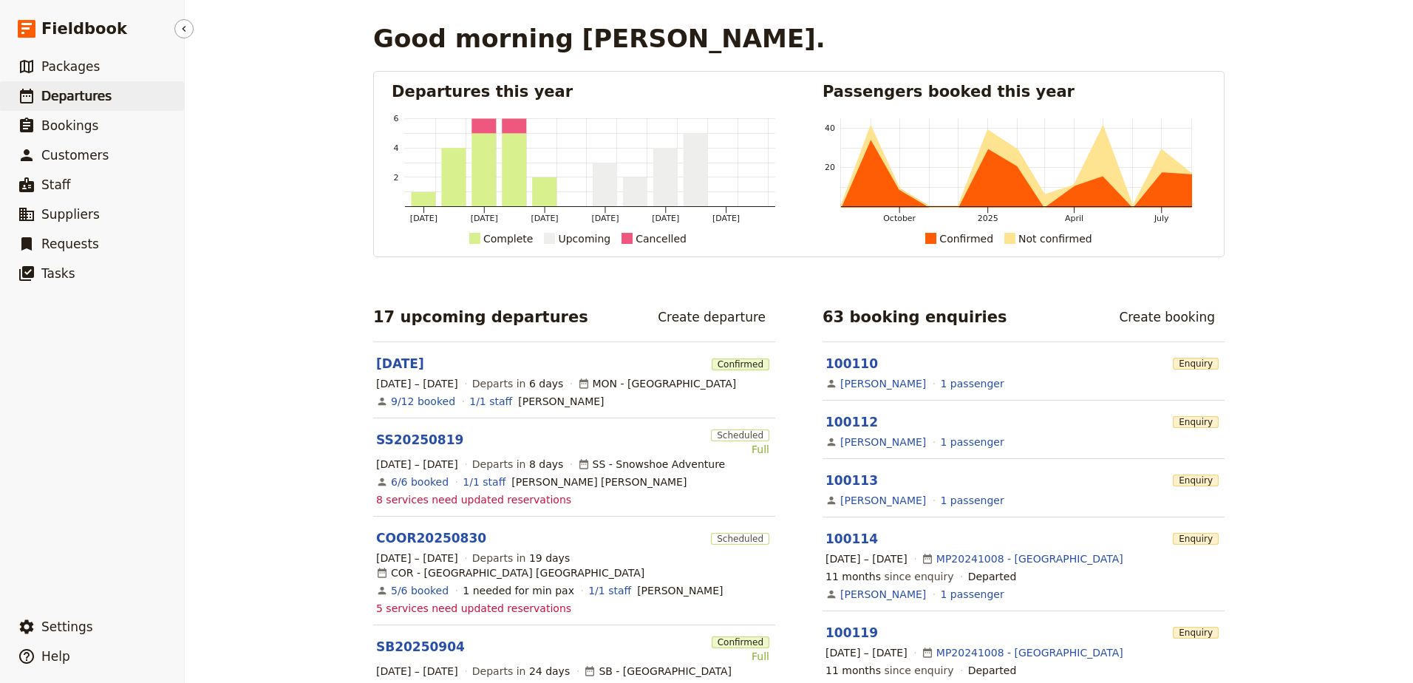
click at [86, 98] on span "Departures" at bounding box center [76, 96] width 70 height 15
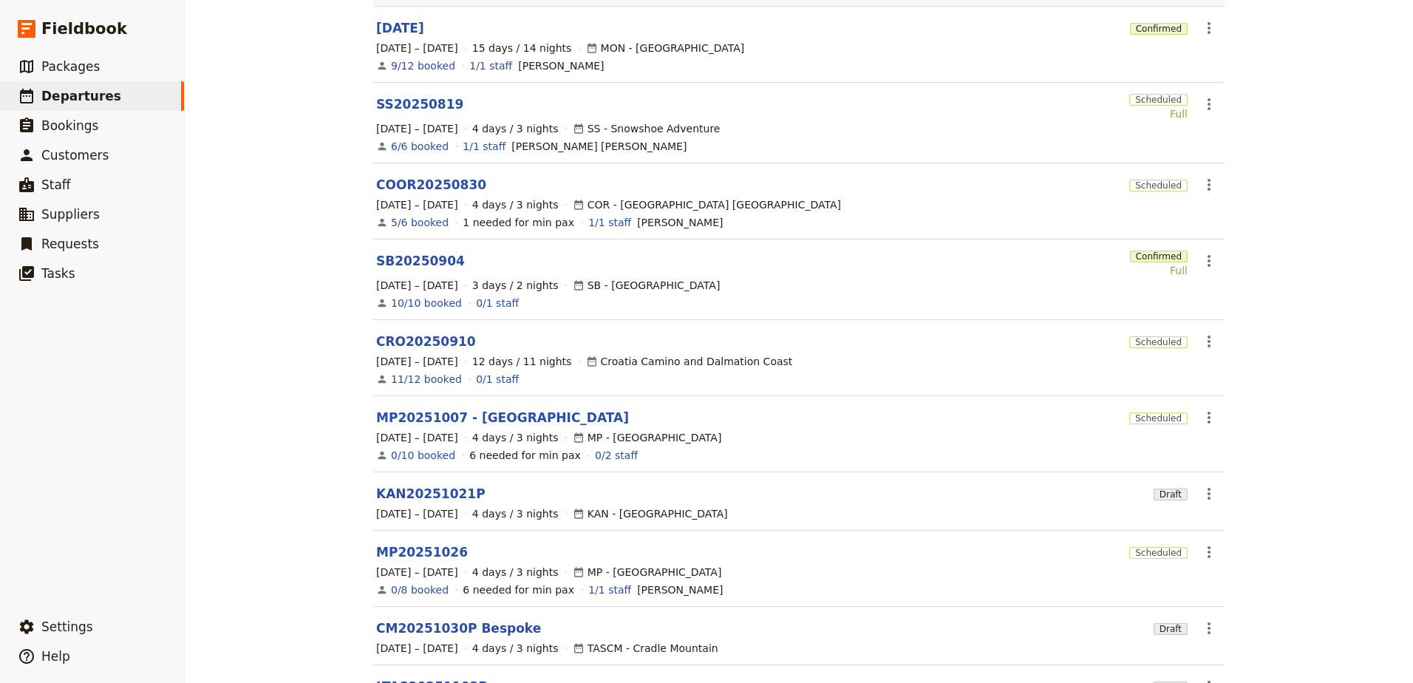
scroll to position [249, 0]
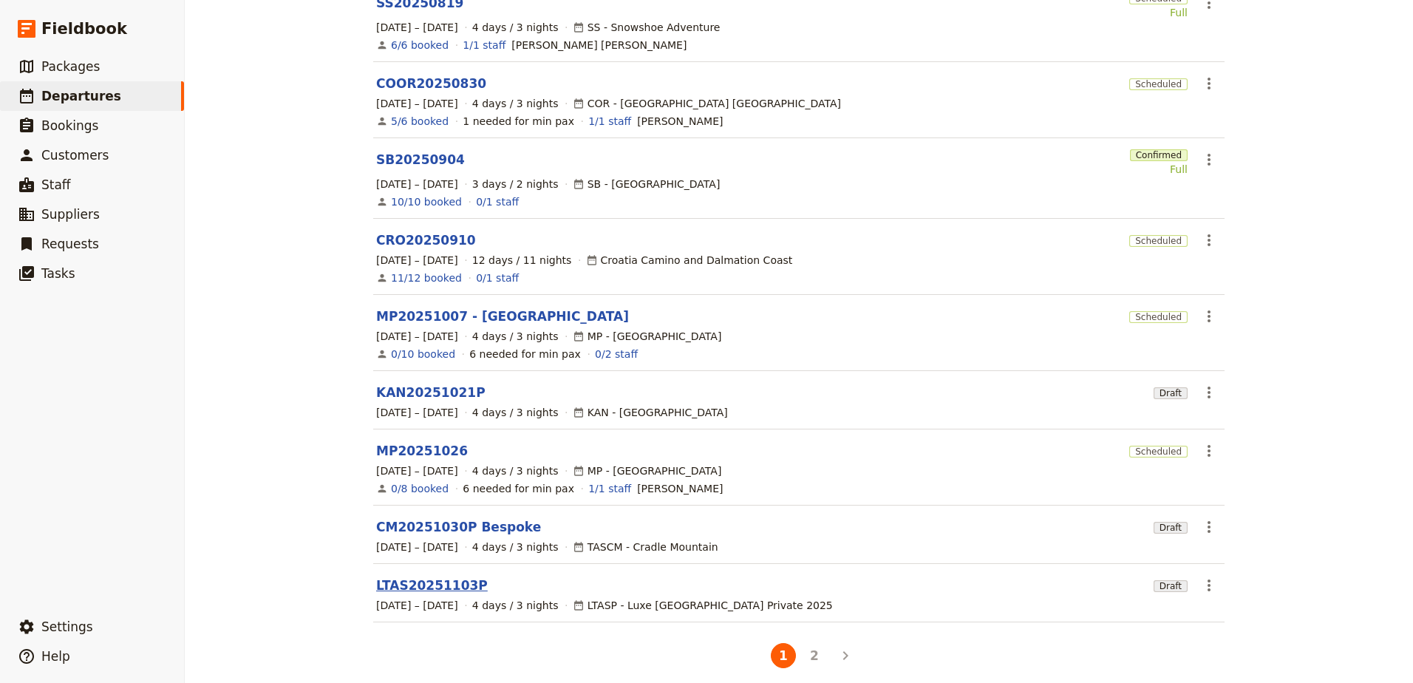
click at [417, 576] on link "LTAS20251103P" at bounding box center [432, 585] width 112 height 18
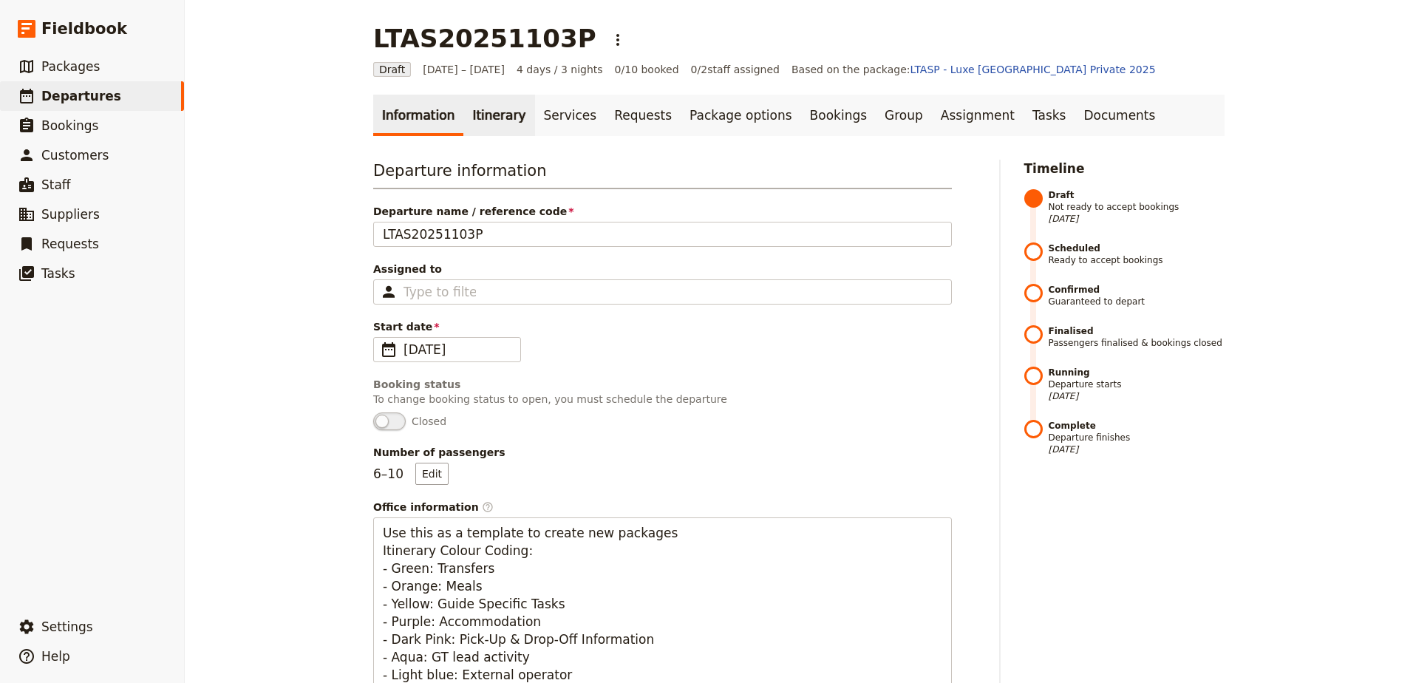
click at [493, 115] on link "Itinerary" at bounding box center [498, 115] width 71 height 41
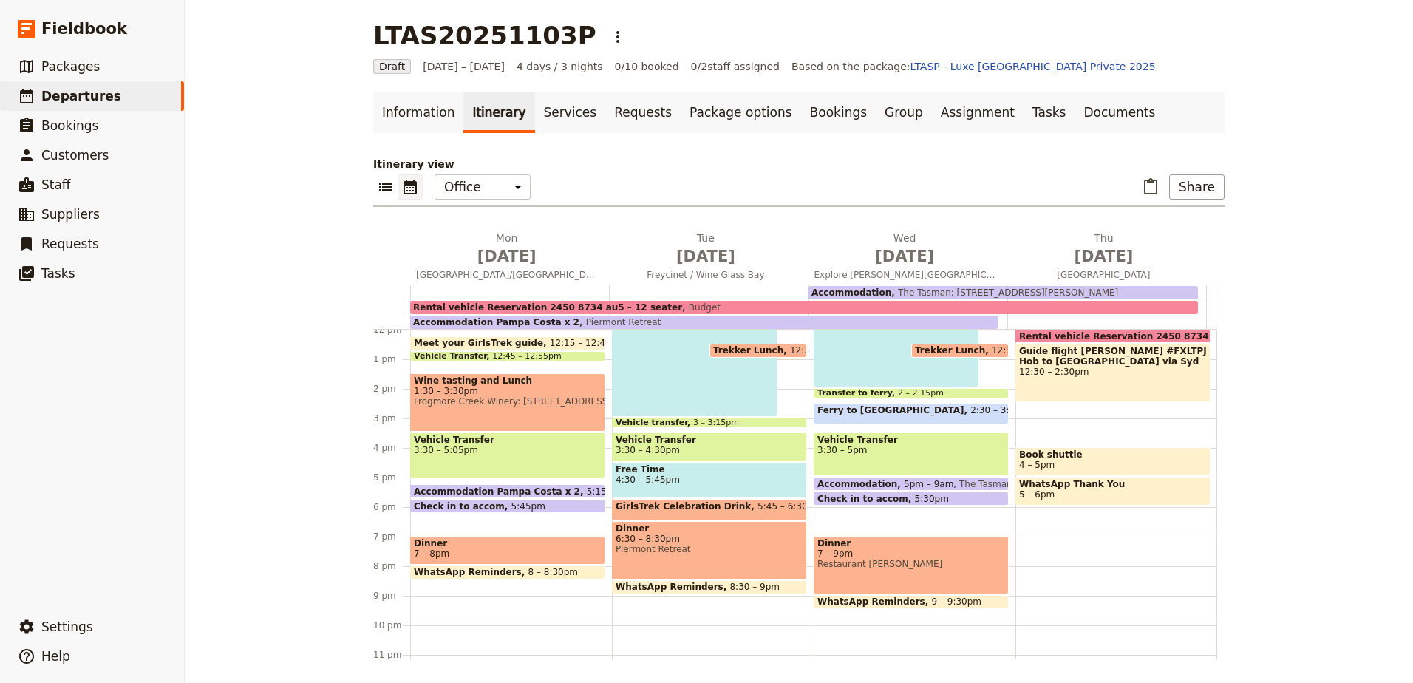
scroll to position [207, 0]
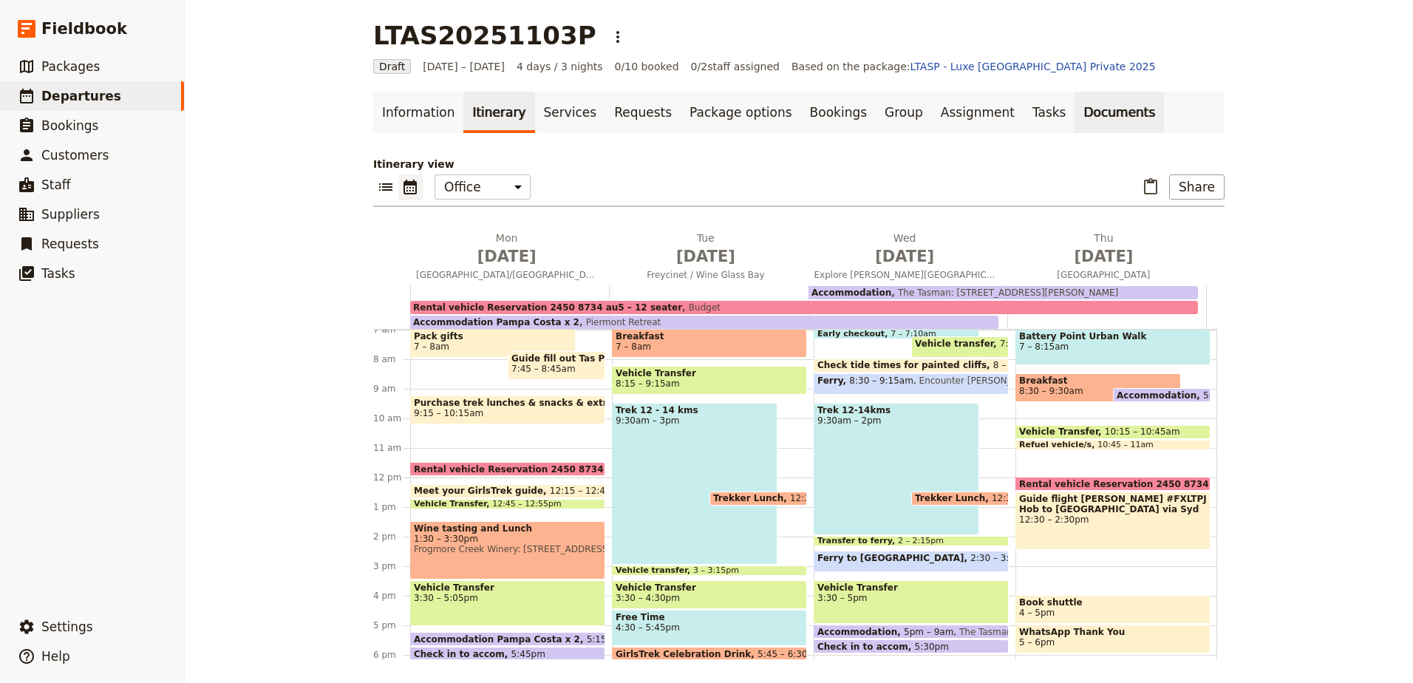
click at [1074, 115] on link "Documents" at bounding box center [1118, 112] width 89 height 41
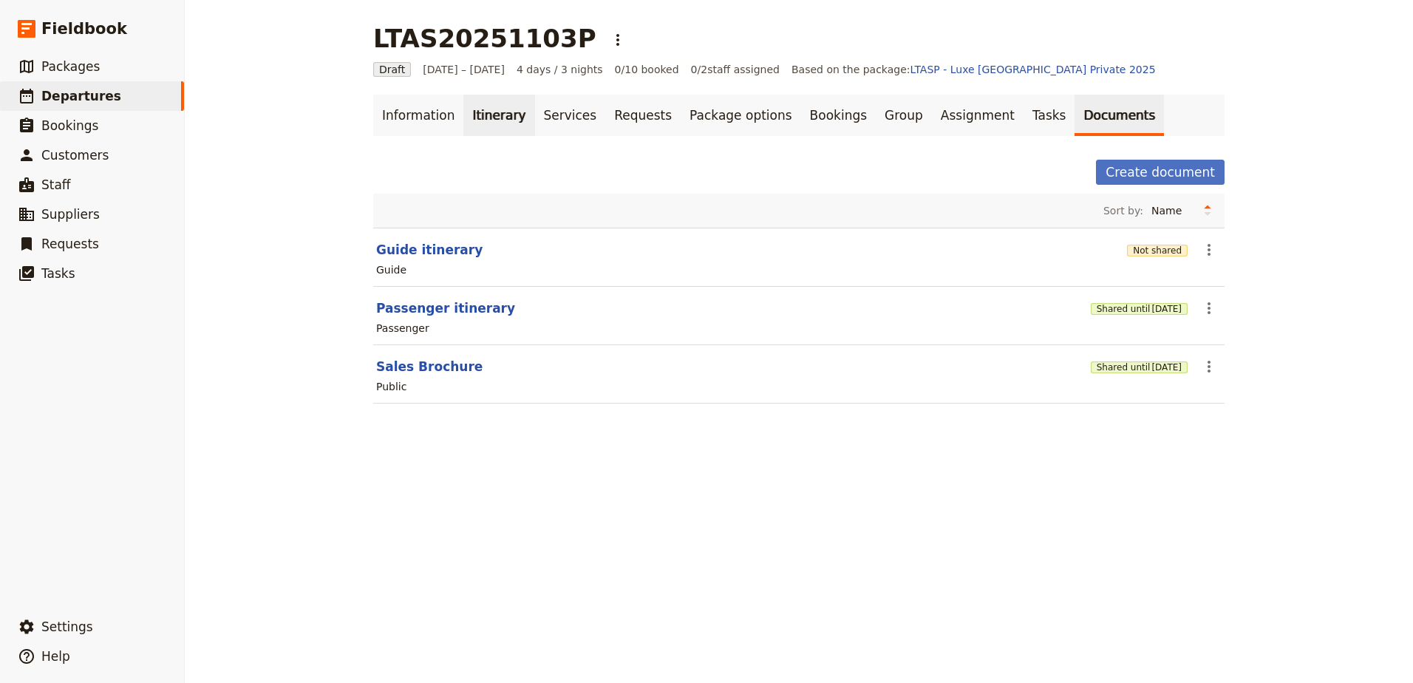
click at [489, 122] on link "Itinerary" at bounding box center [498, 115] width 71 height 41
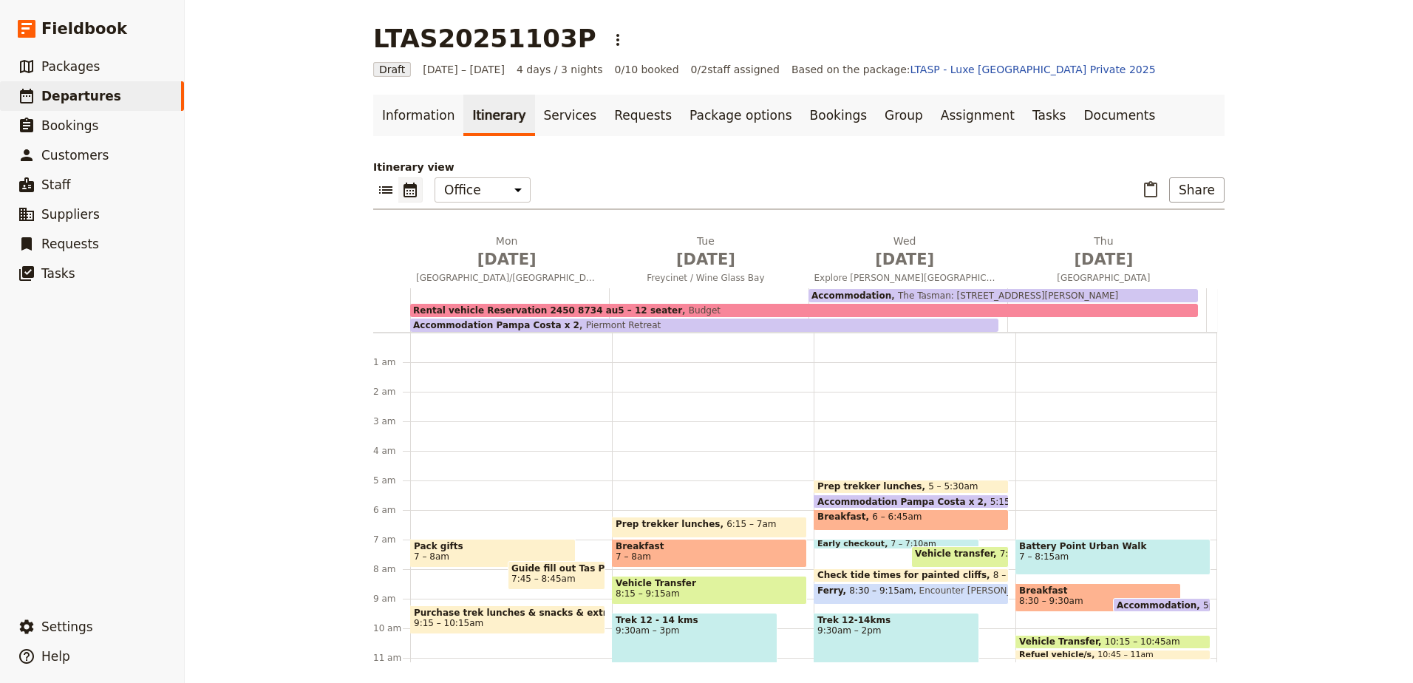
scroll to position [133, 0]
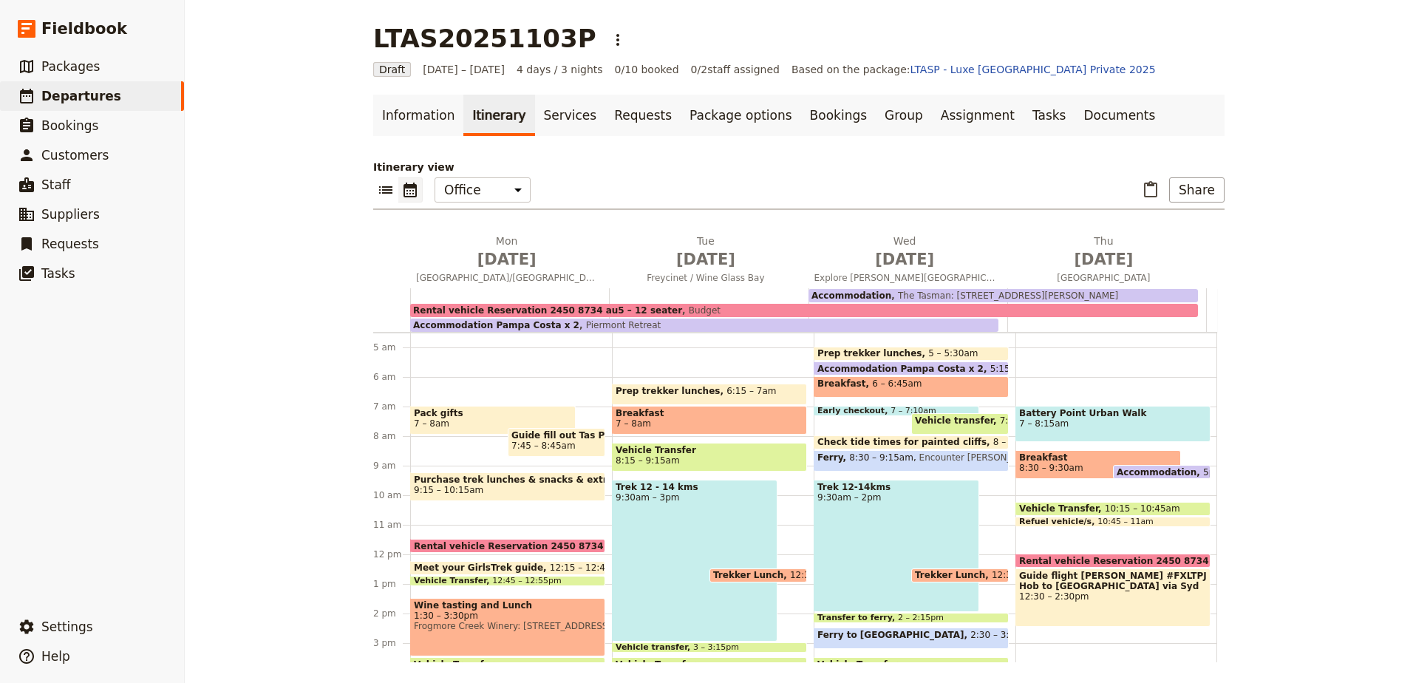
click at [545, 479] on span "Purchase trek lunches & snacks & extra bkfast for day 2" at bounding box center [508, 479] width 188 height 10
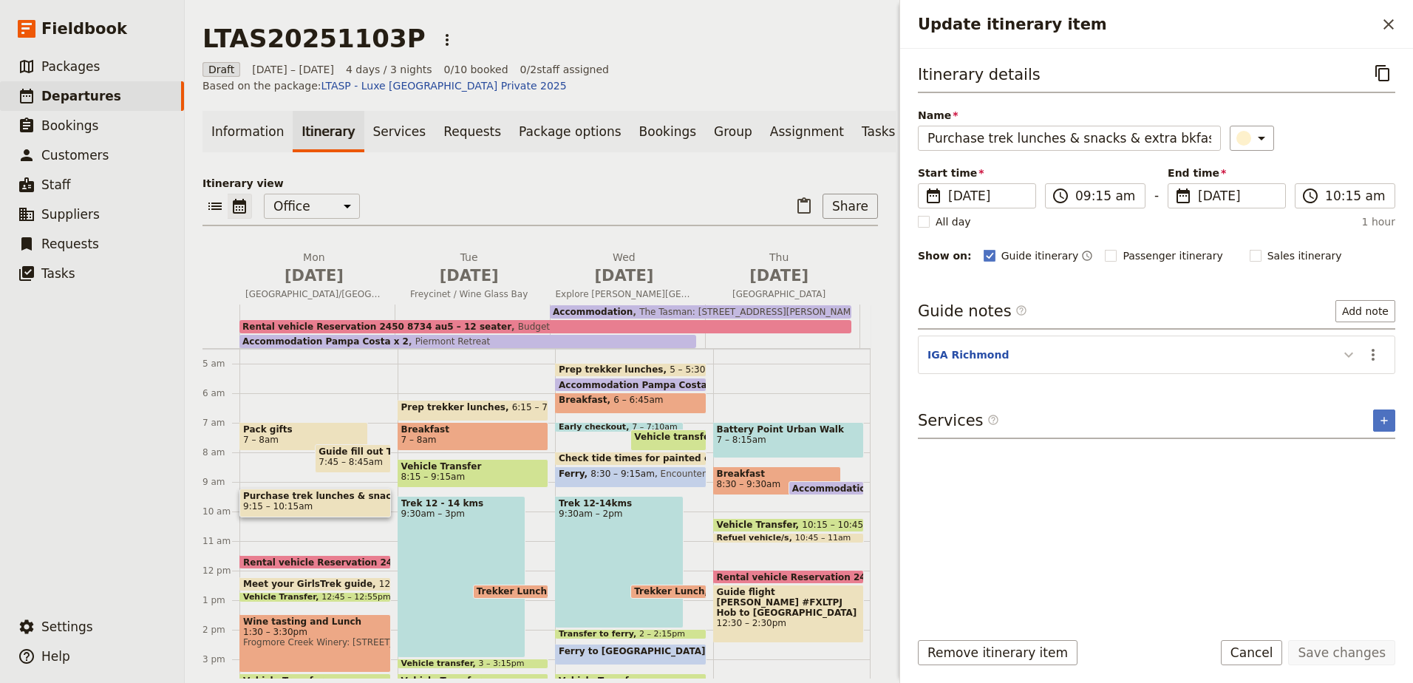
click at [1346, 355] on icon "Update itinerary item" at bounding box center [1348, 354] width 9 height 5
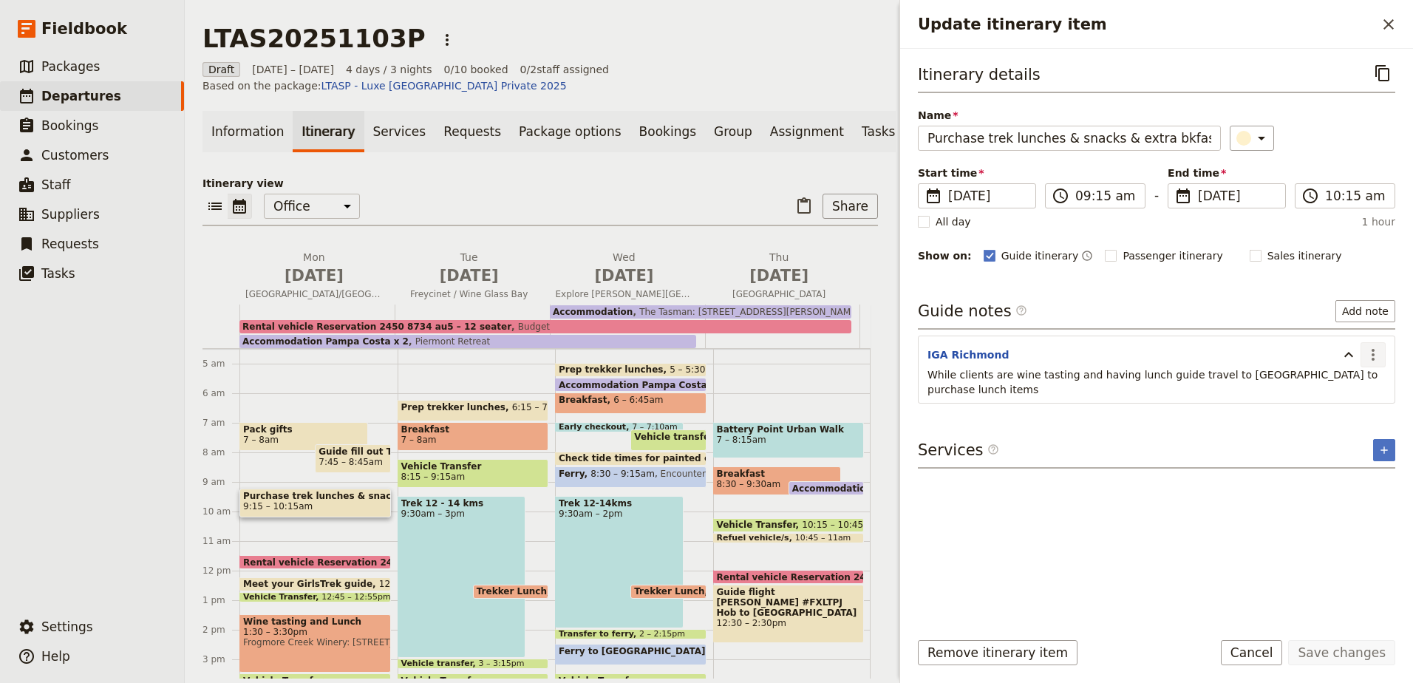
click at [1364, 352] on icon "Actions" at bounding box center [1373, 355] width 18 height 18
click at [1357, 405] on span "Remove note" at bounding box center [1341, 407] width 69 height 15
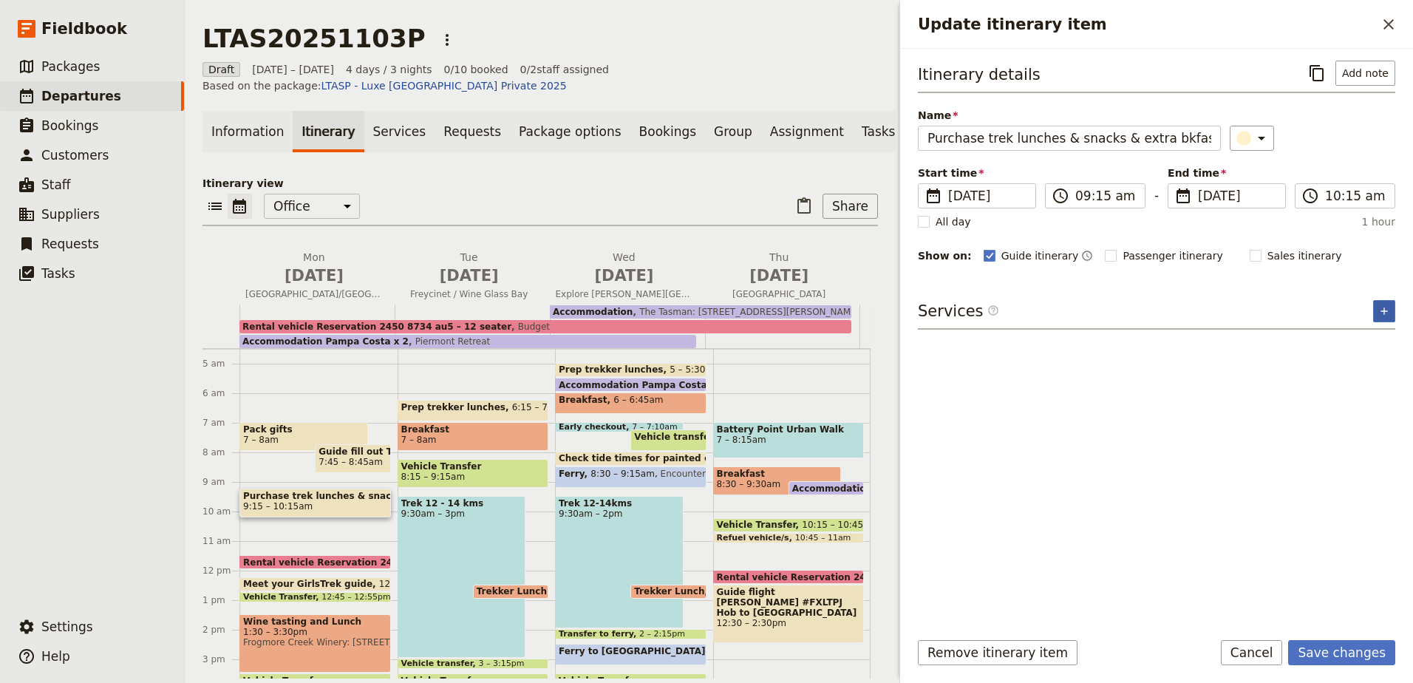
click at [1392, 314] on button "​" at bounding box center [1384, 311] width 22 height 22
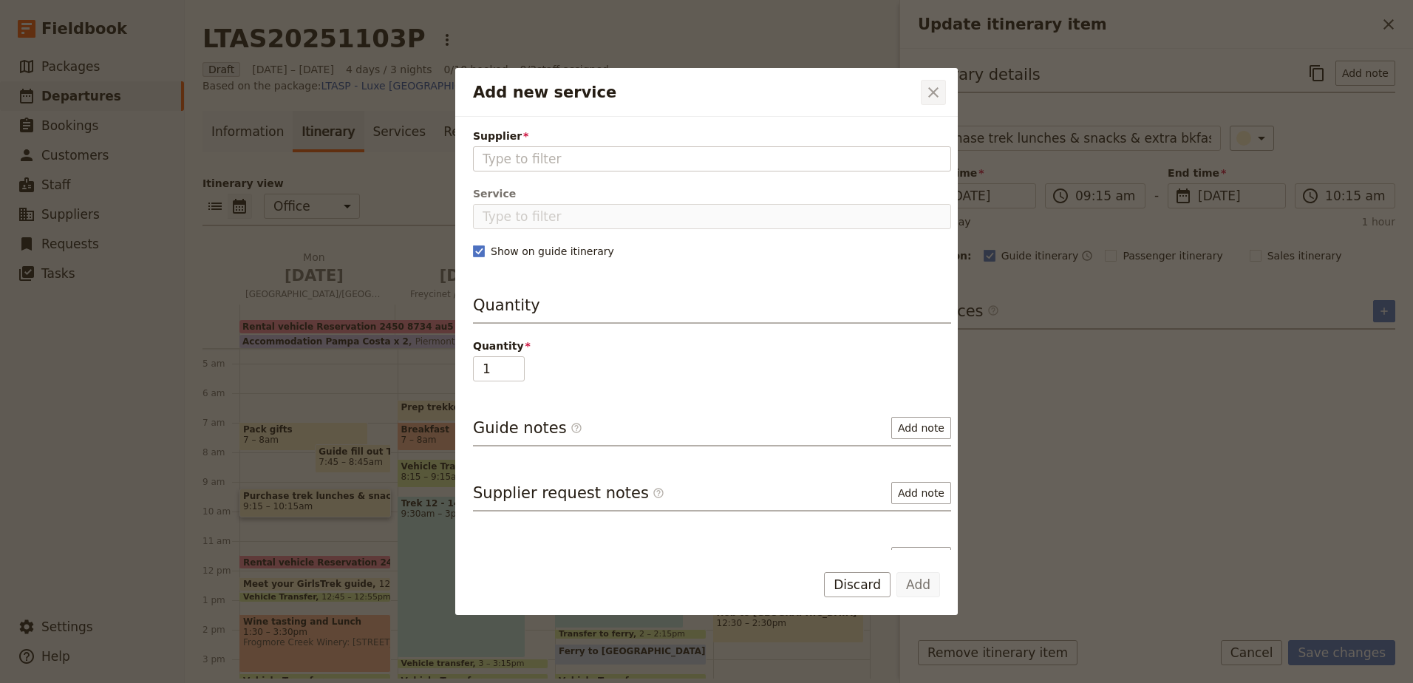
click at [935, 92] on icon "Close dialog" at bounding box center [933, 92] width 18 height 18
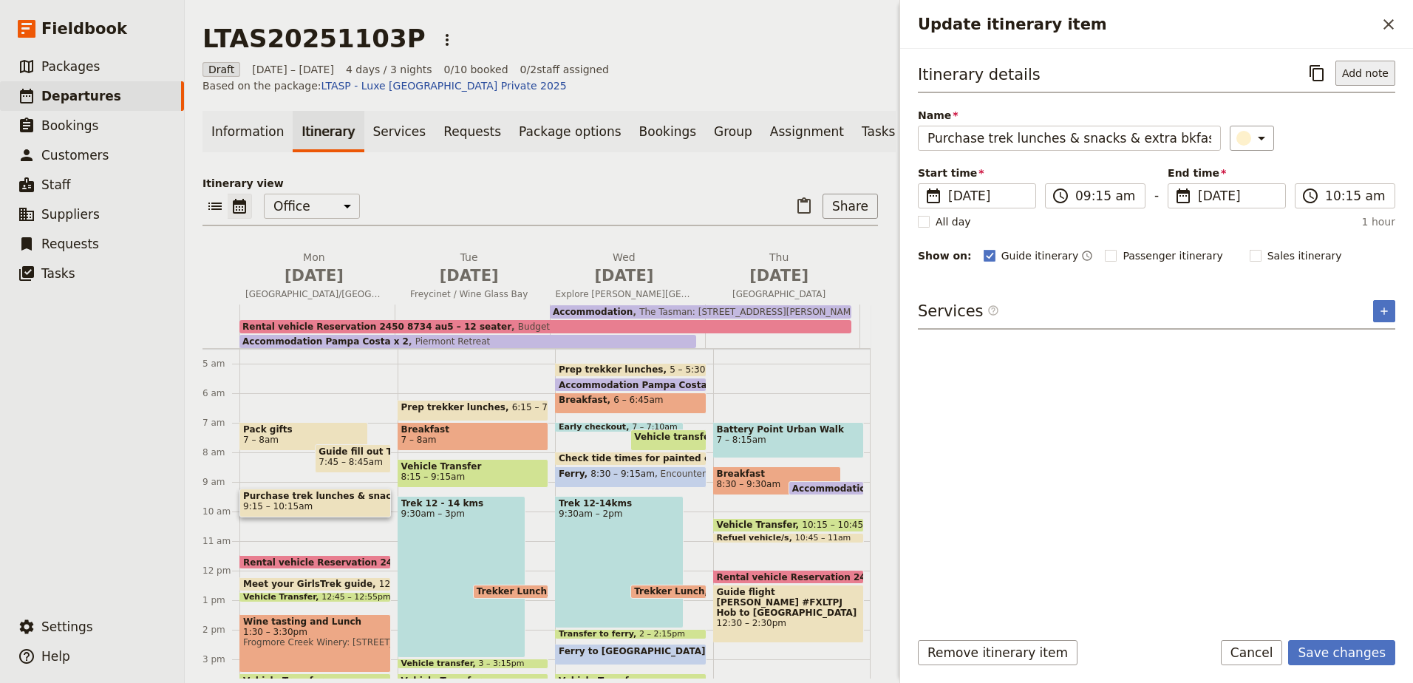
click at [1350, 81] on button "Add note" at bounding box center [1365, 73] width 60 height 25
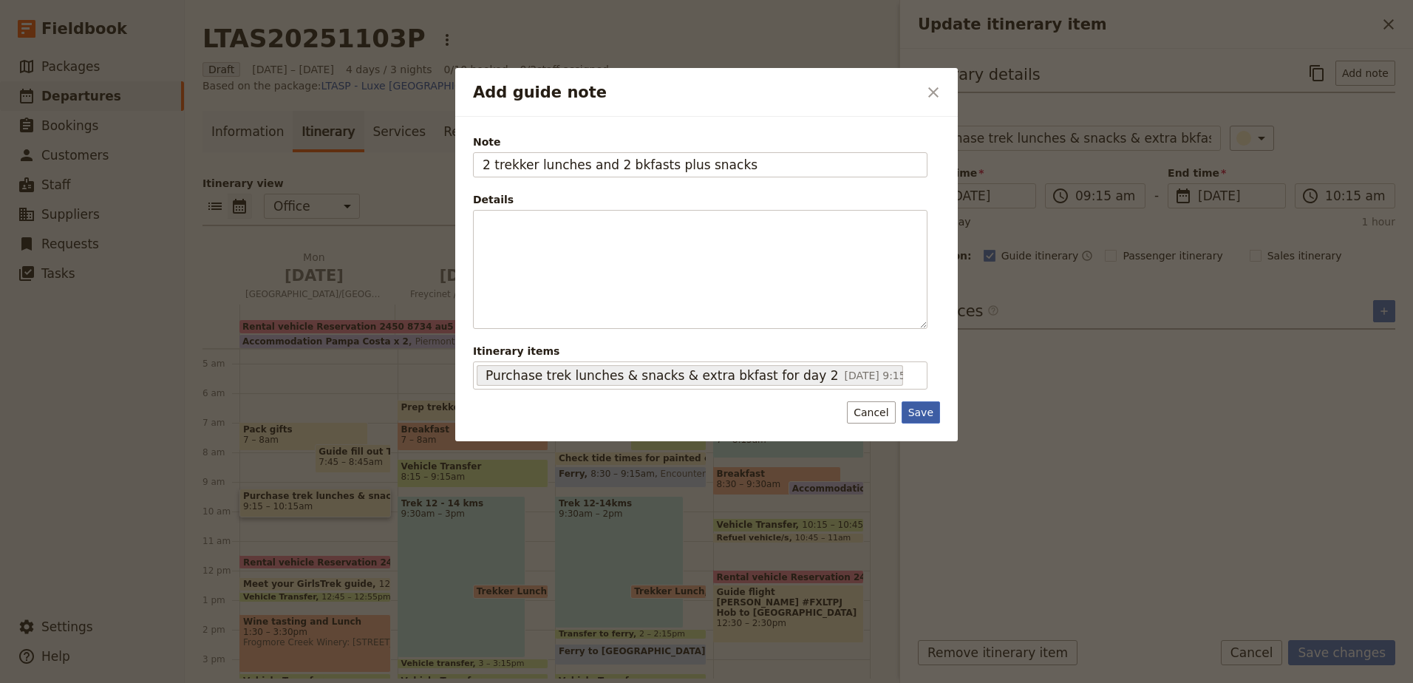
type input "2 trekker lunches and 2 bkfasts plus snacks"
click at [931, 413] on button "Save" at bounding box center [920, 412] width 38 height 22
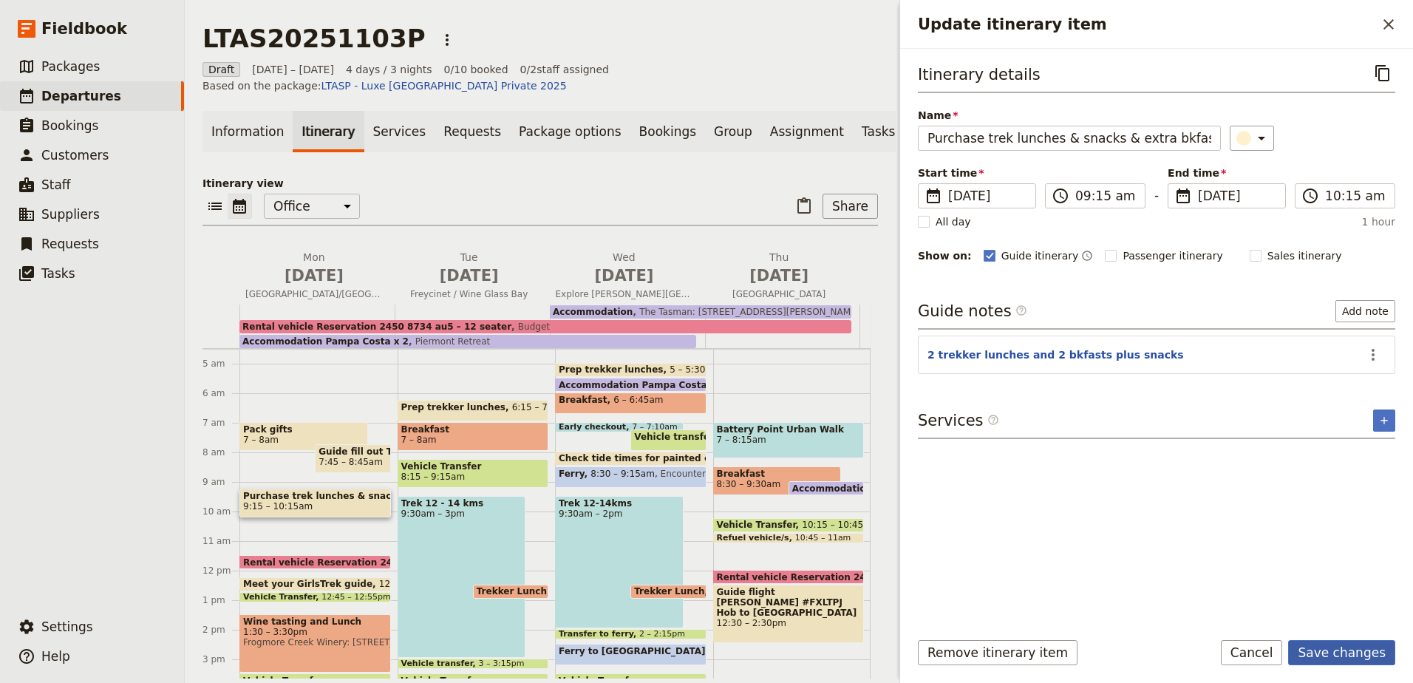
click at [1340, 650] on button "Save changes" at bounding box center [1341, 652] width 107 height 25
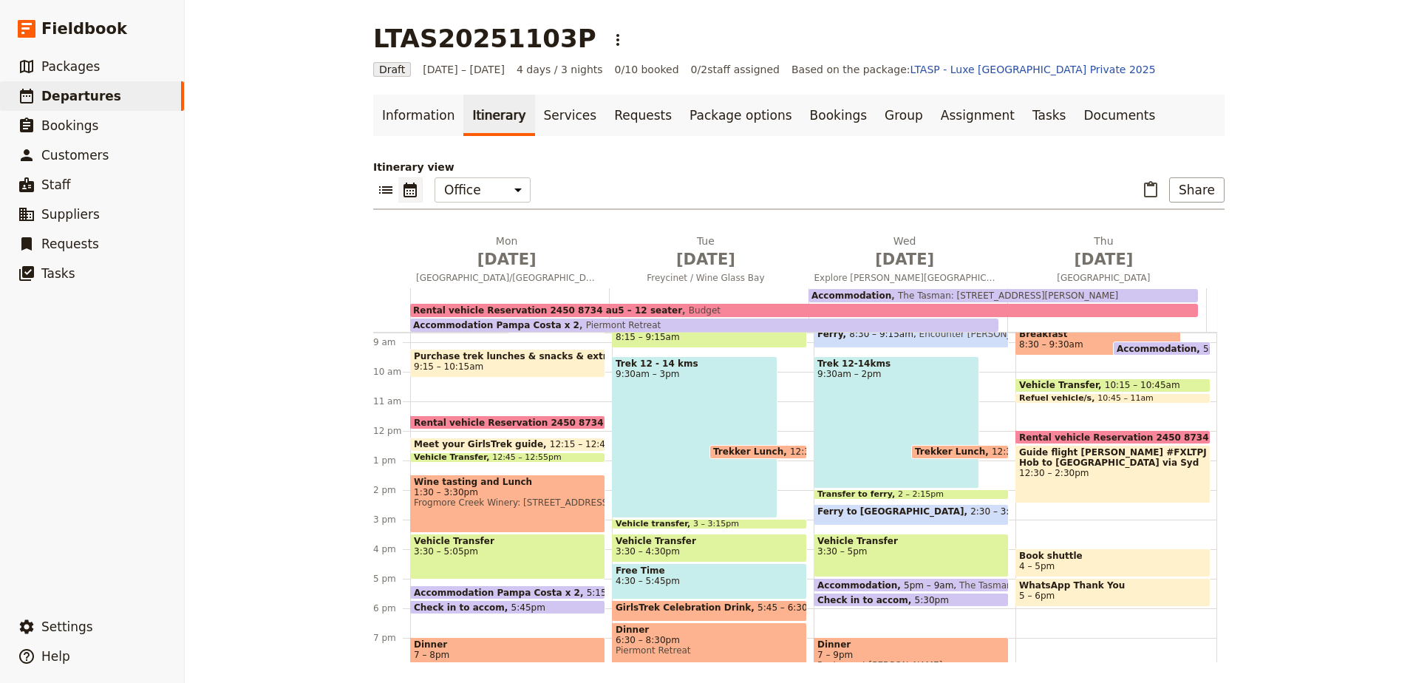
scroll to position [232, 0]
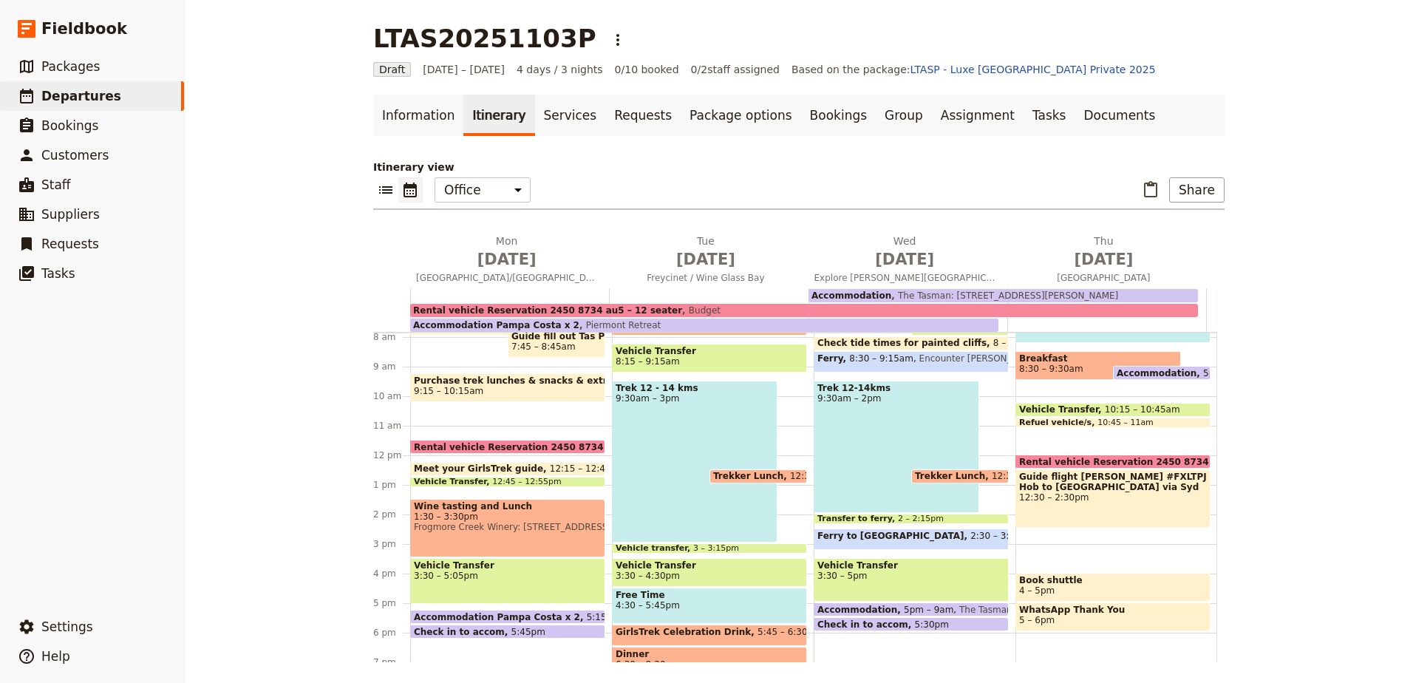
click at [913, 358] on span "Encounter [PERSON_NAME][GEOGRAPHIC_DATA]" at bounding box center [1023, 361] width 221 height 17
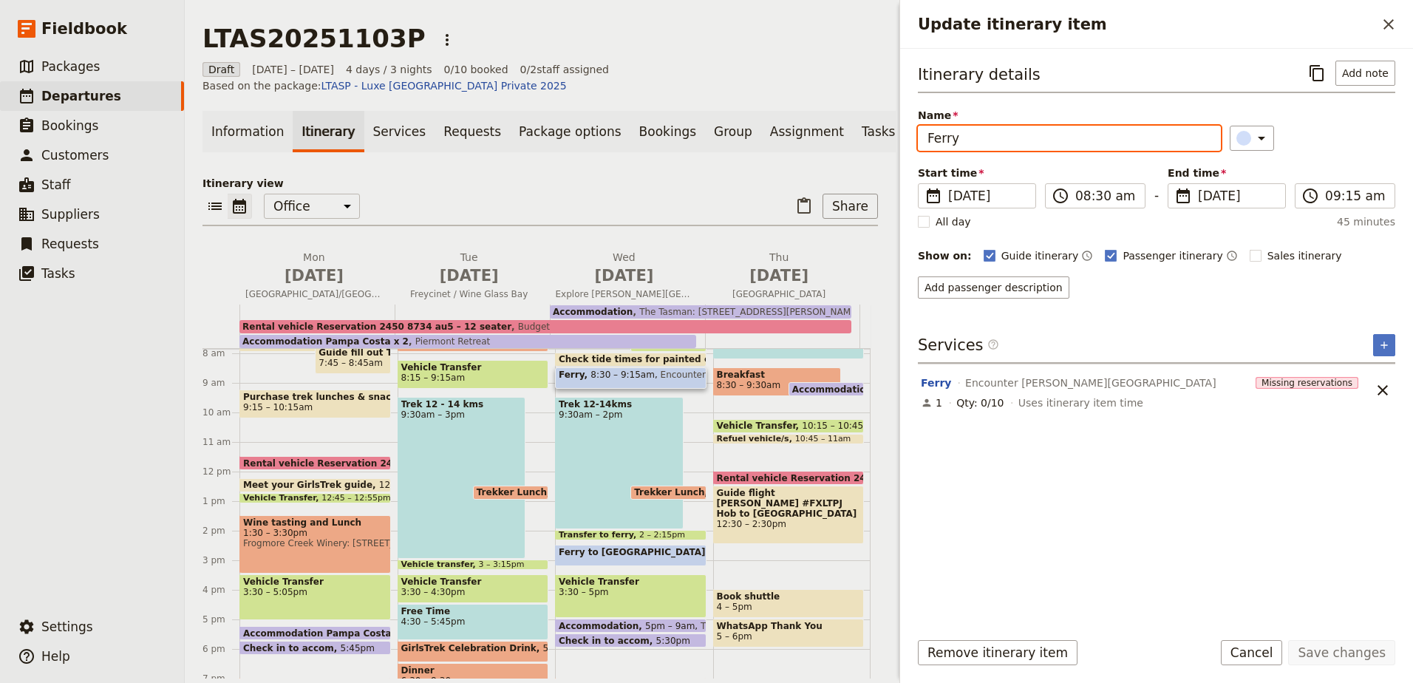
click at [1028, 140] on input "Ferry" at bounding box center [1069, 138] width 303 height 25
paste input "#1398608"
type input "Ferry #1398608"
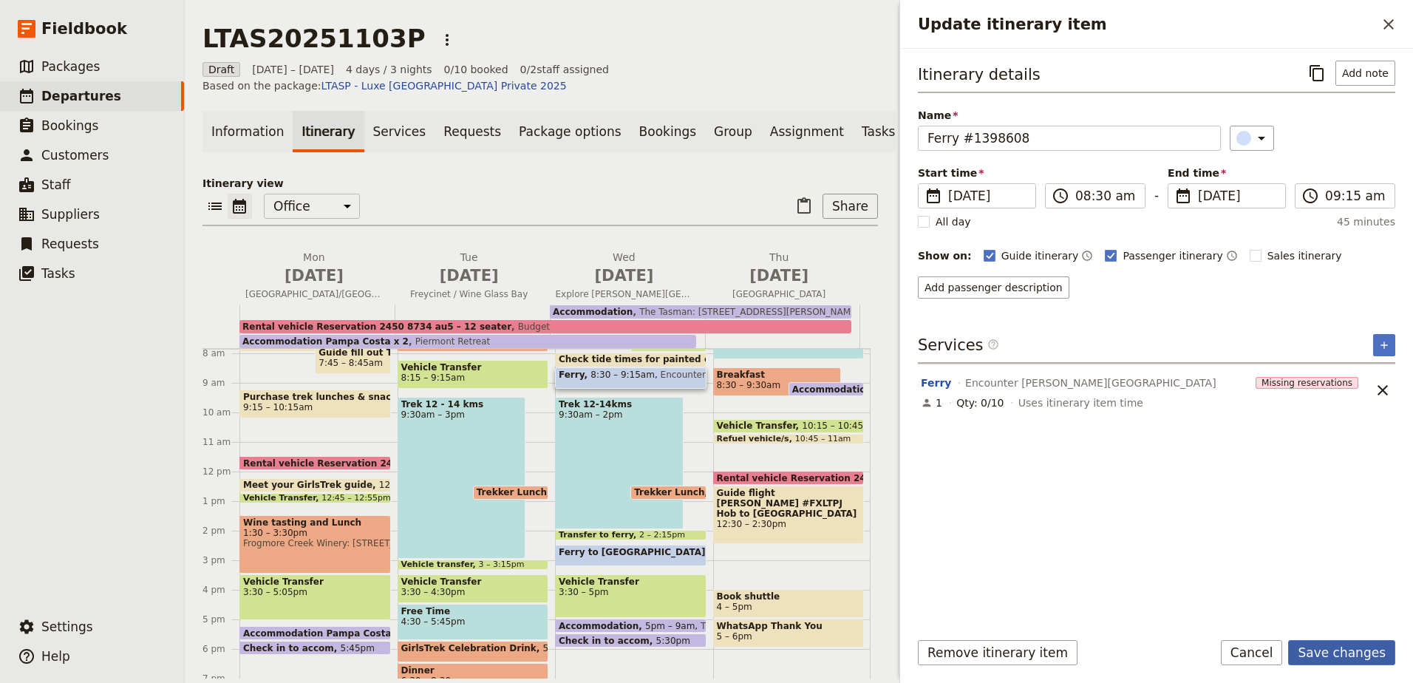
click at [1329, 658] on button "Save changes" at bounding box center [1341, 652] width 107 height 25
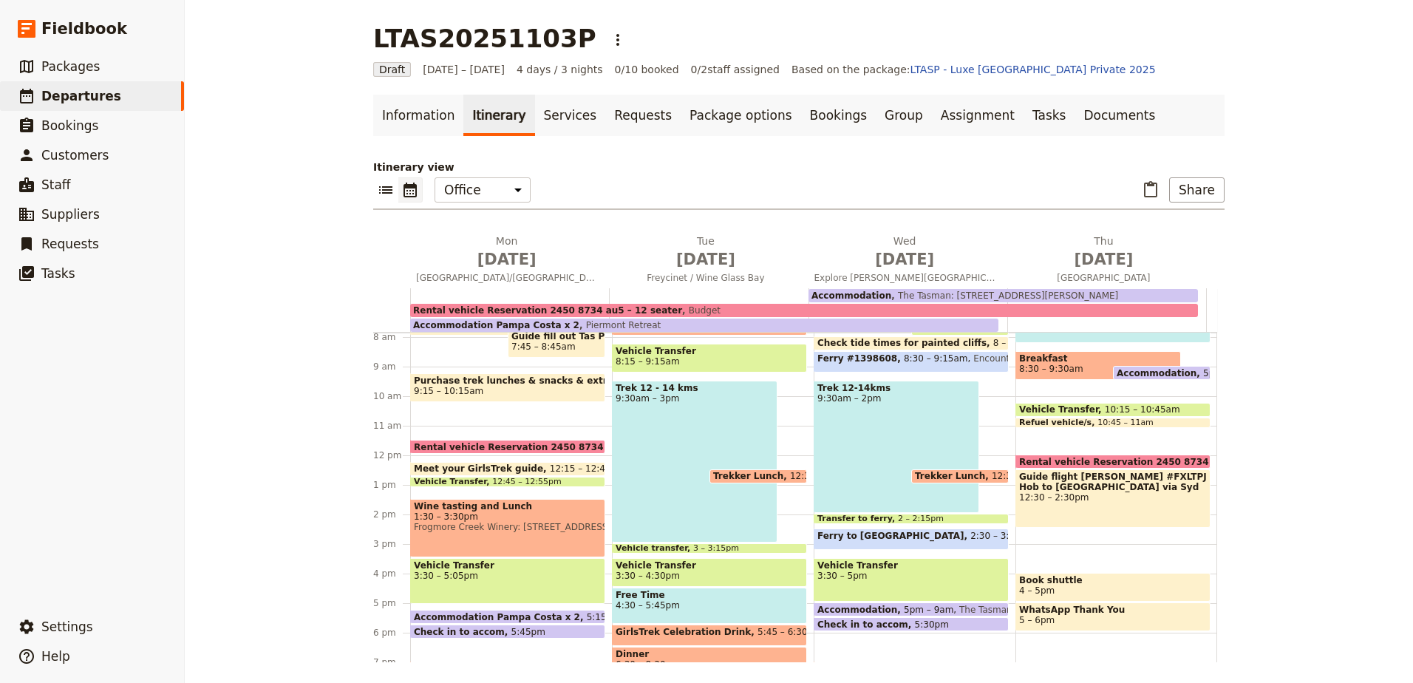
click at [963, 546] on span at bounding box center [911, 546] width 194 height 6
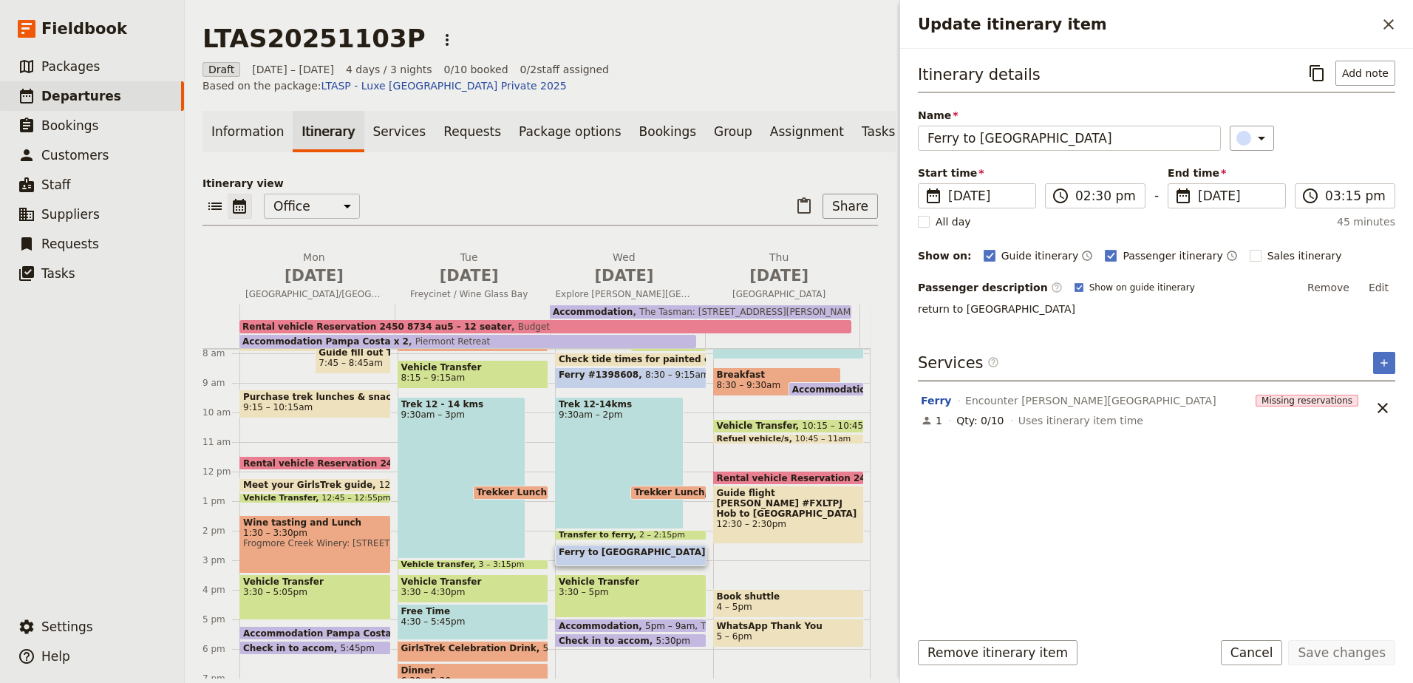
click at [1053, 124] on div "Name [PERSON_NAME] to [GEOGRAPHIC_DATA]" at bounding box center [1069, 129] width 303 height 43
click at [1053, 143] on input "Ferry to [GEOGRAPHIC_DATA]" at bounding box center [1069, 138] width 303 height 25
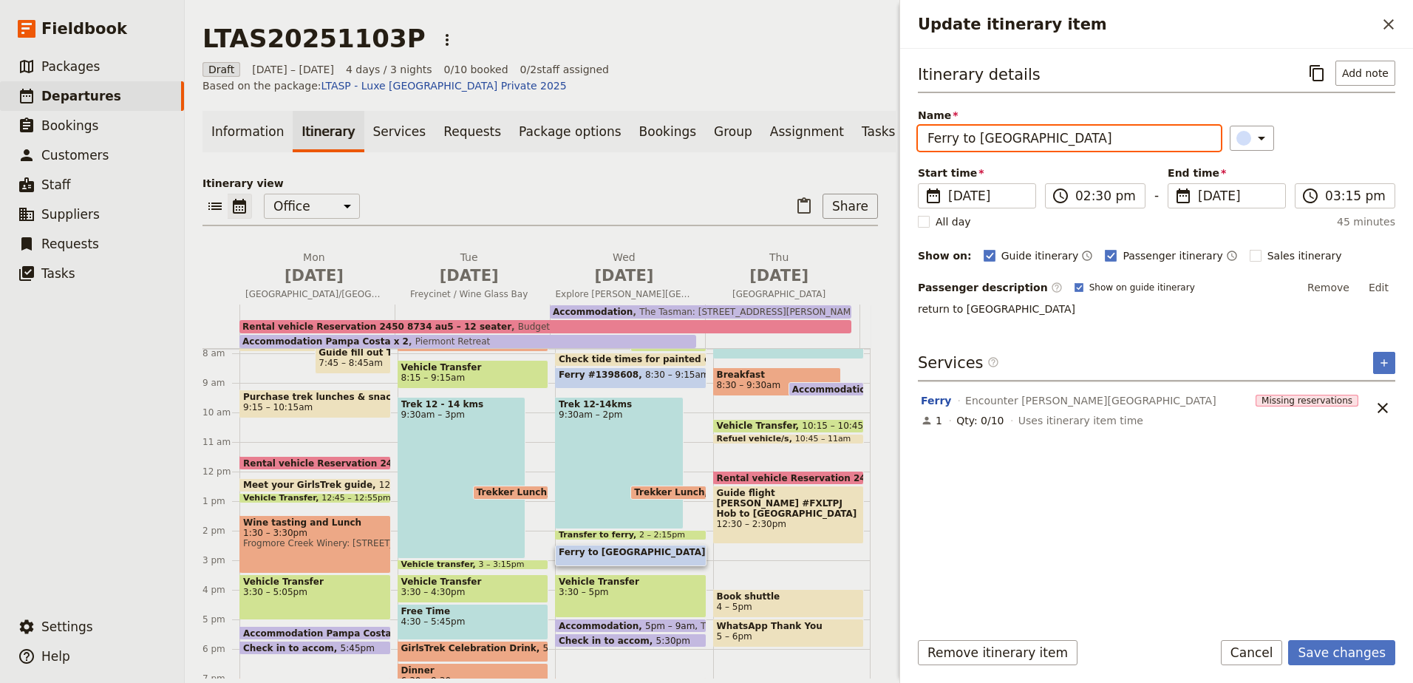
paste input "#1398608"
type input "Ferry to Triabunna #1398608"
click at [1351, 655] on button "Save changes" at bounding box center [1341, 652] width 107 height 25
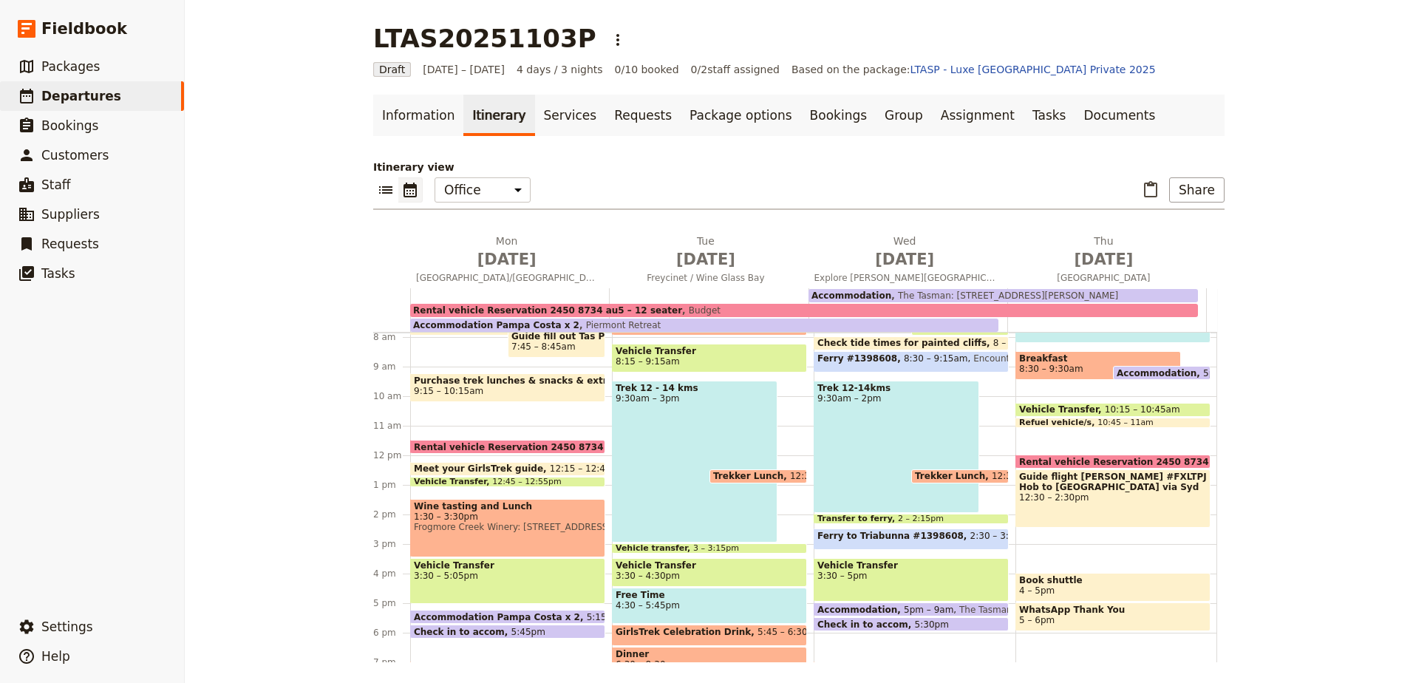
click at [904, 357] on span "8:30 – 9:15am" at bounding box center [936, 361] width 64 height 17
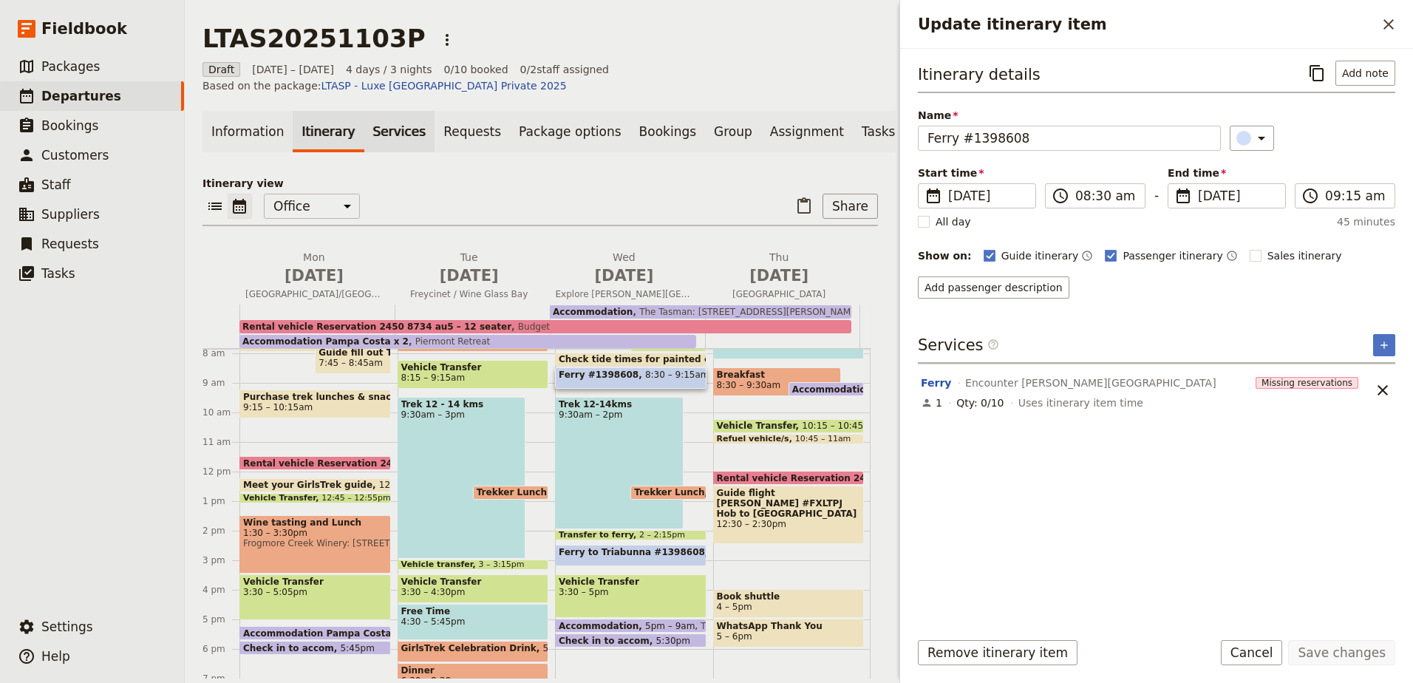
click at [380, 115] on link "Services" at bounding box center [399, 131] width 71 height 41
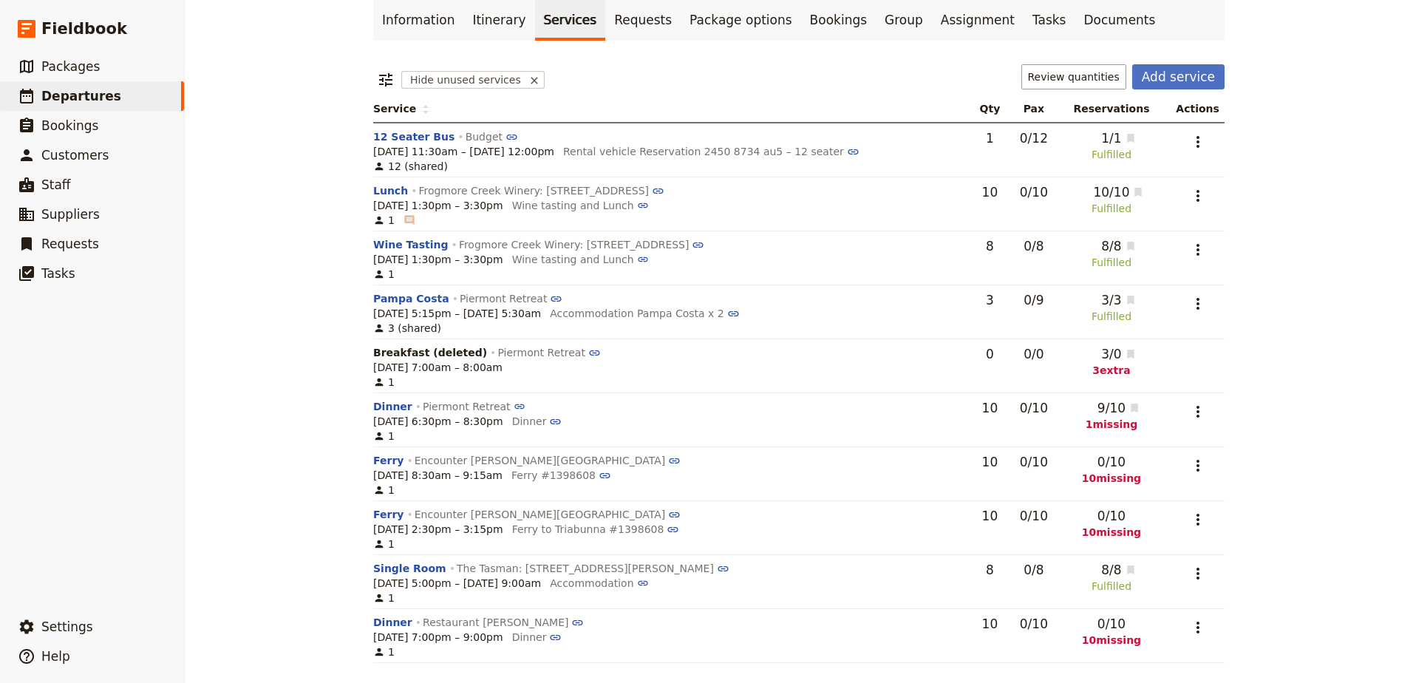
scroll to position [99, 0]
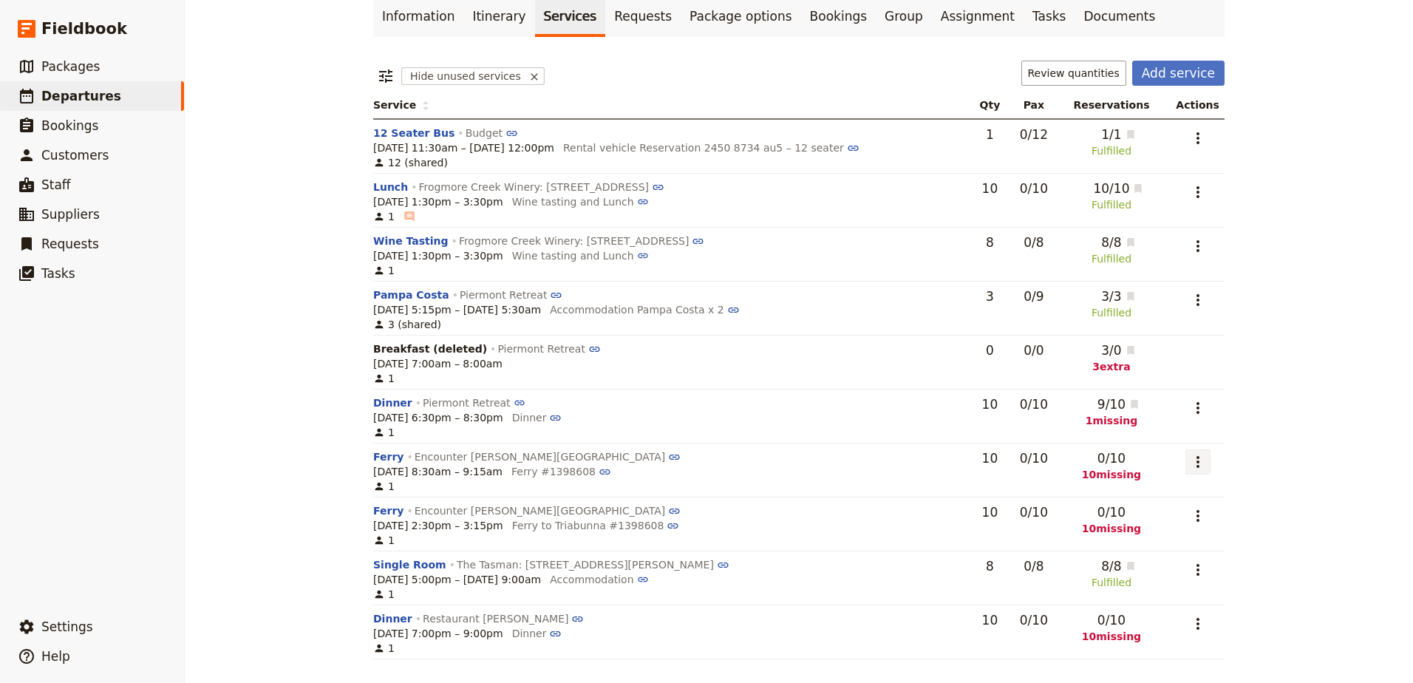
click at [1189, 460] on icon "Actions" at bounding box center [1198, 462] width 18 height 18
click at [1179, 536] on span "Add to supplier request" at bounding box center [1137, 535] width 121 height 15
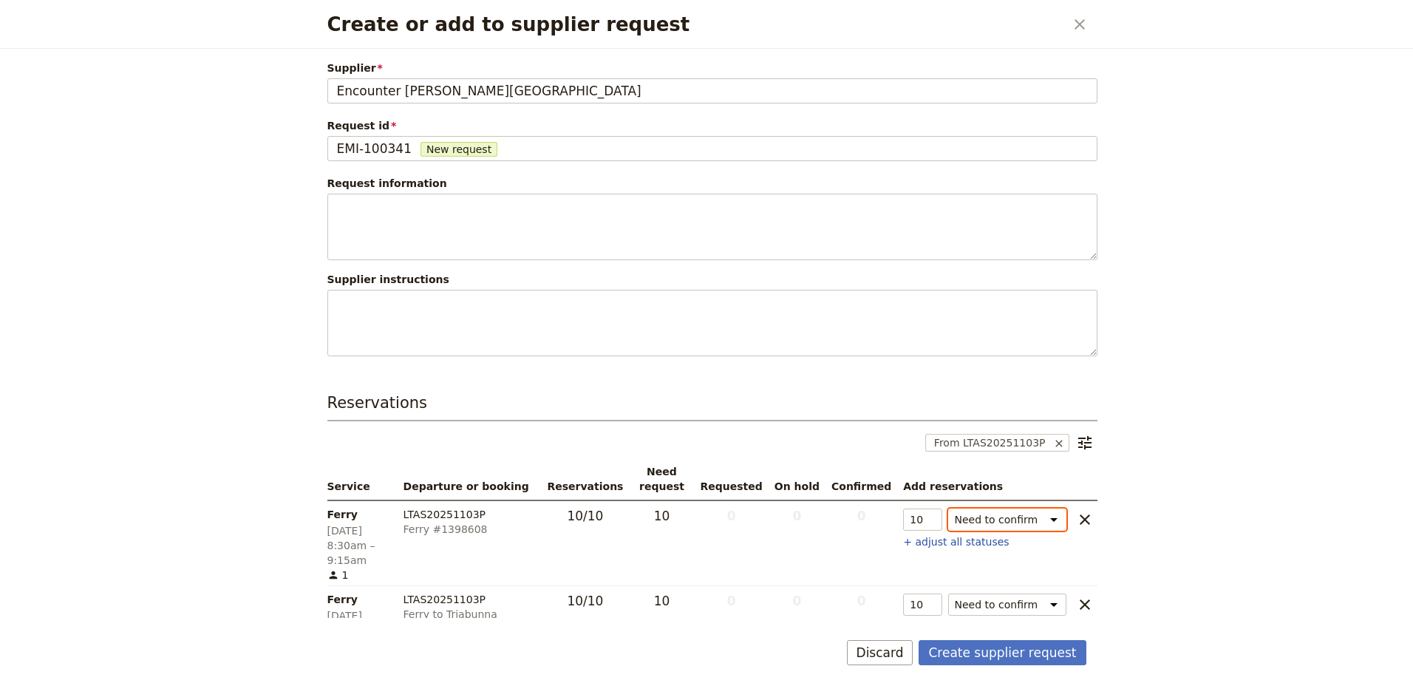
click at [1049, 516] on select "Need to confirm Need to hold On hold requested Confirm requested On hold Confir…" at bounding box center [1007, 519] width 118 height 22
click at [1042, 593] on select "Need to confirm Need to hold On hold requested Confirm requested On hold Confir…" at bounding box center [1007, 604] width 118 height 22
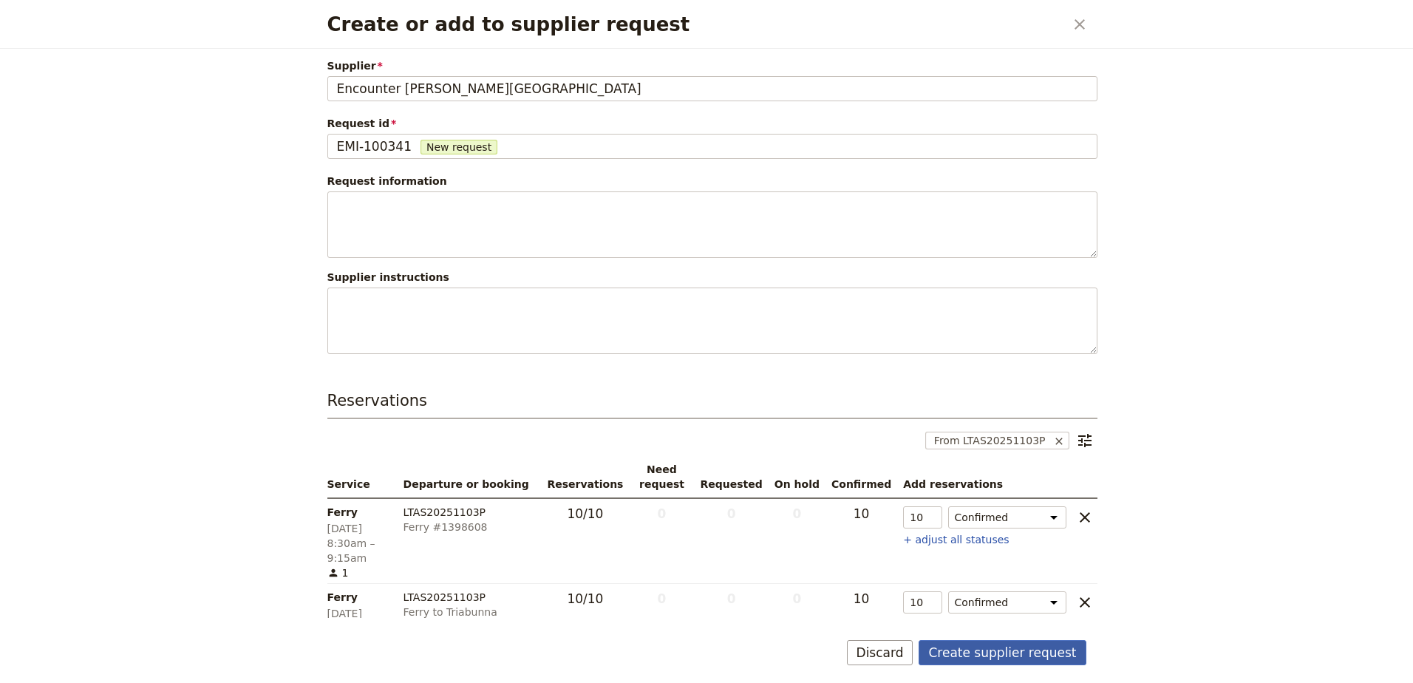
click at [1012, 647] on button "Create supplier request" at bounding box center [1001, 652] width 167 height 25
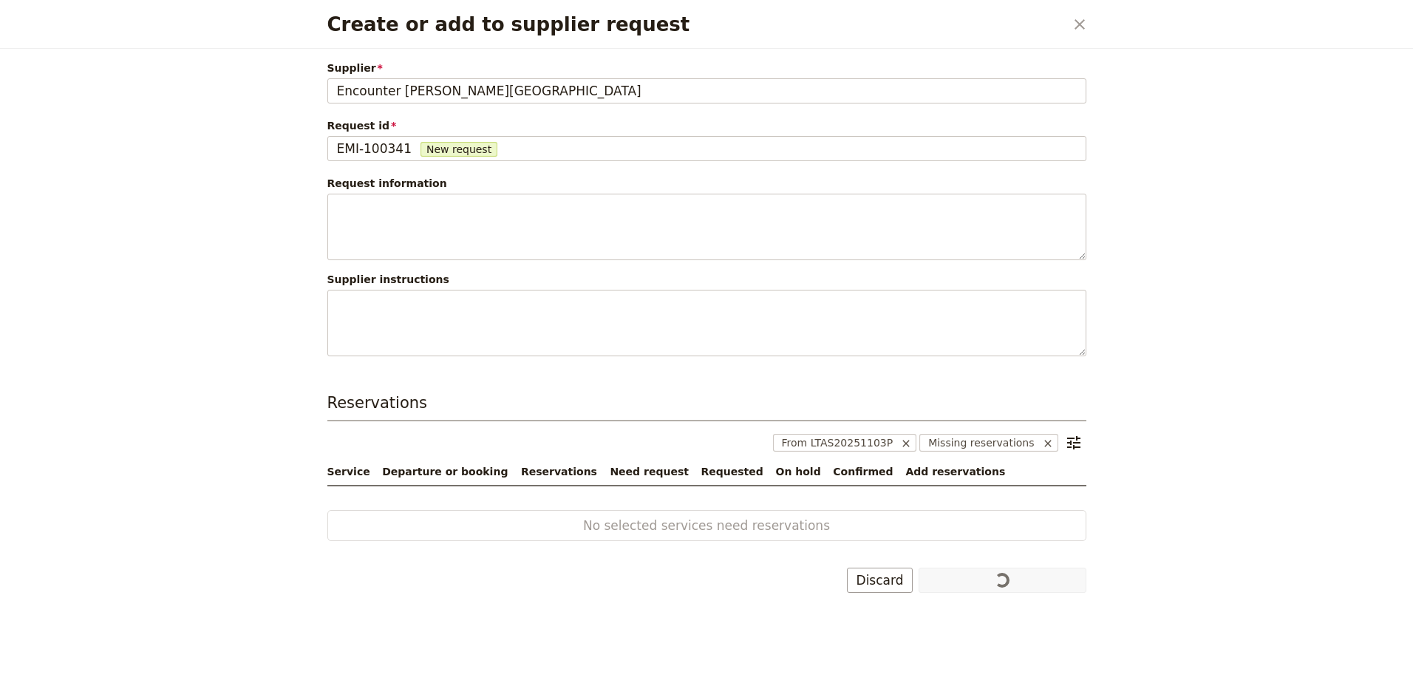
scroll to position [0, 0]
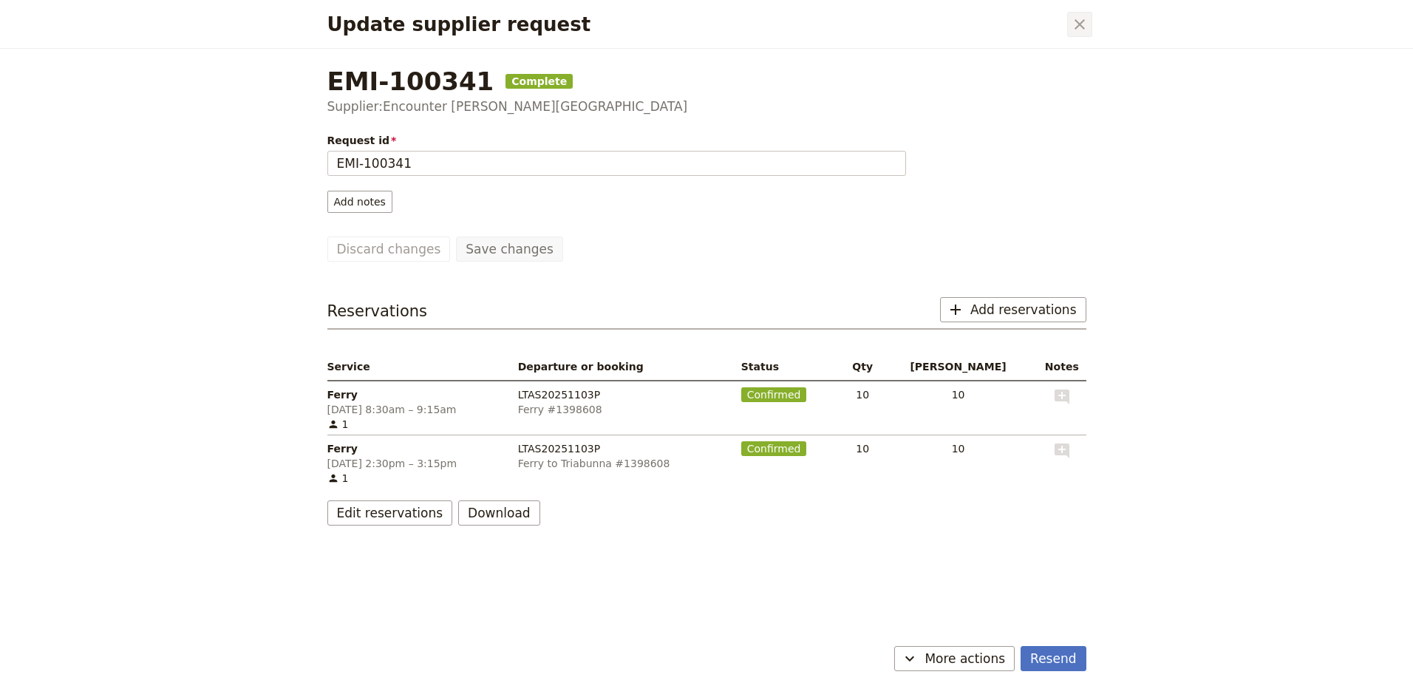
click at [1079, 32] on icon "Close dialog" at bounding box center [1080, 25] width 18 height 18
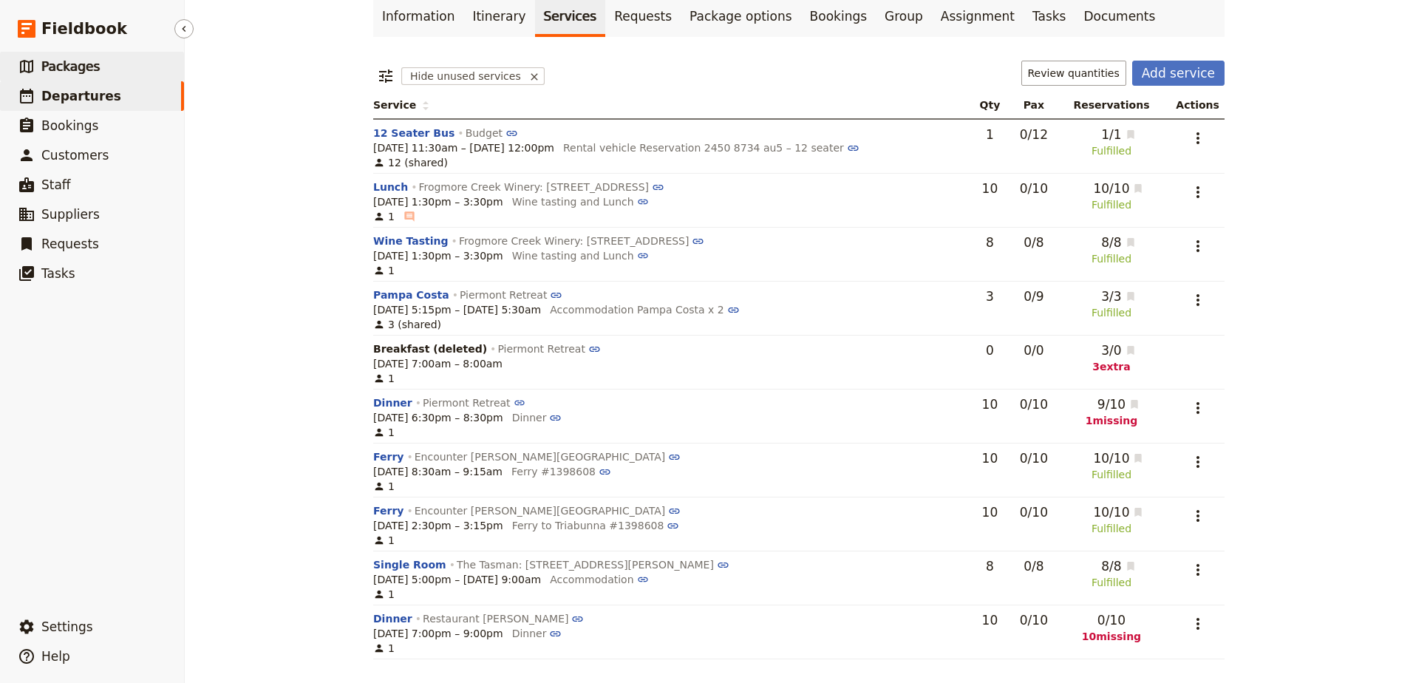
click at [99, 61] on link "​ Packages" at bounding box center [92, 67] width 184 height 30
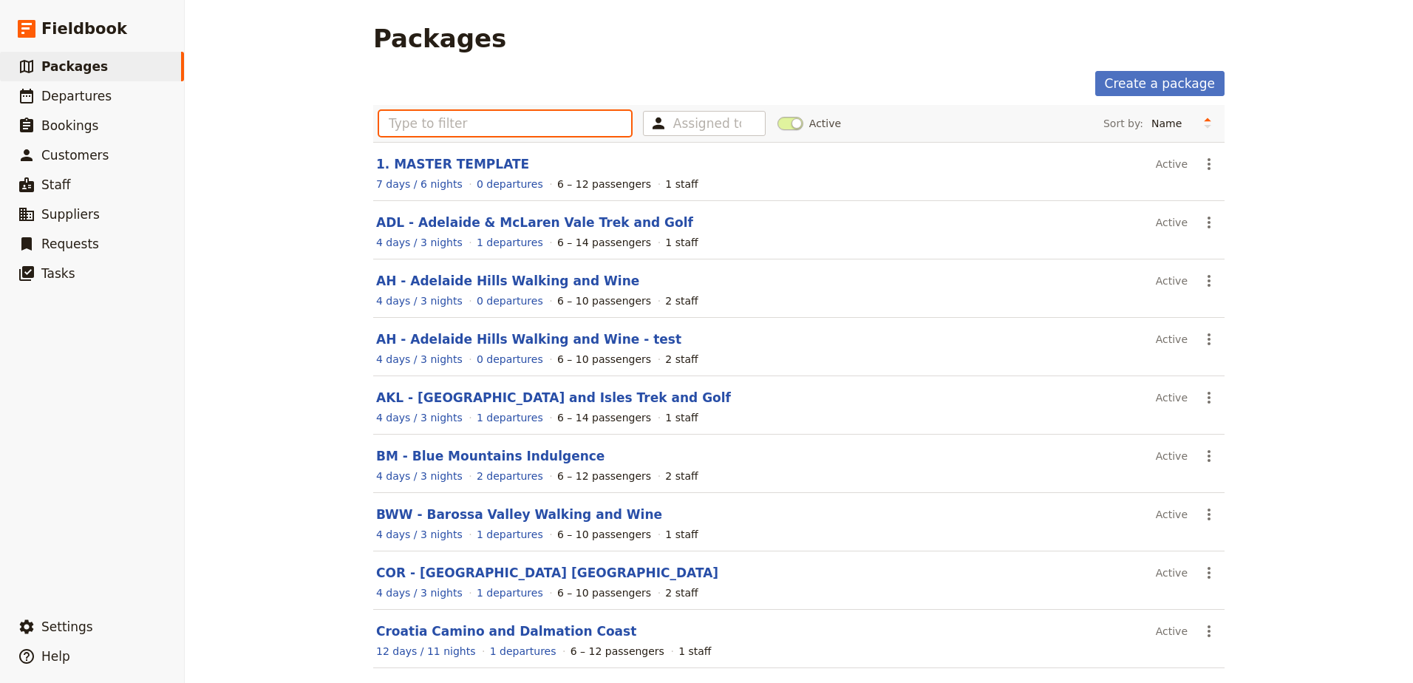
click at [524, 128] on input "text" at bounding box center [505, 123] width 252 height 25
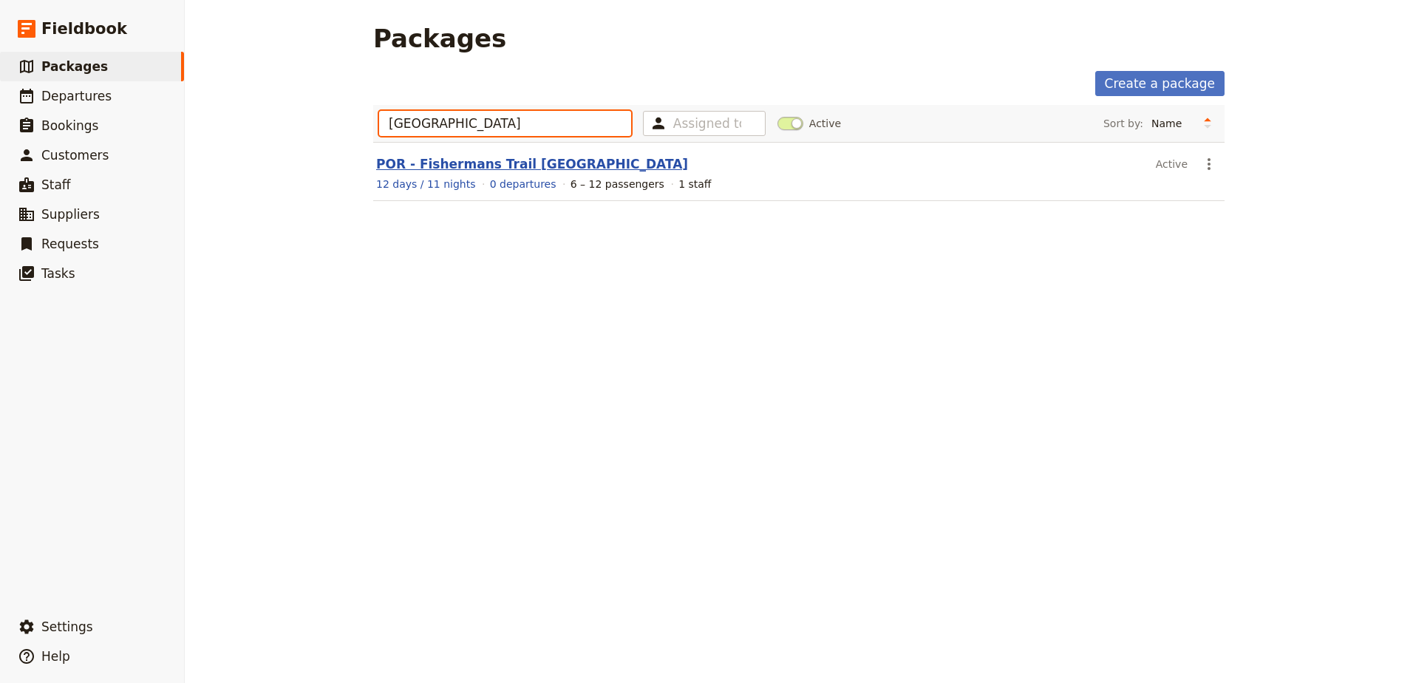
type input "[GEOGRAPHIC_DATA]"
click at [502, 163] on link "POR - Fishermans Trail [GEOGRAPHIC_DATA]" at bounding box center [532, 164] width 312 height 15
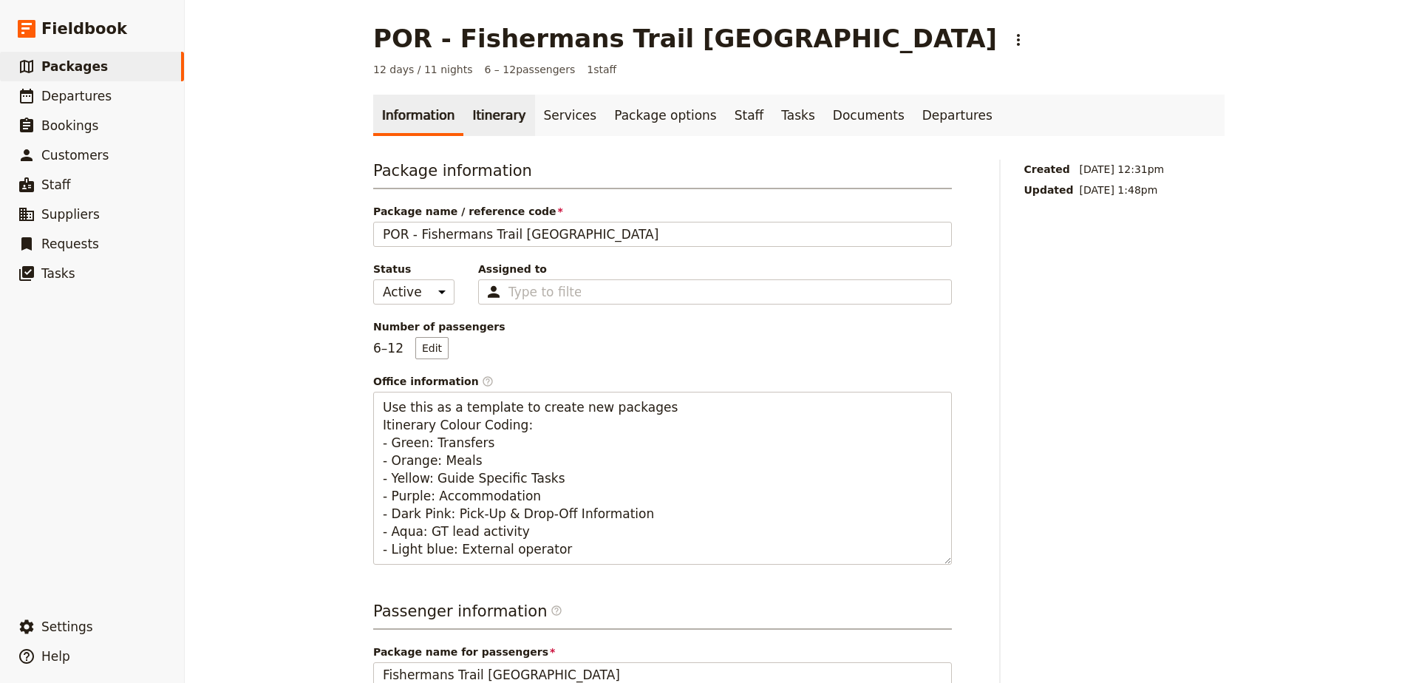
click at [489, 106] on link "Itinerary" at bounding box center [498, 115] width 71 height 41
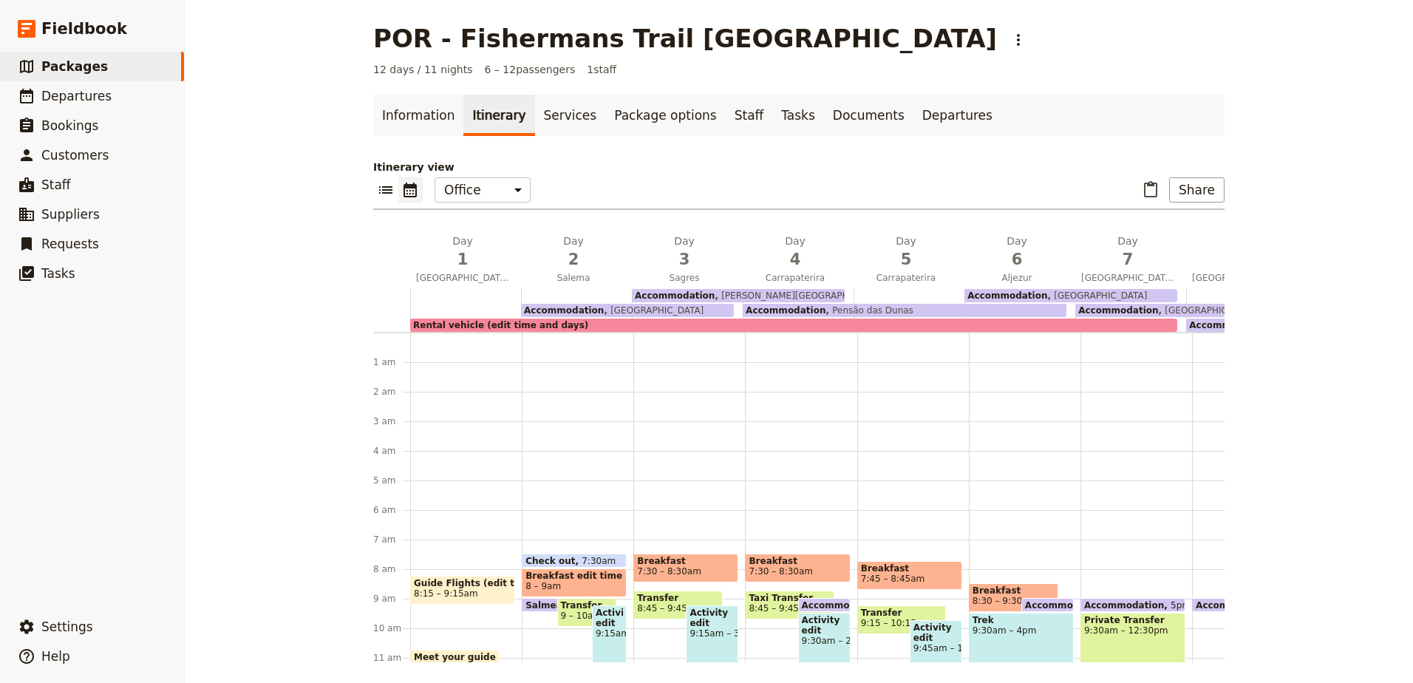
scroll to position [192, 0]
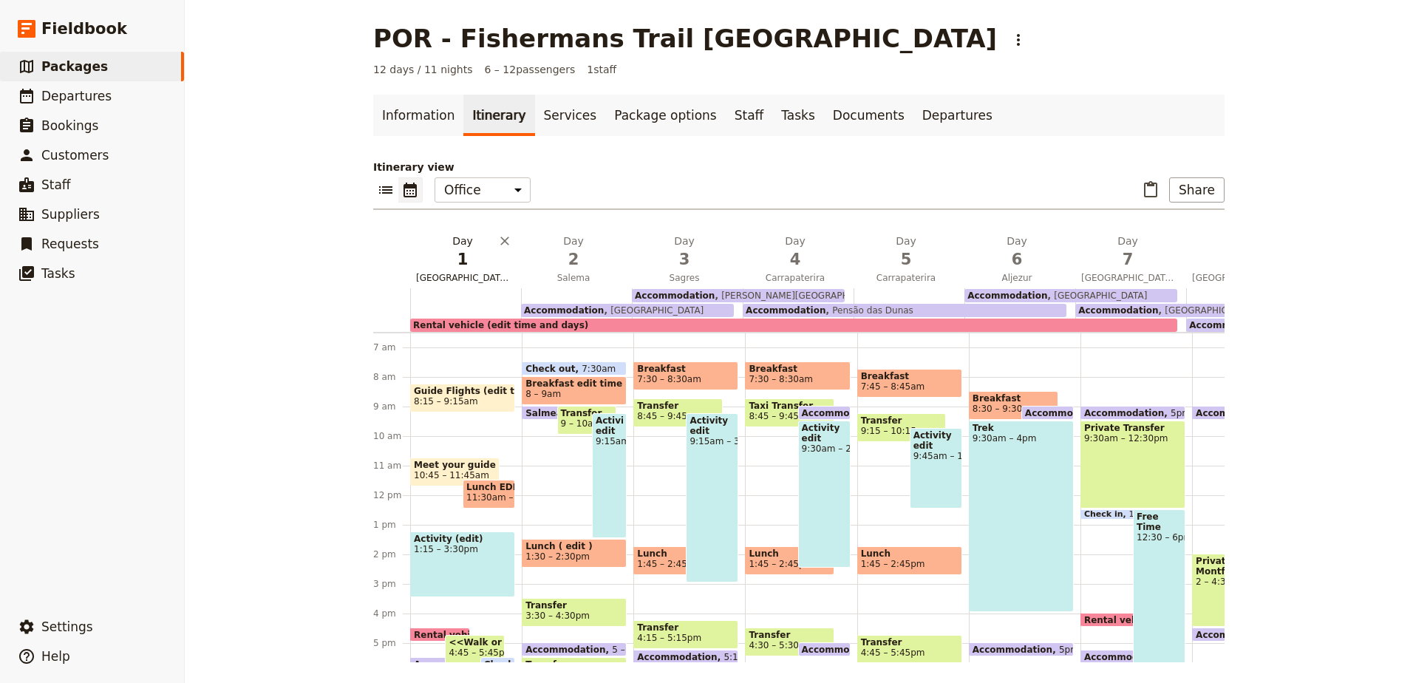
click at [471, 258] on span "1" at bounding box center [462, 259] width 93 height 22
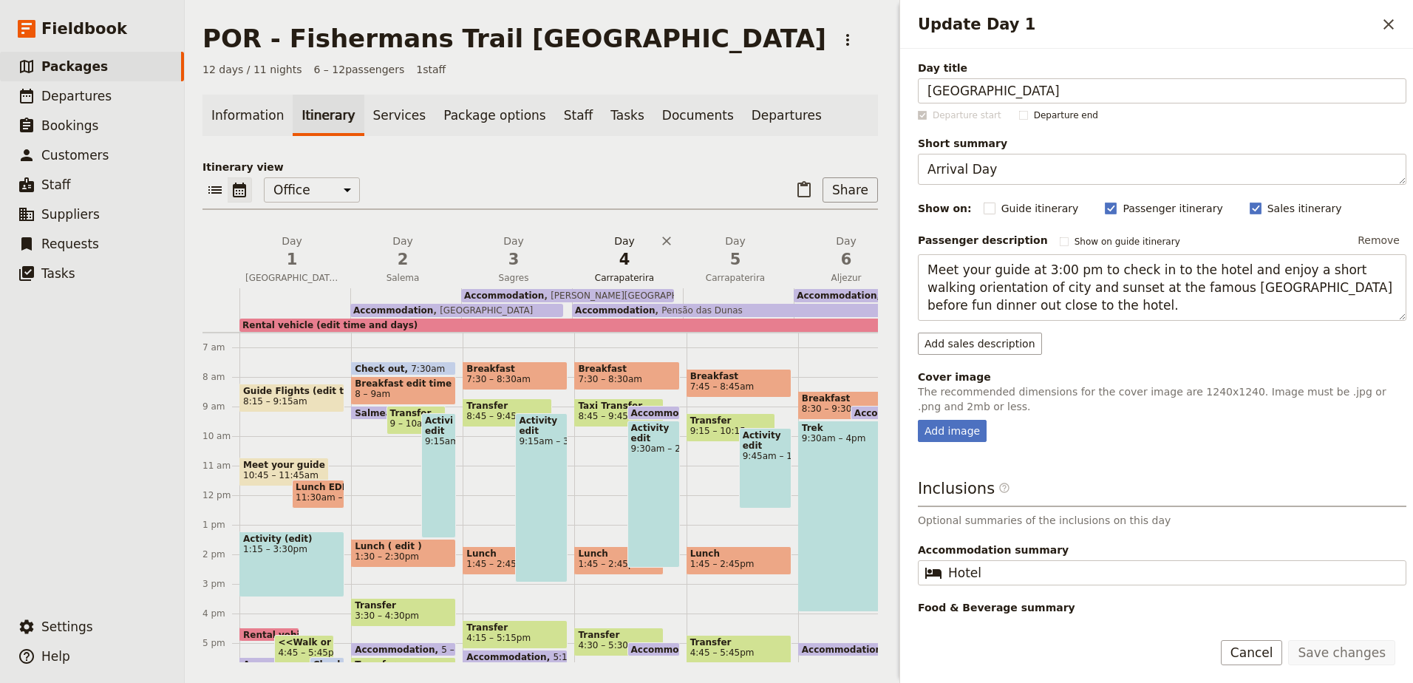
click at [638, 266] on span "4" at bounding box center [624, 259] width 93 height 22
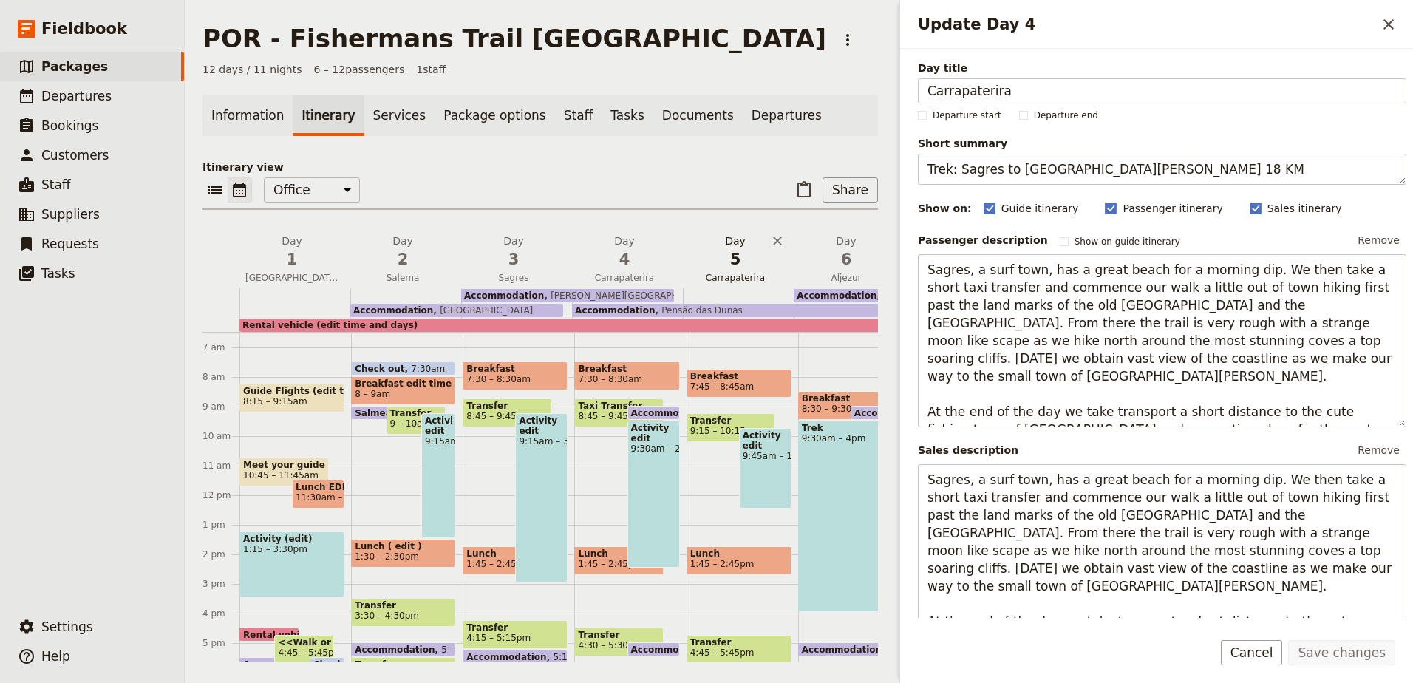
click at [743, 266] on span "5" at bounding box center [735, 259] width 93 height 22
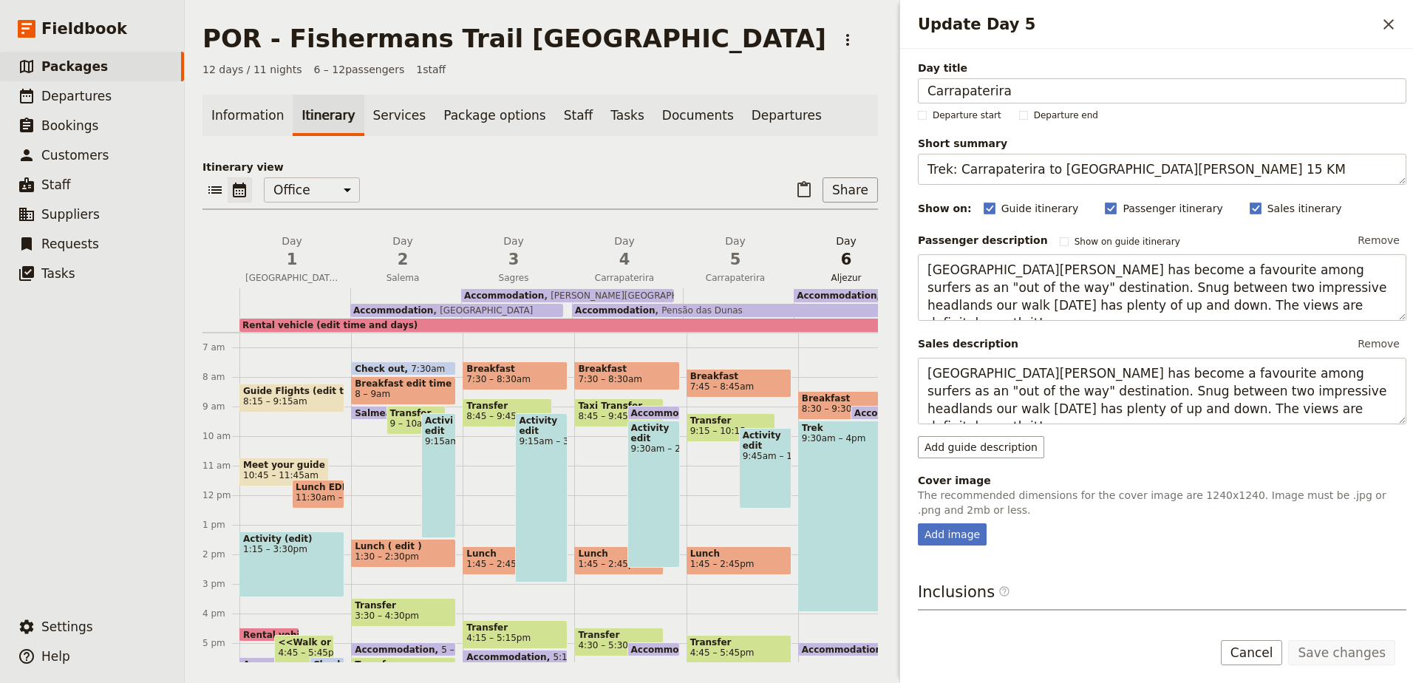
click at [857, 270] on span "6" at bounding box center [846, 259] width 93 height 22
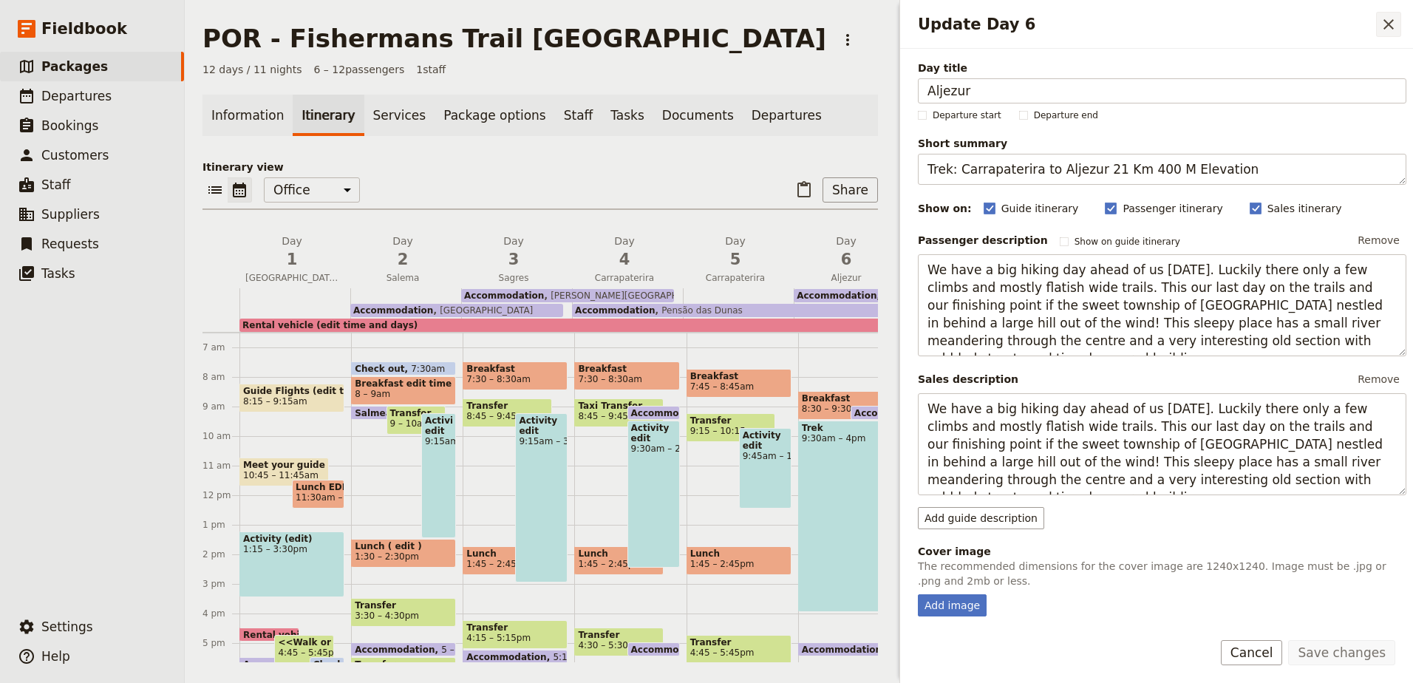
click at [1391, 22] on icon "Close drawer" at bounding box center [1388, 24] width 10 height 10
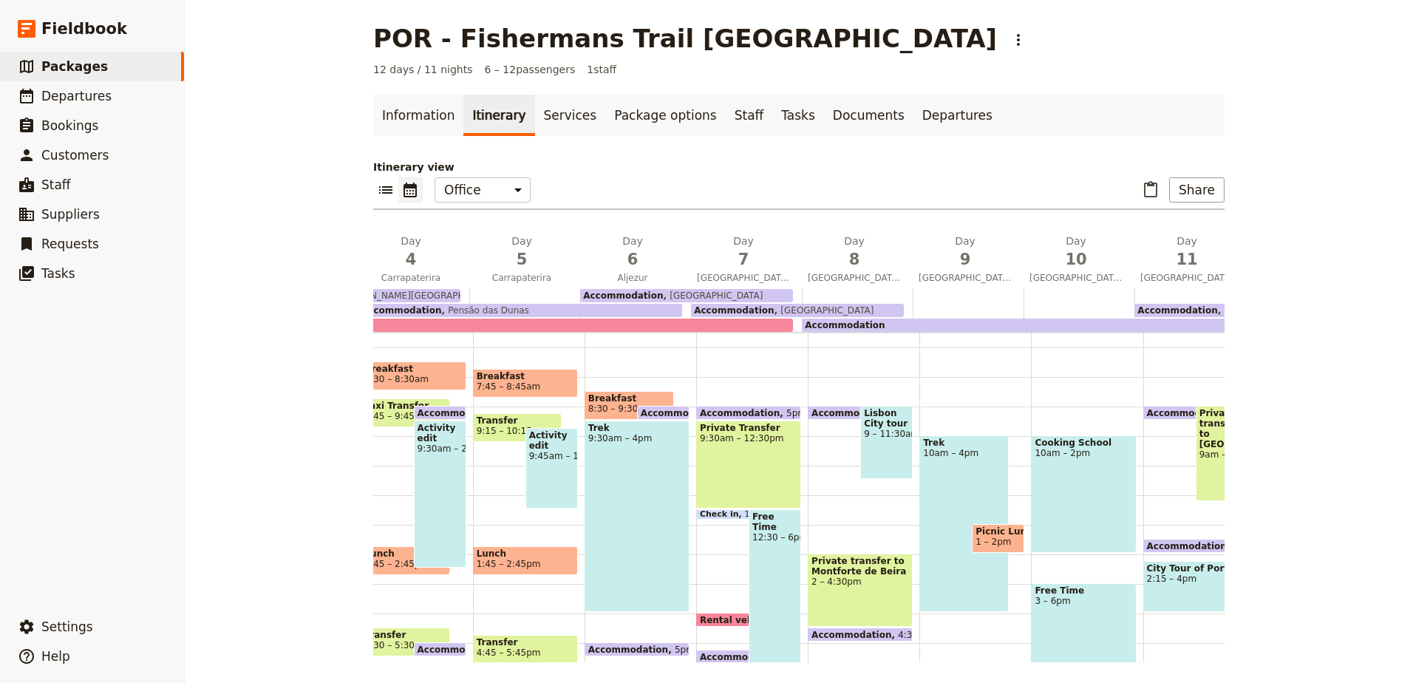
scroll to position [0, 299]
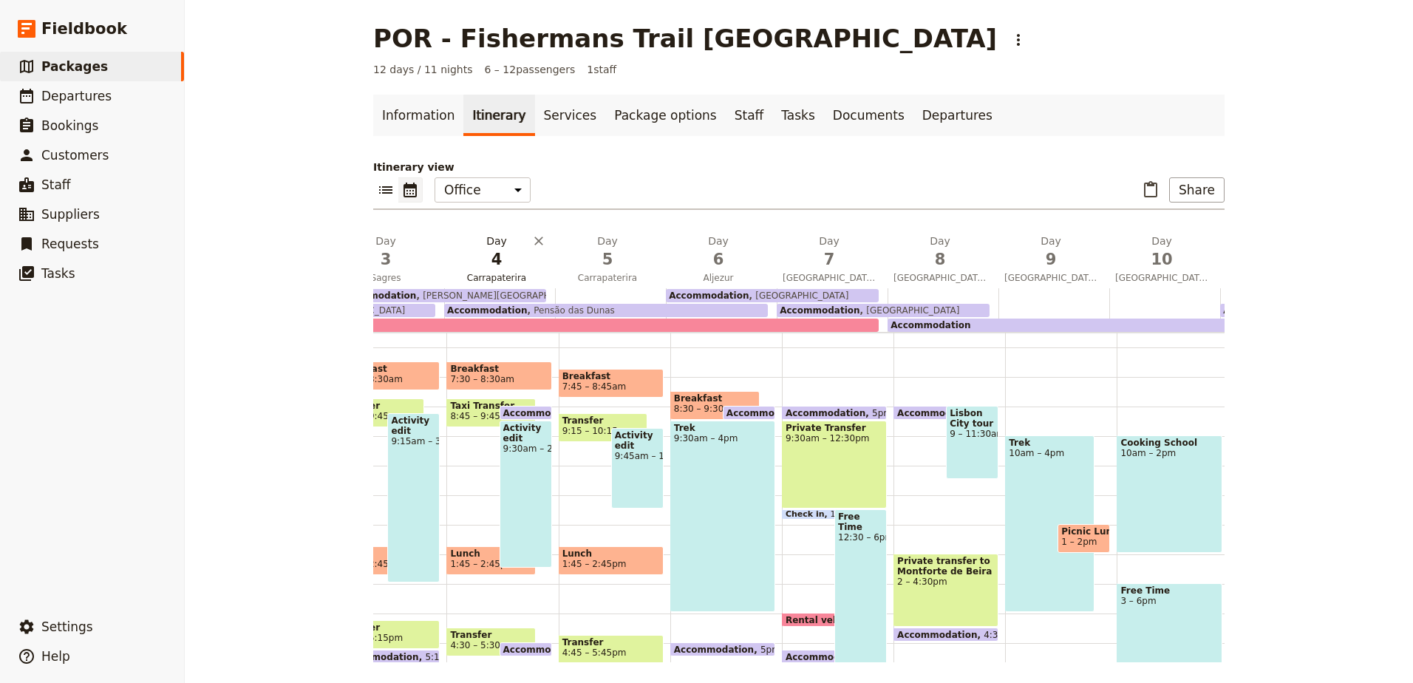
click at [491, 256] on span "4" at bounding box center [496, 259] width 93 height 22
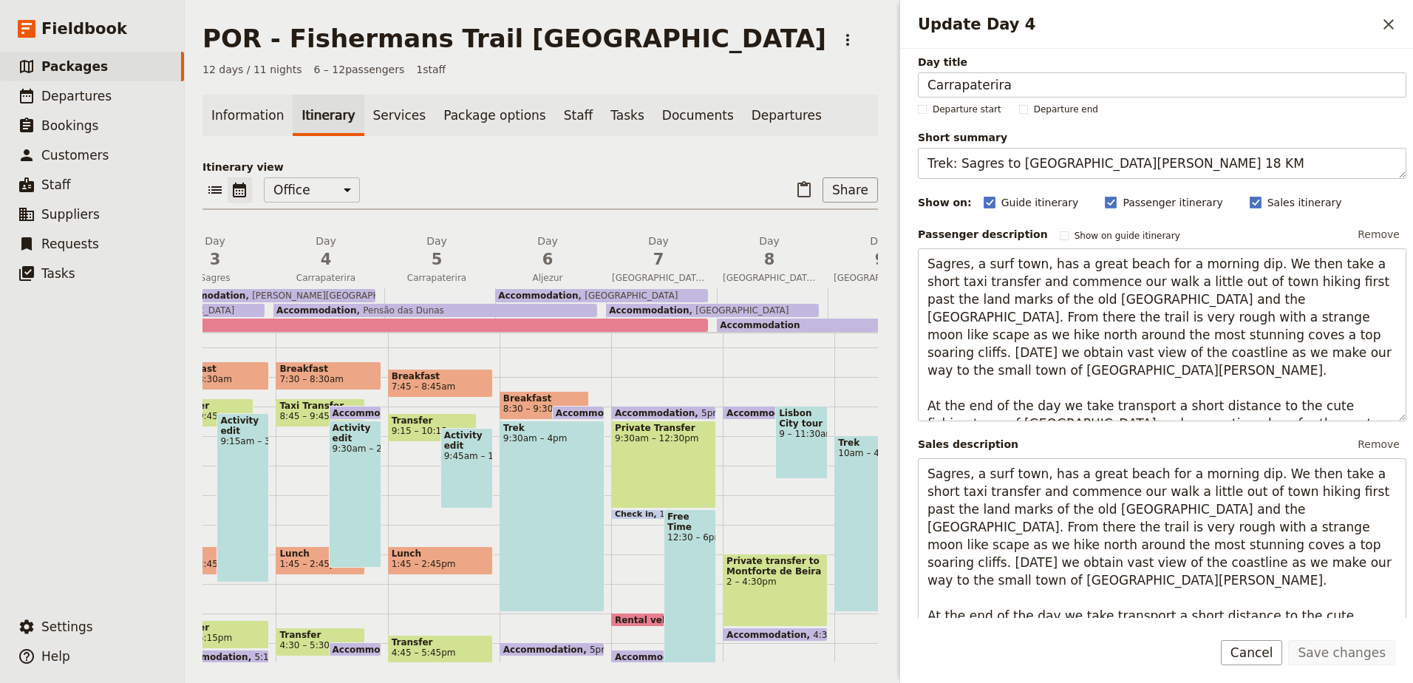
scroll to position [0, 0]
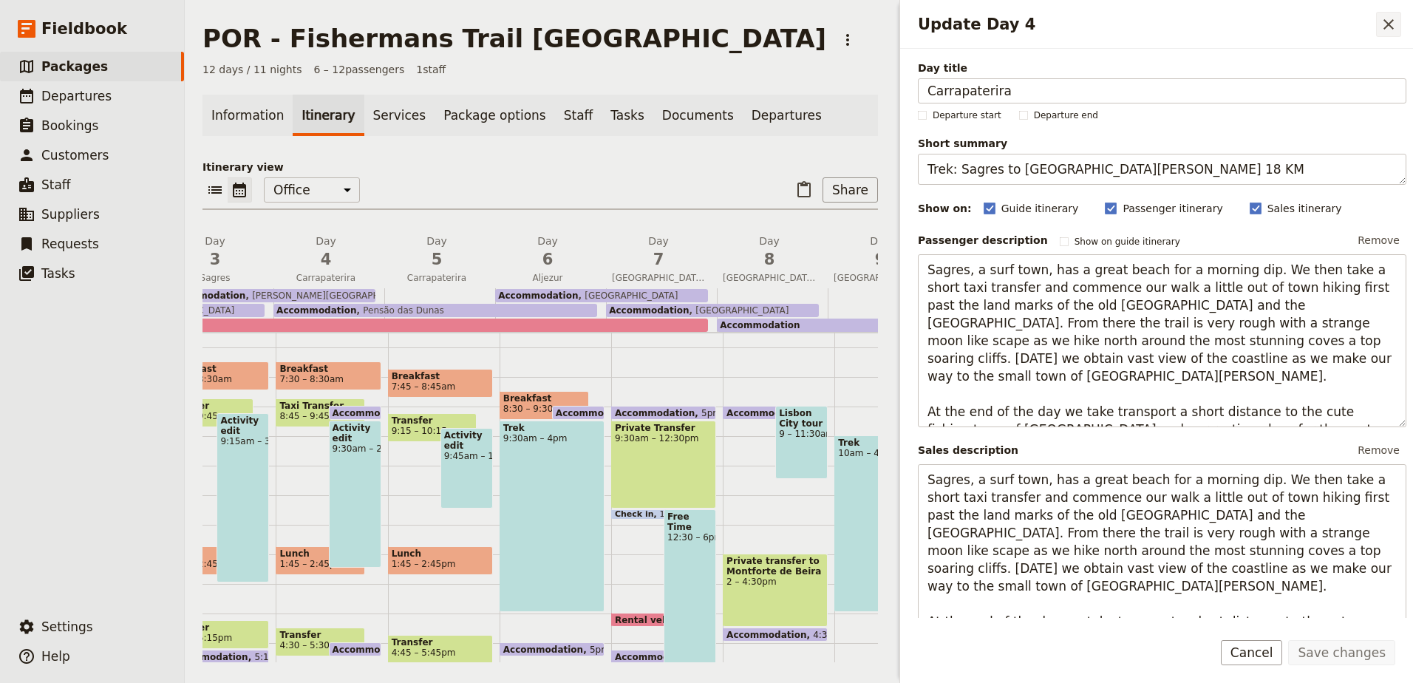
click at [1388, 18] on icon "Close drawer" at bounding box center [1389, 25] width 18 height 18
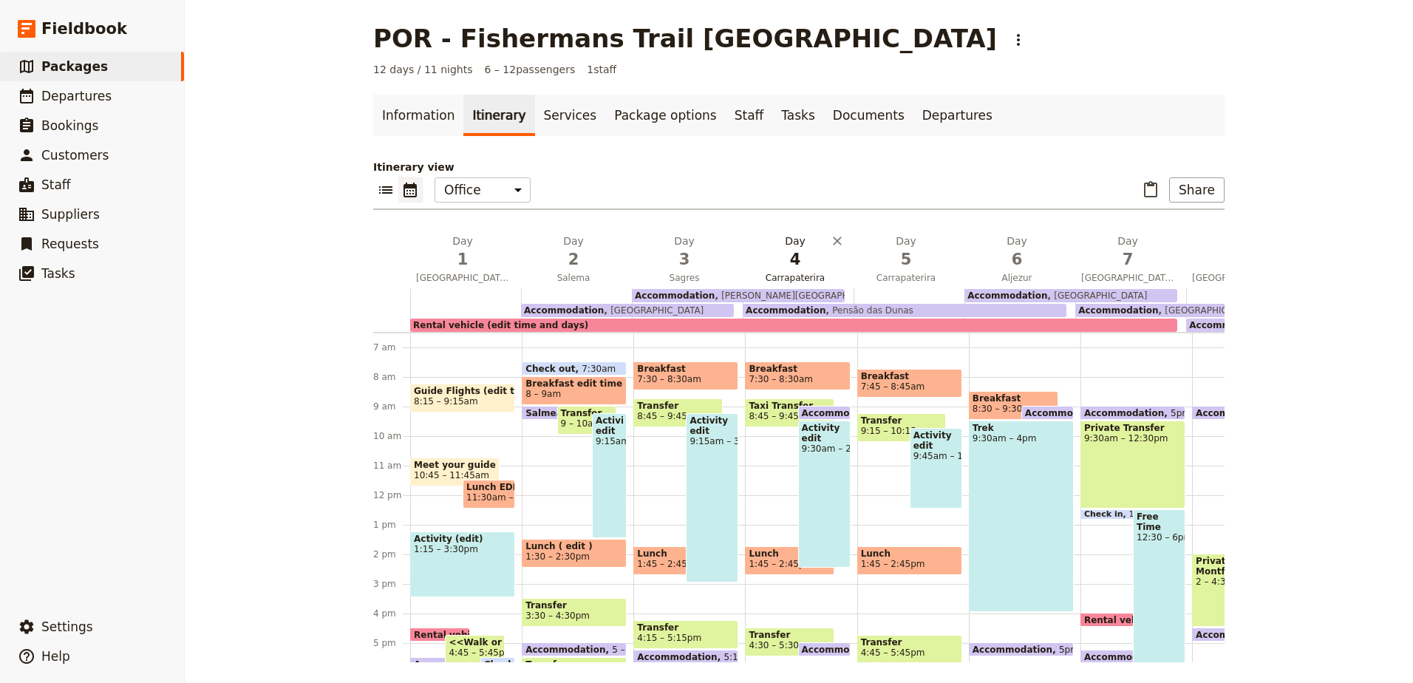
click at [780, 266] on span "4" at bounding box center [795, 259] width 93 height 22
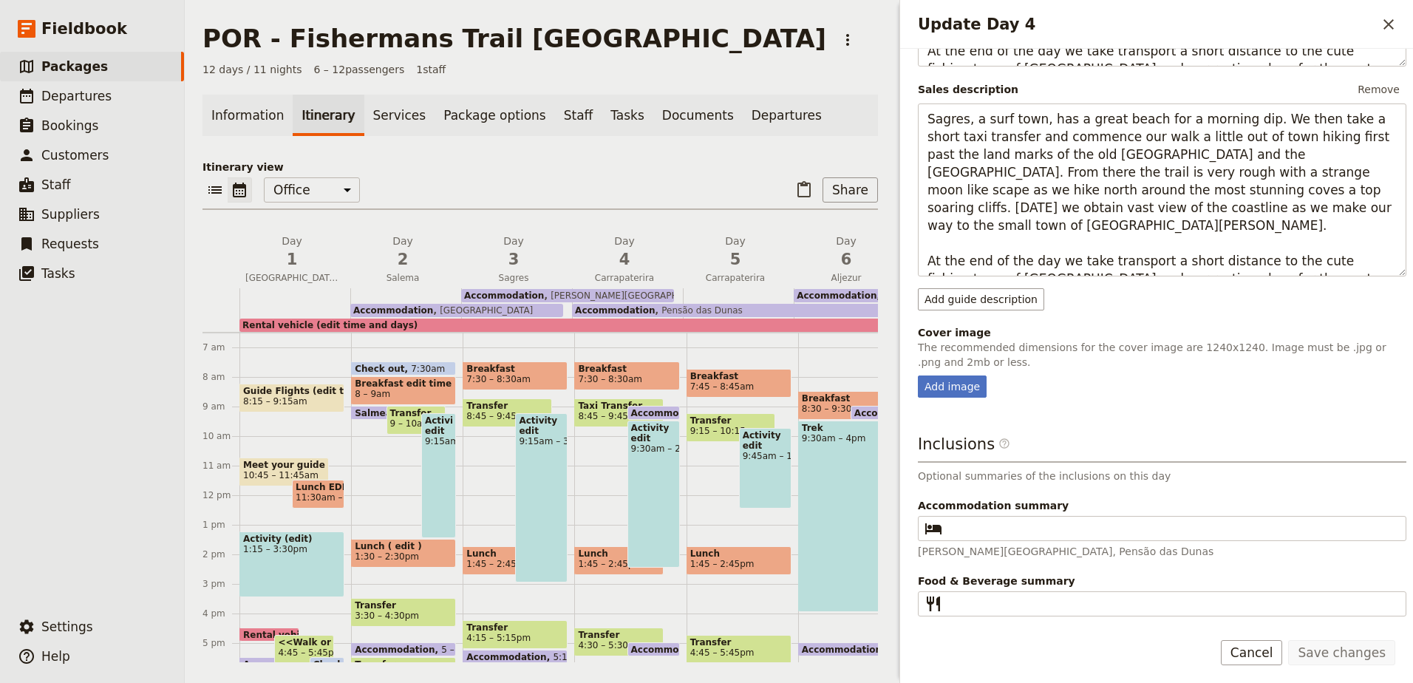
scroll to position [139, 0]
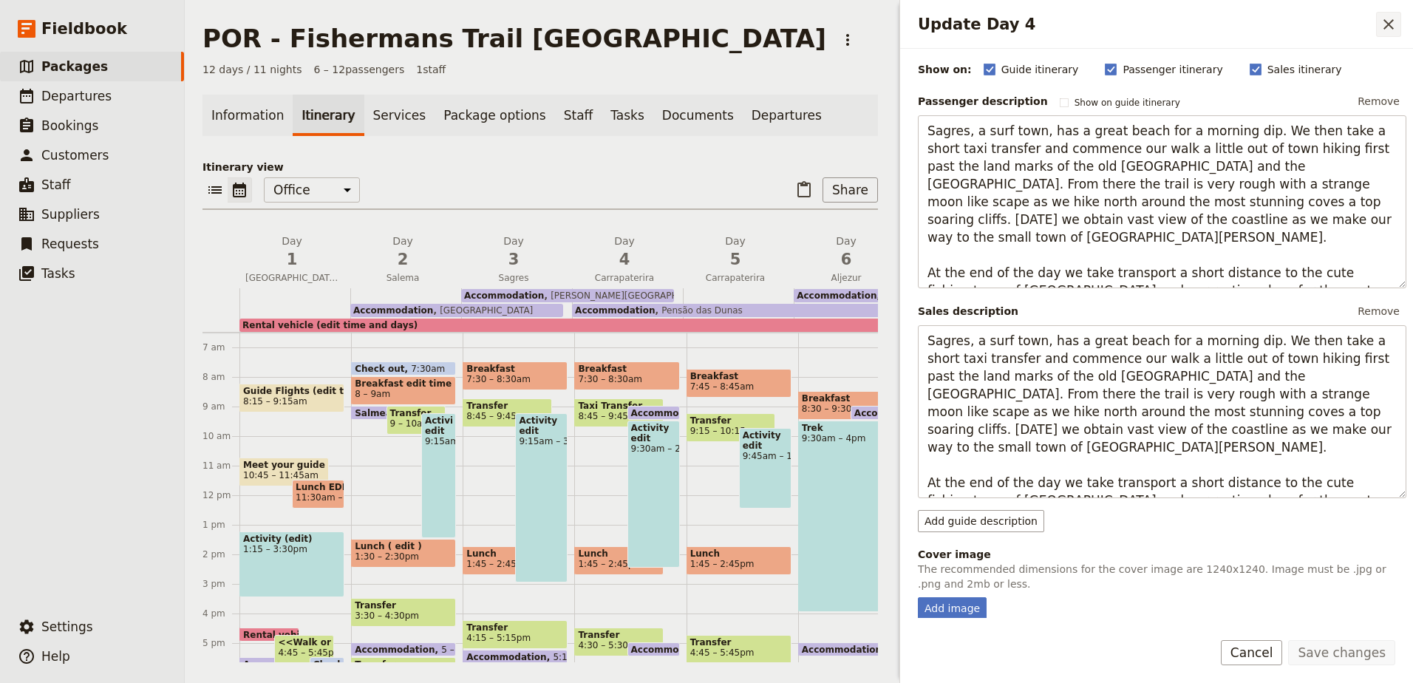
click at [1384, 25] on icon "Close drawer" at bounding box center [1389, 25] width 18 height 18
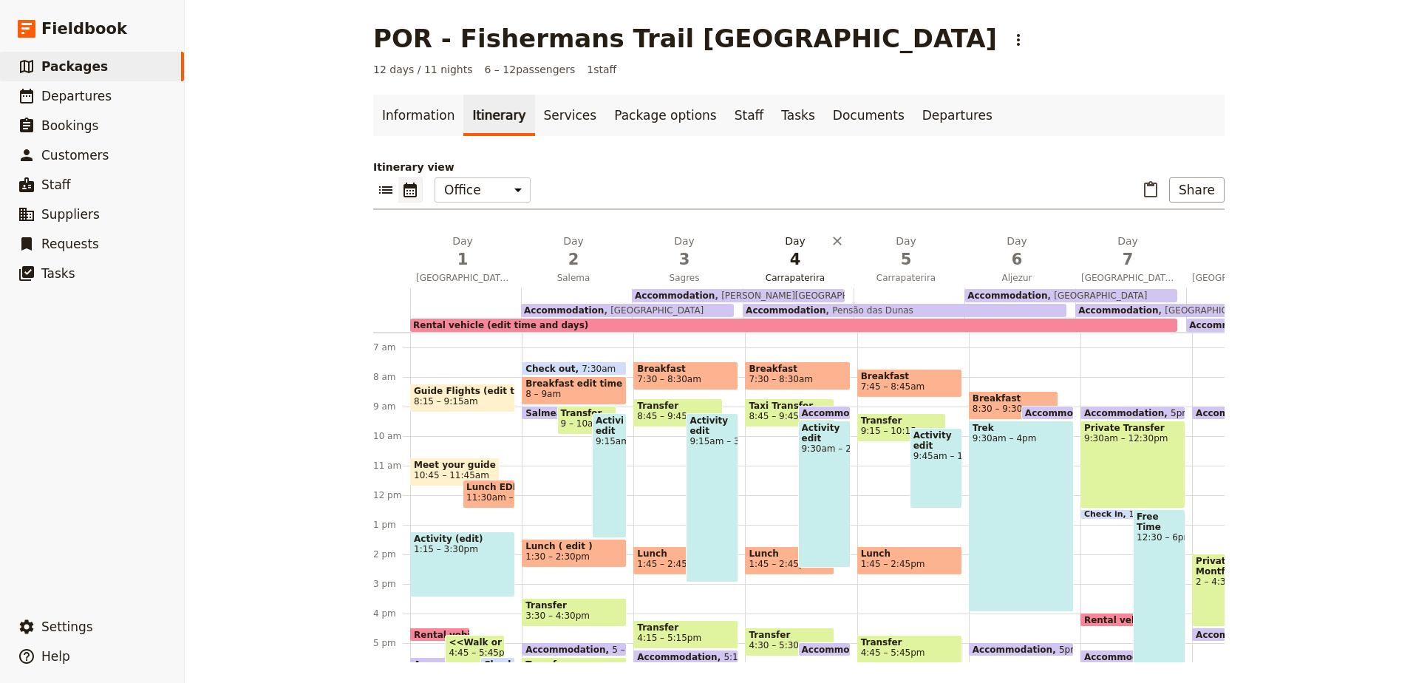
click at [798, 264] on span "4" at bounding box center [795, 259] width 93 height 22
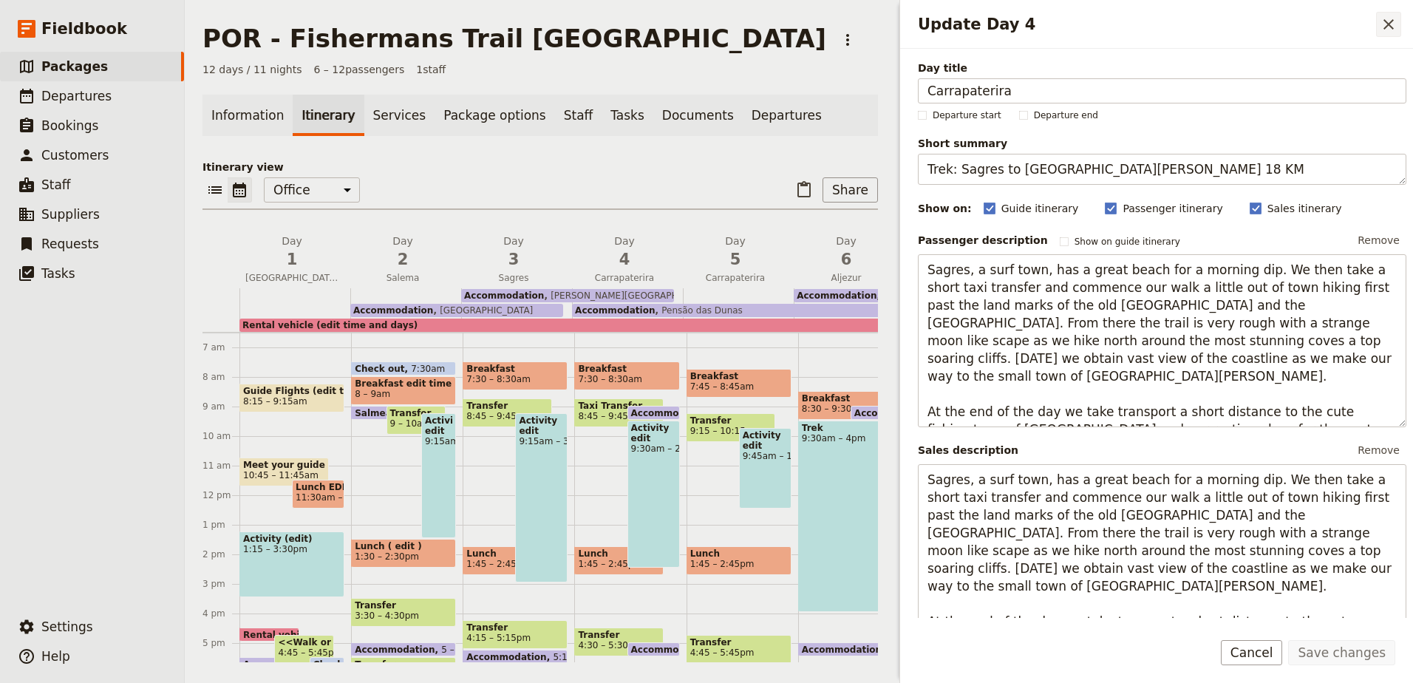
click at [1393, 21] on icon "Close drawer" at bounding box center [1388, 24] width 10 height 10
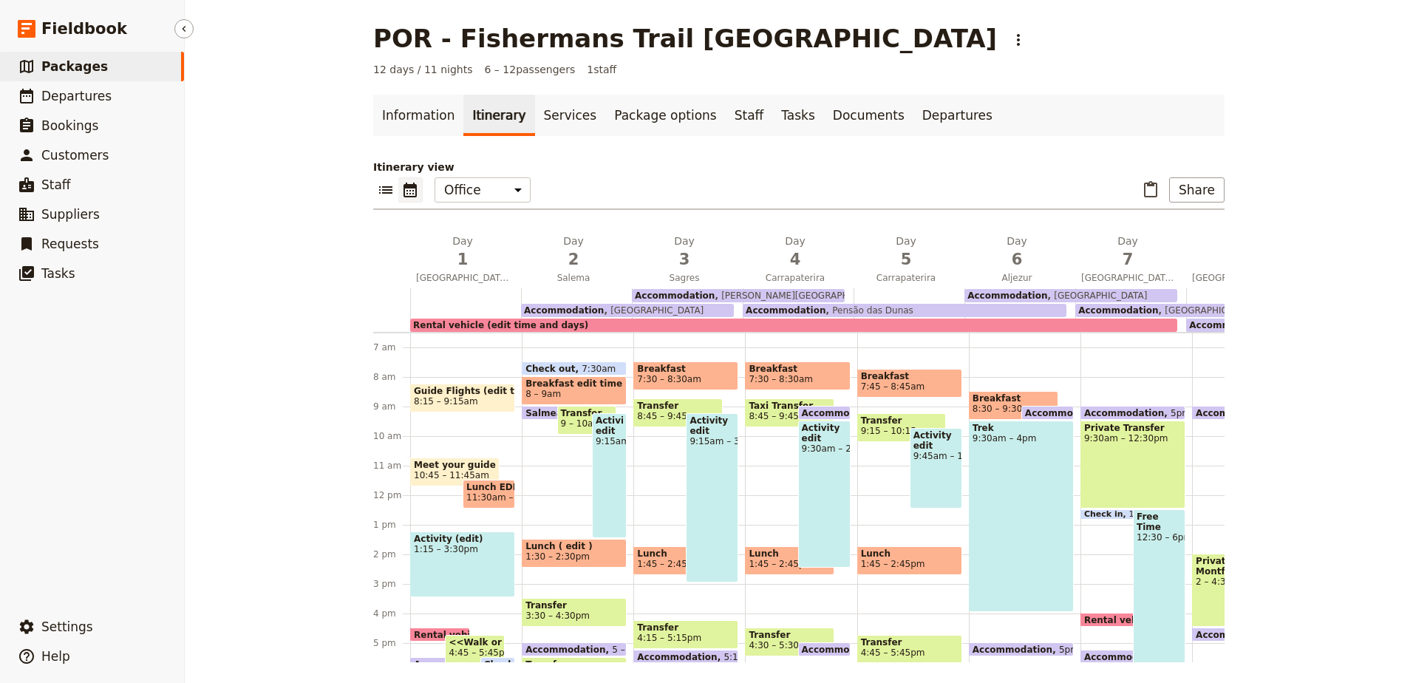
click at [75, 59] on span "Packages" at bounding box center [74, 66] width 67 height 15
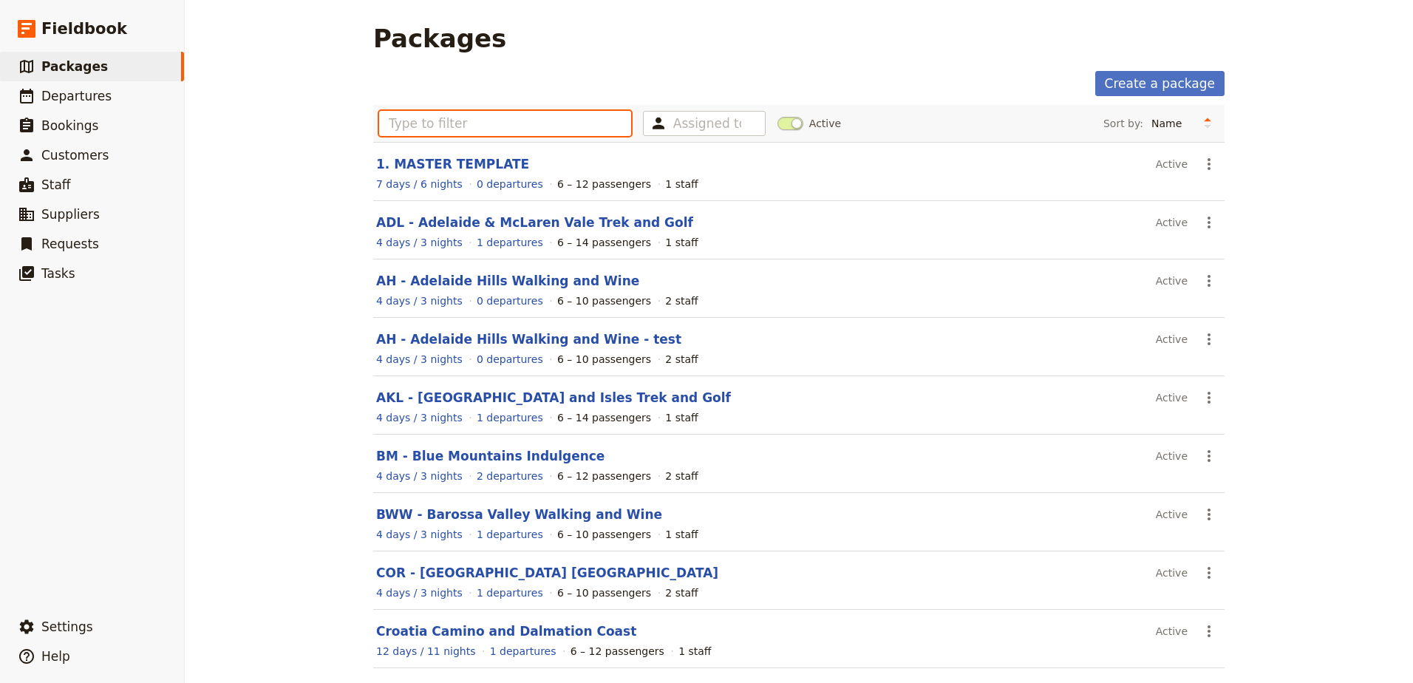
click at [542, 124] on input "text" at bounding box center [505, 123] width 252 height 25
click at [69, 70] on span "Packages" at bounding box center [74, 66] width 67 height 15
click at [410, 120] on input "text" at bounding box center [505, 123] width 252 height 25
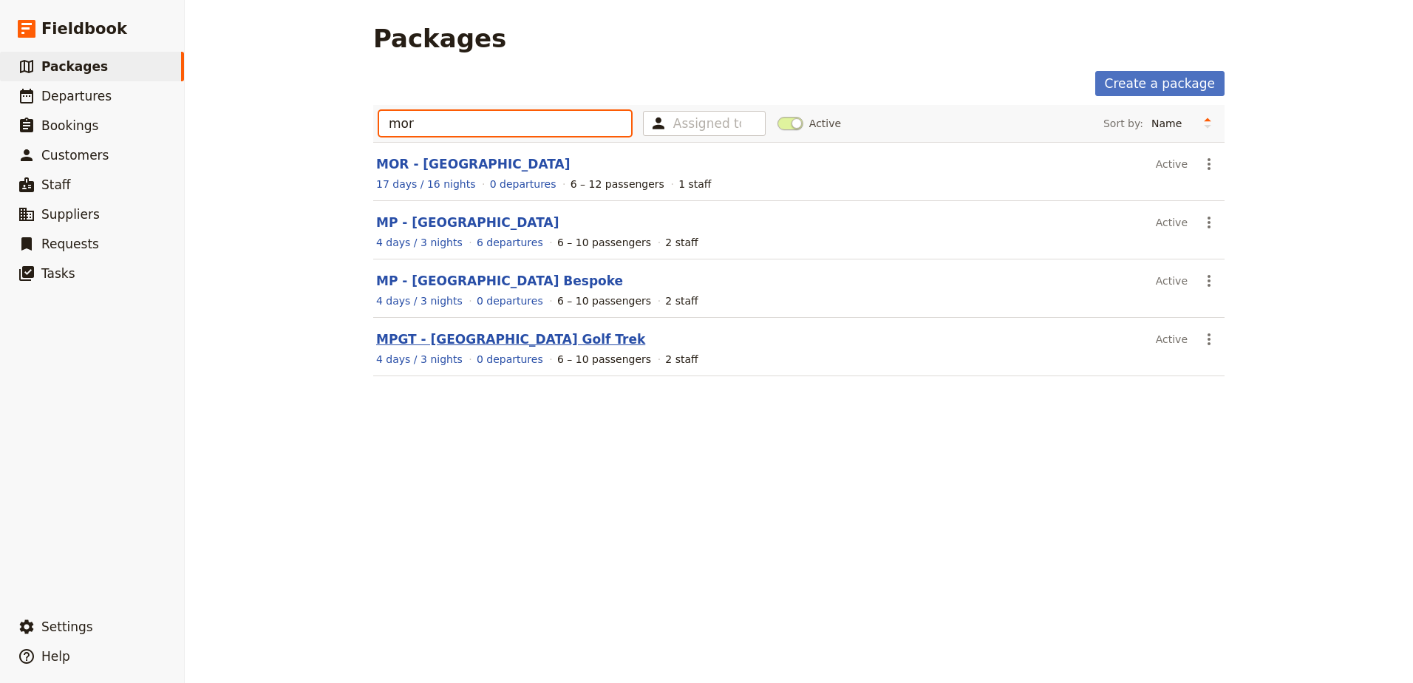
type input "mor"
click at [483, 339] on link "MPGT - [GEOGRAPHIC_DATA] Golf Trek" at bounding box center [510, 339] width 269 height 15
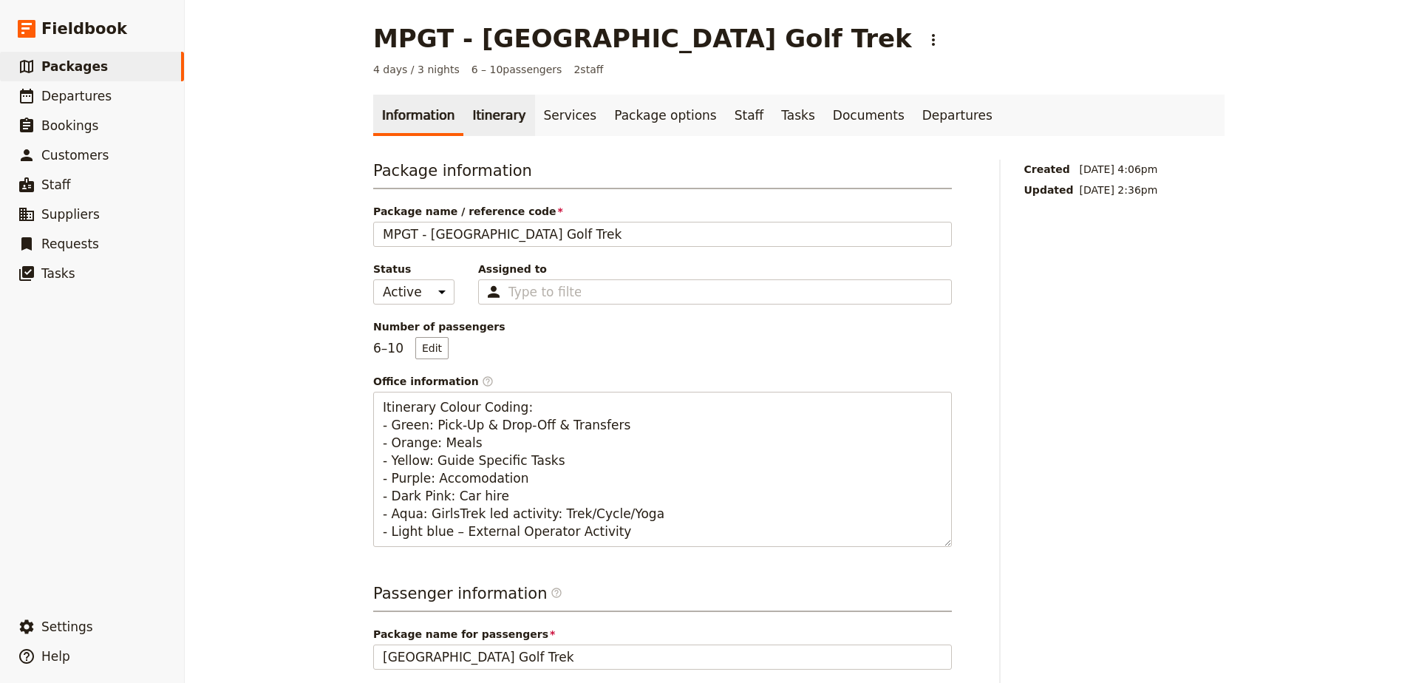
click at [485, 111] on link "Itinerary" at bounding box center [498, 115] width 71 height 41
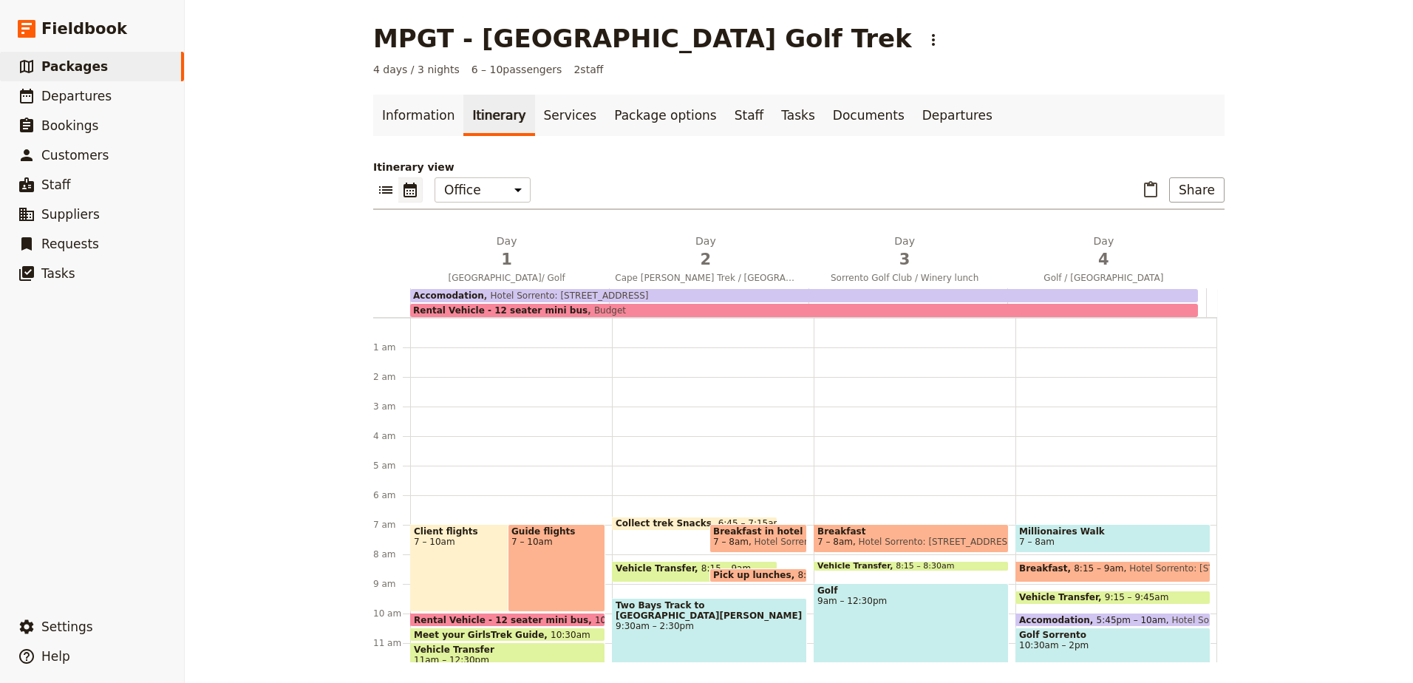
scroll to position [185, 0]
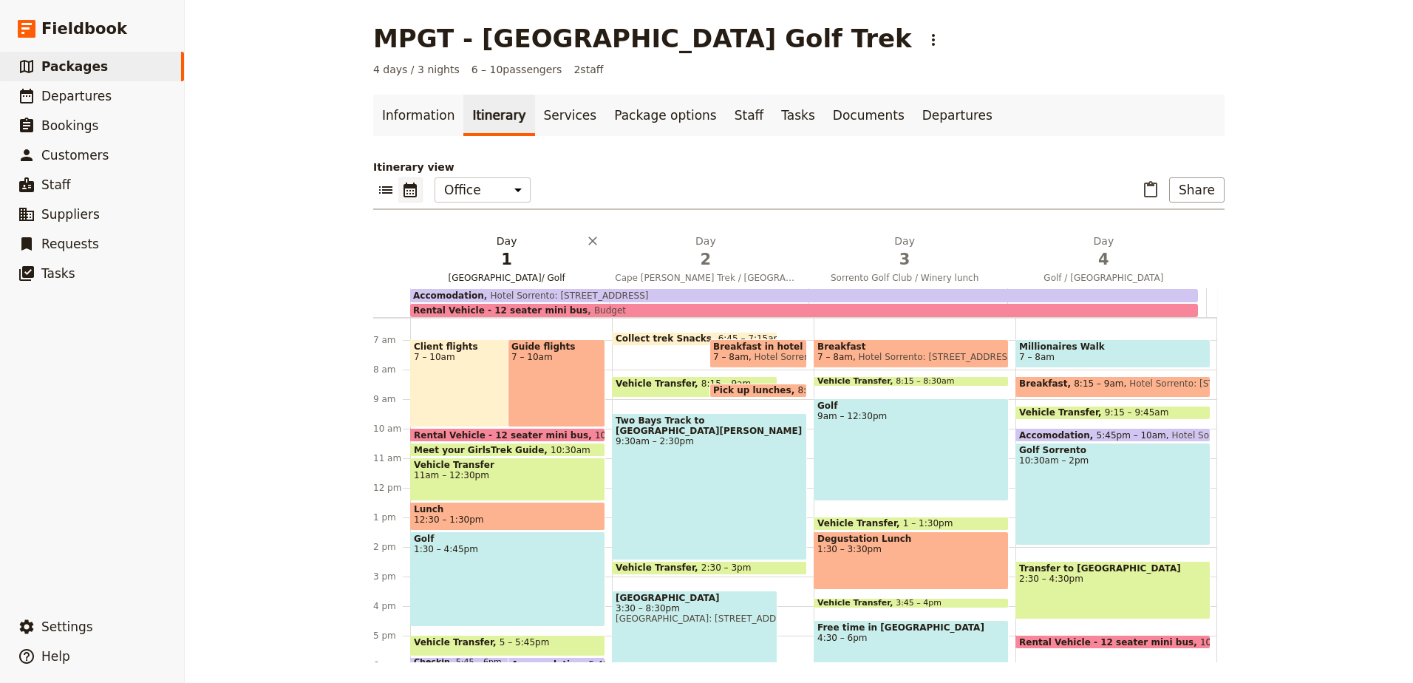
click at [522, 269] on span "1" at bounding box center [506, 259] width 181 height 22
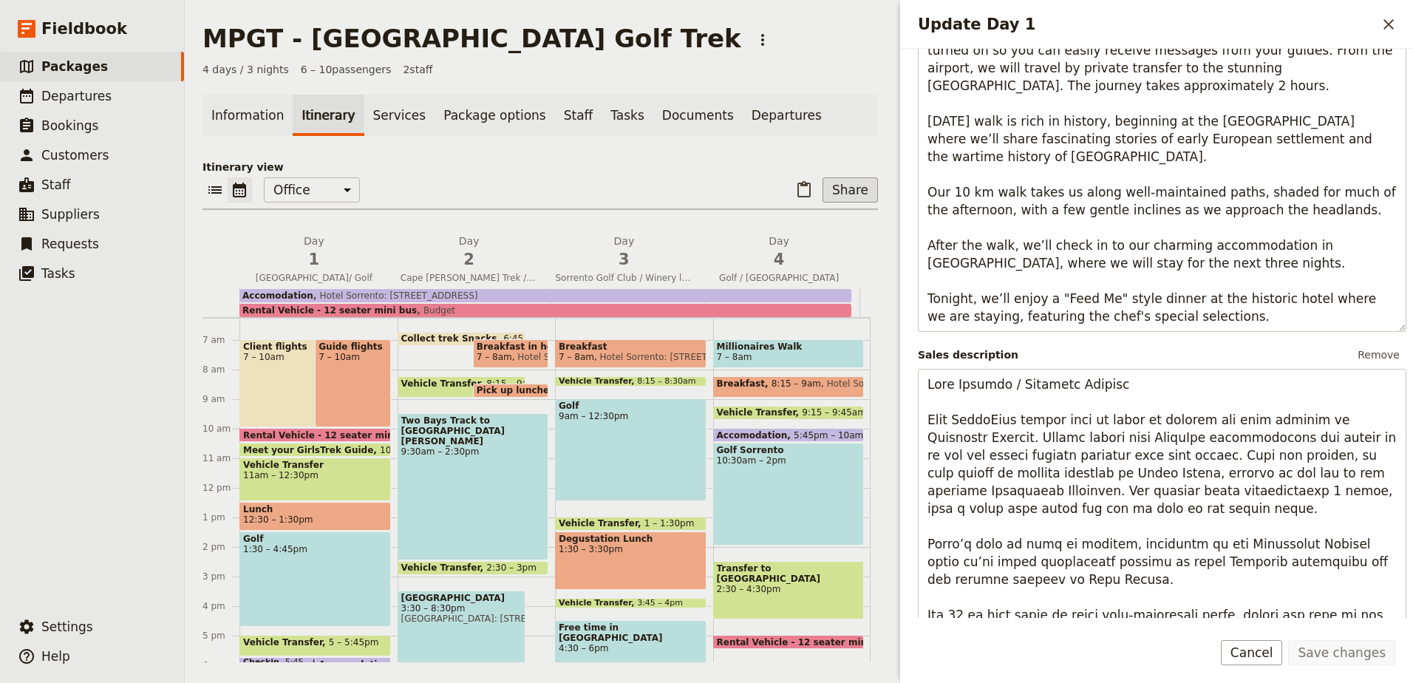
scroll to position [21, 0]
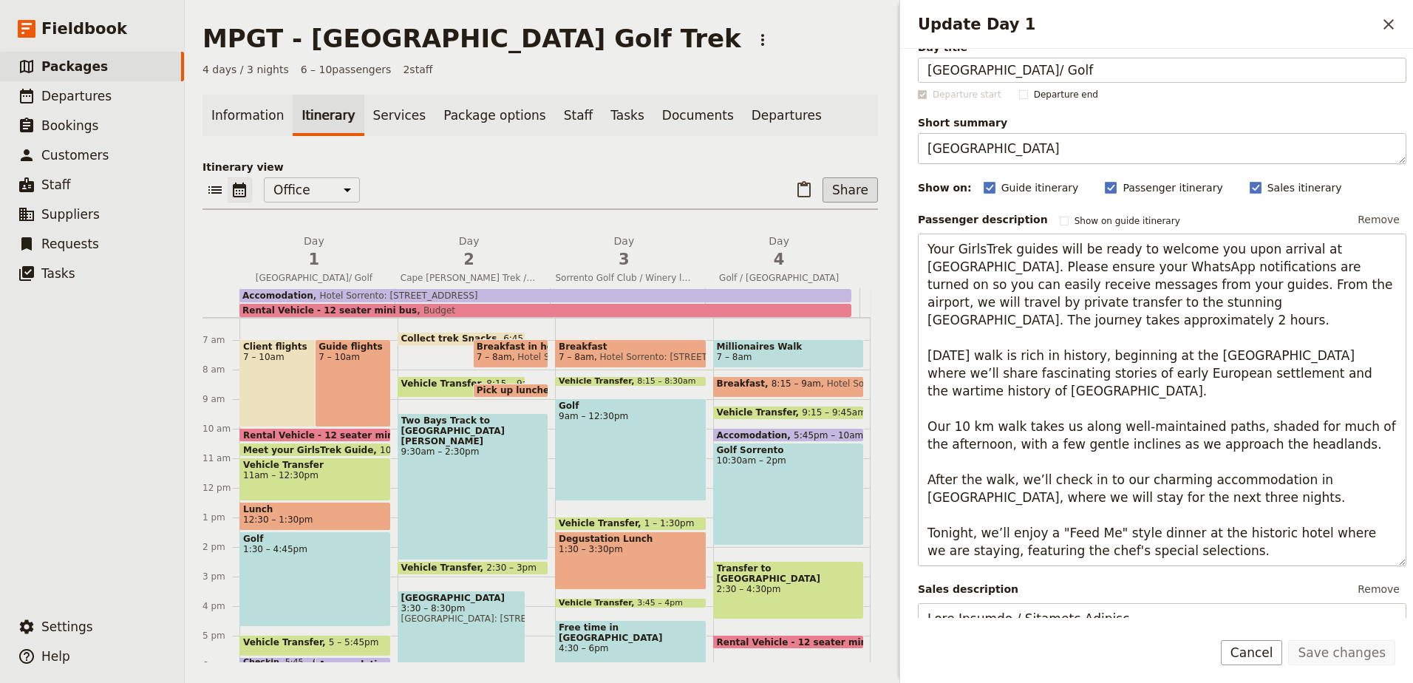
click at [843, 185] on button "Share" at bounding box center [849, 189] width 55 height 25
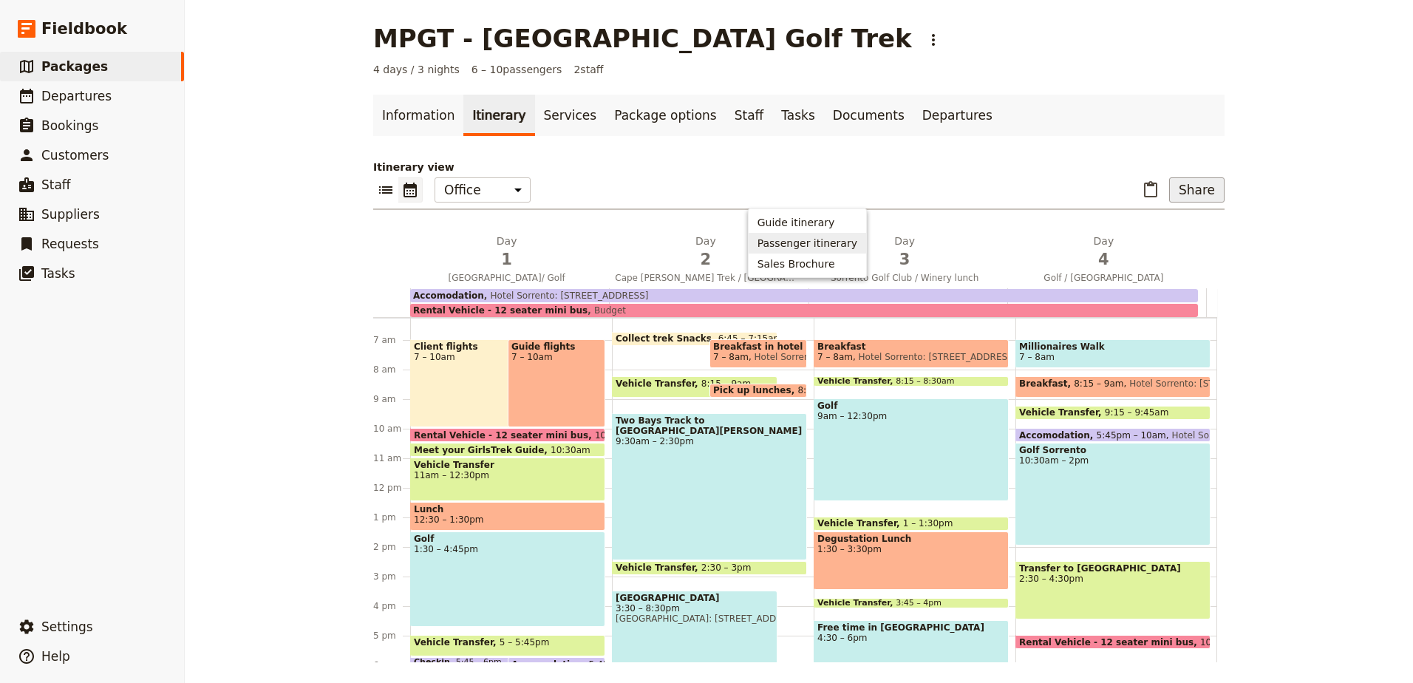
click at [841, 239] on span "Passenger itinerary" at bounding box center [807, 243] width 100 height 15
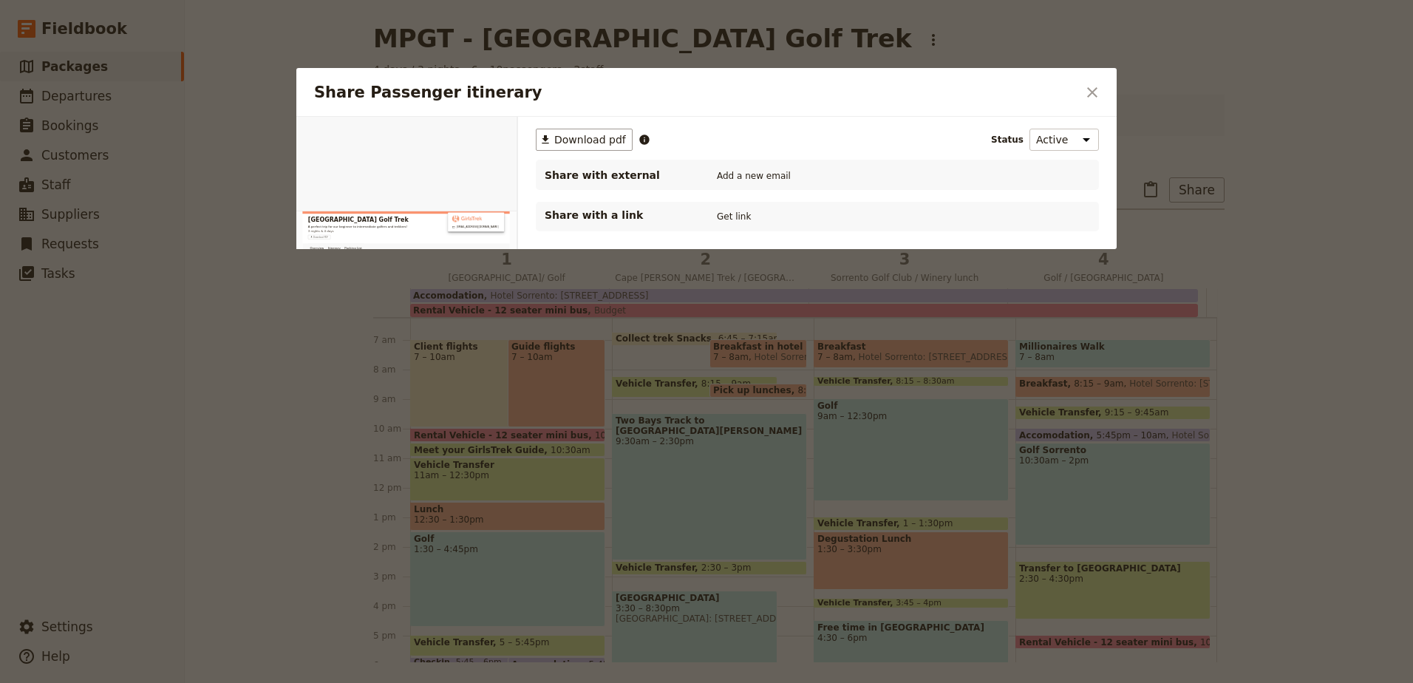
scroll to position [0, 0]
click at [732, 216] on button "Get link" at bounding box center [733, 216] width 41 height 16
click at [1102, 95] on button "​" at bounding box center [1092, 92] width 25 height 25
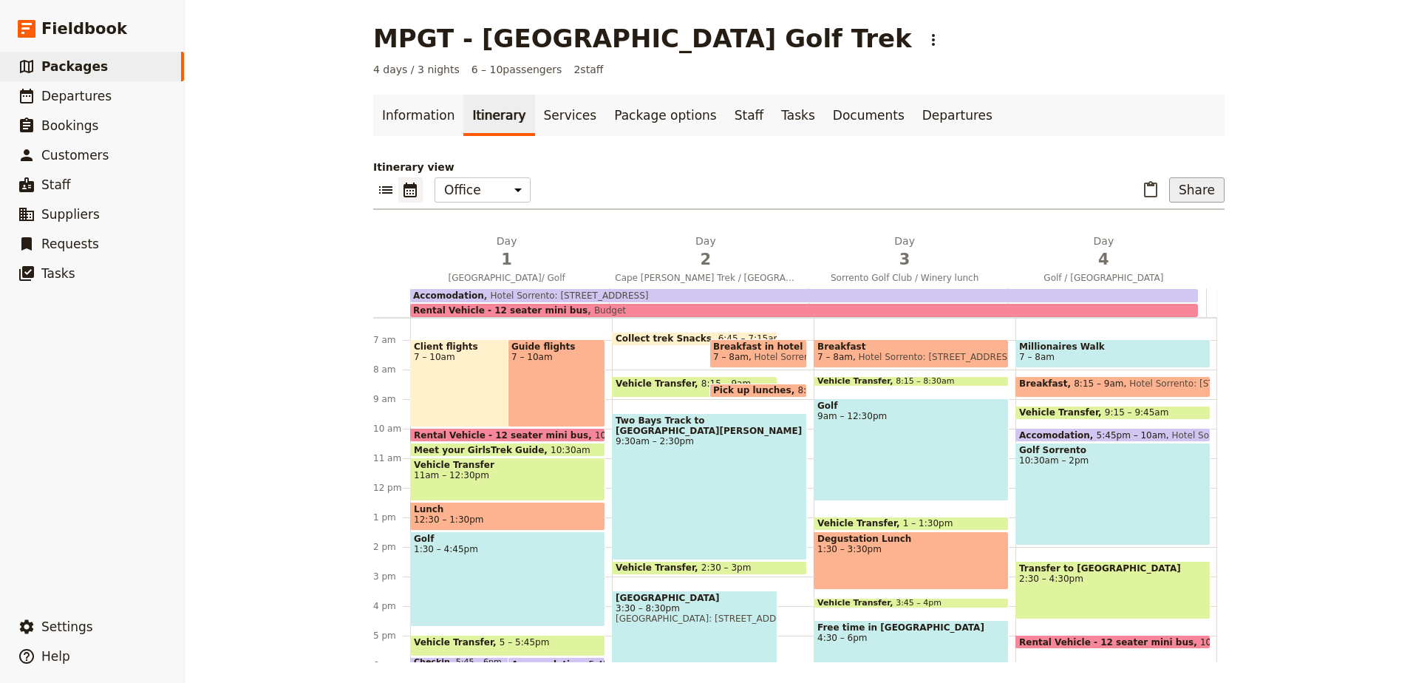
click at [1204, 191] on button "Share" at bounding box center [1196, 189] width 55 height 25
click at [1172, 259] on span "Sales Brochure" at bounding box center [1148, 263] width 78 height 15
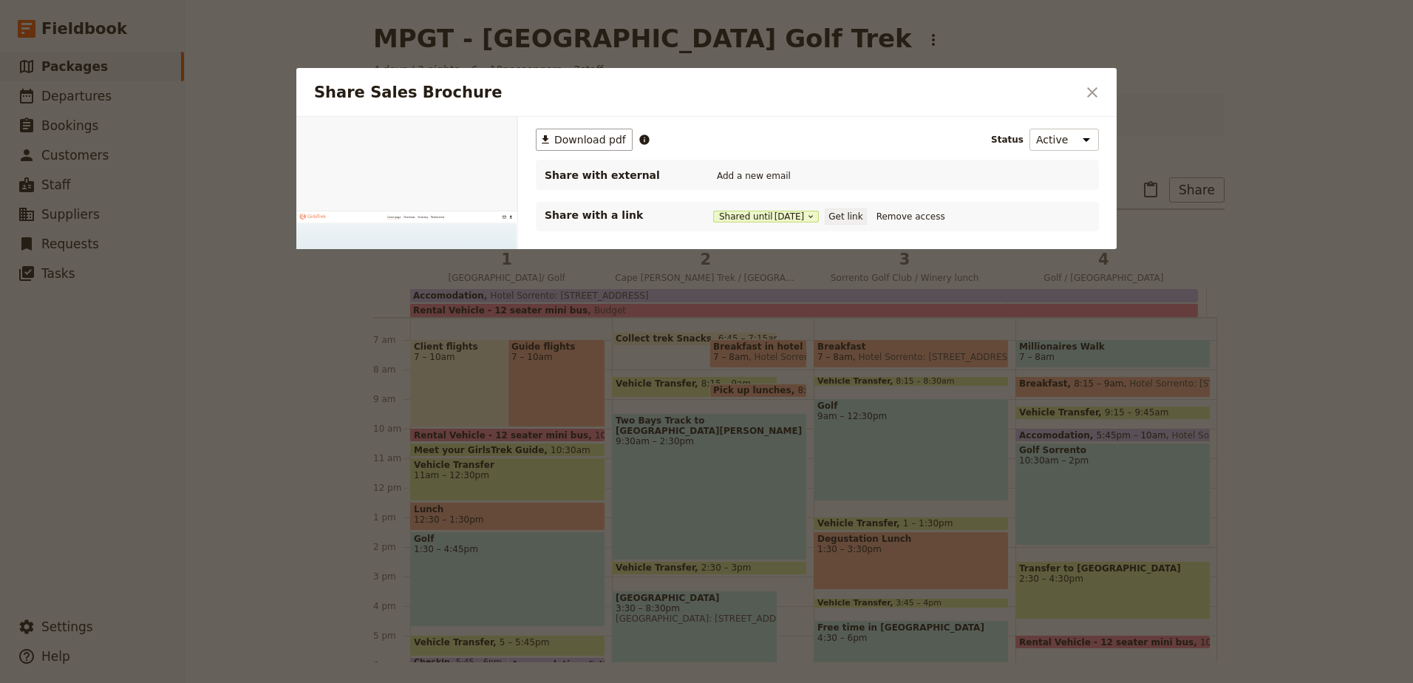
click at [848, 217] on button "Get link" at bounding box center [845, 216] width 41 height 16
click at [1091, 92] on icon "Close dialog" at bounding box center [1092, 92] width 18 height 18
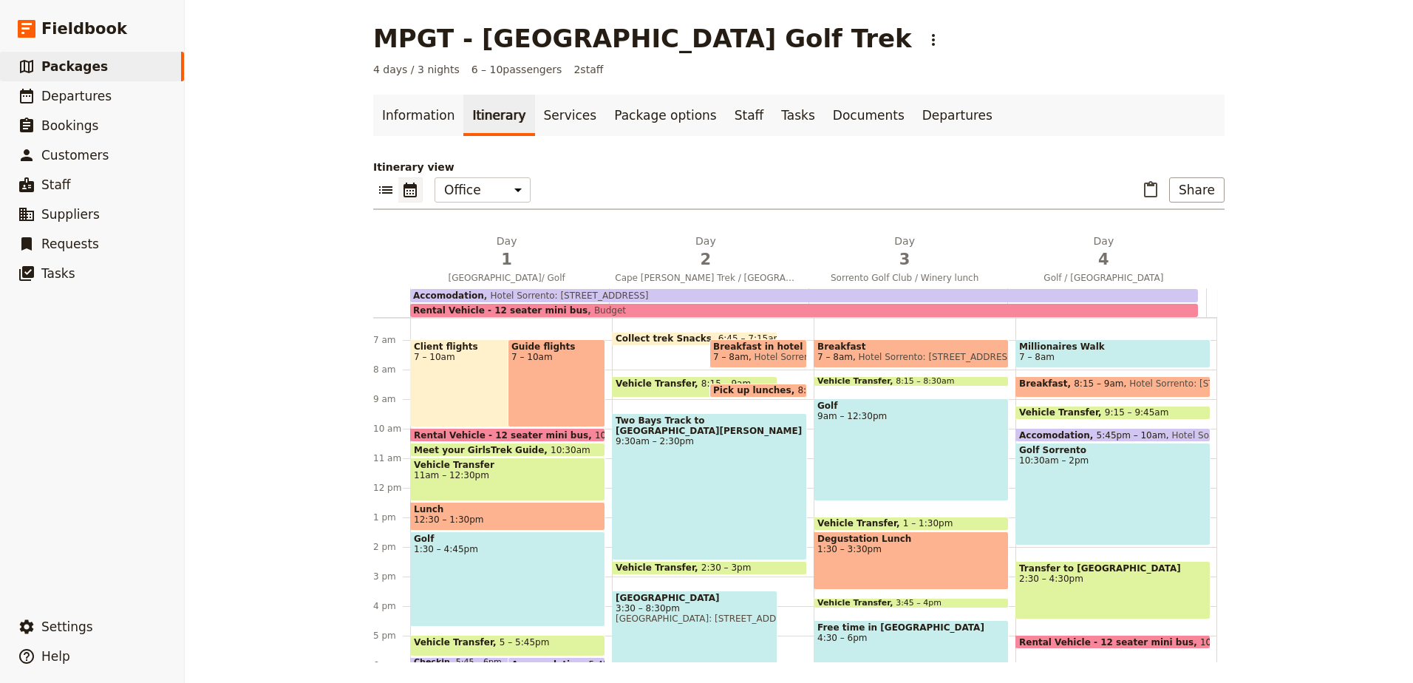
click at [550, 373] on div "Guide flights 7 – 10am" at bounding box center [557, 383] width 98 height 88
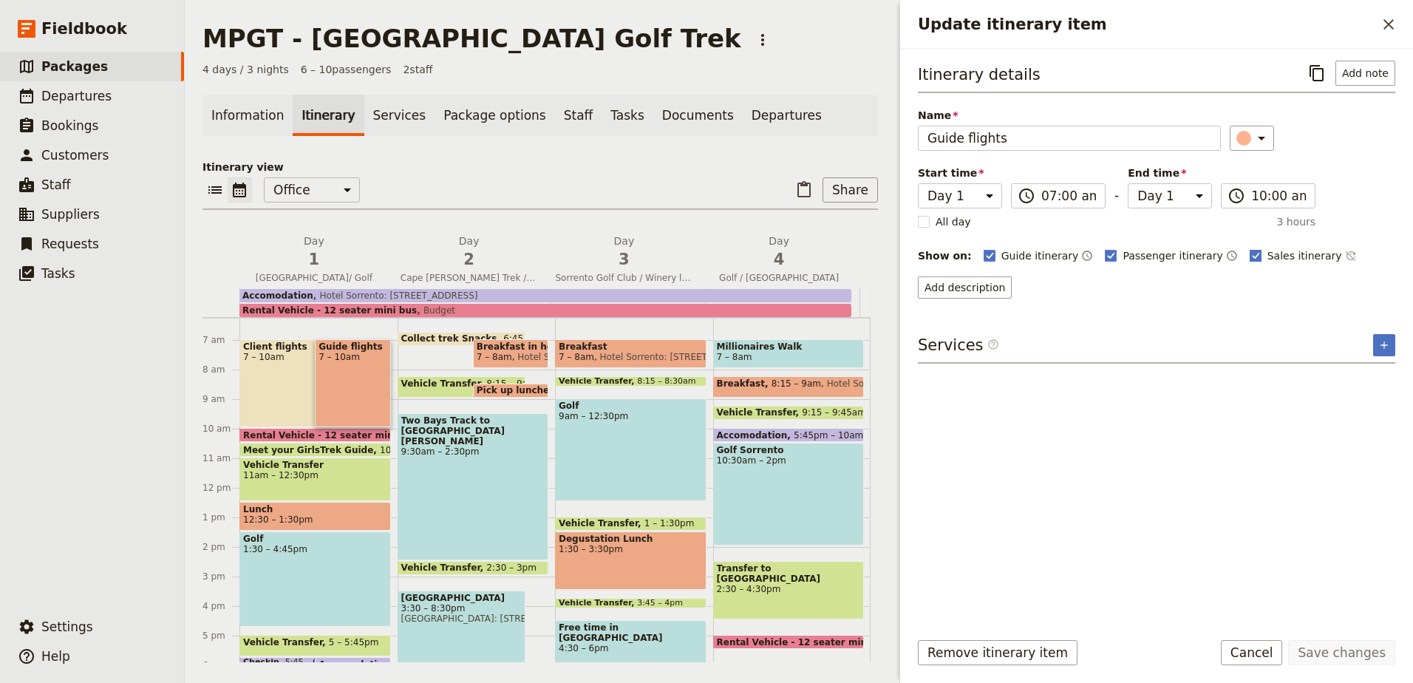
click at [1250, 251] on rect "Update itinerary item" at bounding box center [1255, 255] width 11 height 11
click at [1249, 248] on input "Sales itinerary" at bounding box center [1249, 248] width 1 height 1
checkbox input "false"
click at [1335, 647] on button "Save changes" at bounding box center [1341, 652] width 107 height 25
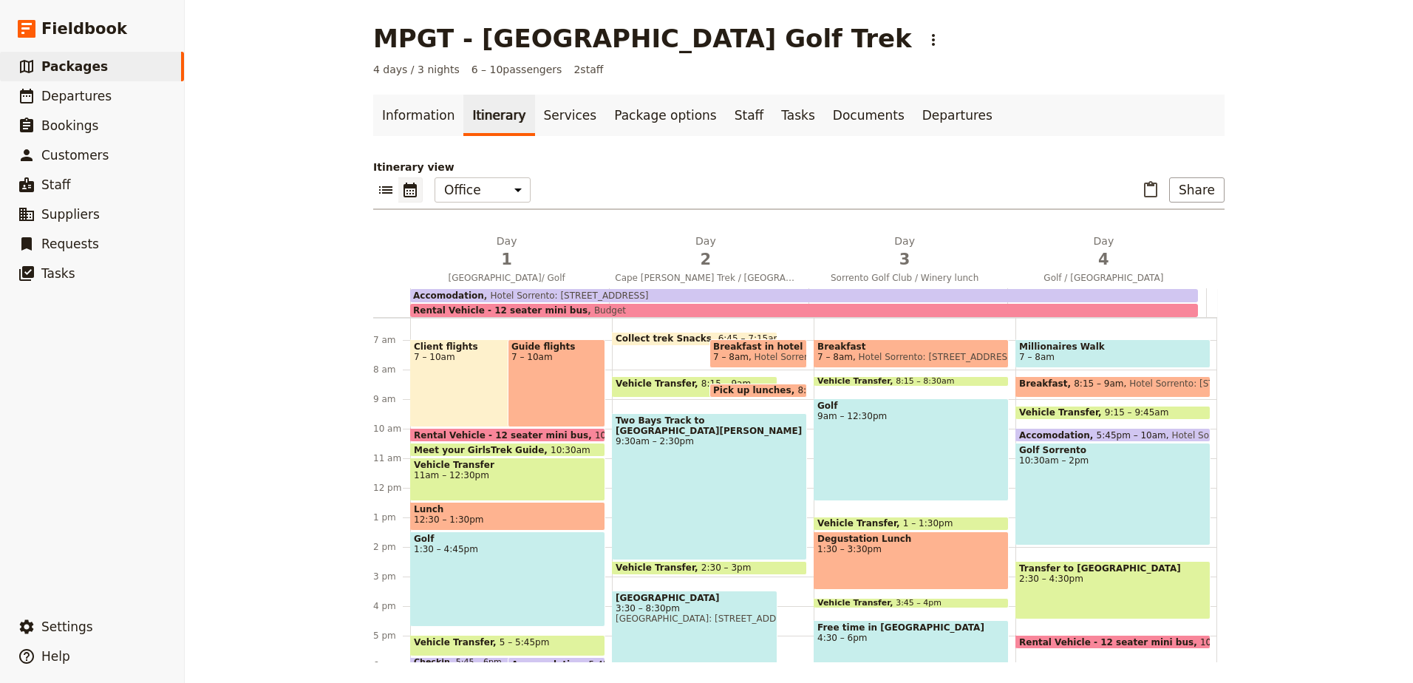
click at [474, 374] on div "Client flights 7 – 10am" at bounding box center [493, 383] width 166 height 88
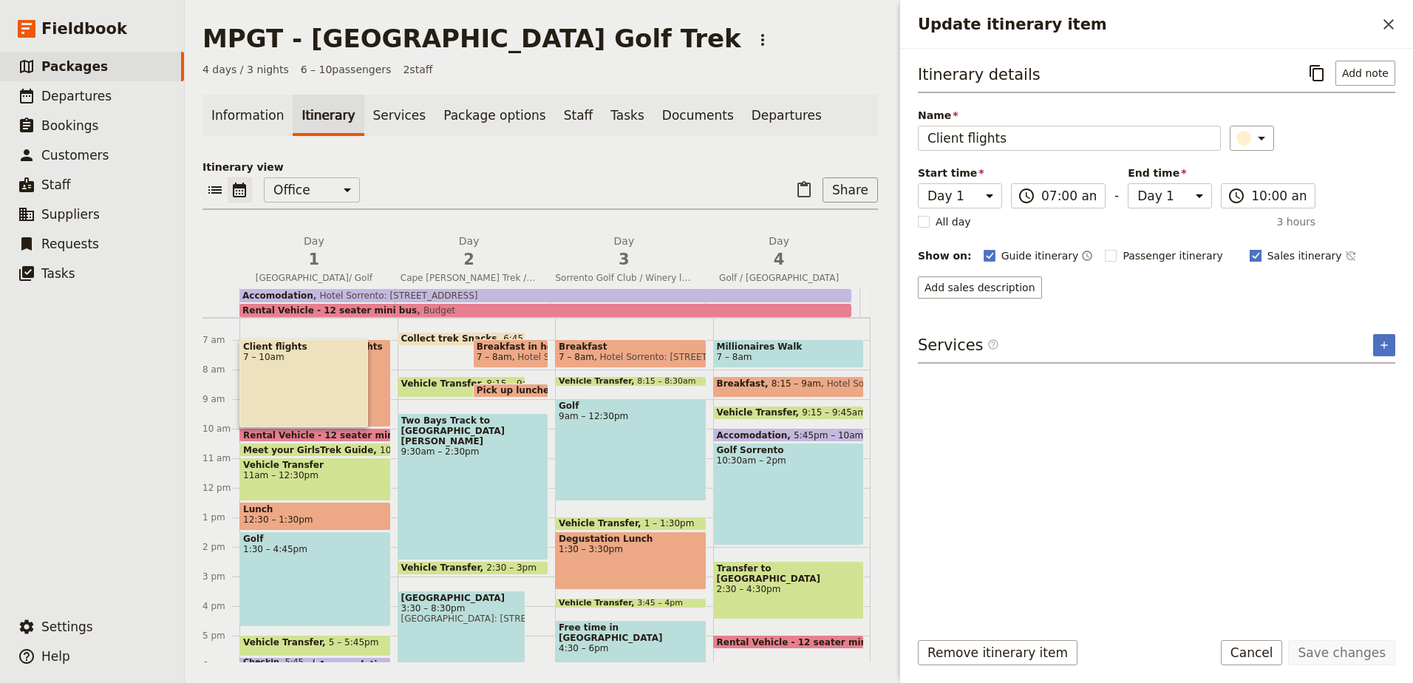
click at [1250, 250] on rect "Update itinerary item" at bounding box center [1255, 255] width 11 height 11
click at [1249, 248] on input "Sales itinerary" at bounding box center [1249, 248] width 1 height 1
checkbox input "false"
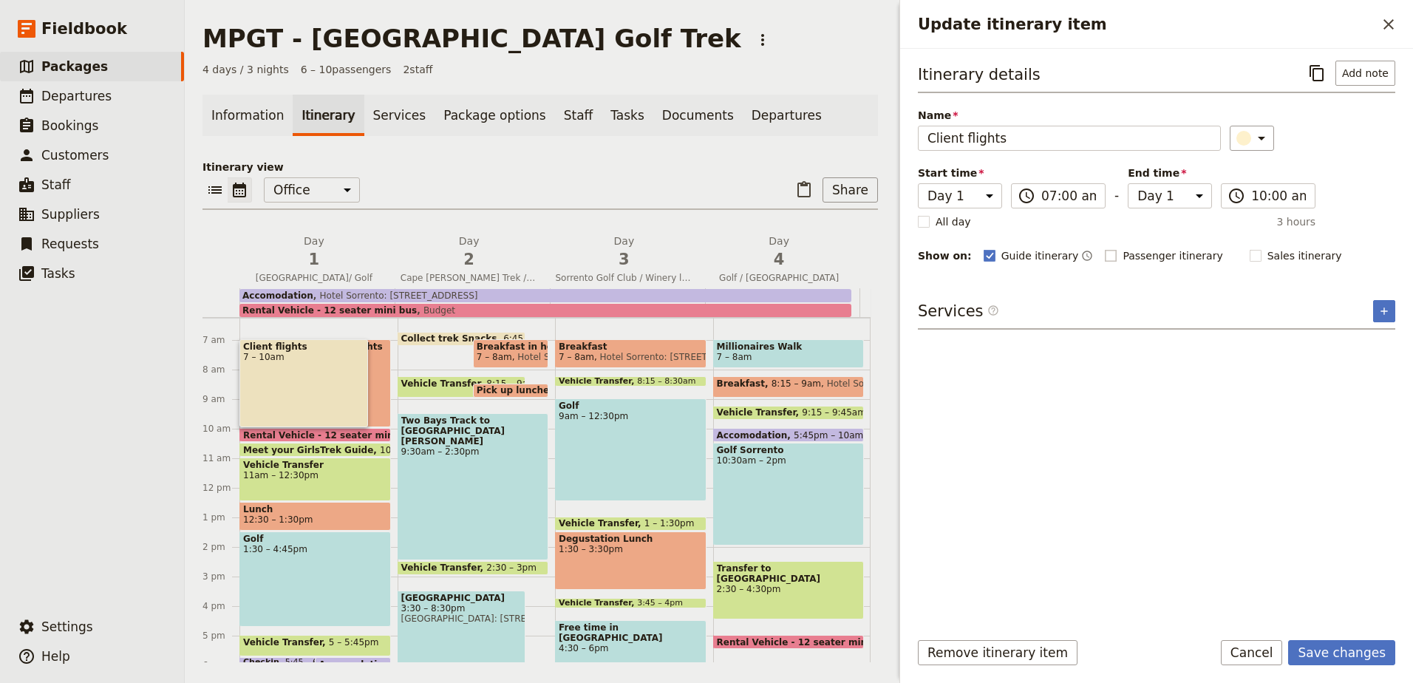
click at [1105, 255] on rect "Update itinerary item" at bounding box center [1110, 255] width 11 height 11
click at [1104, 248] on input "Passenger itinerary" at bounding box center [1104, 248] width 1 height 1
click at [1108, 254] on polygon "Update itinerary item" at bounding box center [1111, 254] width 7 height 8
click at [1104, 248] on input "Passenger itinerary" at bounding box center [1104, 248] width 1 height 1
checkbox input "false"
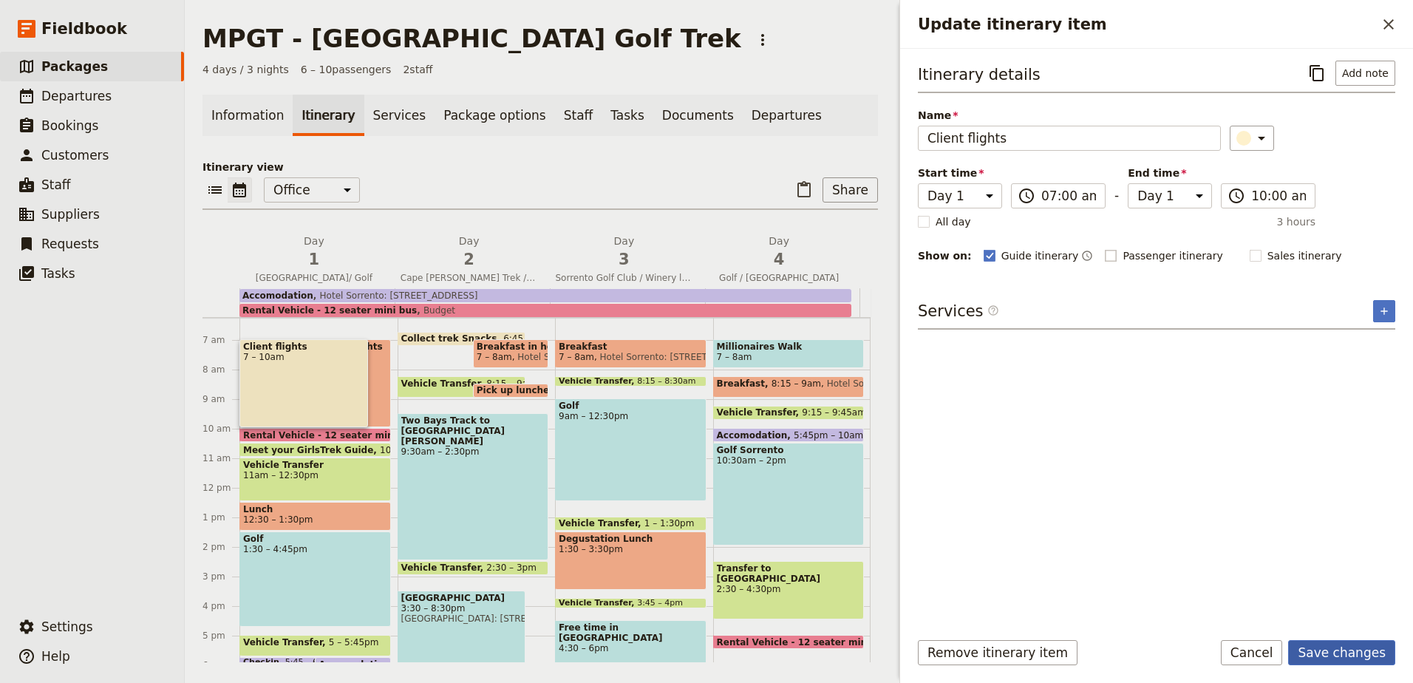
click at [1345, 647] on button "Save changes" at bounding box center [1341, 652] width 107 height 25
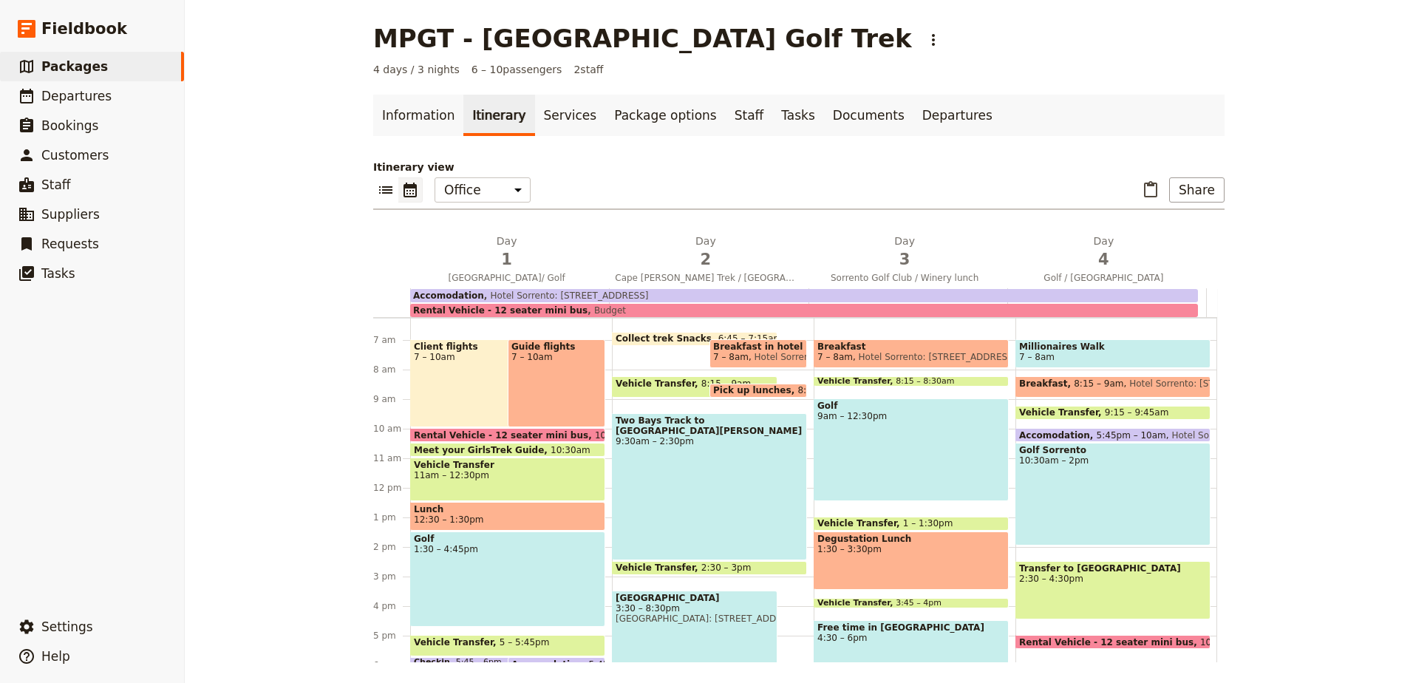
click at [595, 432] on span "10am – 5pm" at bounding box center [622, 435] width 55 height 10
select select "4"
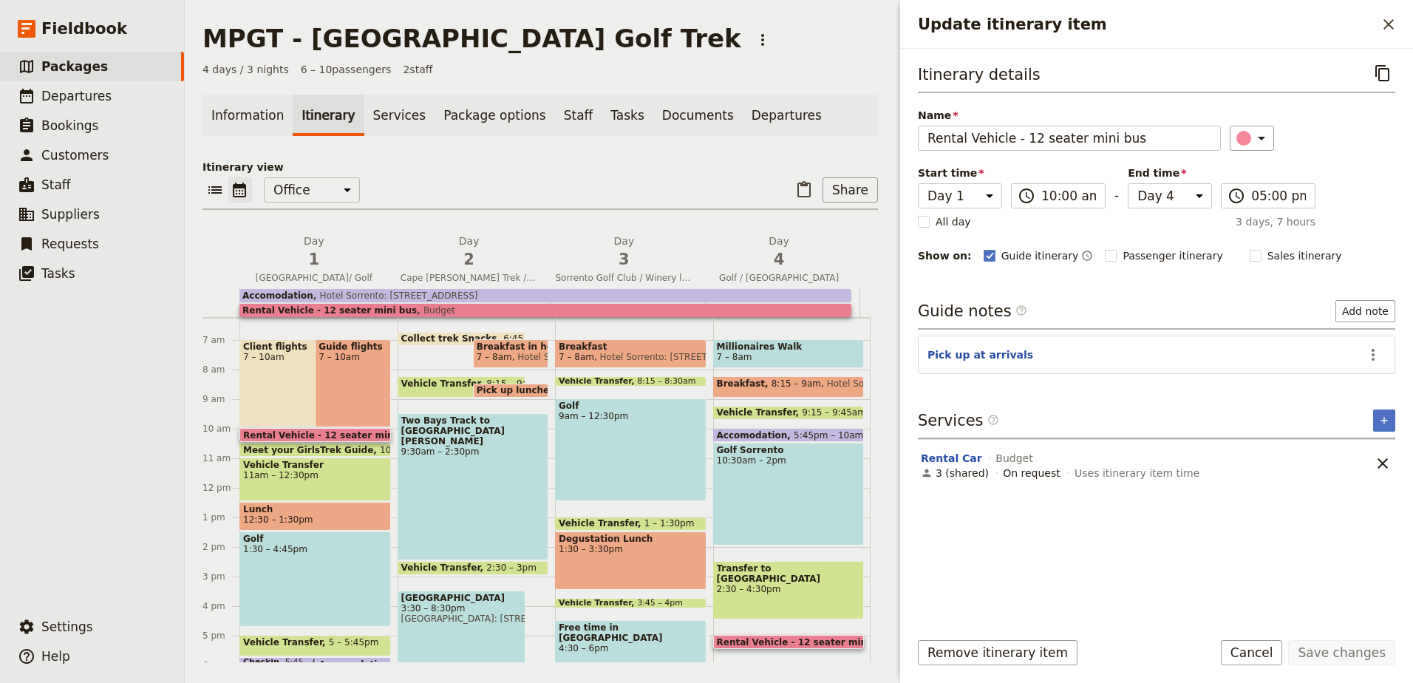
click at [313, 446] on span "Meet your GirlsTrek Guide" at bounding box center [311, 450] width 137 height 10
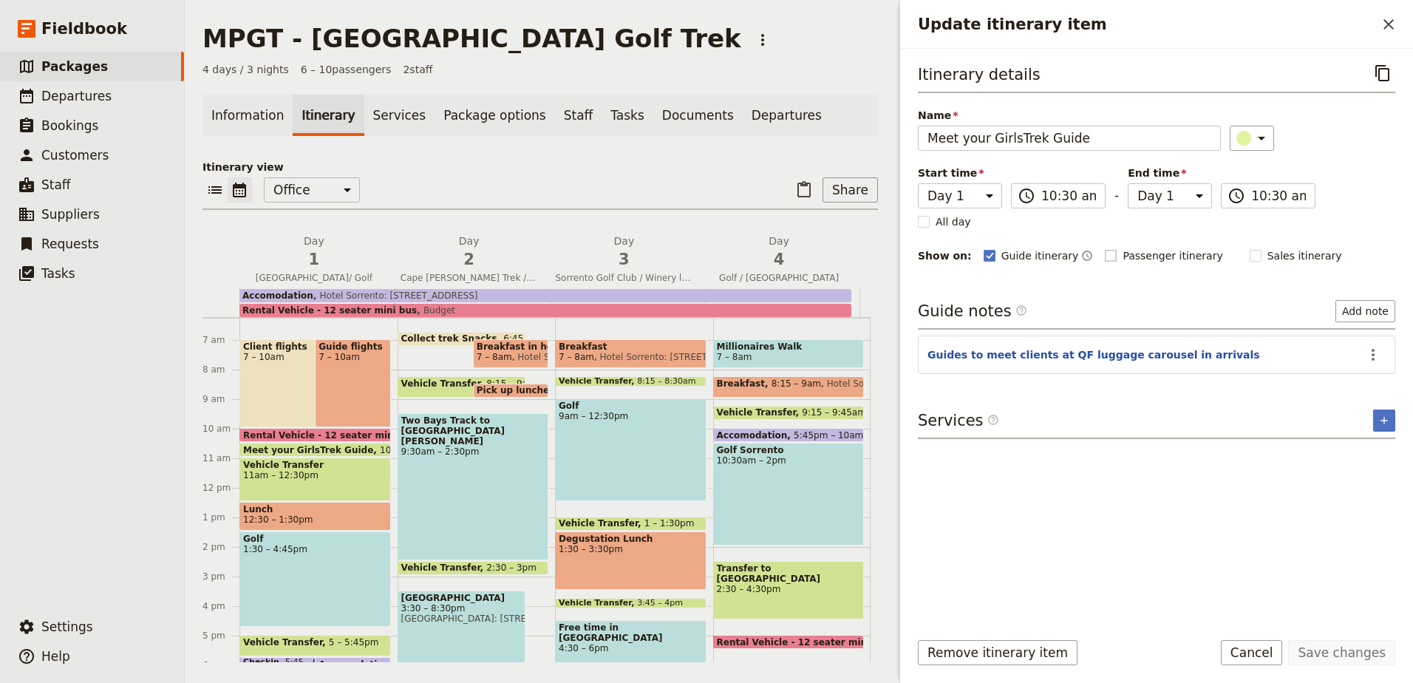
click at [1105, 248] on label "Passenger itinerary" at bounding box center [1163, 255] width 117 height 15
click at [1104, 248] on input "Passenger itinerary" at bounding box center [1104, 248] width 1 height 1
checkbox input "true"
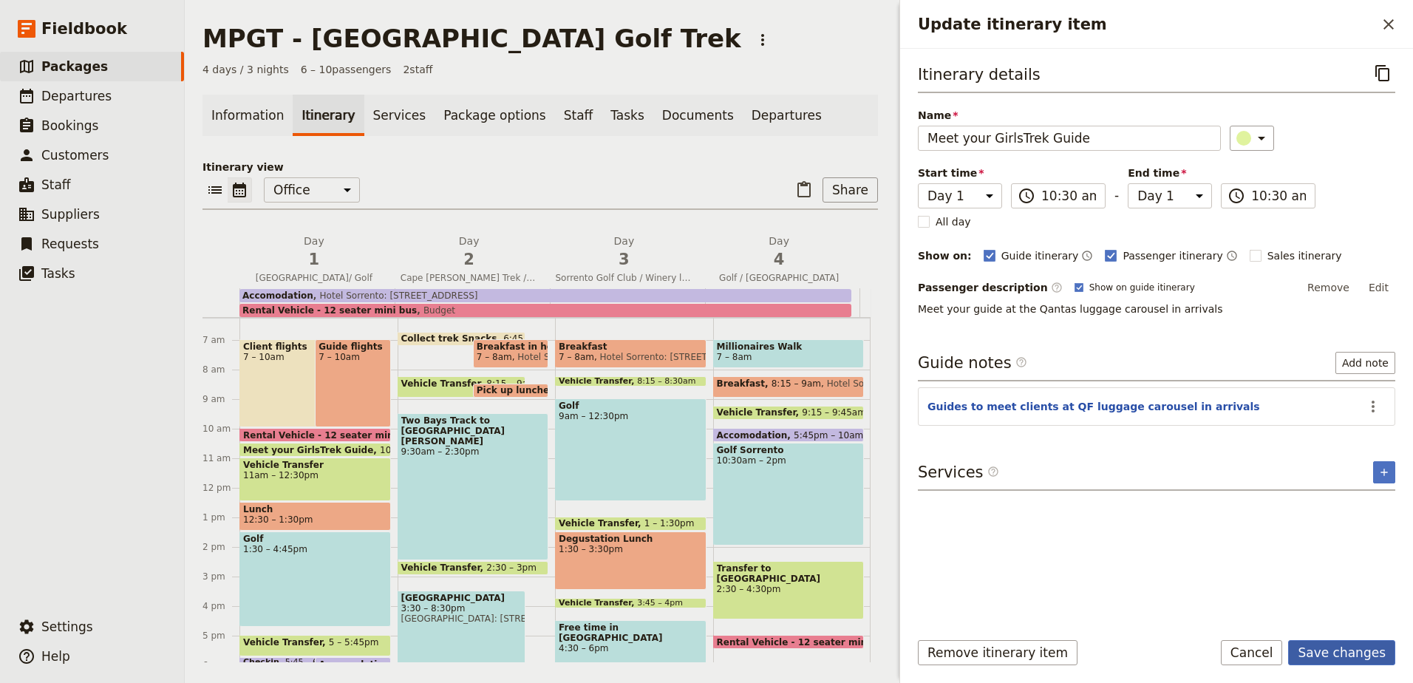
click at [1349, 659] on button "Save changes" at bounding box center [1341, 652] width 107 height 25
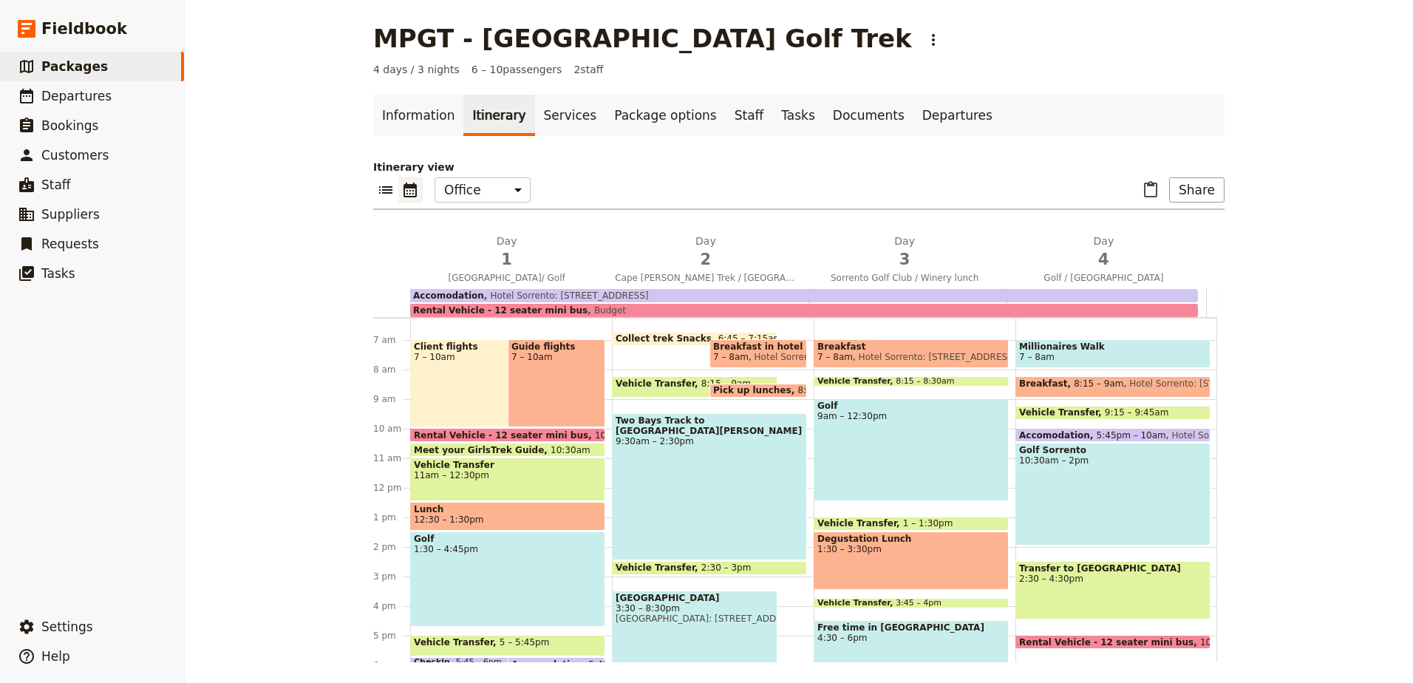
click at [474, 474] on span "11am – 12:30pm" at bounding box center [508, 475] width 188 height 10
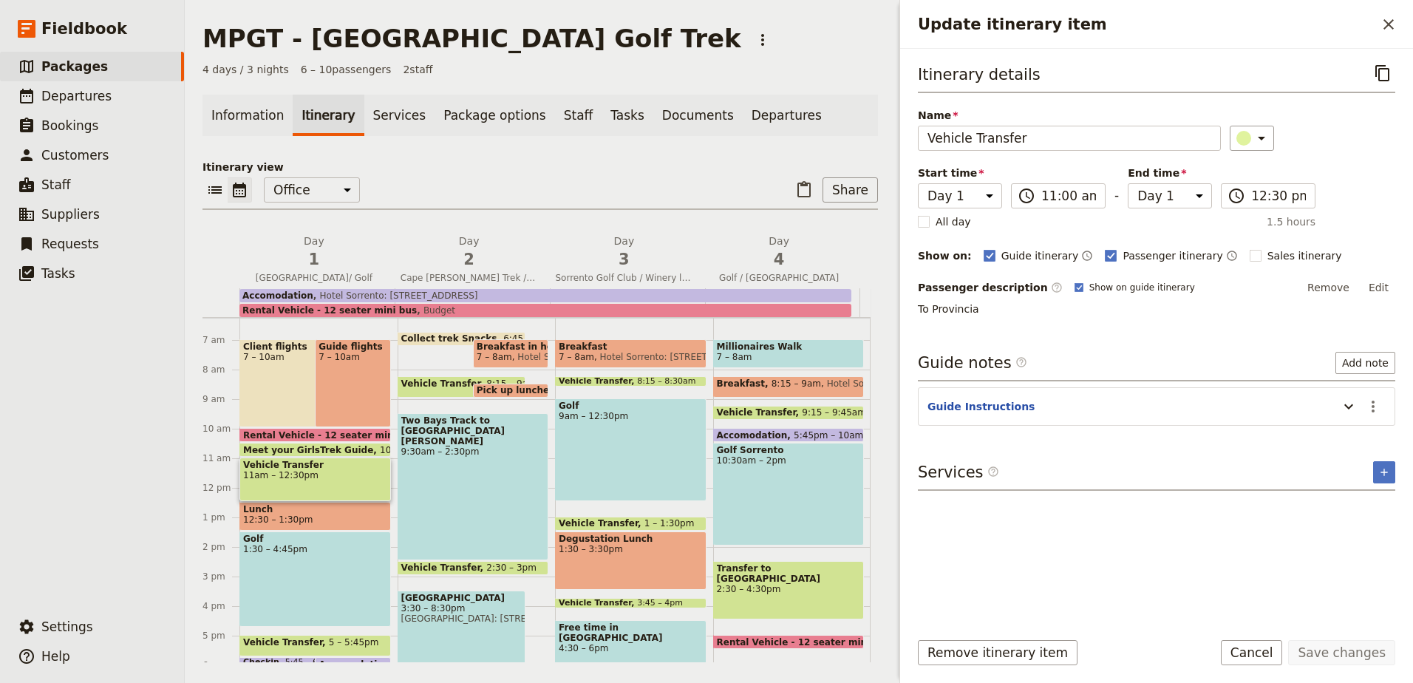
click at [311, 519] on span "12:30 – 1:30pm" at bounding box center [315, 519] width 144 height 10
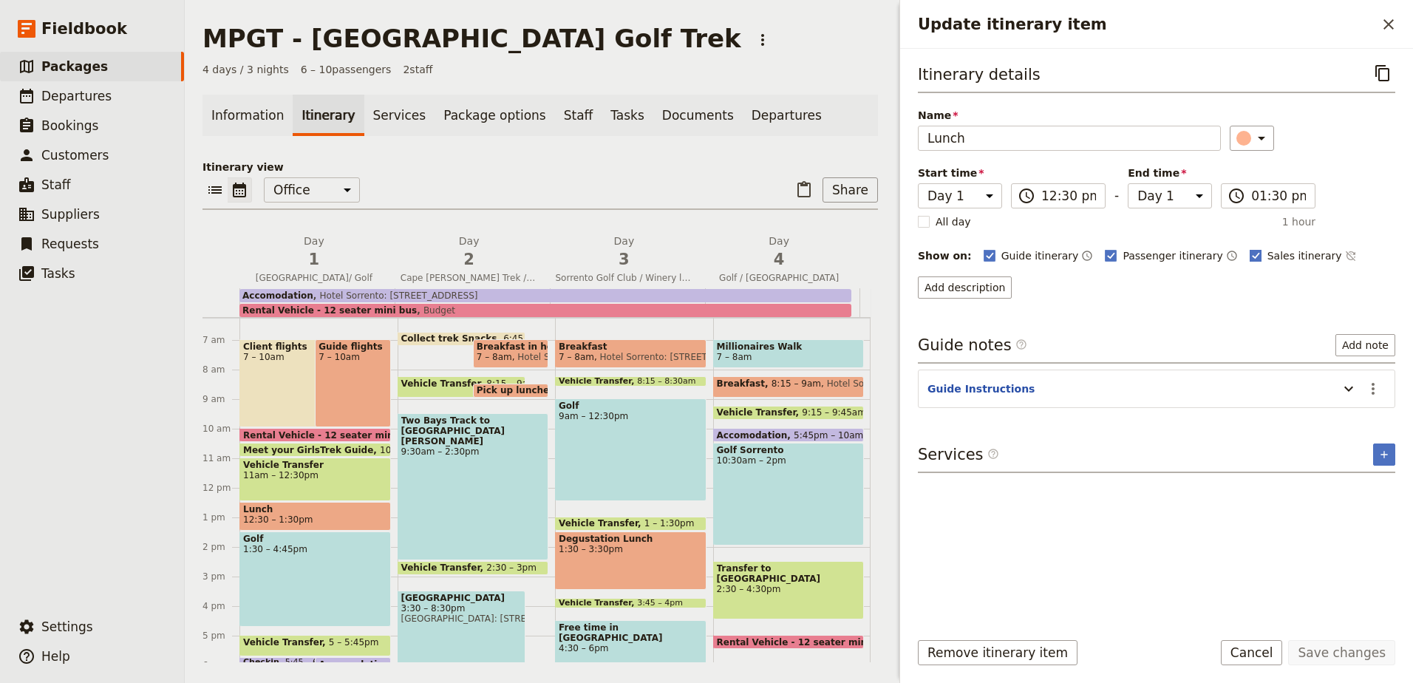
click at [1250, 250] on rect "Update itinerary item" at bounding box center [1255, 255] width 11 height 11
click at [1249, 248] on input "Sales itinerary" at bounding box center [1249, 248] width 1 height 1
checkbox input "false"
click at [1344, 654] on button "Save changes" at bounding box center [1341, 652] width 107 height 25
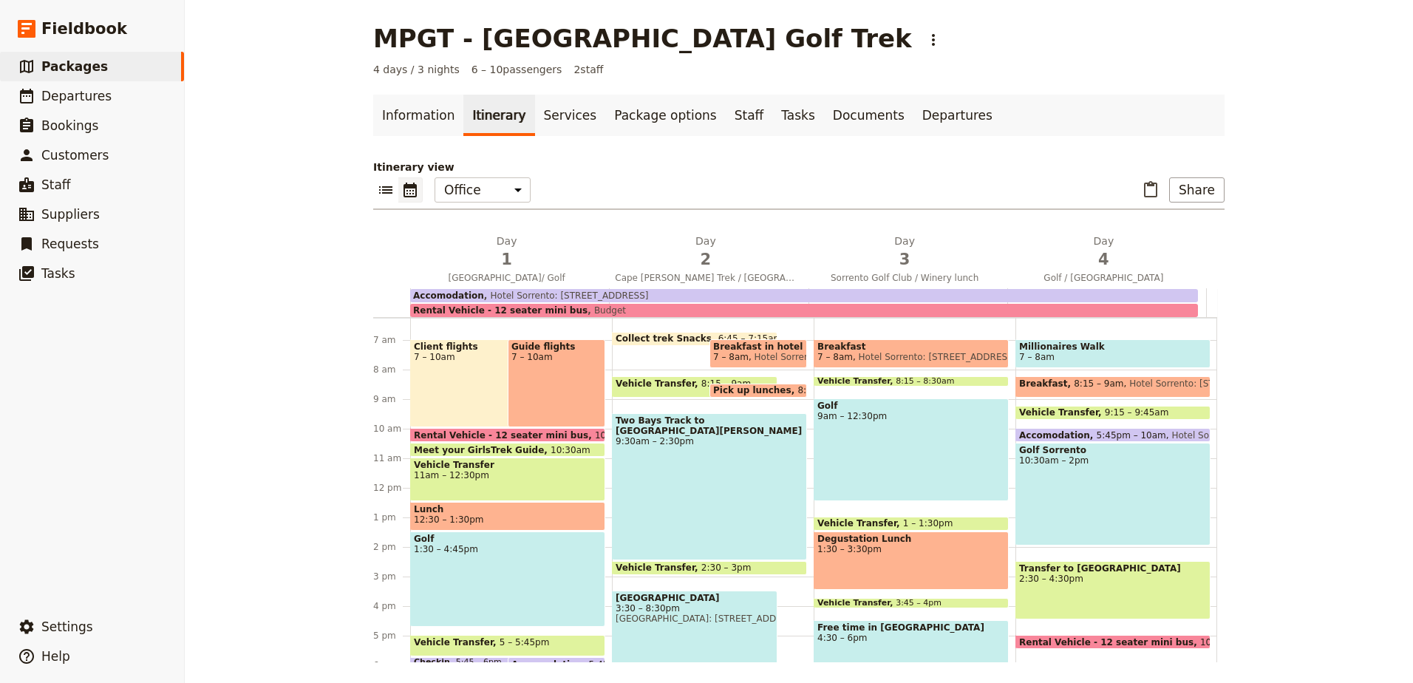
click at [480, 554] on div "Golf 1:30 – 4:45pm" at bounding box center [507, 578] width 195 height 95
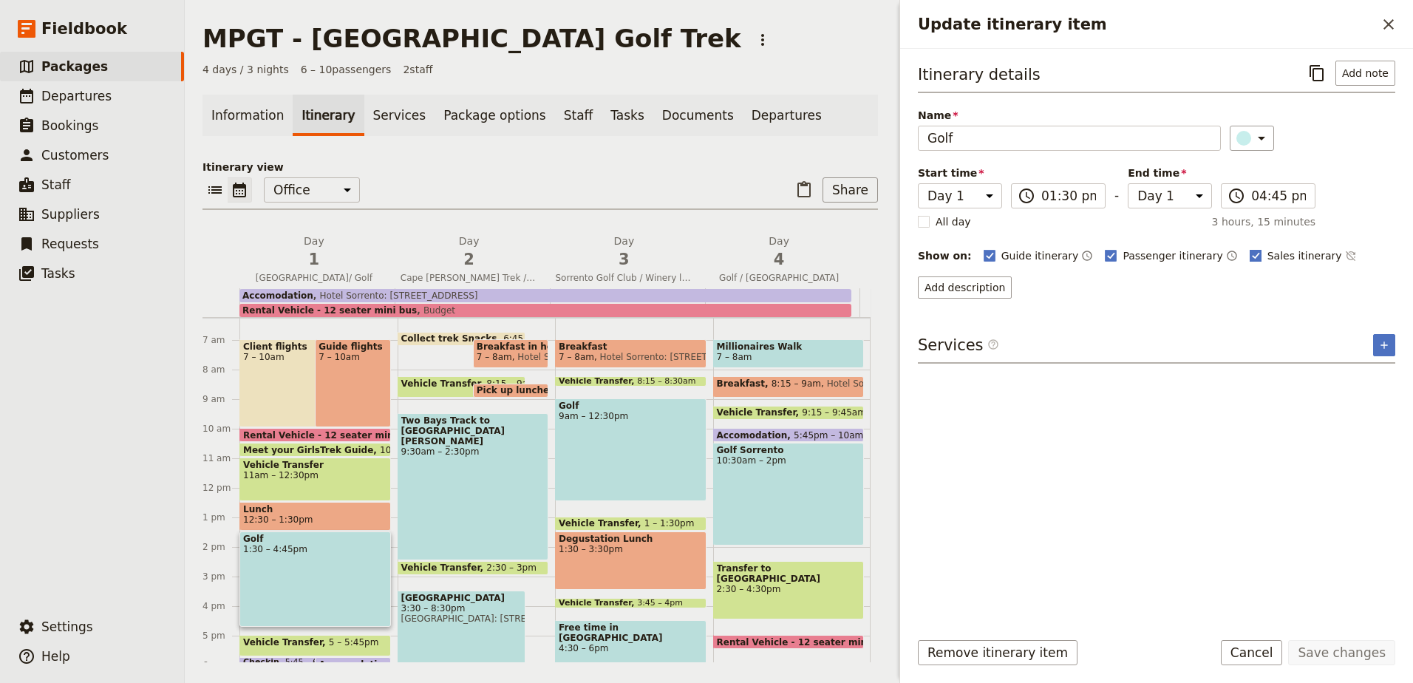
click at [1250, 256] on rect "Update itinerary item" at bounding box center [1255, 255] width 11 height 11
click at [1249, 248] on input "Sales itinerary" at bounding box center [1249, 248] width 1 height 1
checkbox input "false"
click at [1392, 646] on button "Save changes" at bounding box center [1341, 652] width 107 height 25
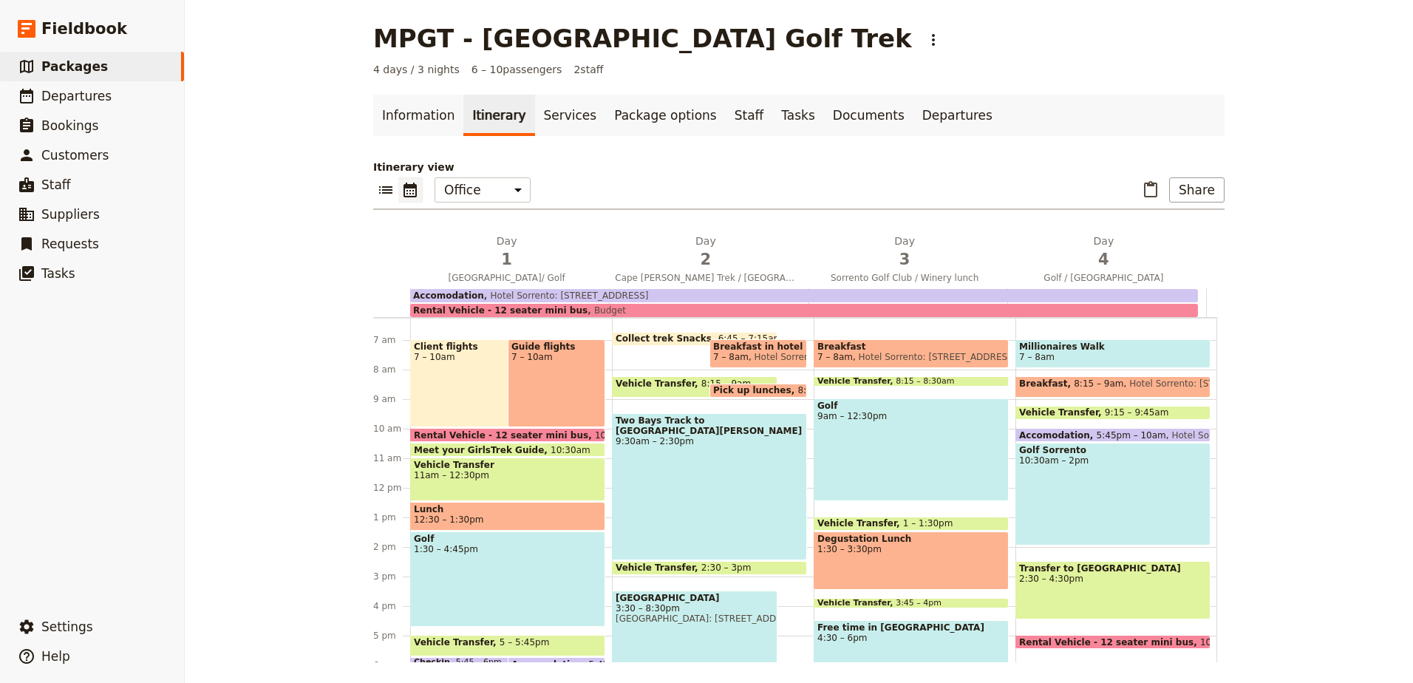
scroll to position [333, 0]
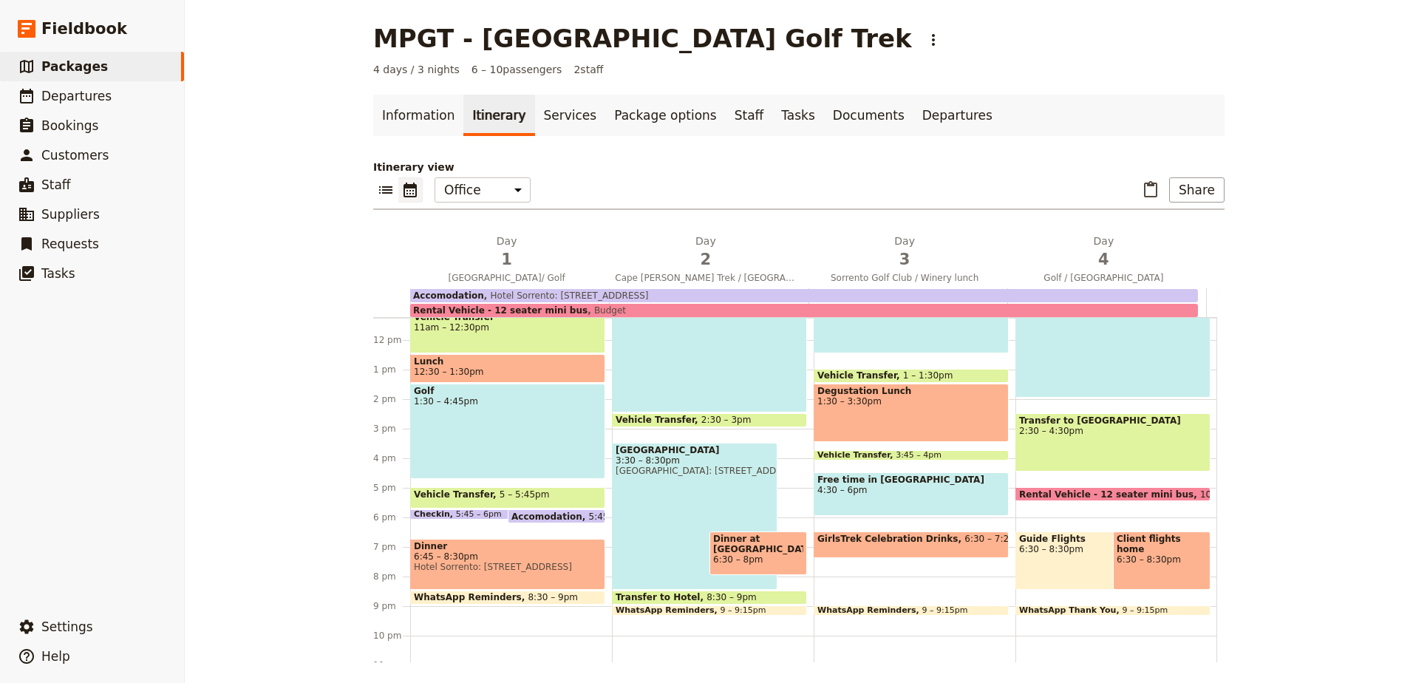
click at [505, 499] on span "5 – 5:45pm" at bounding box center [525, 497] width 50 height 17
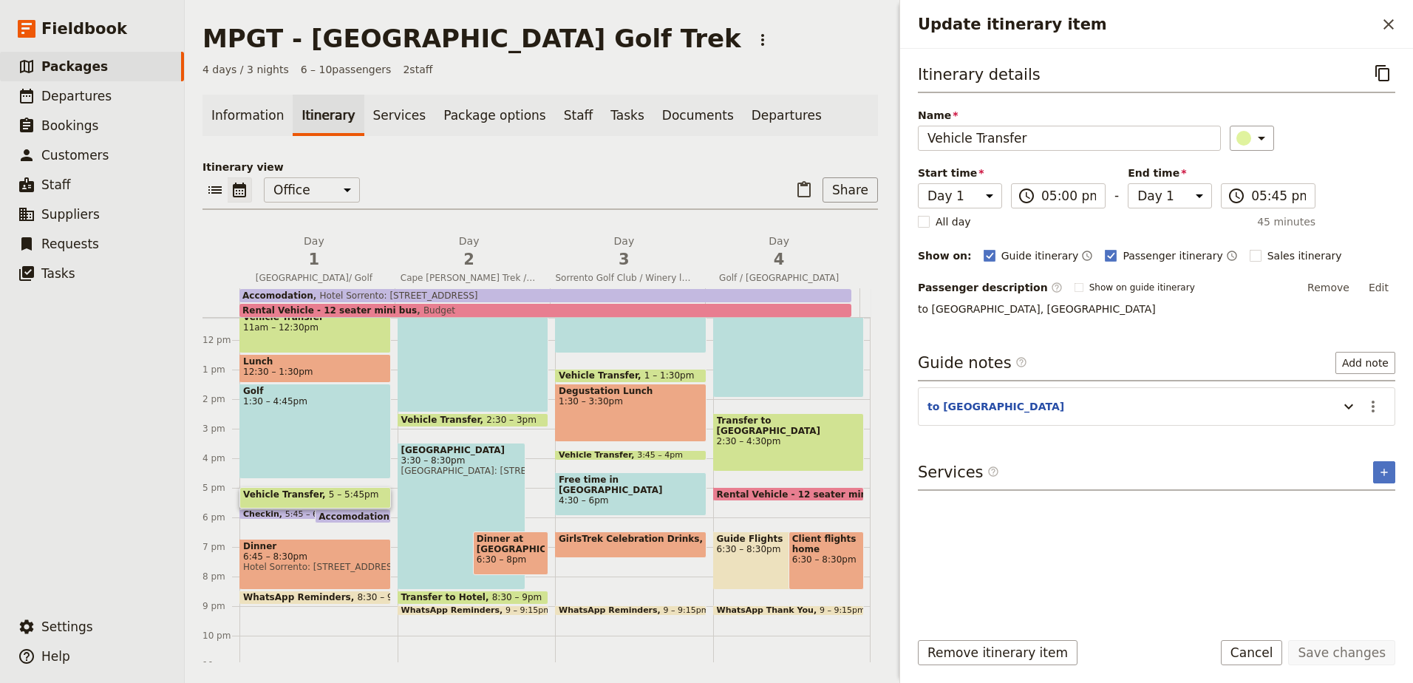
click at [290, 510] on span "5:45 – 6pm" at bounding box center [308, 514] width 46 height 9
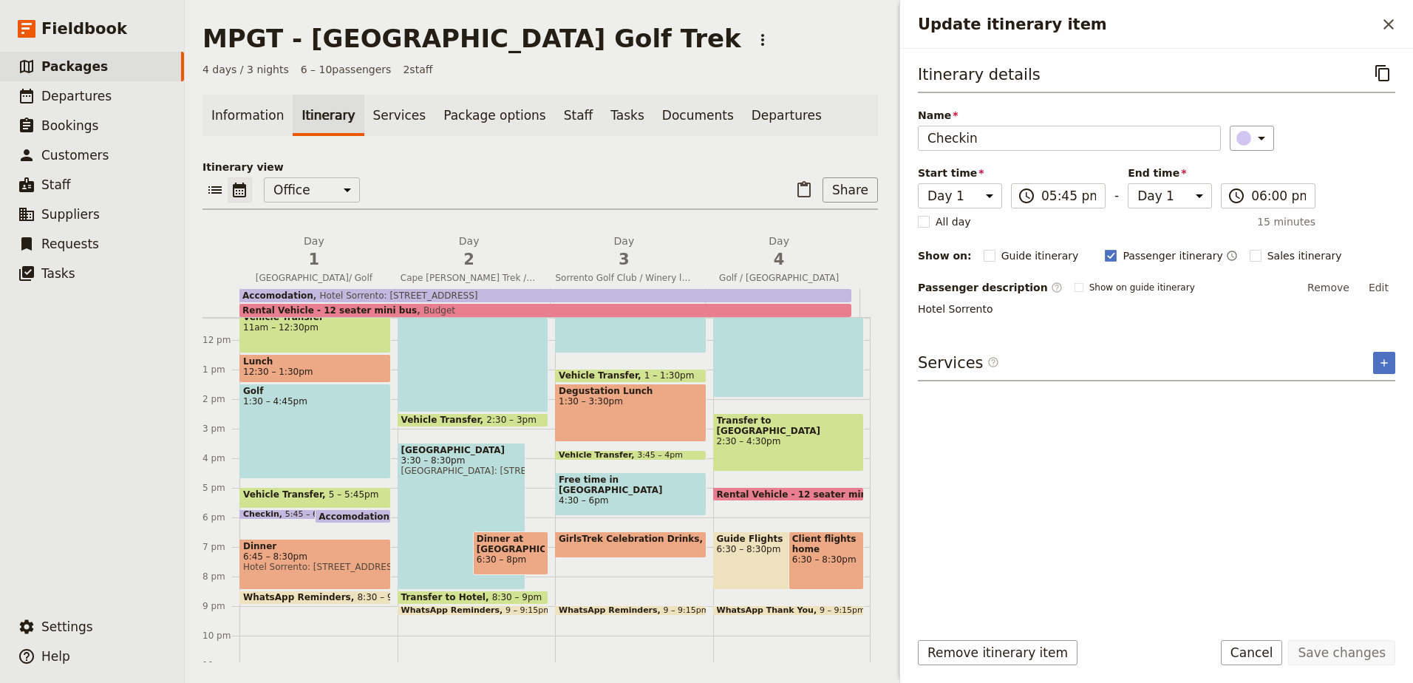
click at [326, 512] on span "Accomodation" at bounding box center [357, 516] width 78 height 10
select select "4"
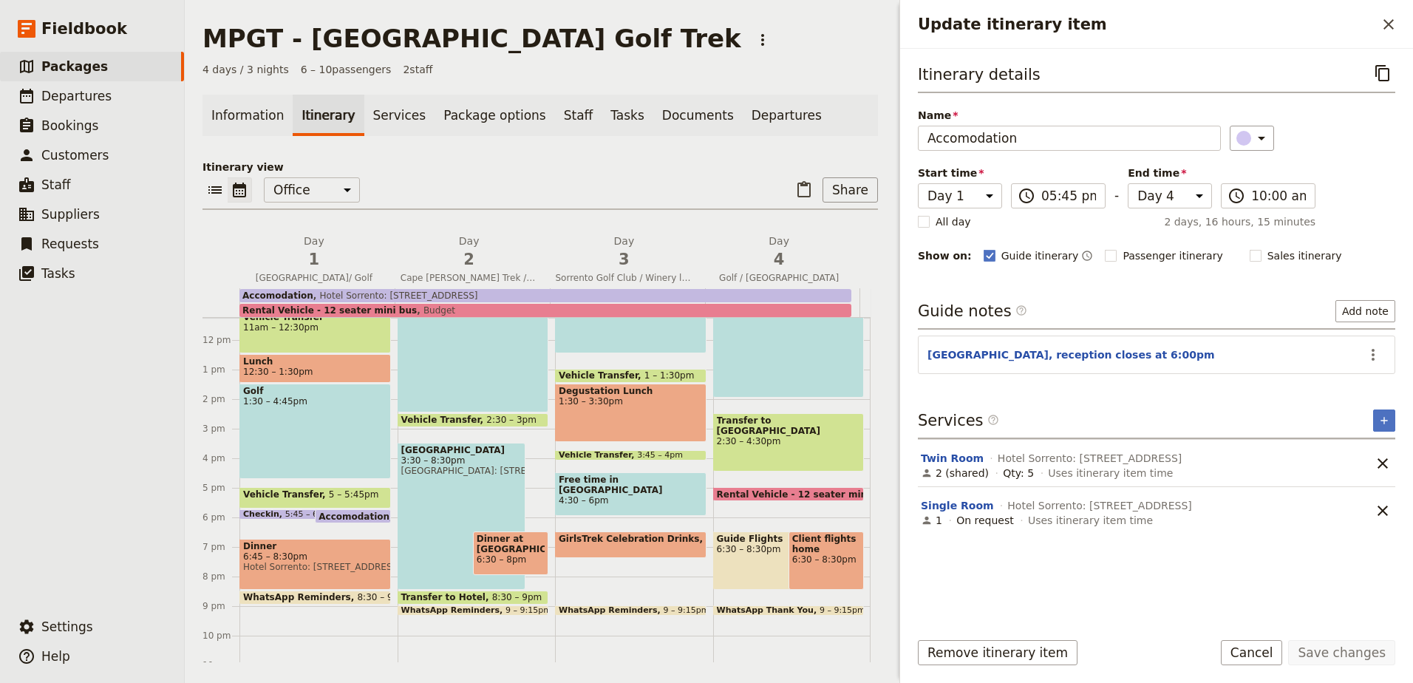
click at [279, 562] on span "Hotel Sorrento: [STREET_ADDRESS]" at bounding box center [315, 567] width 144 height 10
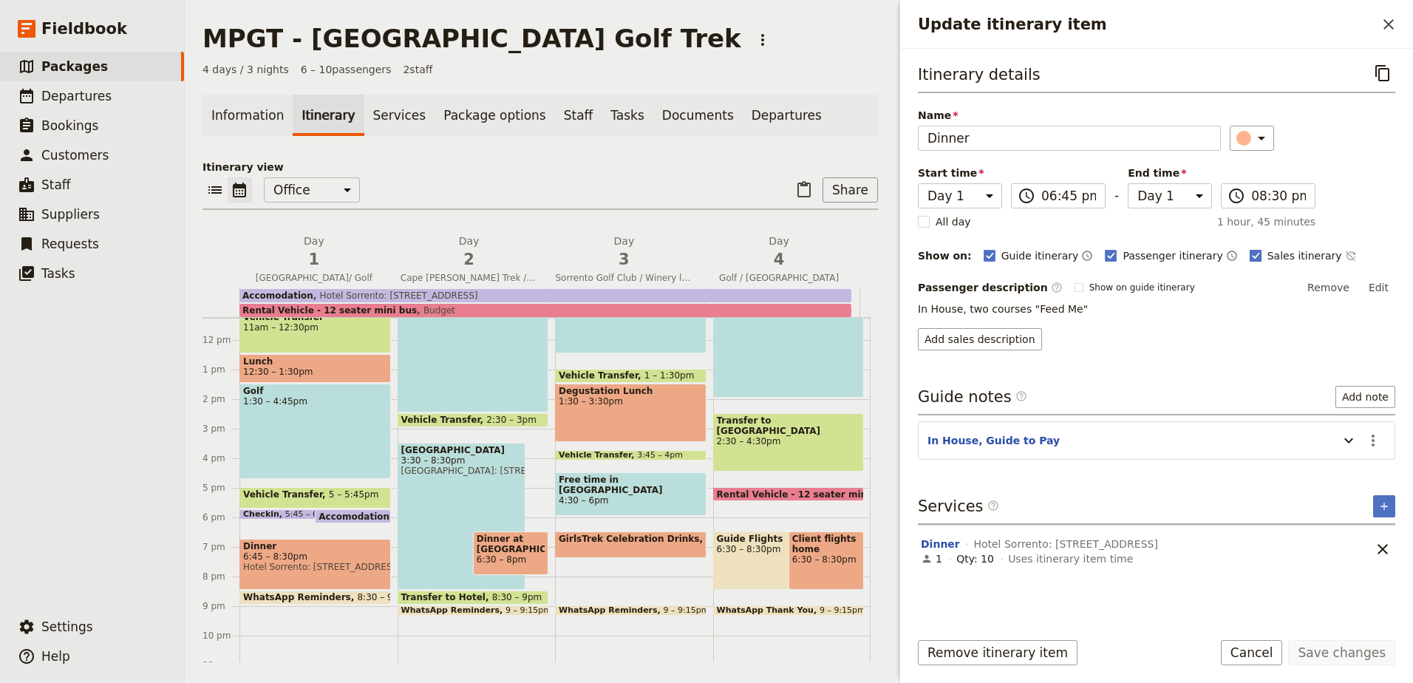
click at [1250, 256] on label "Sales itinerary" at bounding box center [1296, 255] width 92 height 15
click at [1249, 248] on input "Sales itinerary" at bounding box center [1249, 248] width 1 height 1
checkbox input "false"
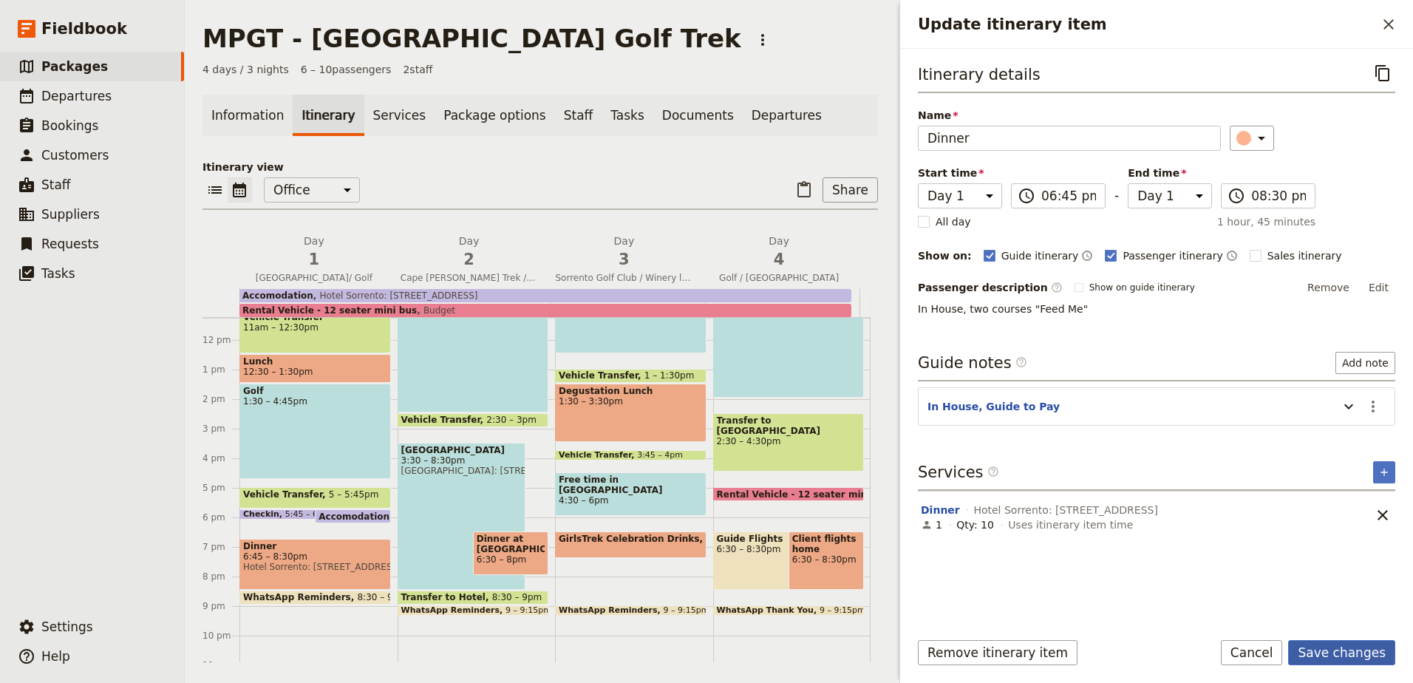
click at [1357, 653] on button "Save changes" at bounding box center [1341, 652] width 107 height 25
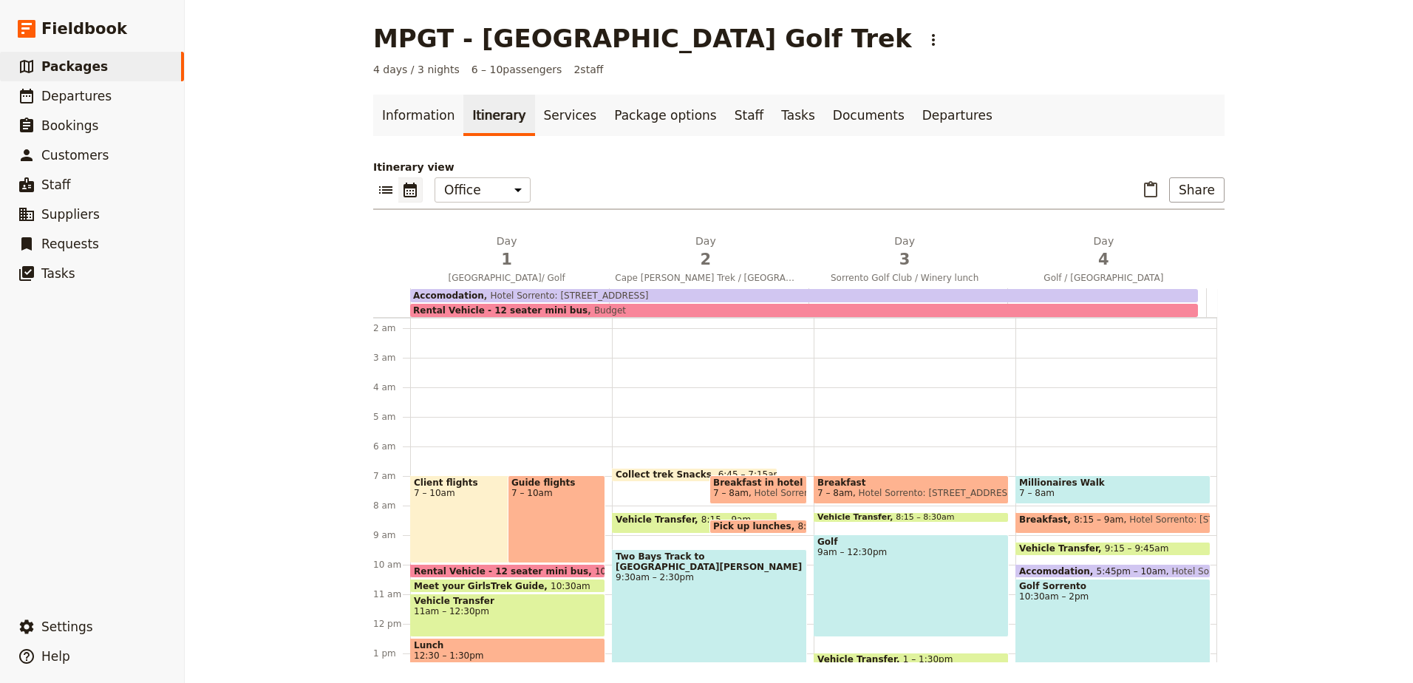
scroll to position [37, 0]
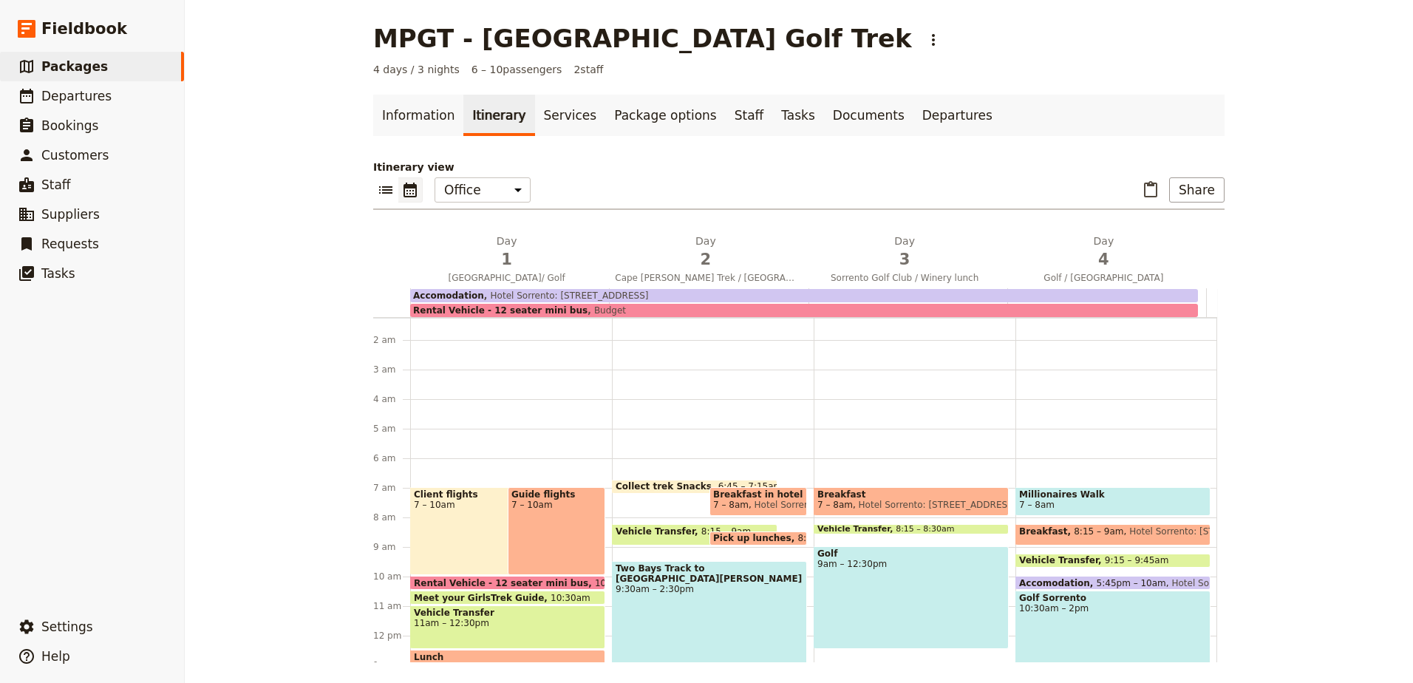
click at [749, 502] on span "Hotel Sorrento: [STREET_ADDRESS]" at bounding box center [830, 505] width 163 height 10
select select "2"
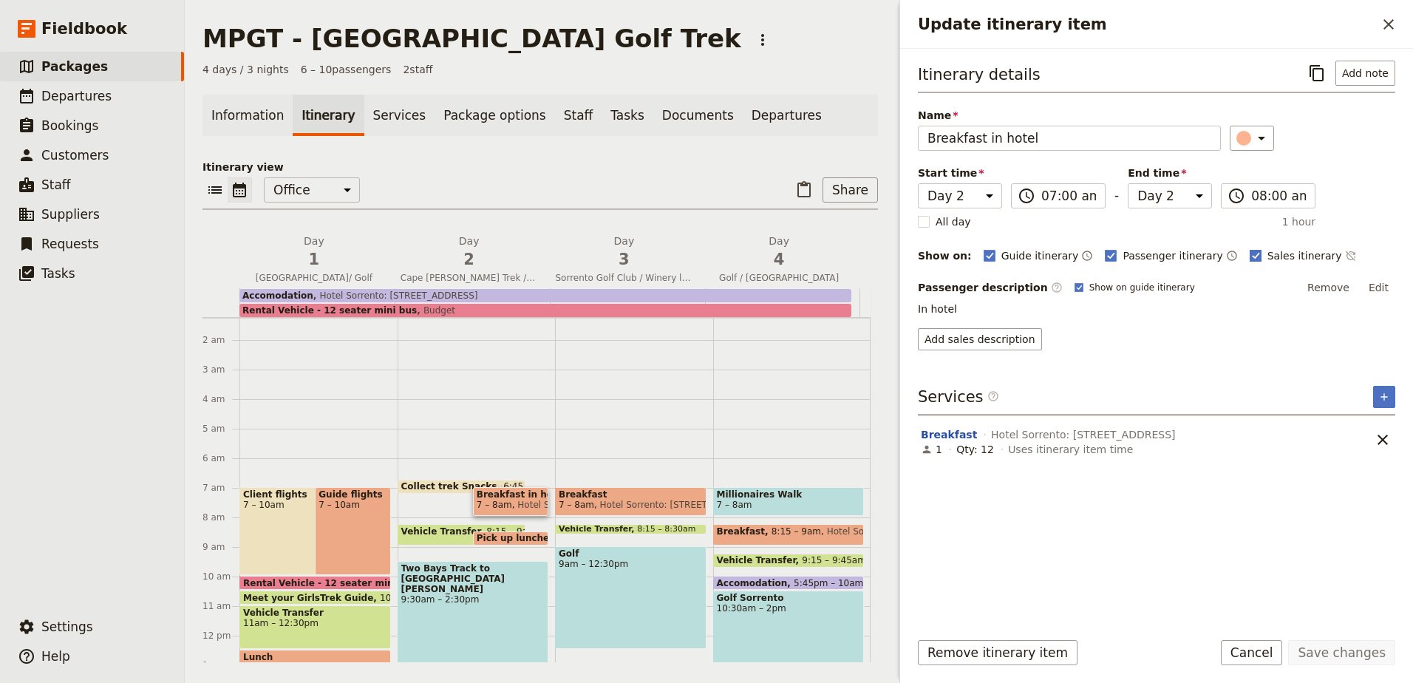
click at [1250, 253] on rect "Update itinerary item" at bounding box center [1255, 255] width 11 height 11
click at [1249, 248] on input "Sales itinerary" at bounding box center [1249, 248] width 1 height 1
checkbox input "false"
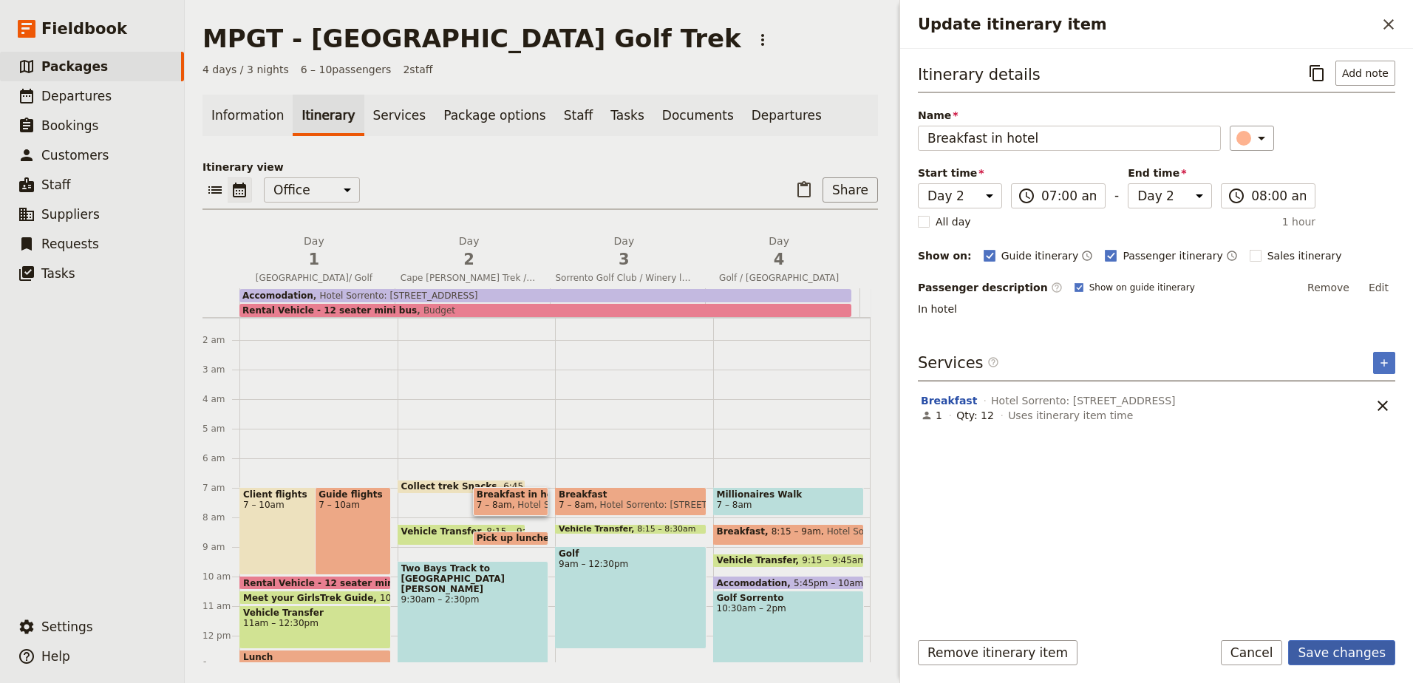
click at [1346, 641] on button "Save changes" at bounding box center [1341, 652] width 107 height 25
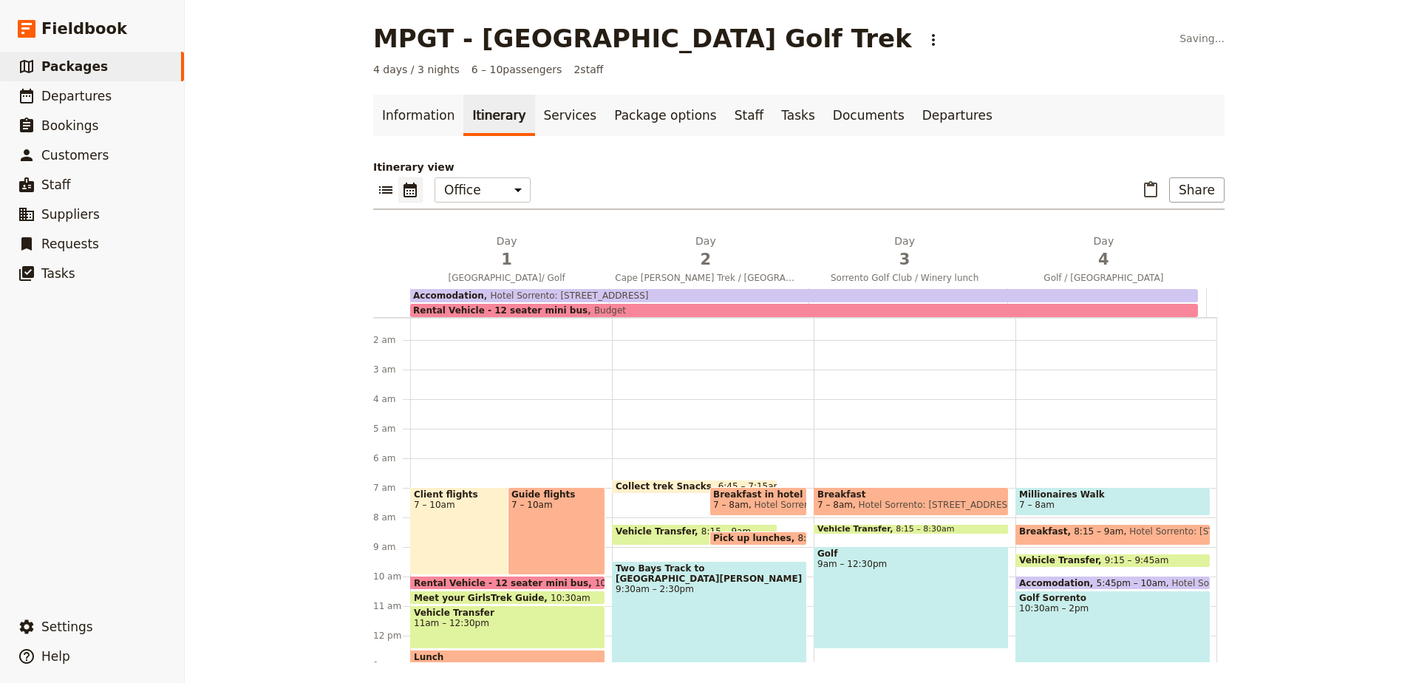
scroll to position [185, 0]
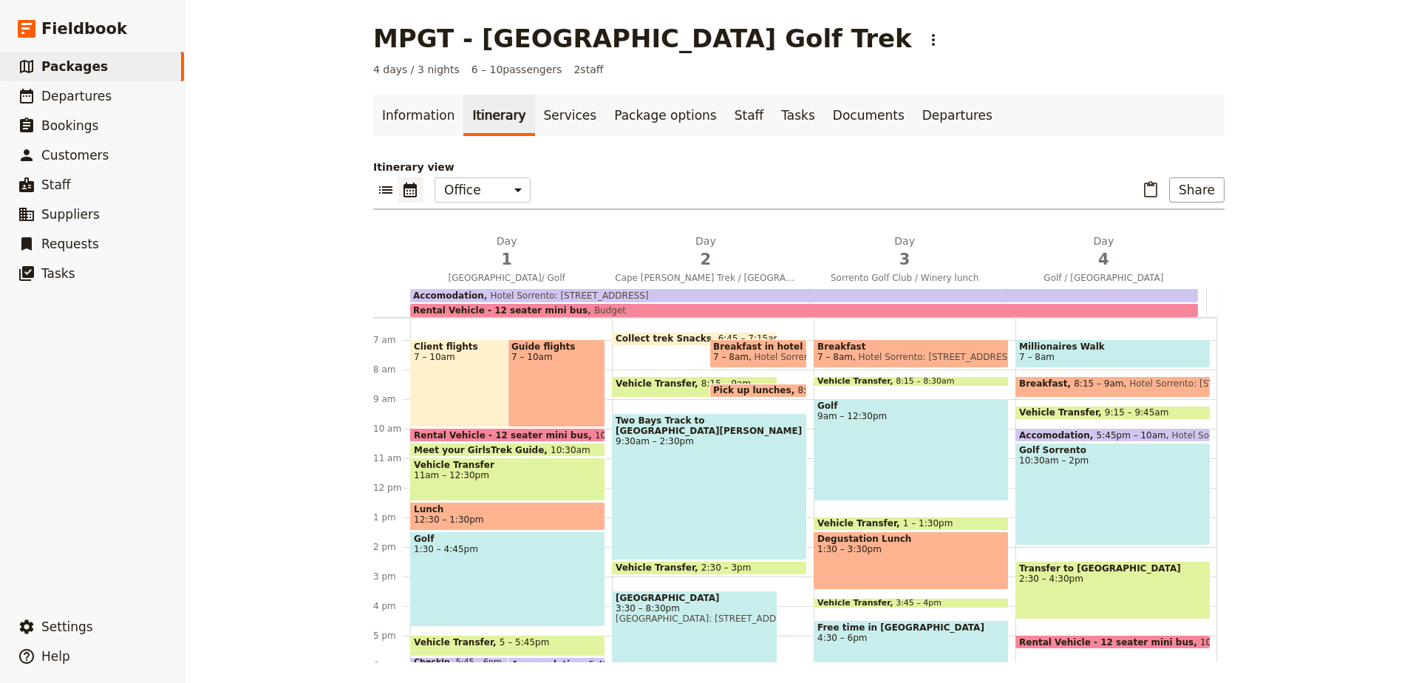
click at [701, 382] on span "8:15 – 9am" at bounding box center [726, 386] width 50 height 17
select select "2"
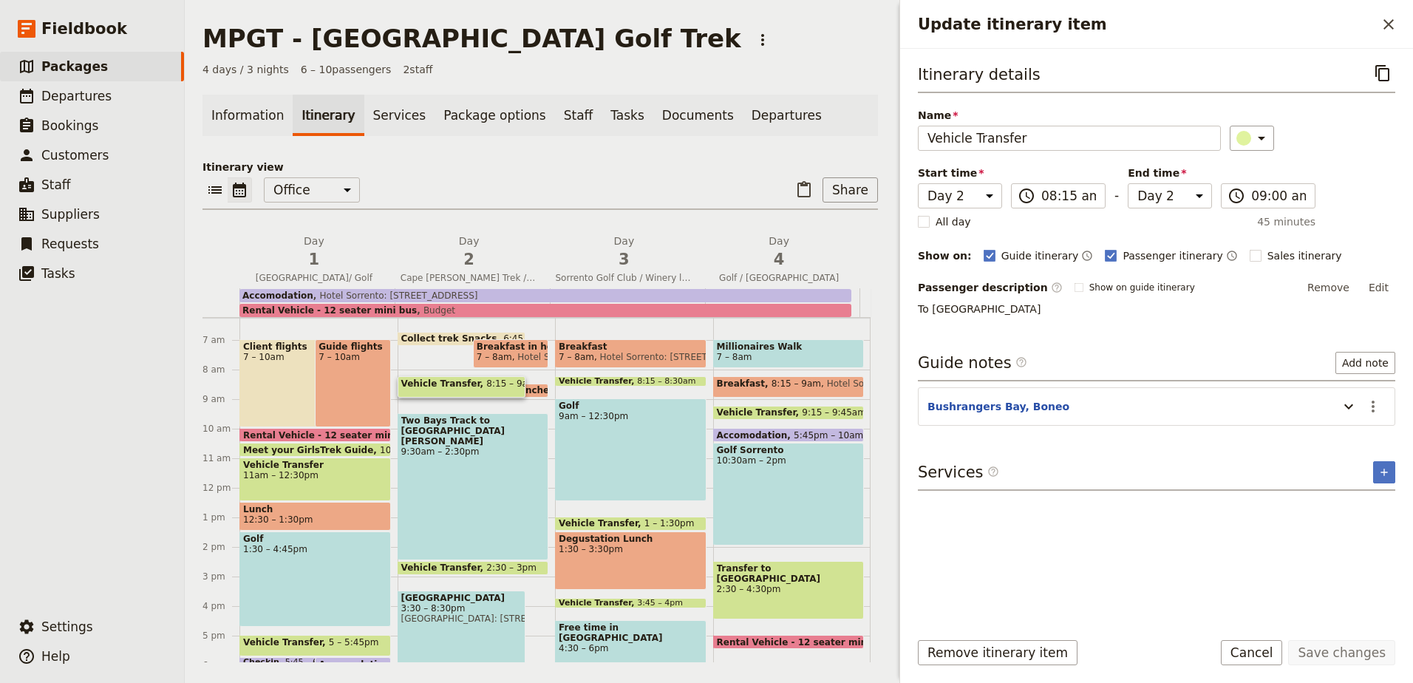
click at [523, 388] on span "Pick up lunches" at bounding box center [519, 390] width 84 height 10
select select "2"
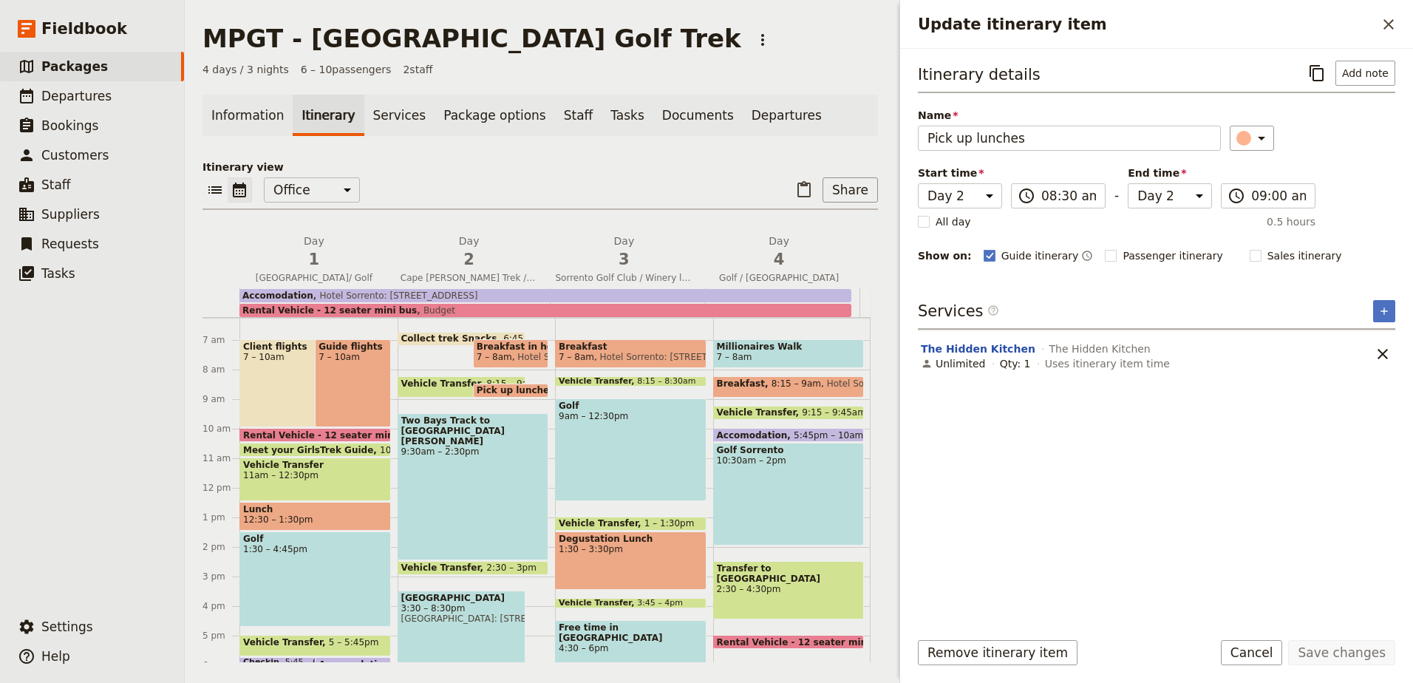
click at [423, 382] on span "Vehicle Transfer" at bounding box center [444, 383] width 86 height 10
select select "2"
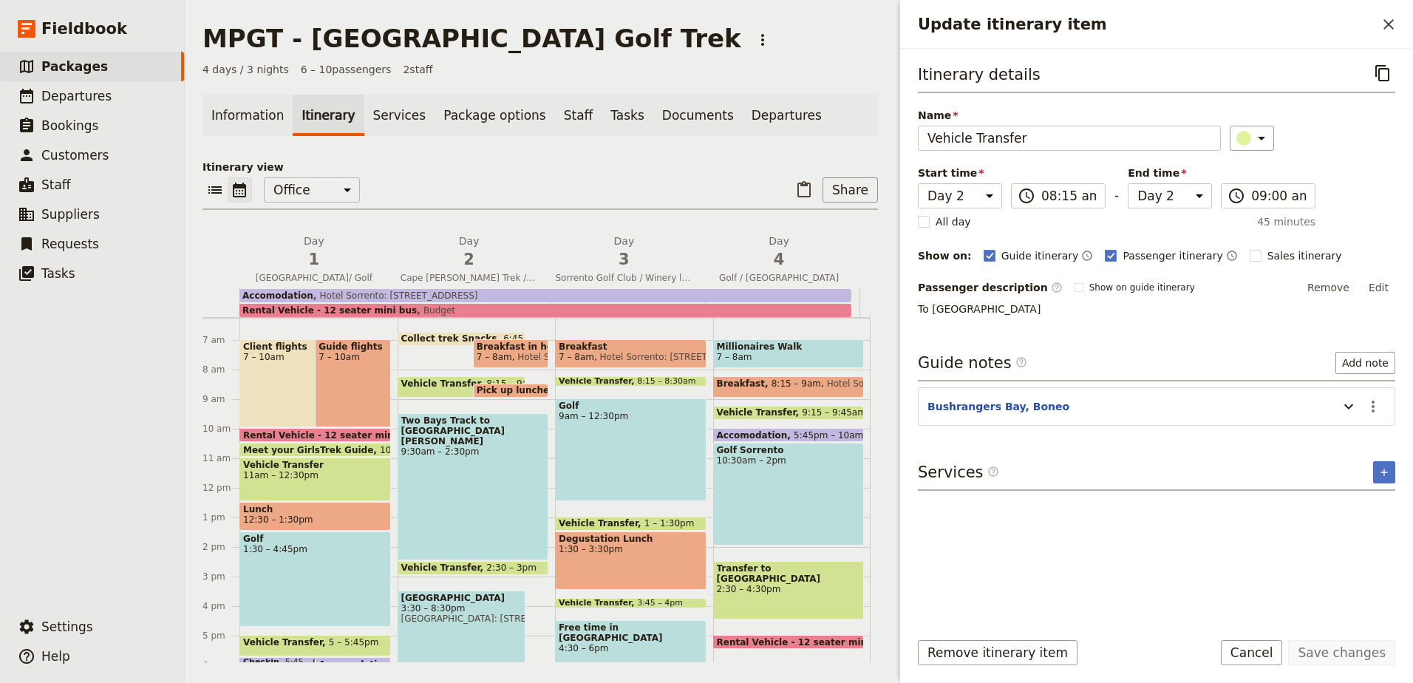
click at [431, 443] on div "Two Bays Track to [GEOGRAPHIC_DATA][PERSON_NAME] 9:30am – 2:30pm" at bounding box center [473, 486] width 151 height 147
select select "2"
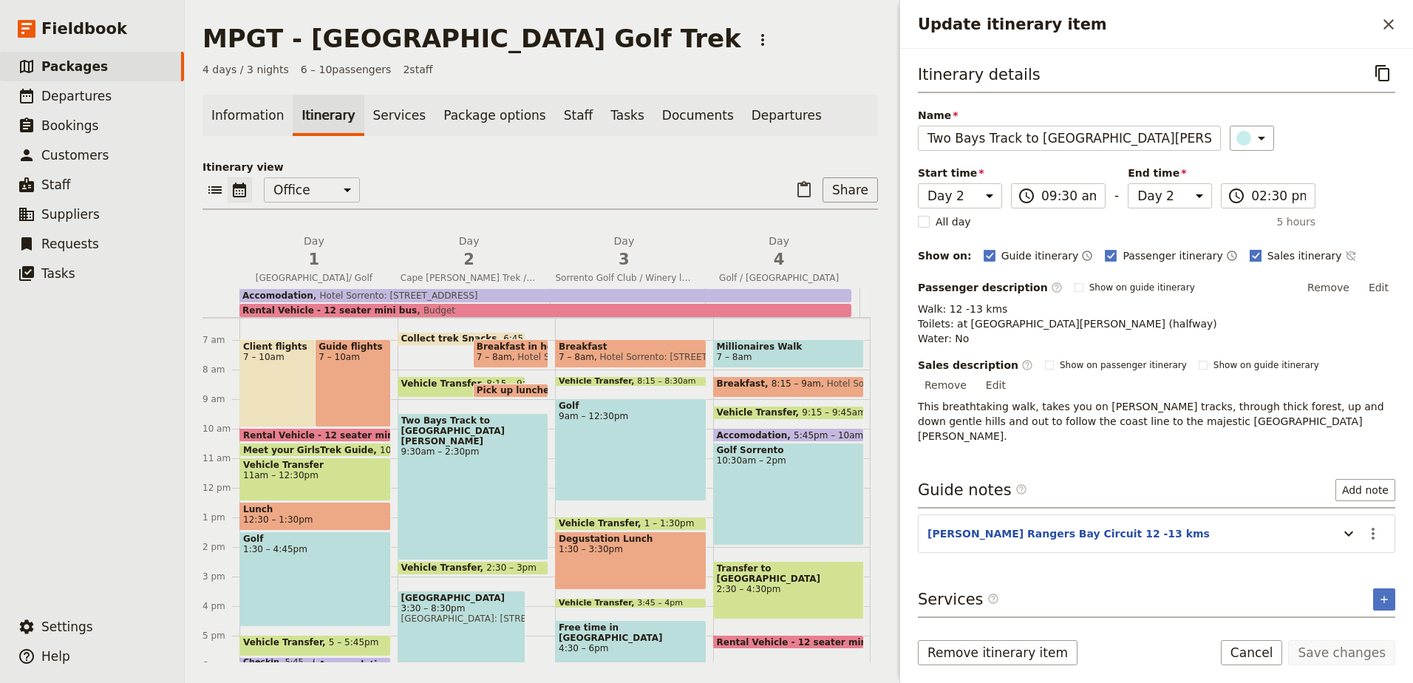
click at [1252, 254] on polygon "Update itinerary item" at bounding box center [1255, 254] width 7 height 8
click at [1249, 248] on input "Sales itinerary" at bounding box center [1249, 248] width 1 height 1
checkbox input "false"
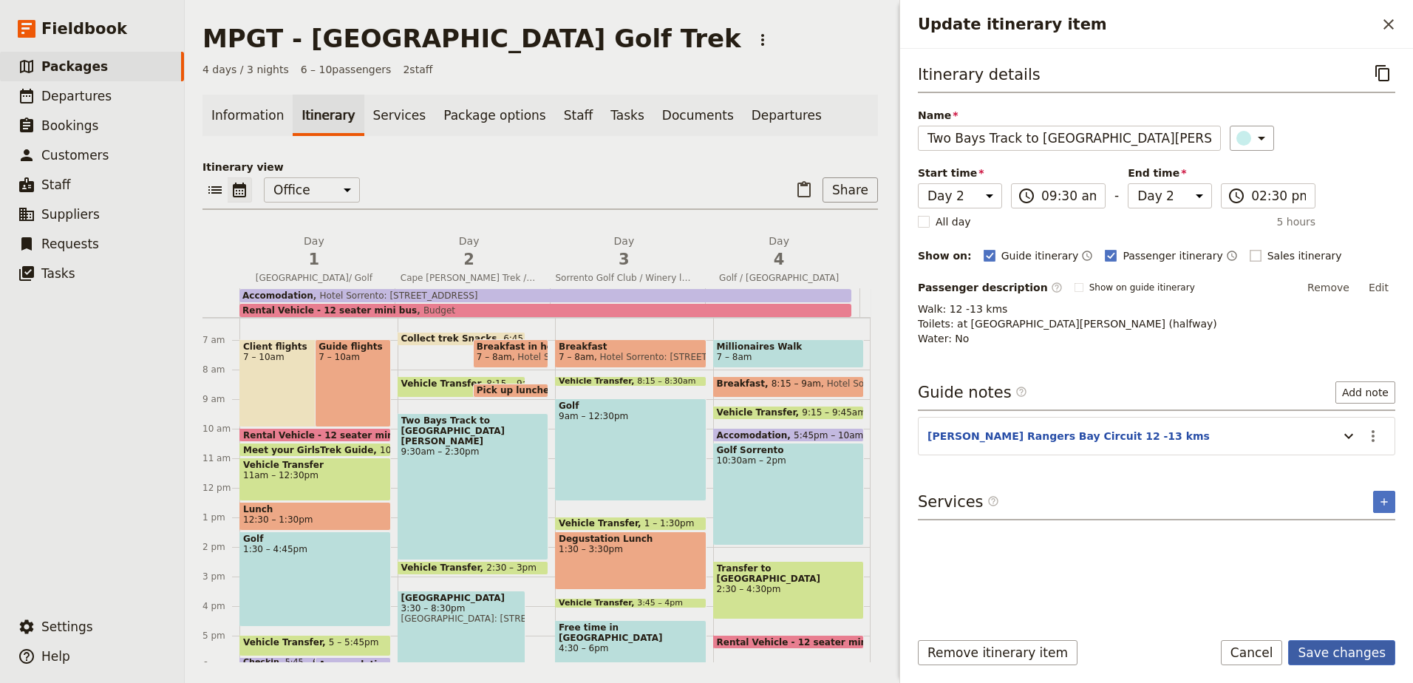
click at [1357, 649] on button "Save changes" at bounding box center [1341, 652] width 107 height 25
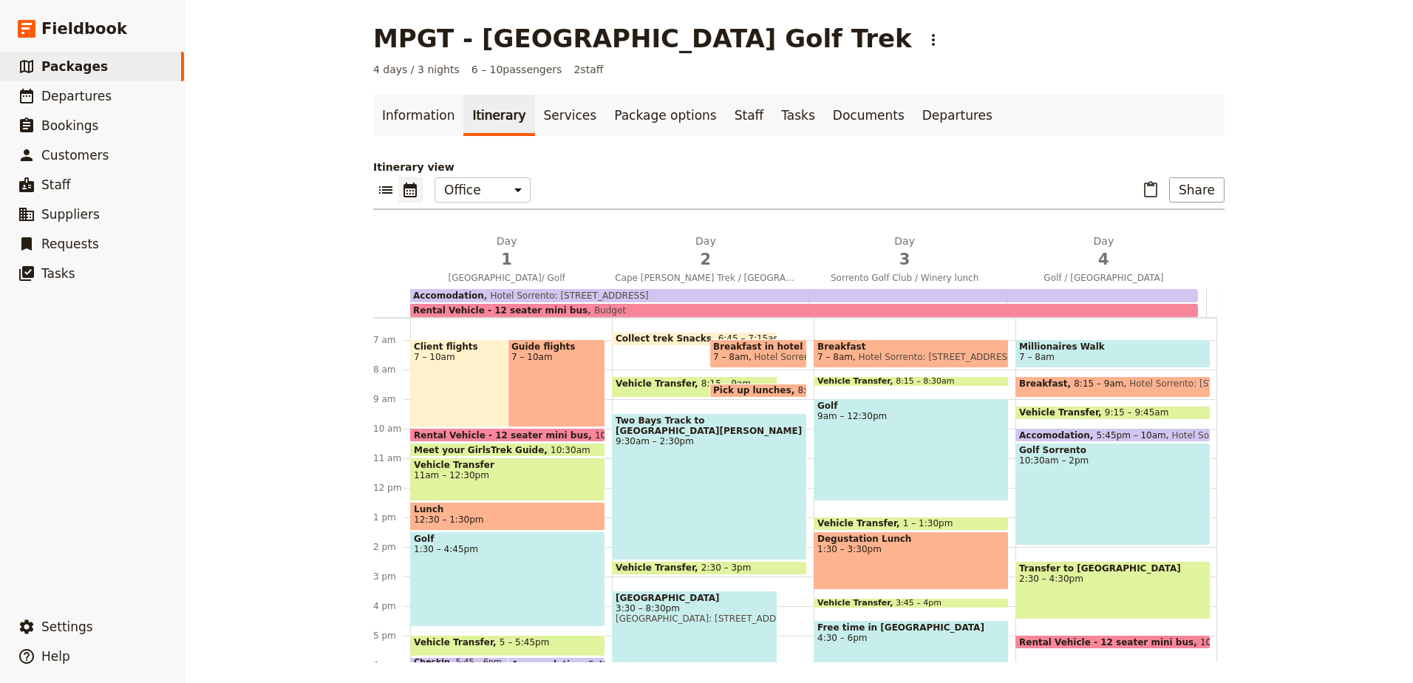
click at [743, 564] on div "Vehicle Transfer 2:30 – 3pm" at bounding box center [709, 568] width 195 height 14
select select "2"
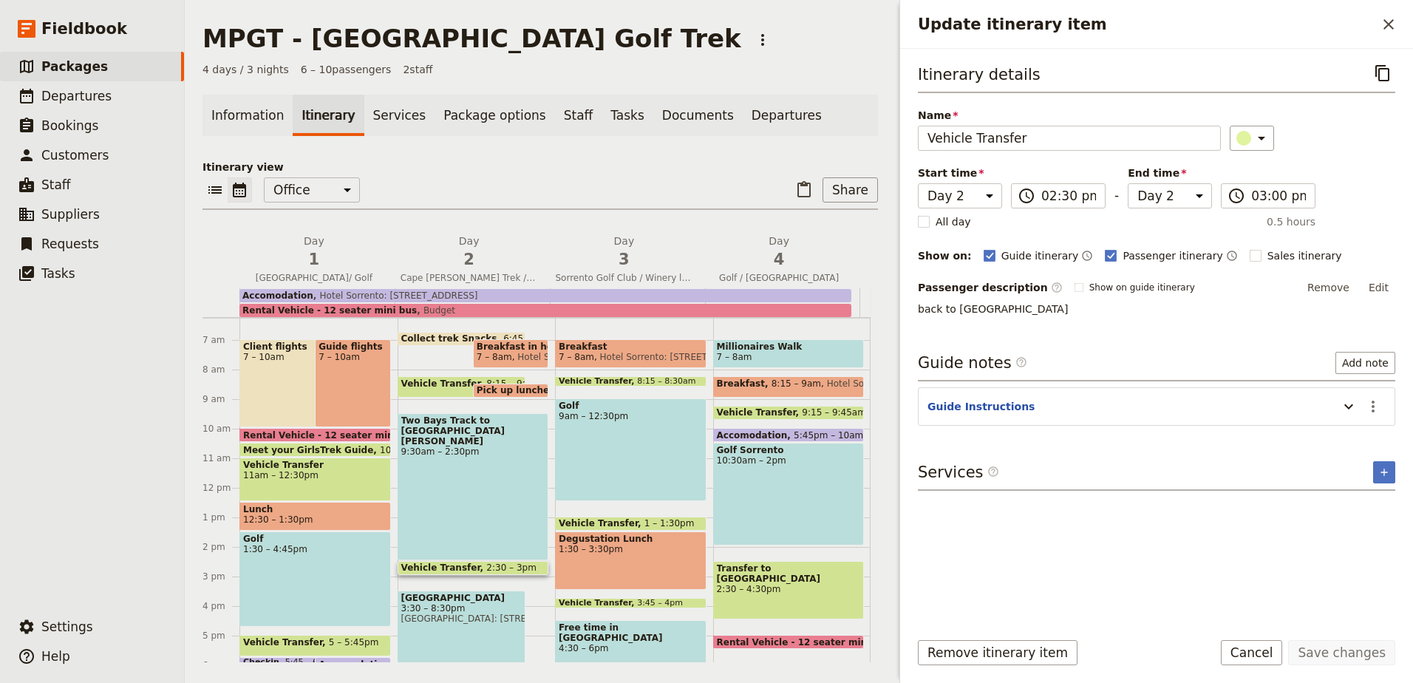
click at [473, 618] on span "[GEOGRAPHIC_DATA]: [STREET_ADDRESS]" at bounding box center [461, 618] width 121 height 10
select select "2"
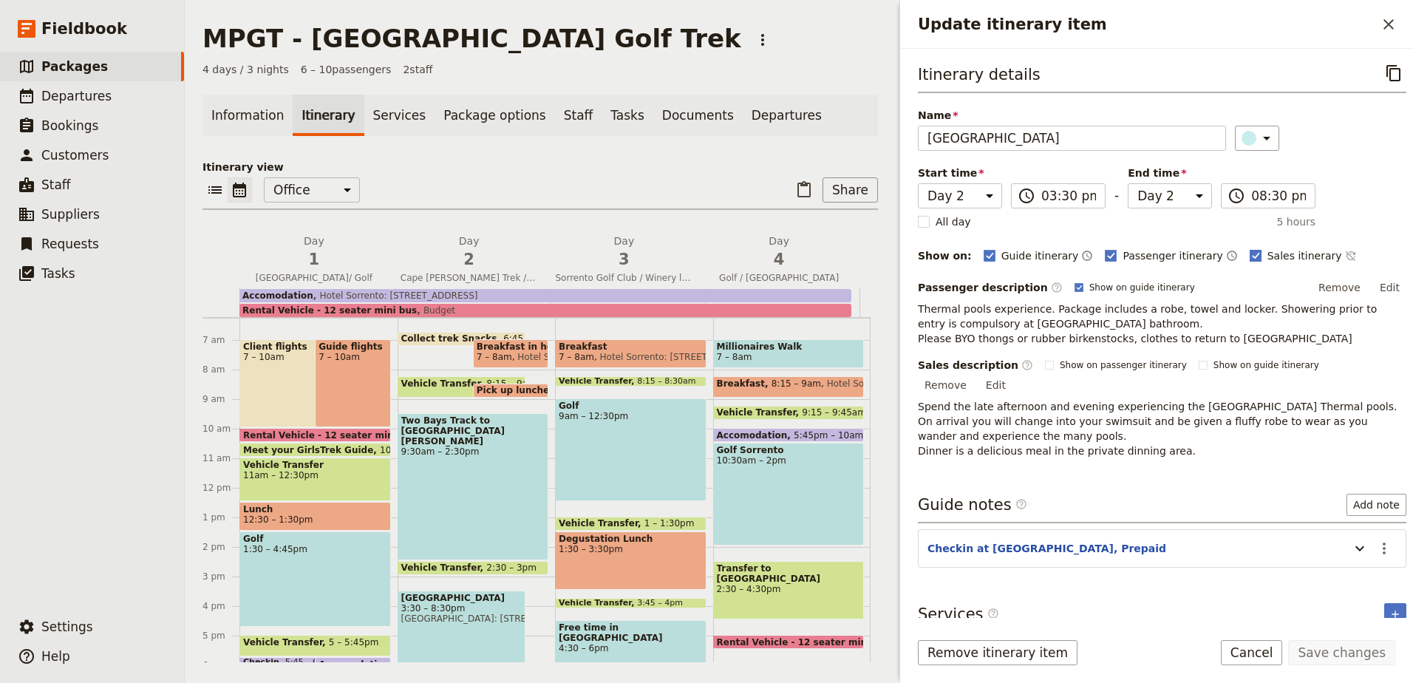
click at [1250, 251] on rect "Update itinerary item" at bounding box center [1255, 255] width 11 height 11
click at [1249, 248] on input "Sales itinerary" at bounding box center [1249, 248] width 1 height 1
checkbox input "false"
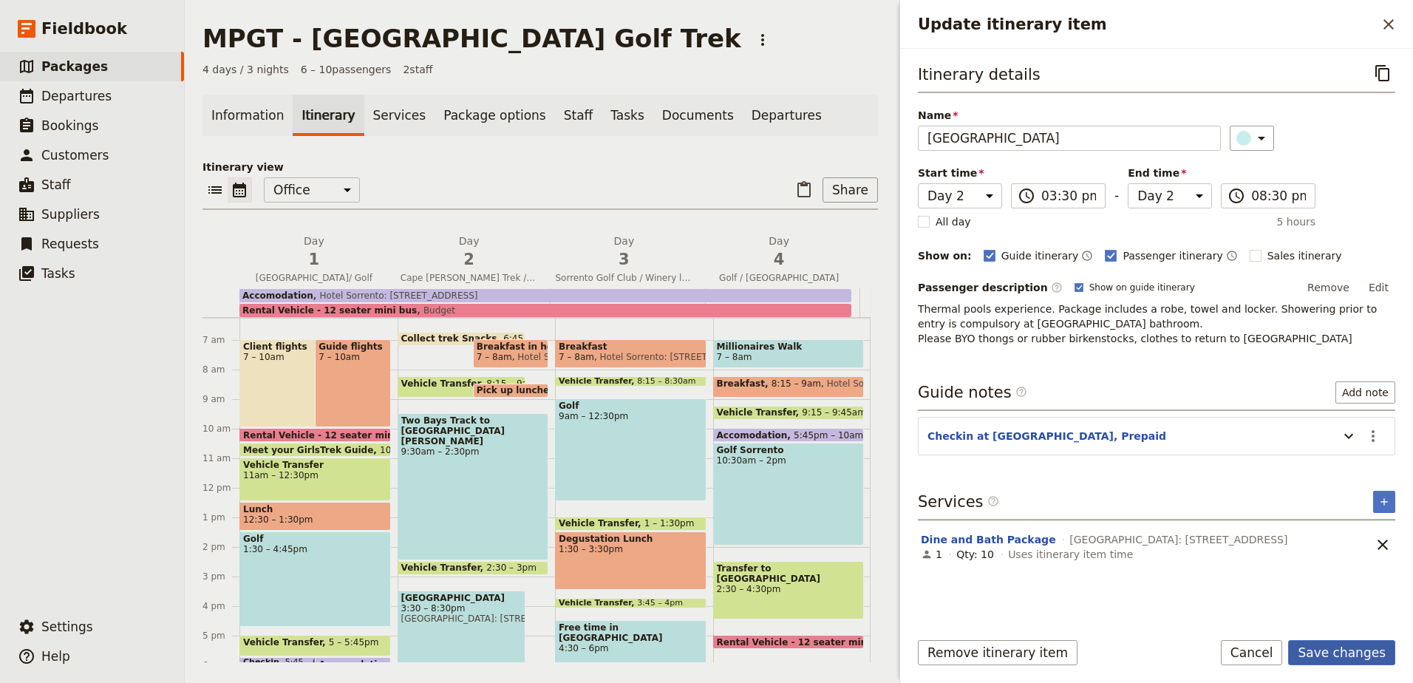
click at [1349, 652] on button "Save changes" at bounding box center [1341, 652] width 107 height 25
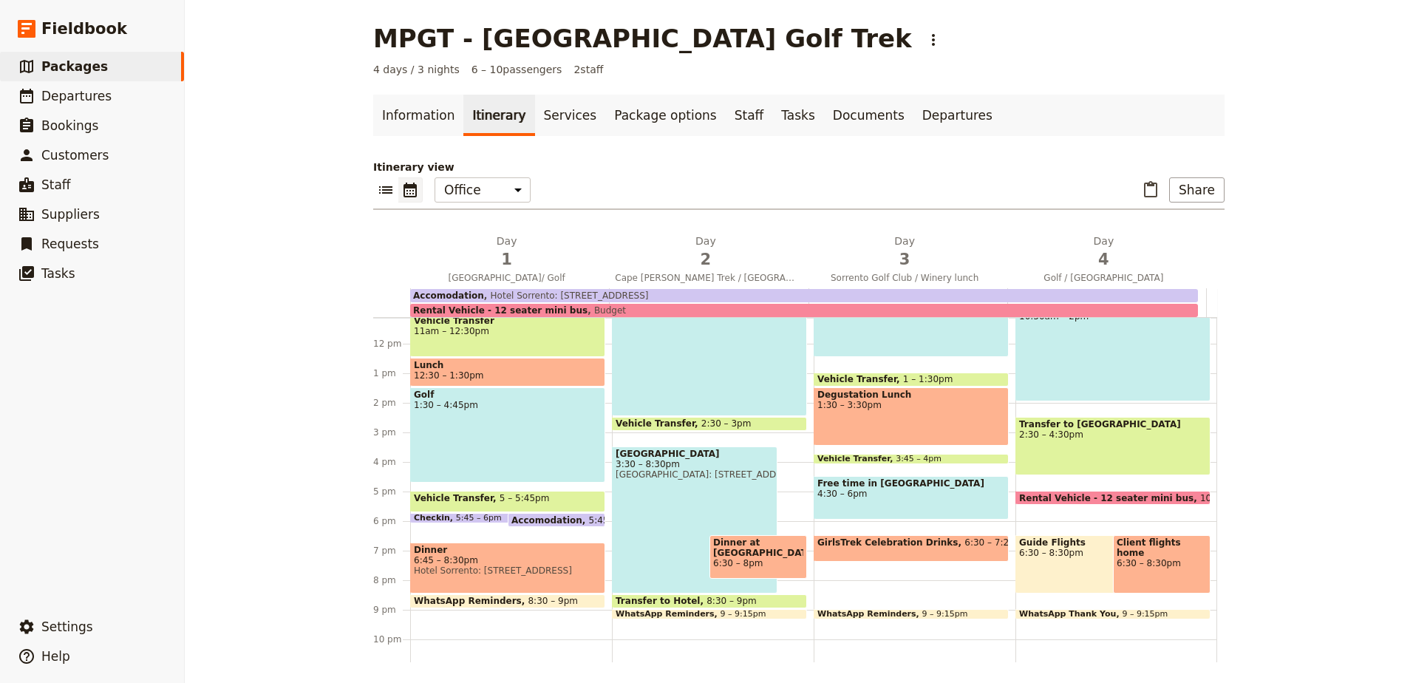
scroll to position [333, 0]
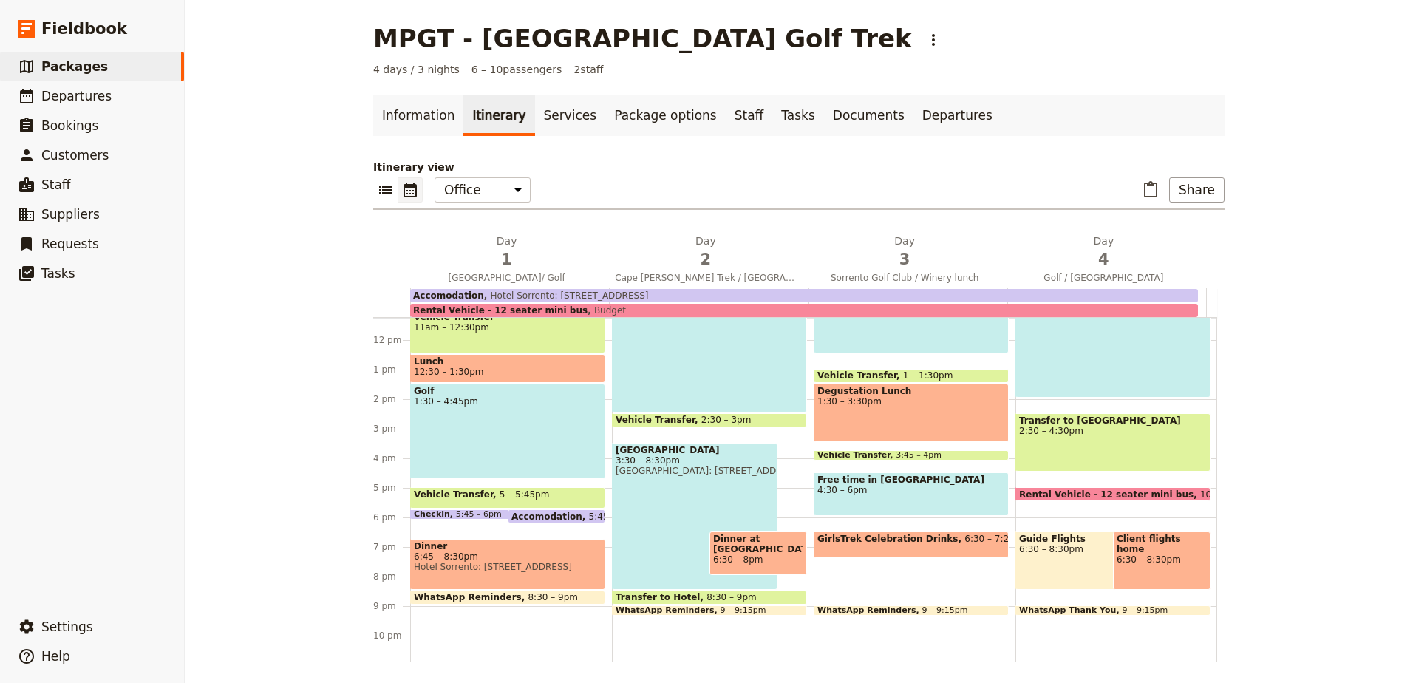
click at [697, 460] on span "3:30 – 8:30pm" at bounding box center [695, 460] width 158 height 10
select select "2"
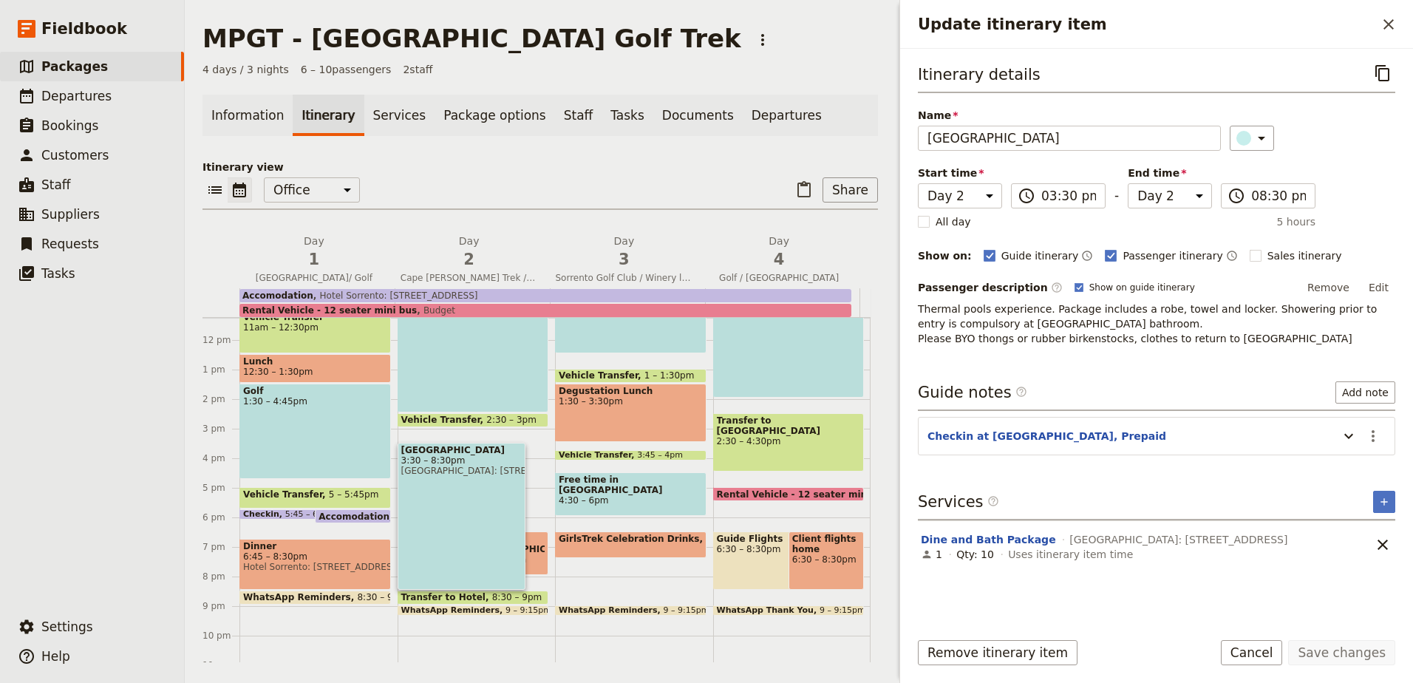
click at [519, 544] on span "Dinner at [GEOGRAPHIC_DATA]" at bounding box center [511, 544] width 68 height 21
select select "2"
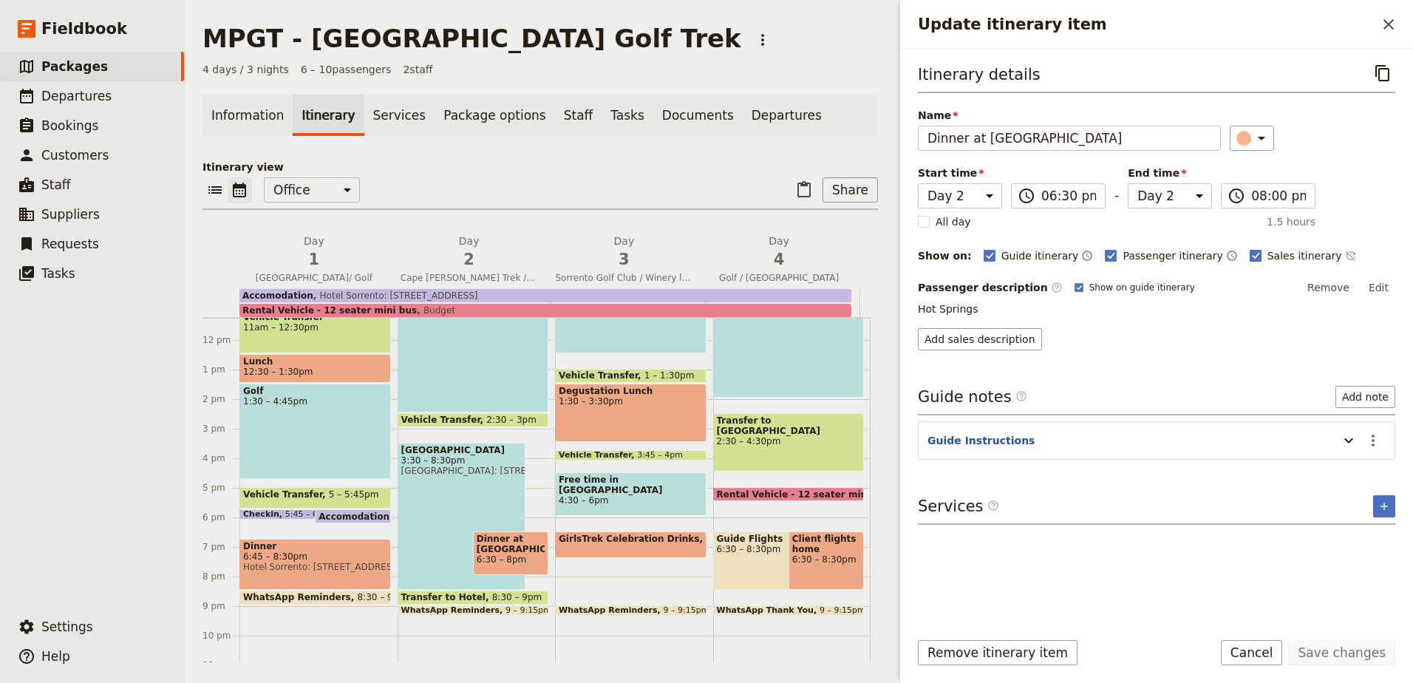
click at [1250, 253] on rect "Update itinerary item" at bounding box center [1255, 255] width 11 height 11
click at [1249, 248] on input "Sales itinerary" at bounding box center [1249, 248] width 1 height 1
checkbox input "false"
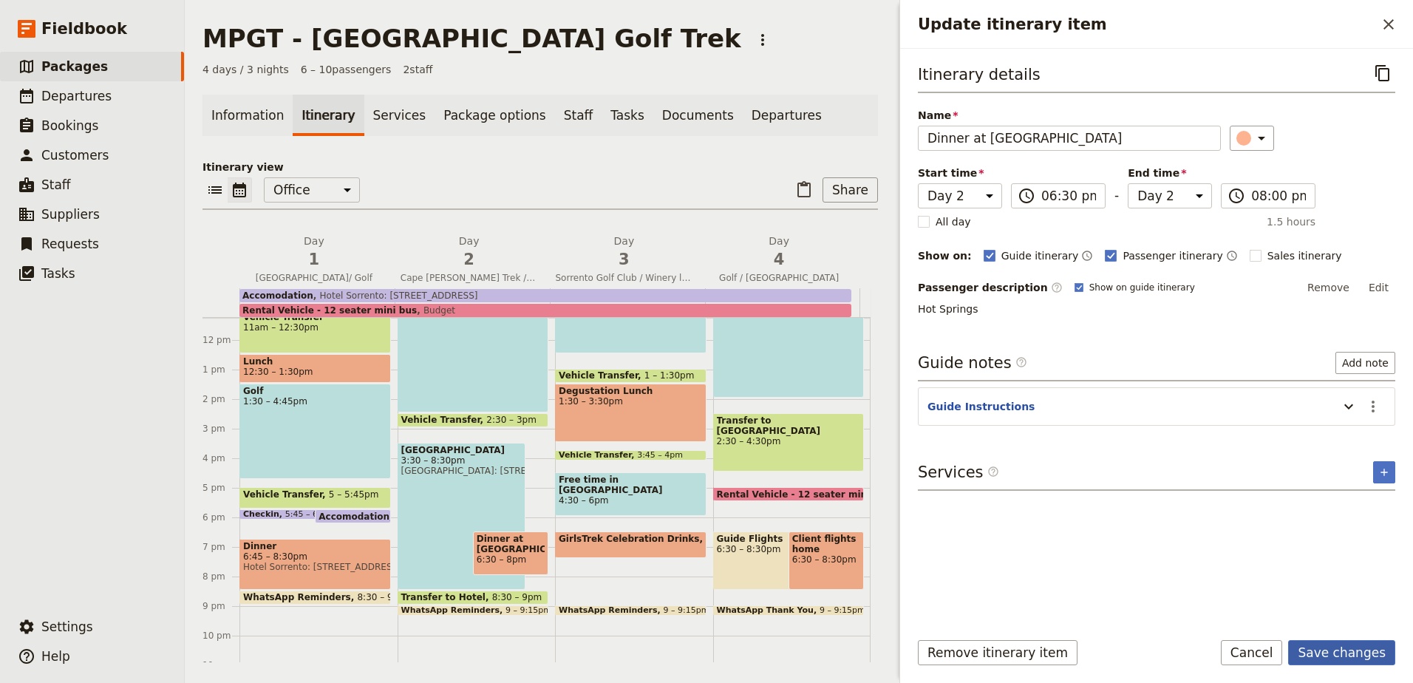
click at [1337, 644] on button "Save changes" at bounding box center [1341, 652] width 107 height 25
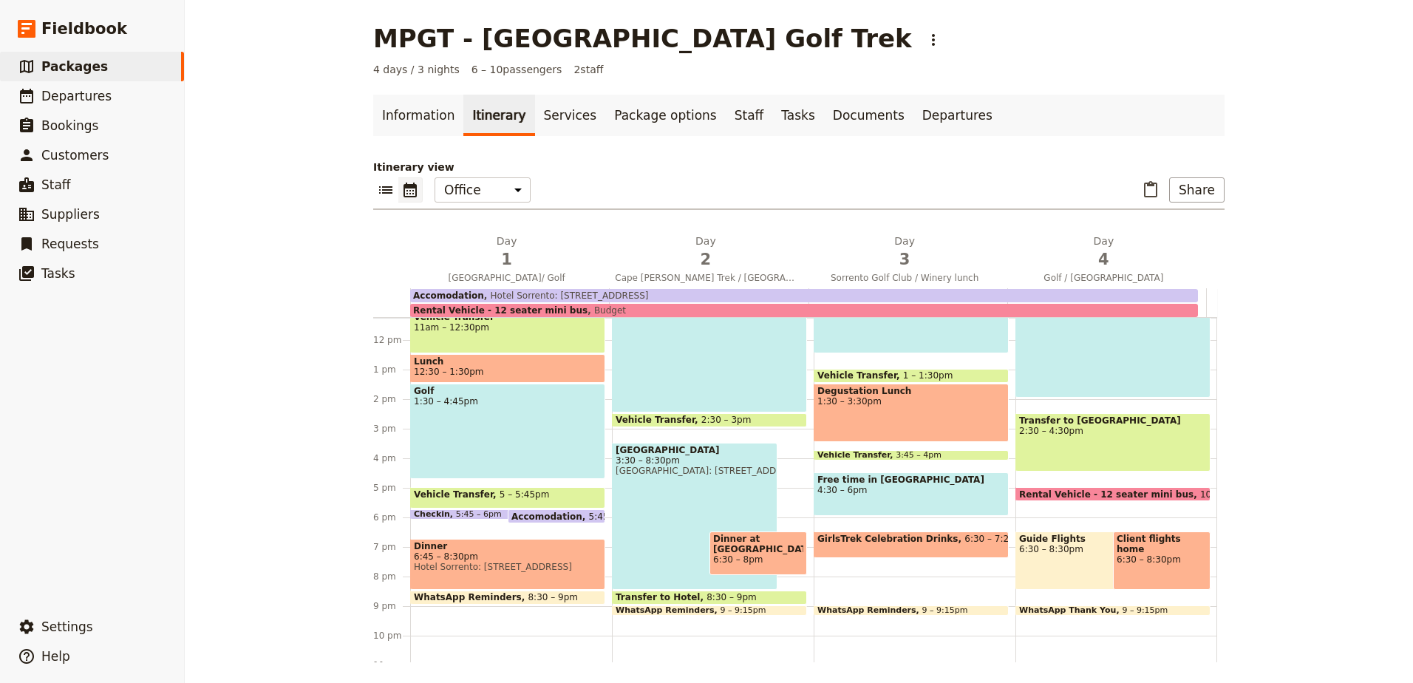
click at [739, 598] on span at bounding box center [710, 601] width 194 height 6
select select "2"
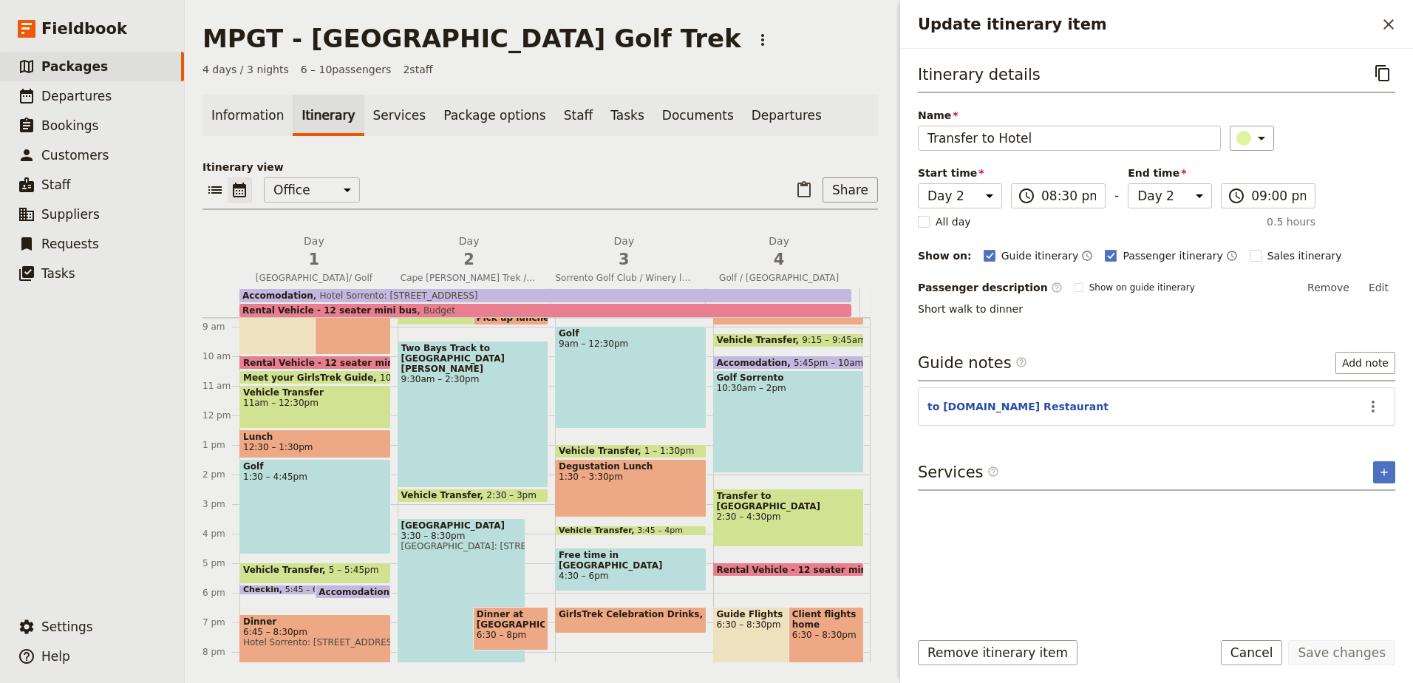
scroll to position [185, 0]
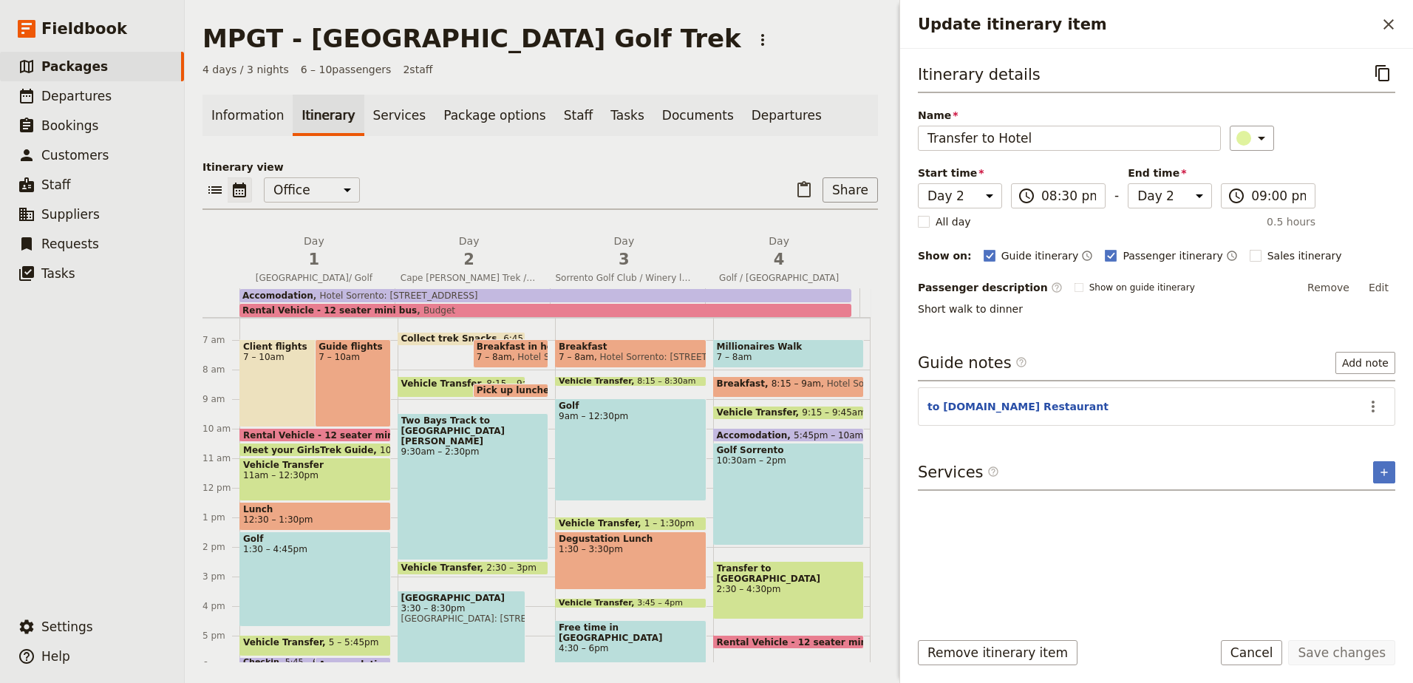
click at [634, 347] on span "Breakfast" at bounding box center [631, 346] width 144 height 10
select select "3"
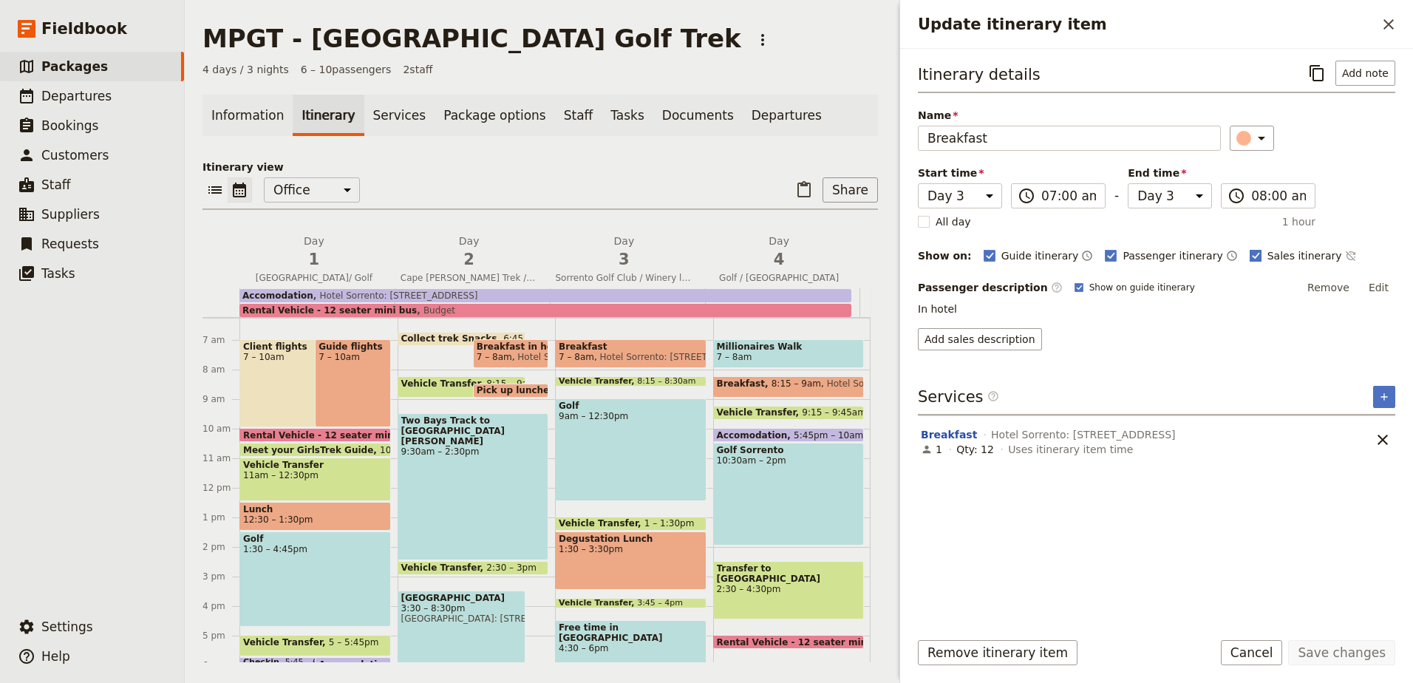
click at [1250, 250] on rect "Update itinerary item" at bounding box center [1255, 255] width 11 height 11
click at [1249, 248] on input "Sales itinerary" at bounding box center [1249, 248] width 1 height 1
checkbox input "false"
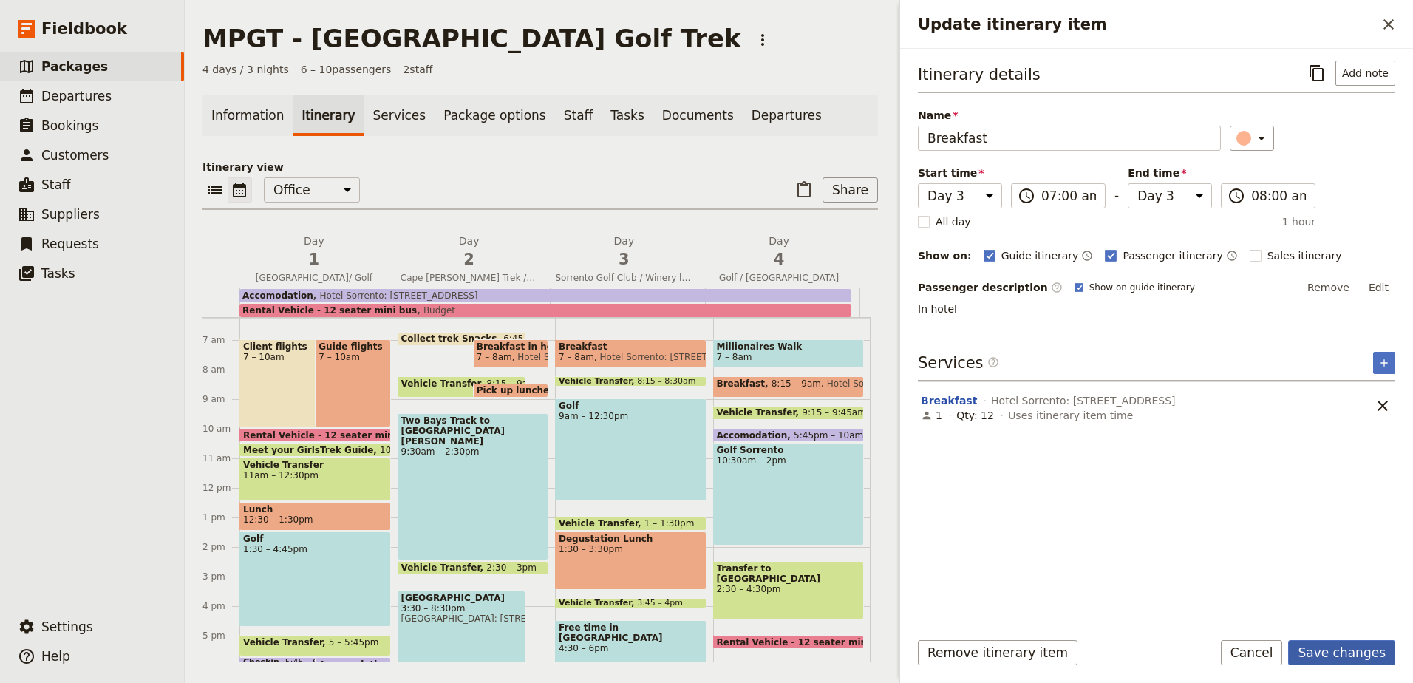
click at [1338, 647] on button "Save changes" at bounding box center [1341, 652] width 107 height 25
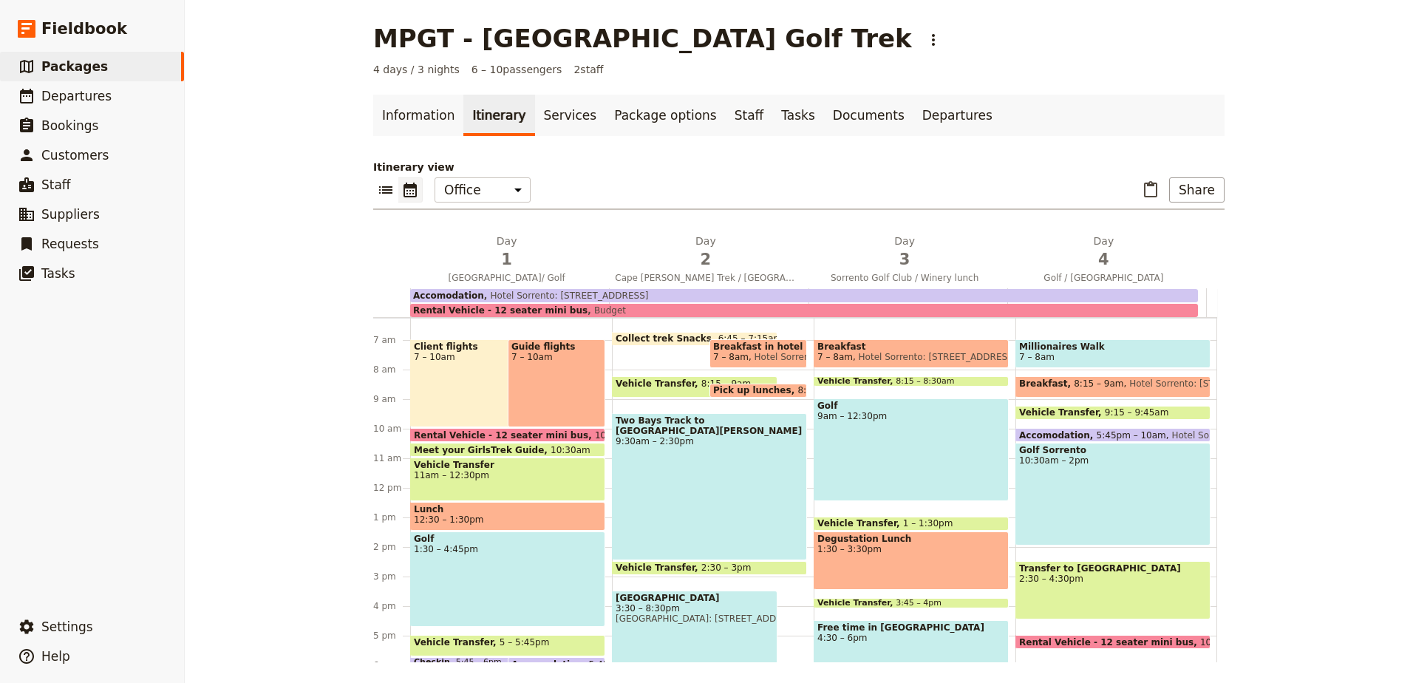
click at [635, 384] on span "Vehicle Transfer" at bounding box center [659, 383] width 86 height 10
select select "2"
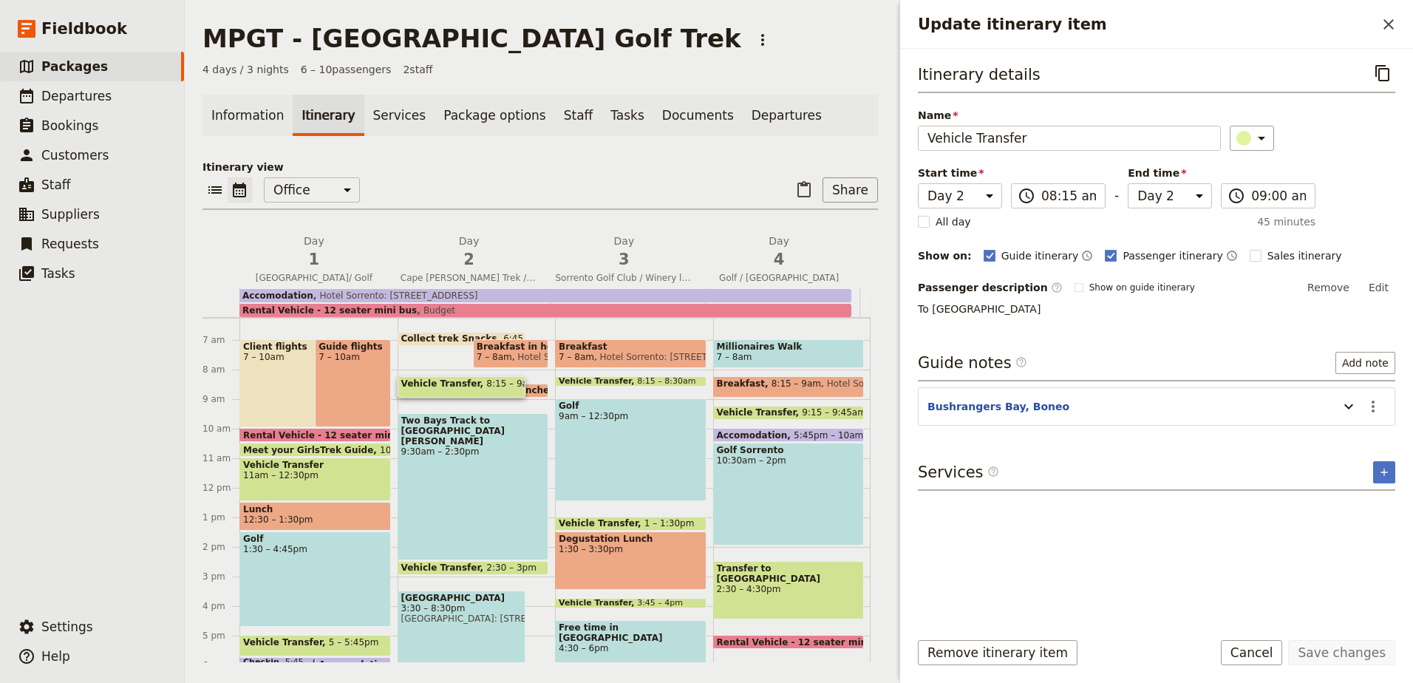
click at [595, 377] on span "Vehicle Transfer" at bounding box center [598, 381] width 78 height 9
select select "3"
click at [606, 440] on div "Golf 9am – 12:30pm" at bounding box center [630, 449] width 151 height 103
select select "3"
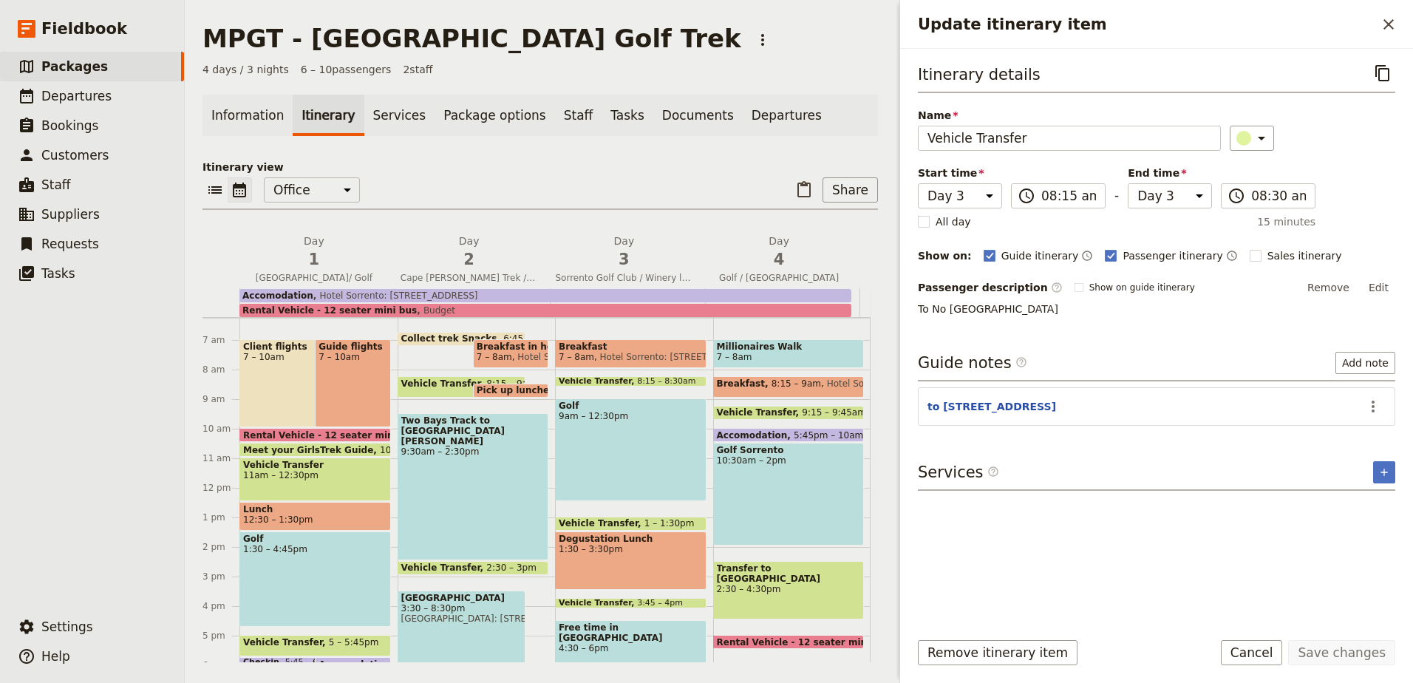
select select "3"
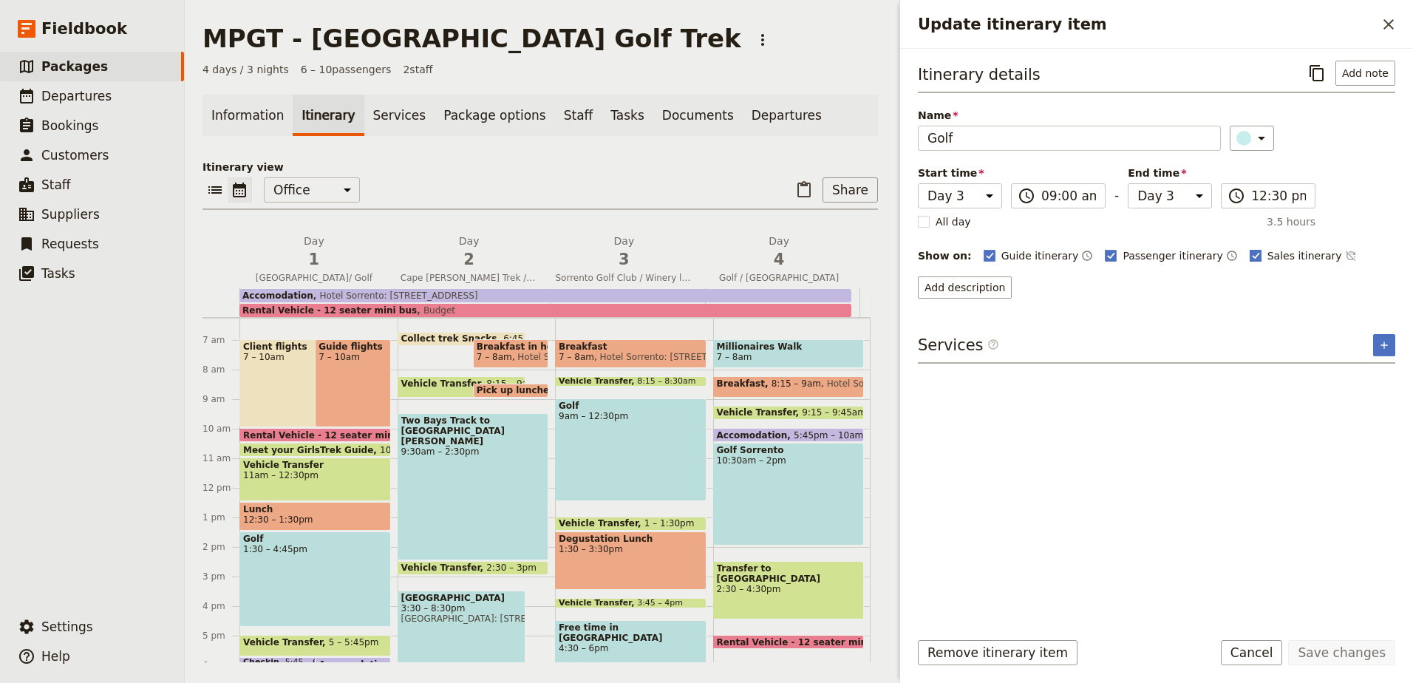
click at [1250, 253] on rect "Update itinerary item" at bounding box center [1255, 255] width 11 height 11
click at [1249, 248] on input "Sales itinerary" at bounding box center [1249, 248] width 1 height 1
checkbox input "false"
click at [1352, 657] on button "Save changes" at bounding box center [1341, 652] width 107 height 25
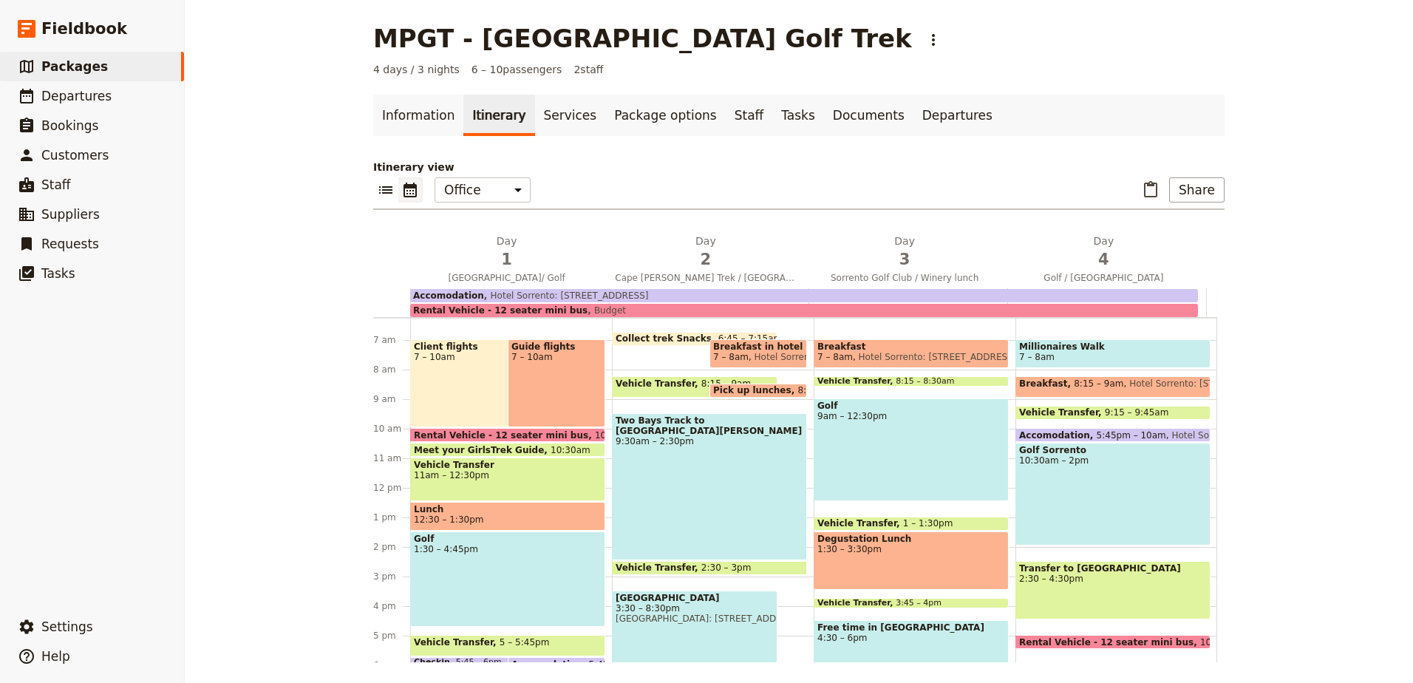
click at [913, 516] on div "Breakfast 7 – 8am Hotel Sorrento: 5-[GEOGRAPHIC_DATA], Sorrento Vehicle Transfe…" at bounding box center [915, 487] width 202 height 709
select select "3"
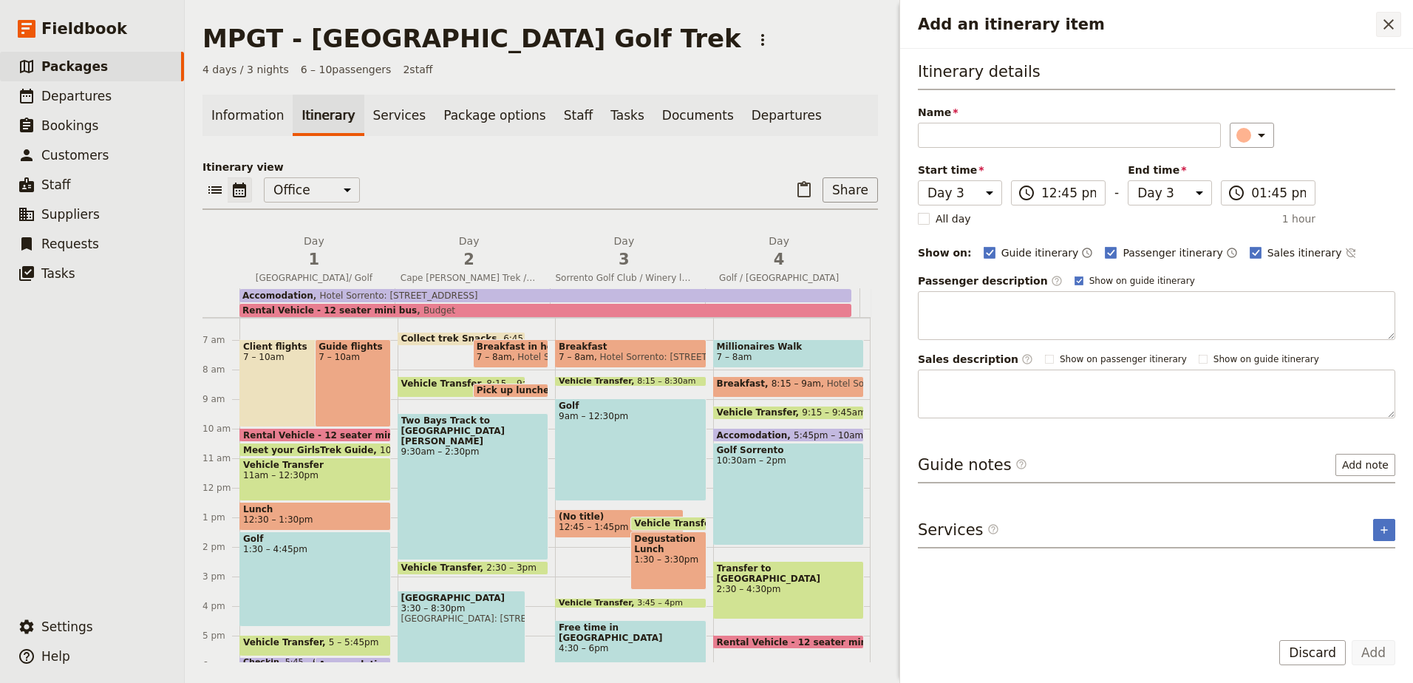
click at [1388, 18] on icon "Close drawer" at bounding box center [1389, 25] width 18 height 18
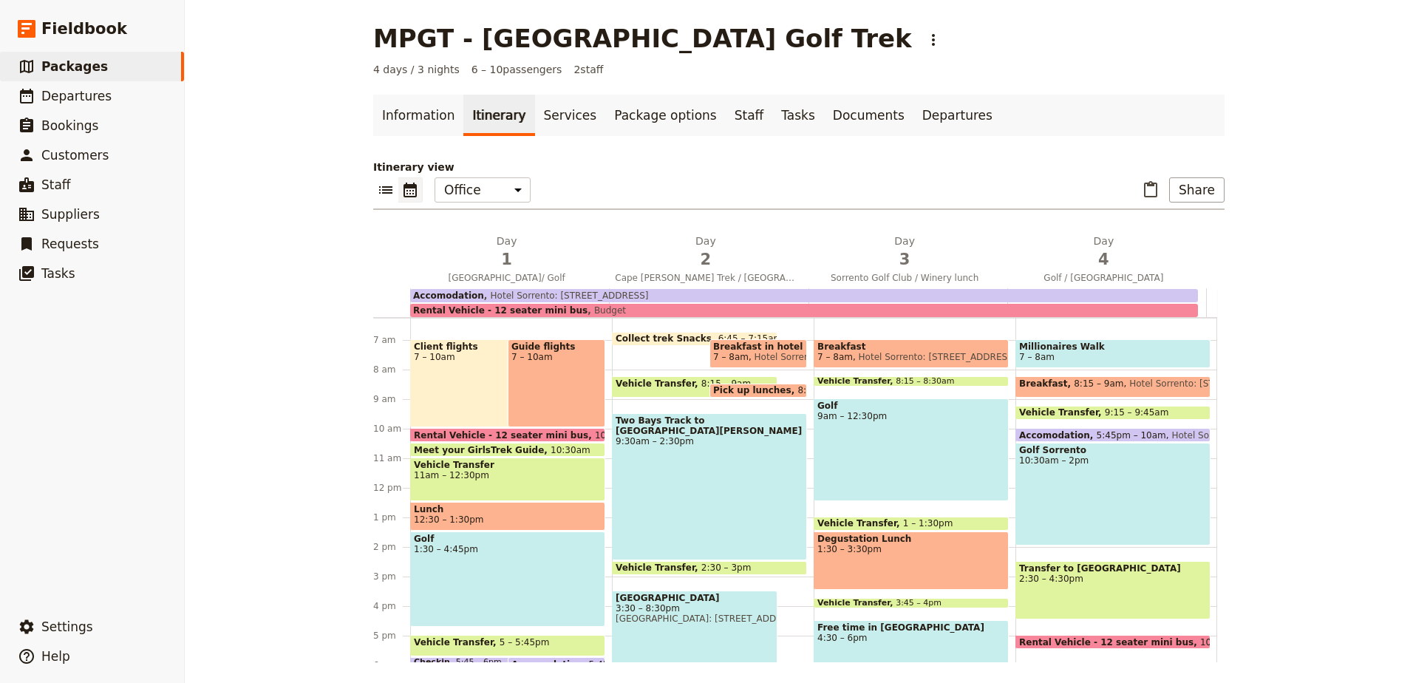
click at [952, 523] on div "Vehicle Transfer 1 – 1:30pm" at bounding box center [911, 524] width 195 height 14
select select "3"
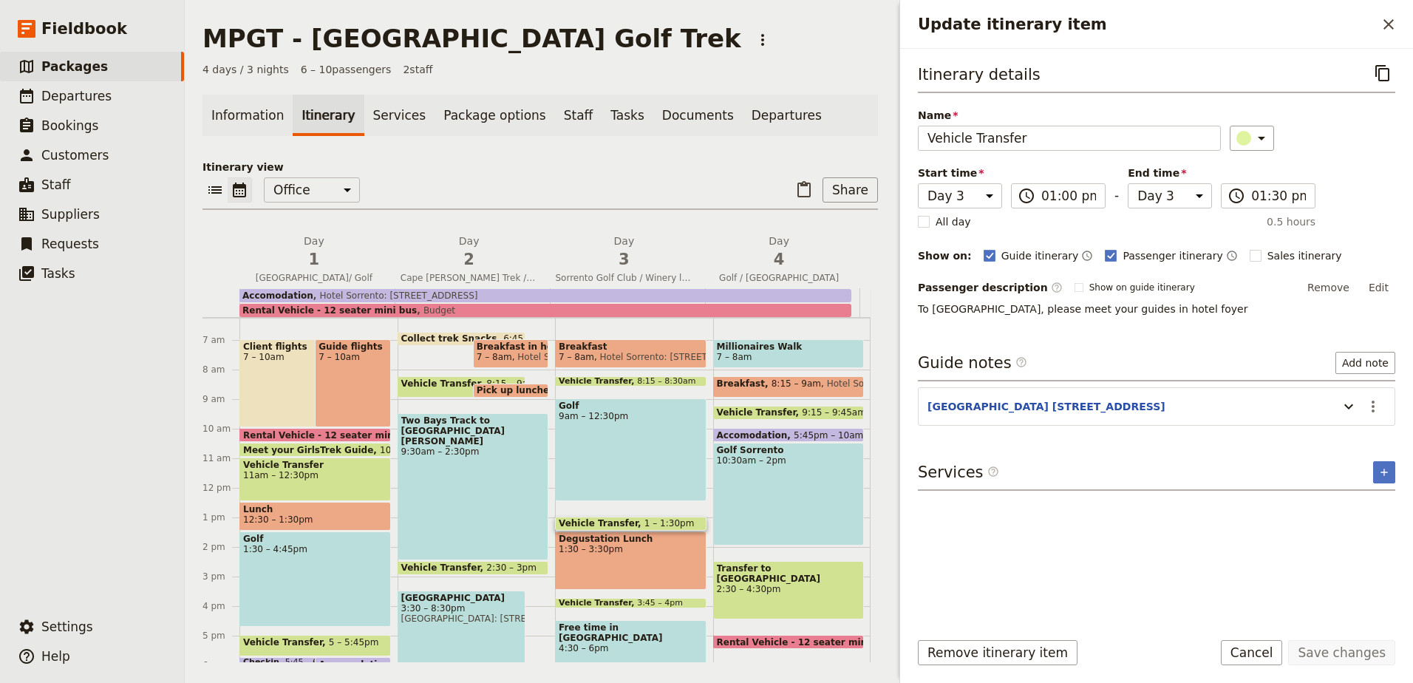
click at [626, 555] on div "Degustation Lunch 1:30 – 3:30pm" at bounding box center [630, 560] width 151 height 58
select select "3"
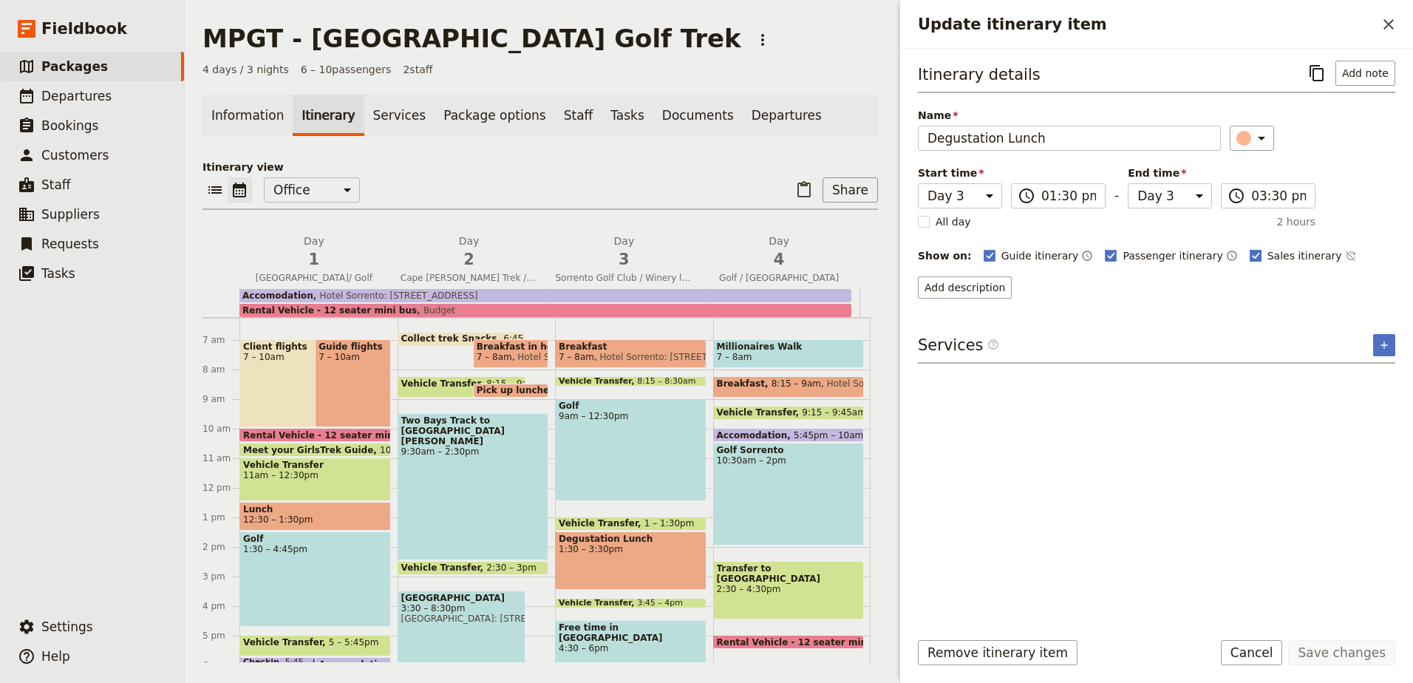
click at [1250, 251] on rect "Update itinerary item" at bounding box center [1255, 255] width 11 height 11
click at [1249, 248] on input "Sales itinerary" at bounding box center [1249, 248] width 1 height 1
checkbox input "false"
click at [1329, 648] on button "Save changes" at bounding box center [1341, 652] width 107 height 25
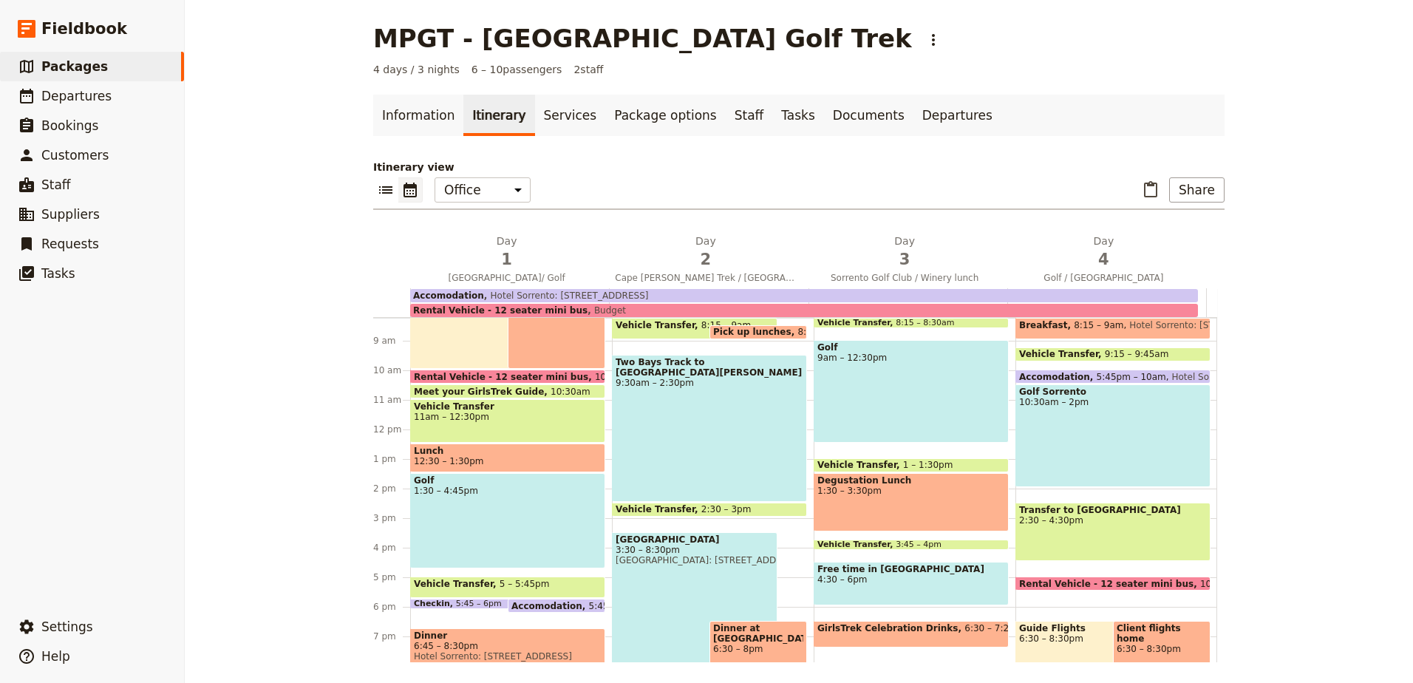
scroll to position [333, 0]
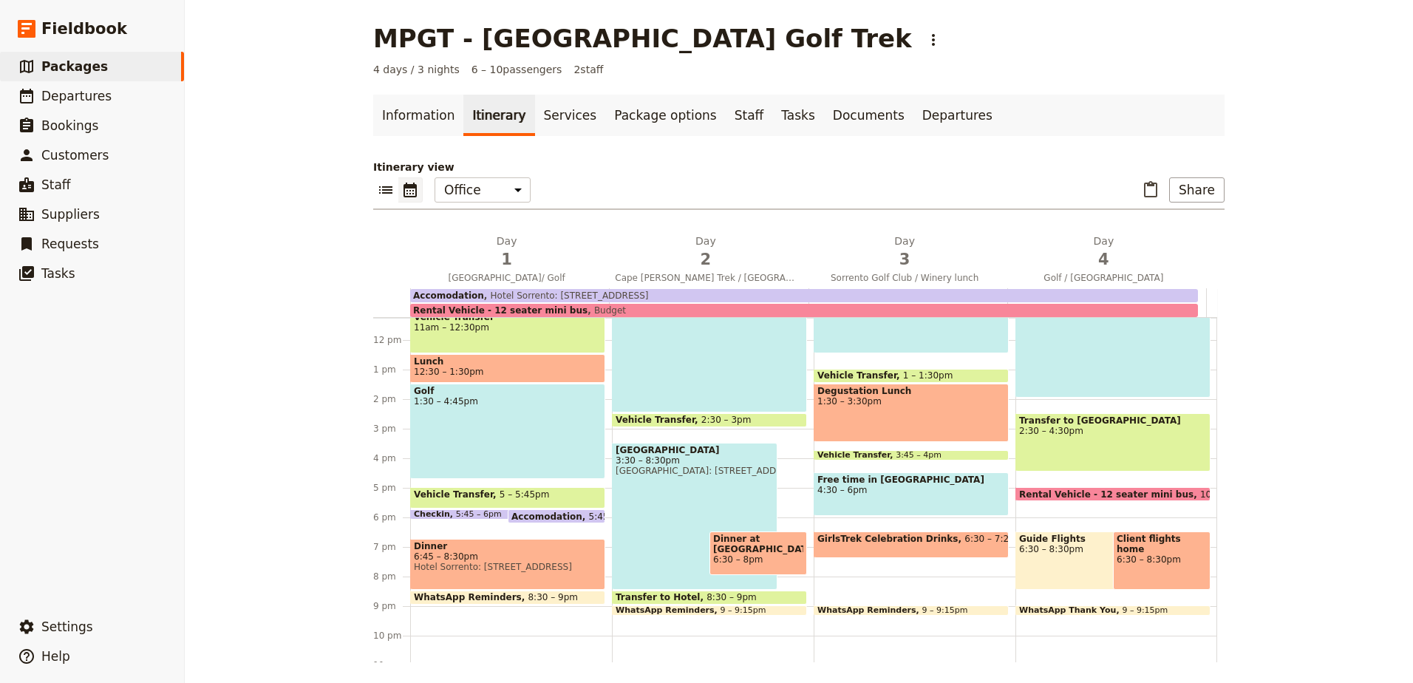
click at [942, 491] on span "4:30 – 6pm" at bounding box center [911, 490] width 188 height 10
select select "3"
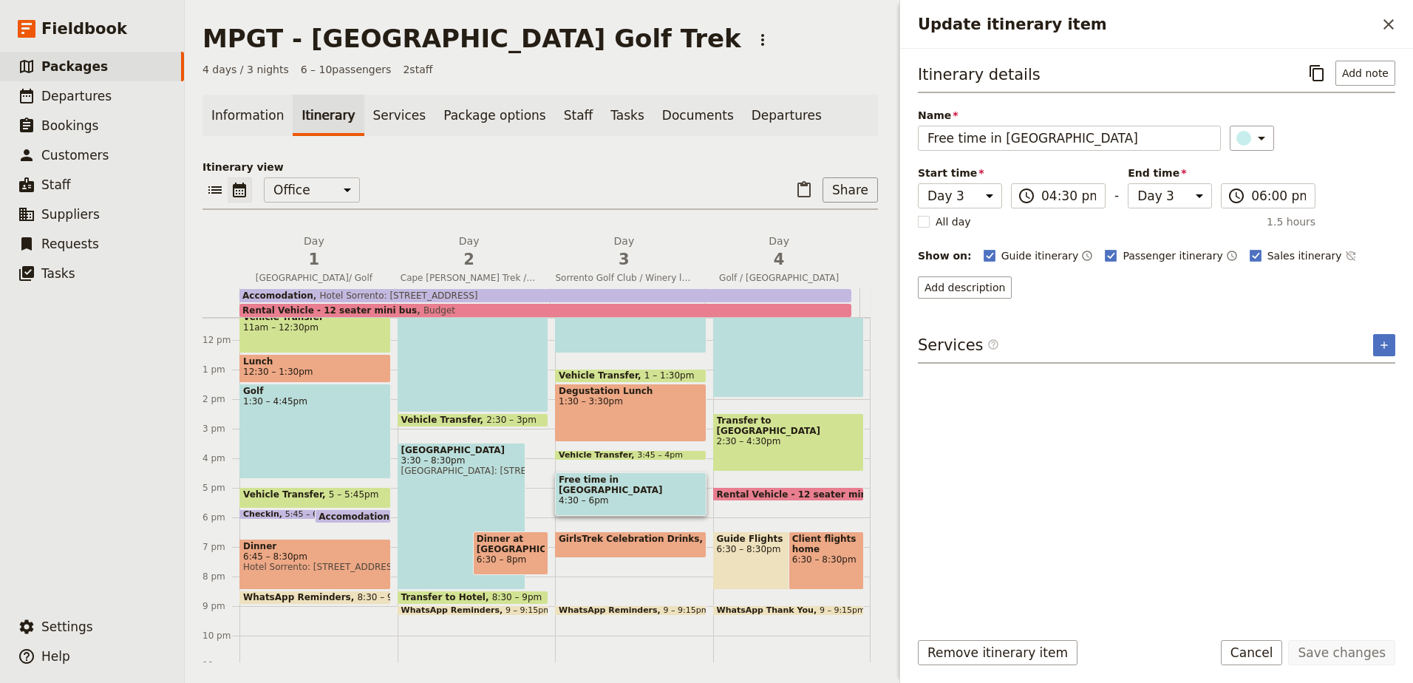
click at [1250, 247] on div "Sales itinerary ​" at bounding box center [1303, 256] width 107 height 18
click at [1250, 250] on rect "Update itinerary item" at bounding box center [1255, 255] width 11 height 11
click at [1249, 248] on input "Sales itinerary" at bounding box center [1249, 248] width 1 height 1
checkbox input "false"
click at [1322, 644] on button "Save changes" at bounding box center [1341, 652] width 107 height 25
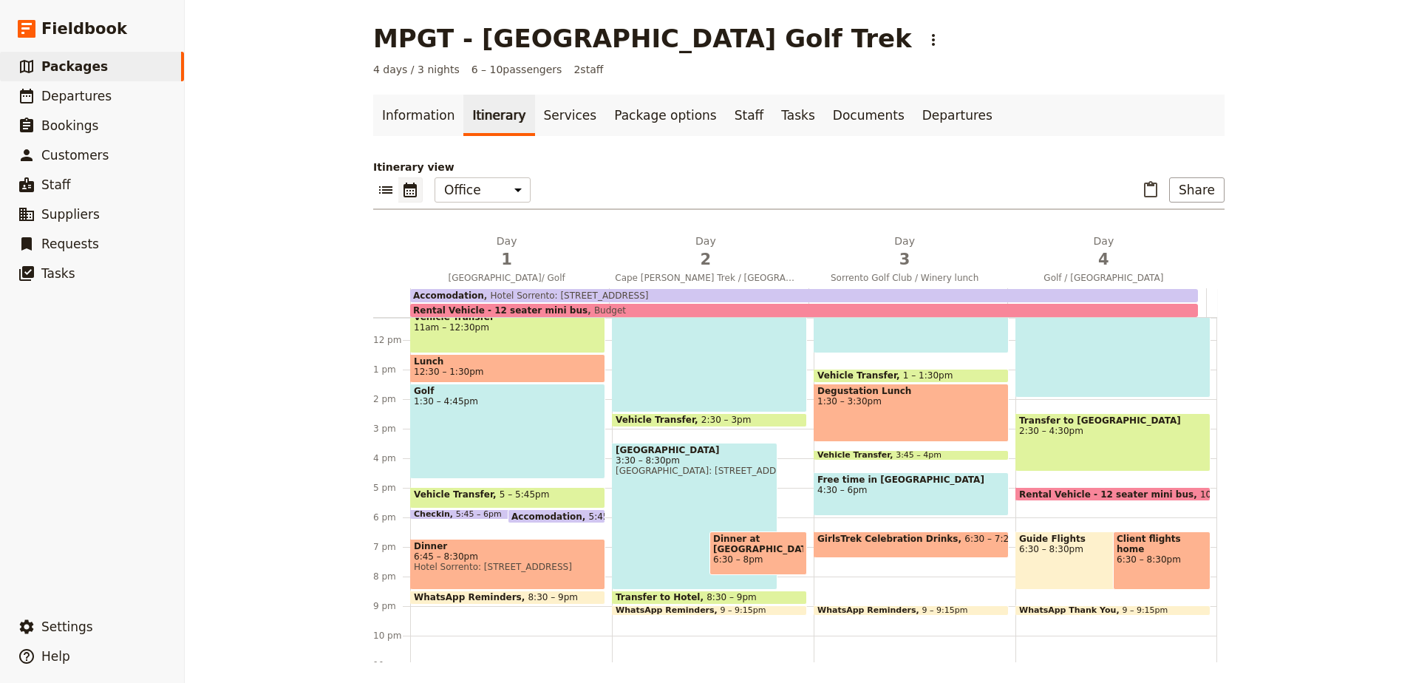
click at [973, 543] on span "6:30 – 7:25pm" at bounding box center [996, 545] width 64 height 22
select select "3"
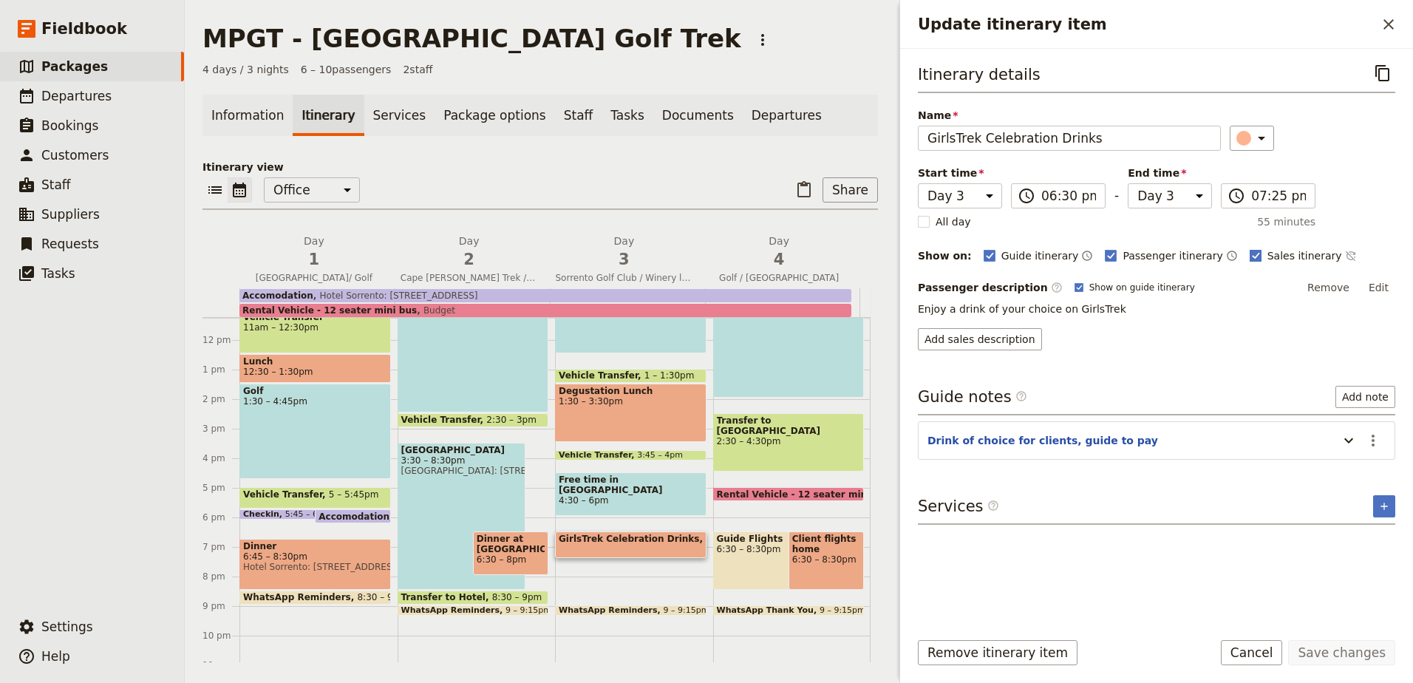
click at [1250, 256] on rect "Update itinerary item" at bounding box center [1255, 255] width 11 height 11
click at [1249, 248] on input "Sales itinerary" at bounding box center [1249, 248] width 1 height 1
checkbox input "false"
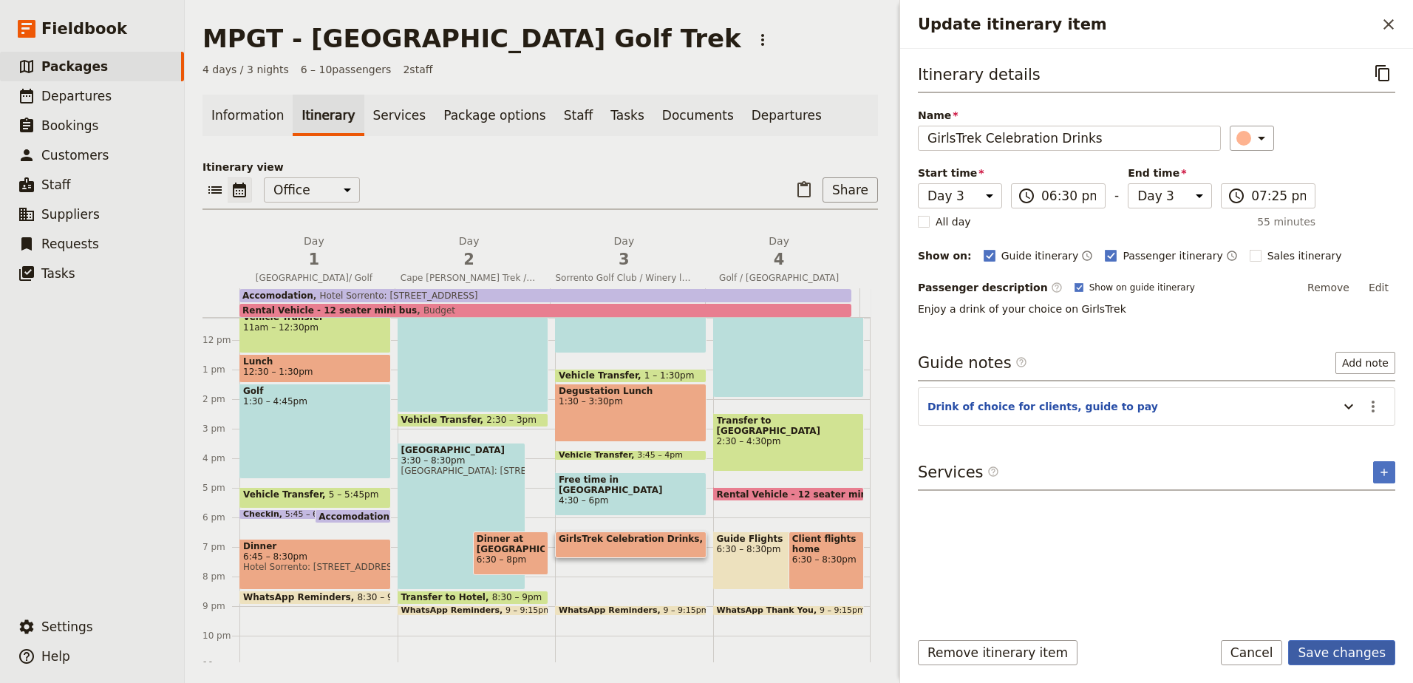
click at [1315, 644] on button "Save changes" at bounding box center [1341, 652] width 107 height 25
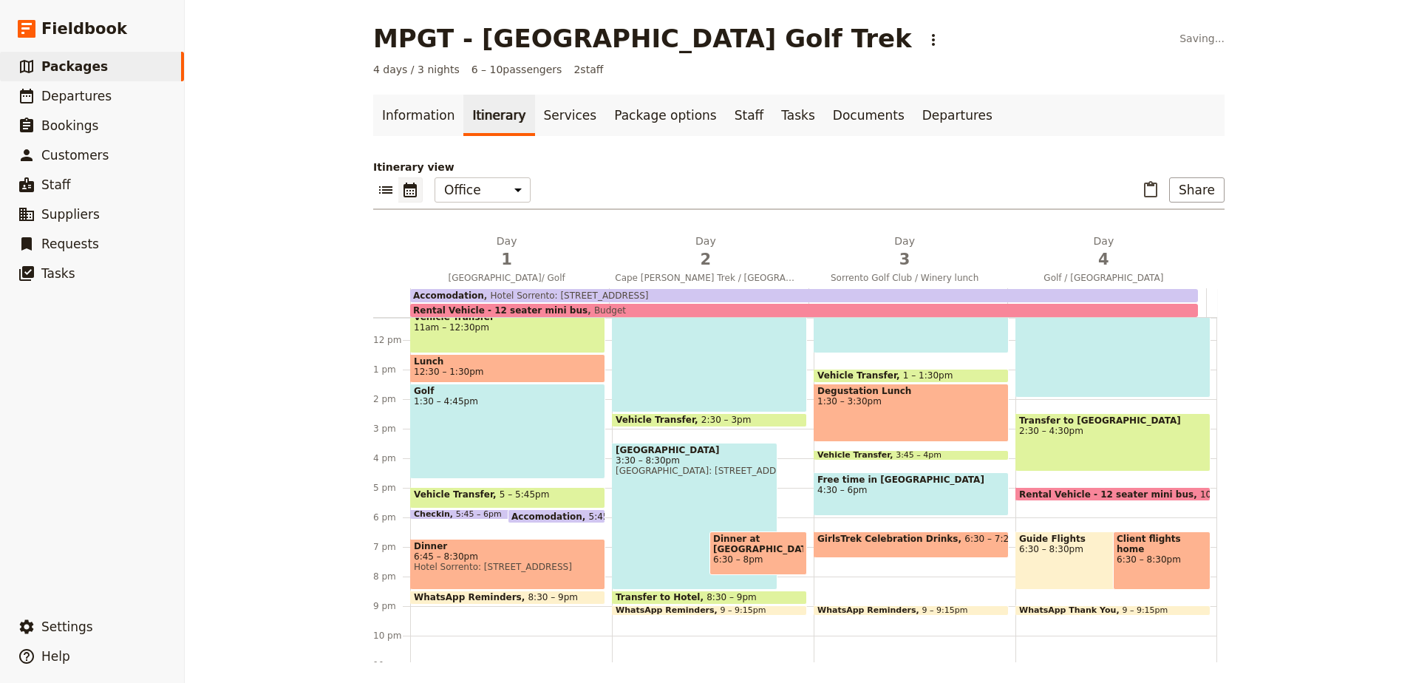
scroll to position [185, 0]
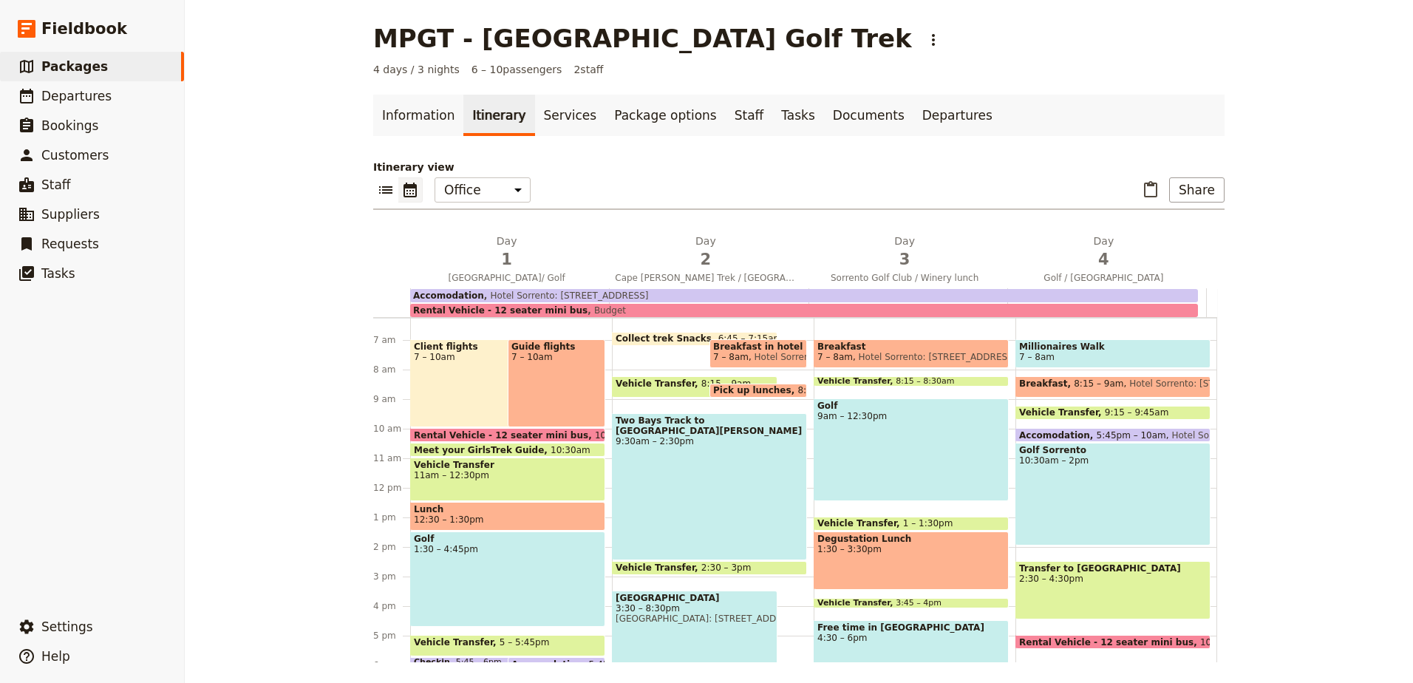
click at [1108, 347] on span "Millionaires Walk" at bounding box center [1113, 346] width 188 height 10
select select "4"
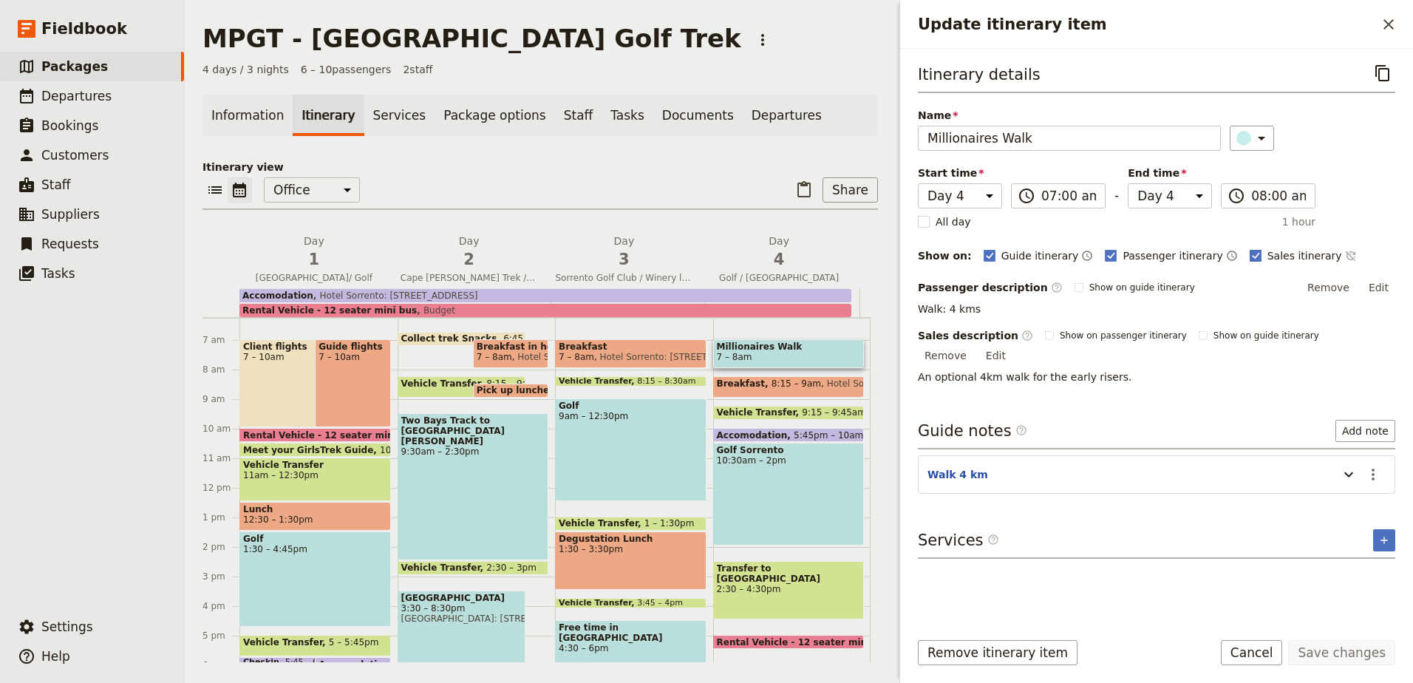
click at [1250, 257] on rect "Update itinerary item" at bounding box center [1255, 255] width 11 height 11
click at [1249, 248] on input "Sales itinerary" at bounding box center [1249, 248] width 1 height 1
checkbox input "false"
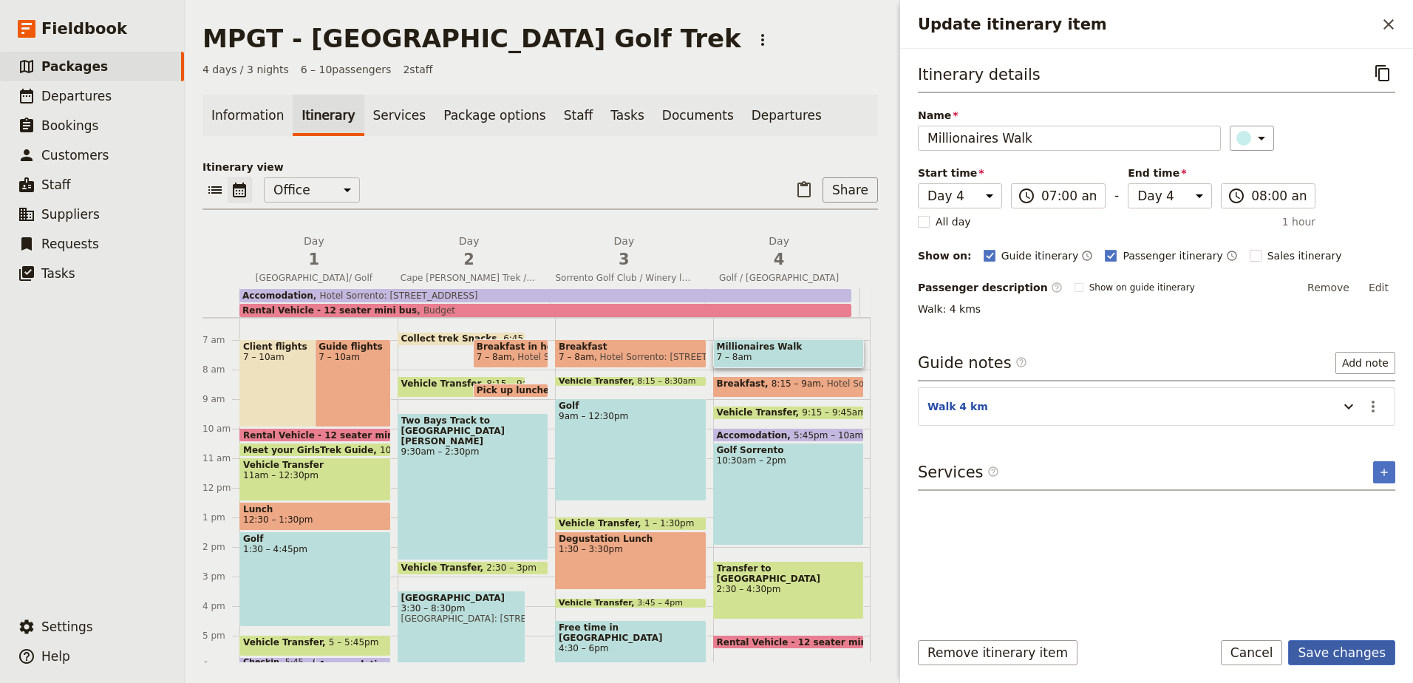
click at [1351, 655] on button "Save changes" at bounding box center [1341, 652] width 107 height 25
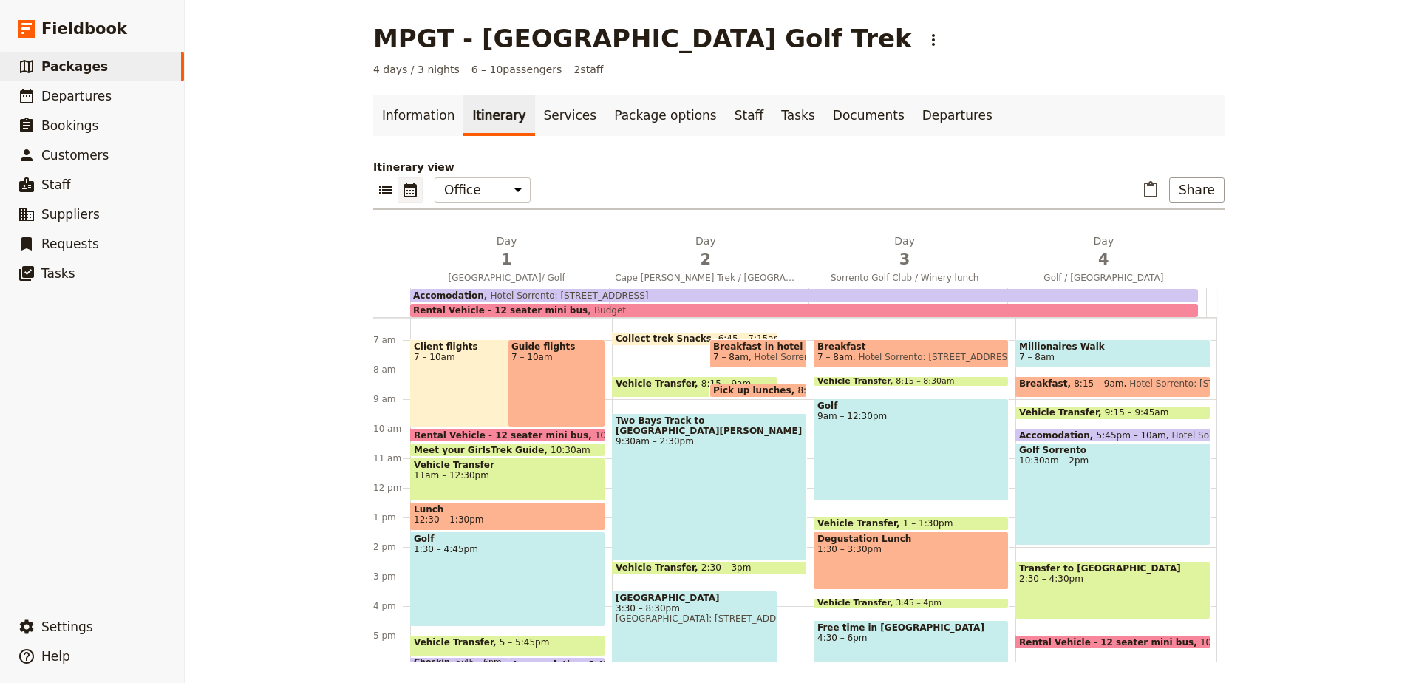
click at [1074, 384] on span "8:15 – 9am" at bounding box center [1099, 386] width 50 height 17
select select "4"
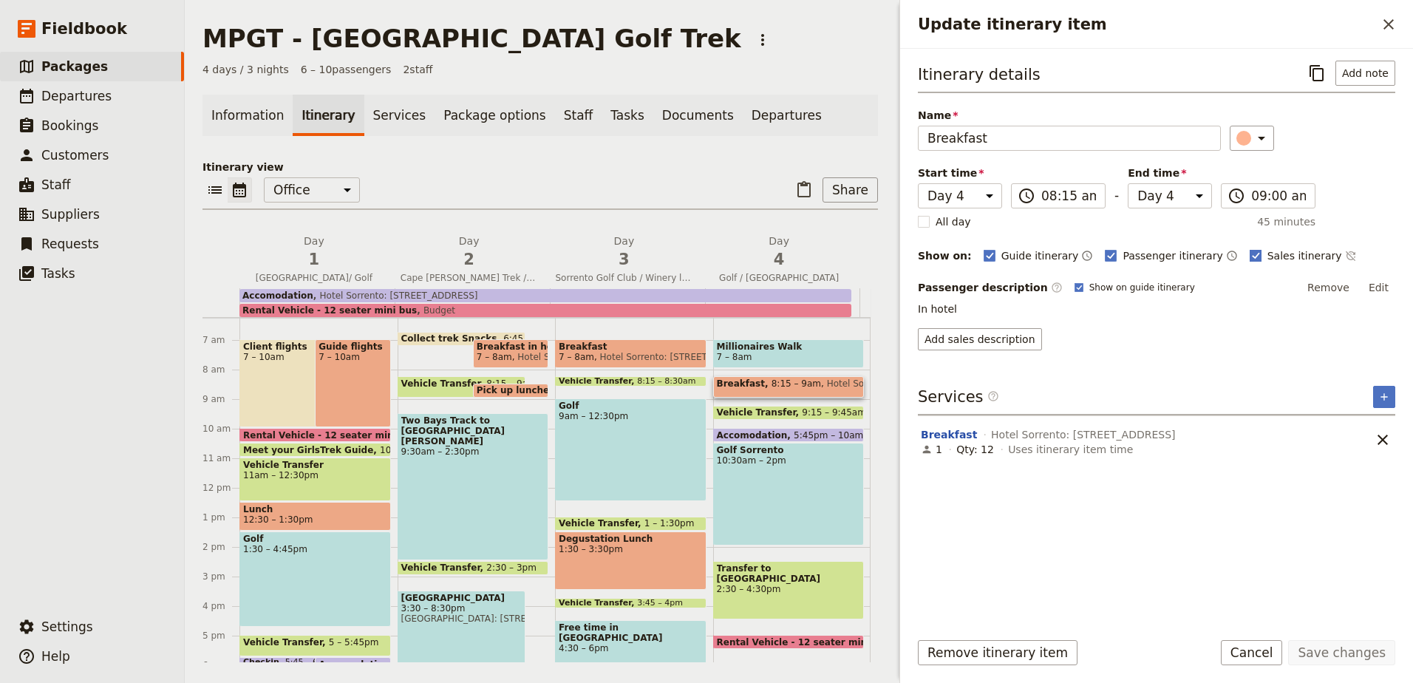
click at [1250, 252] on label "Sales itinerary" at bounding box center [1296, 255] width 92 height 15
click at [1249, 248] on input "Sales itinerary" at bounding box center [1249, 248] width 1 height 1
checkbox input "false"
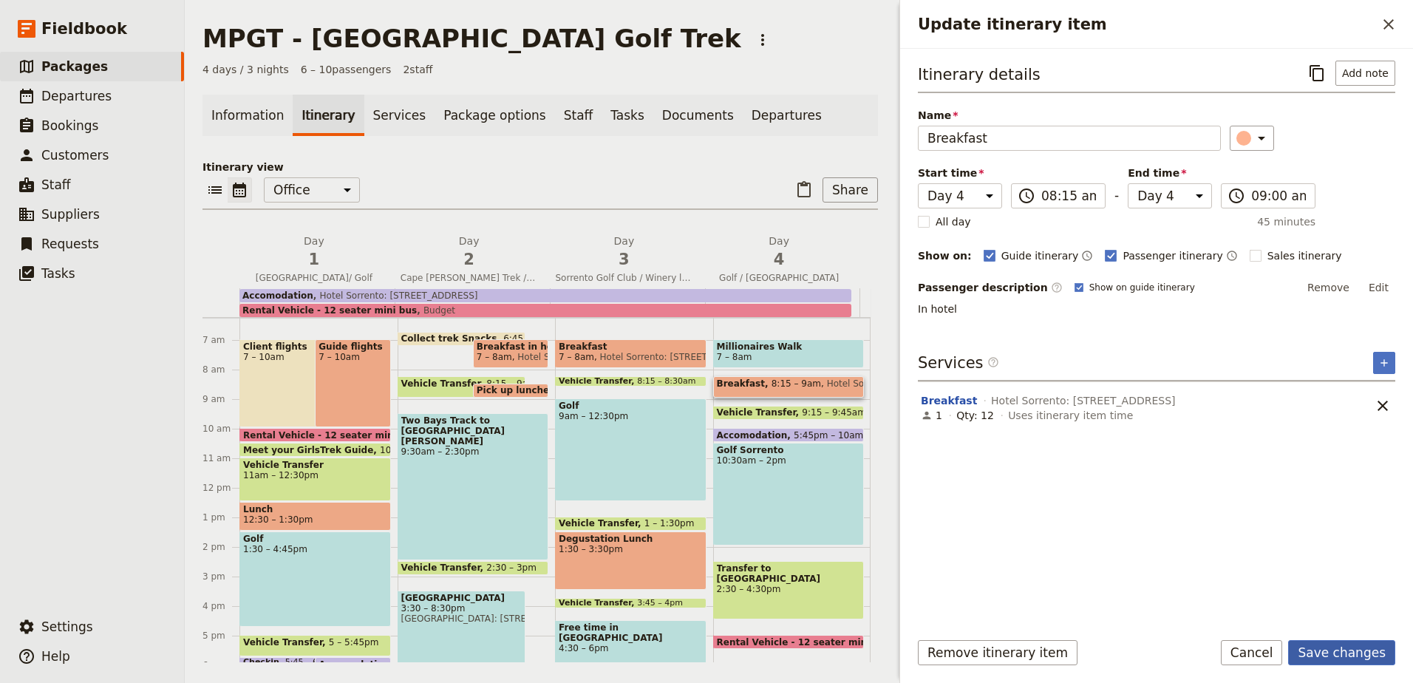
click at [1326, 650] on button "Save changes" at bounding box center [1341, 652] width 107 height 25
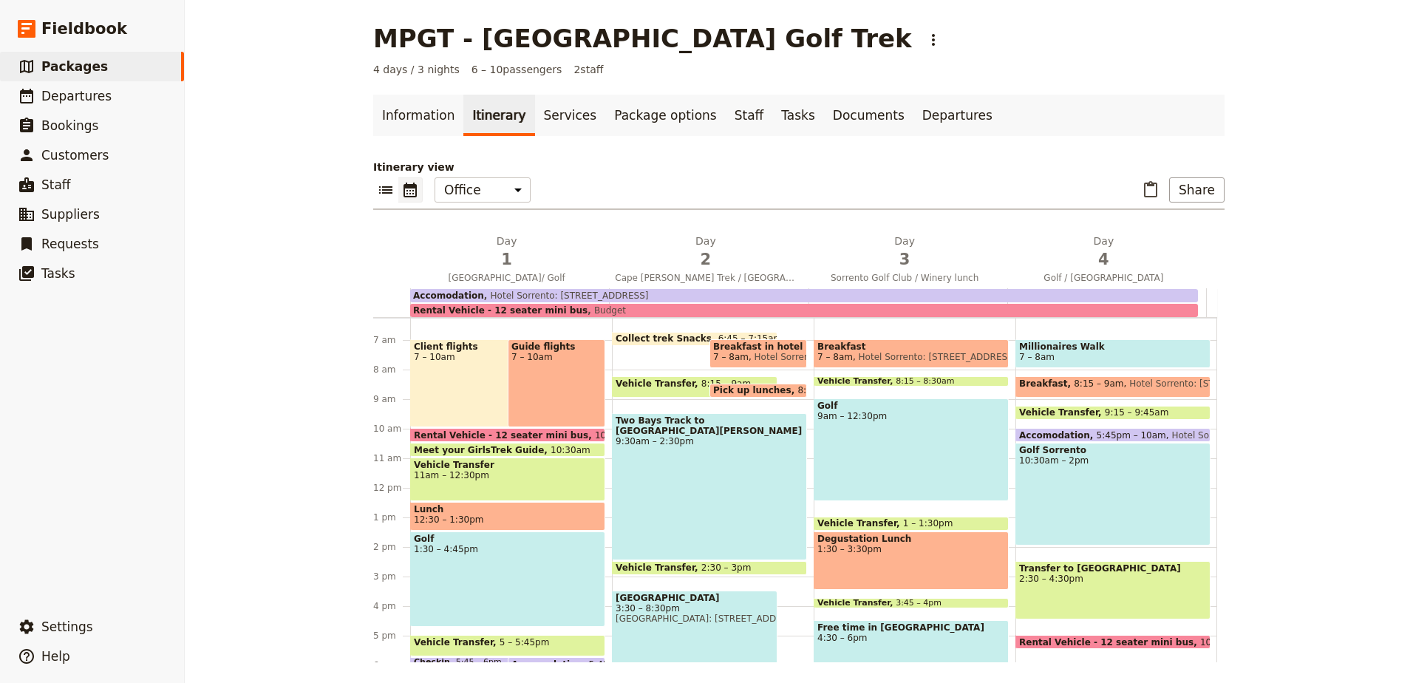
click at [1121, 409] on span "9:15 – 9:45am" at bounding box center [1137, 412] width 64 height 10
select select "4"
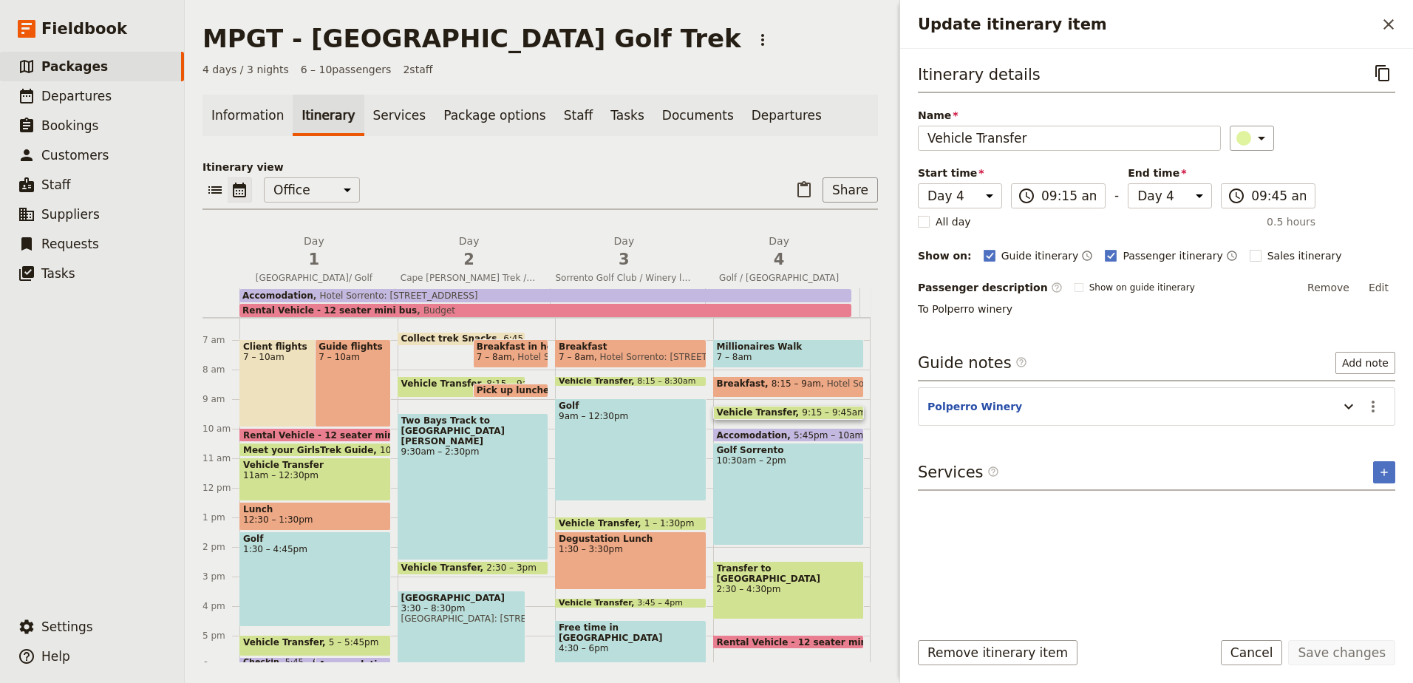
click at [802, 430] on span "5:45pm – 10am" at bounding box center [828, 435] width 69 height 10
select select "4"
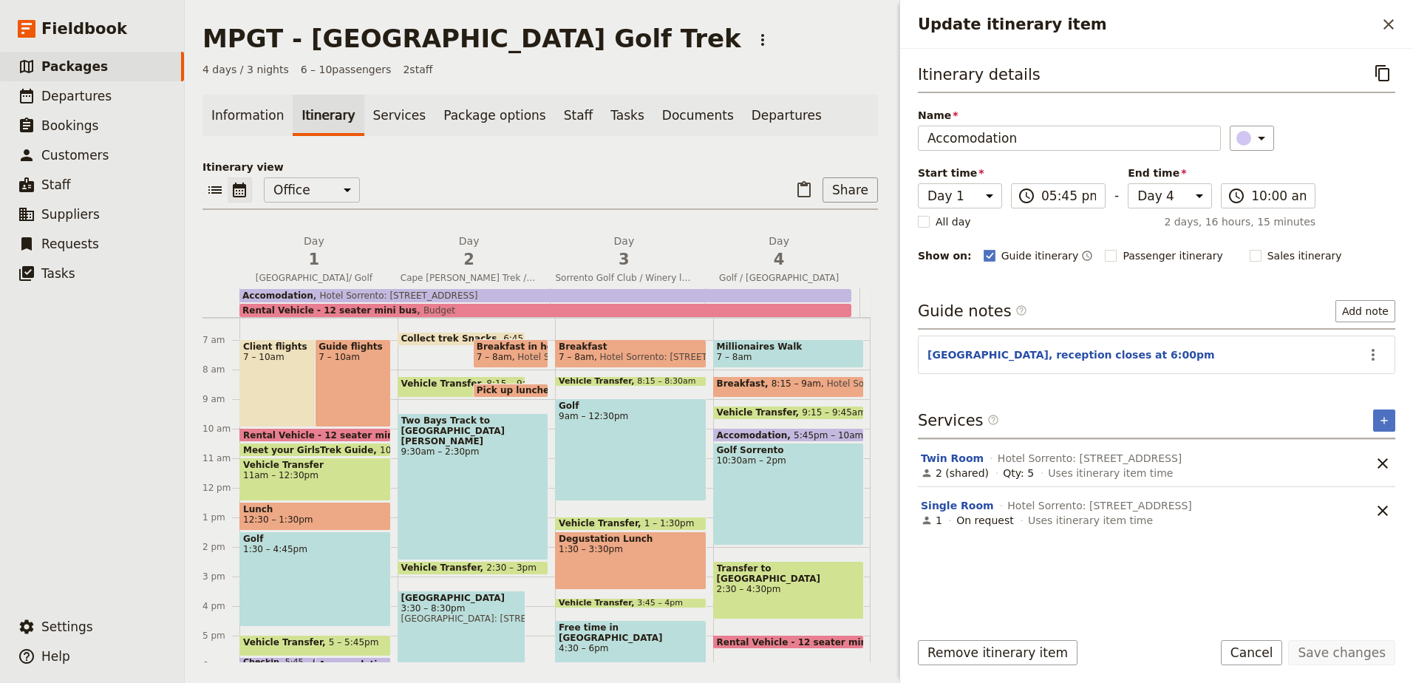
click at [787, 468] on div "Golf Sorrento 10:30am – 2pm" at bounding box center [788, 494] width 151 height 103
select select "4"
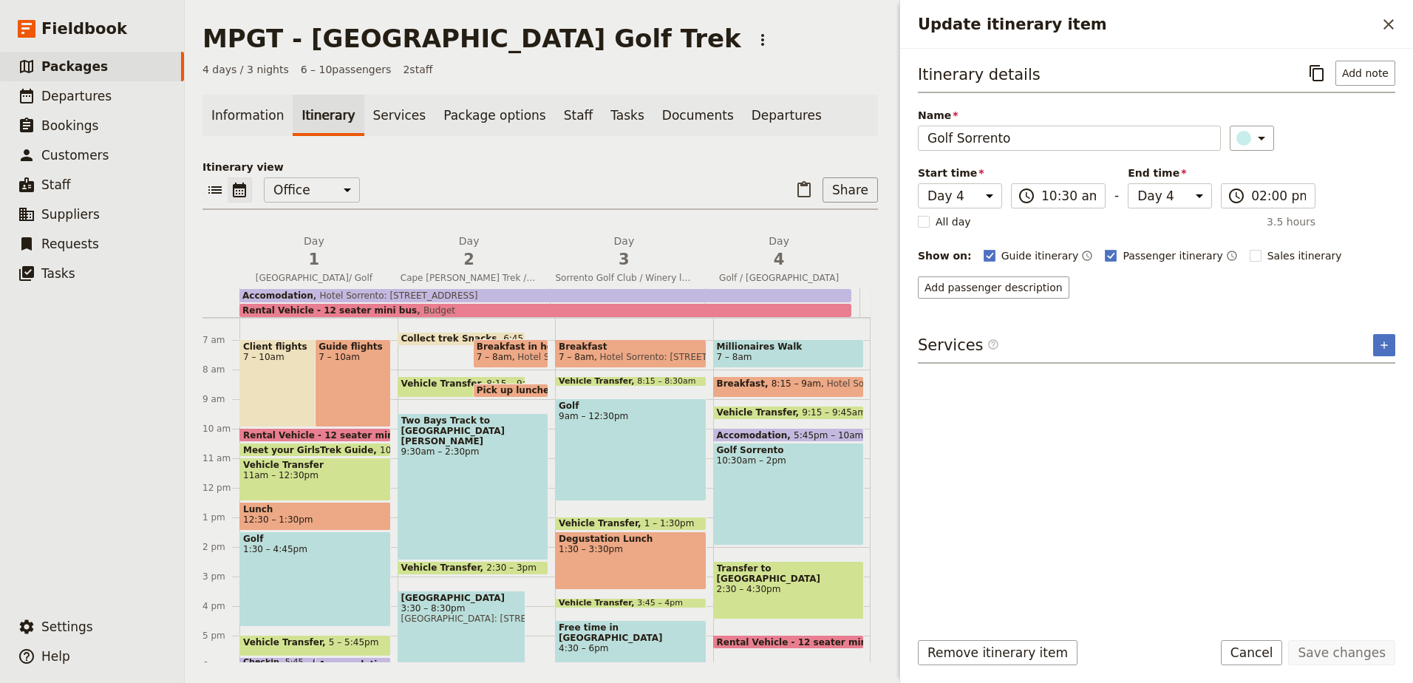
click at [756, 584] on span "2:30 – 4:30pm" at bounding box center [789, 589] width 144 height 10
select select "4"
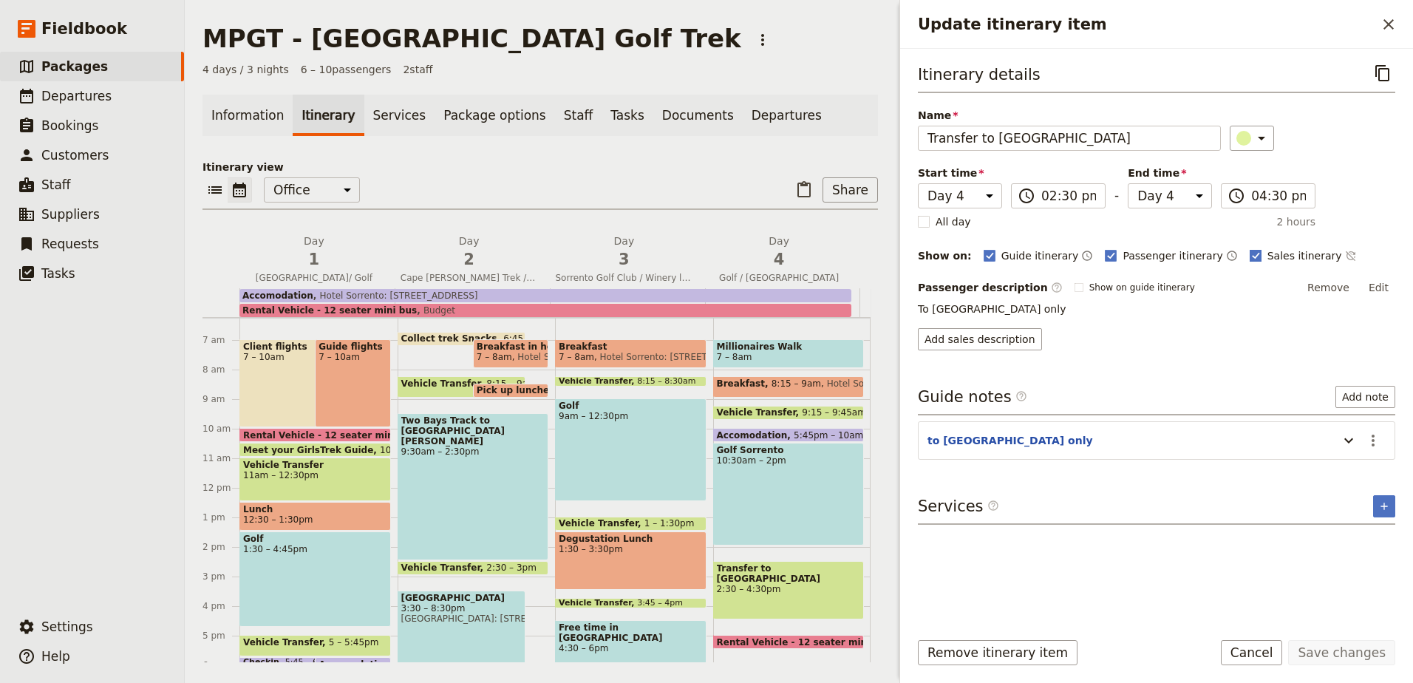
click at [1250, 254] on rect "Update itinerary item" at bounding box center [1255, 255] width 11 height 11
click at [1249, 248] on input "Sales itinerary" at bounding box center [1249, 248] width 1 height 1
checkbox input "false"
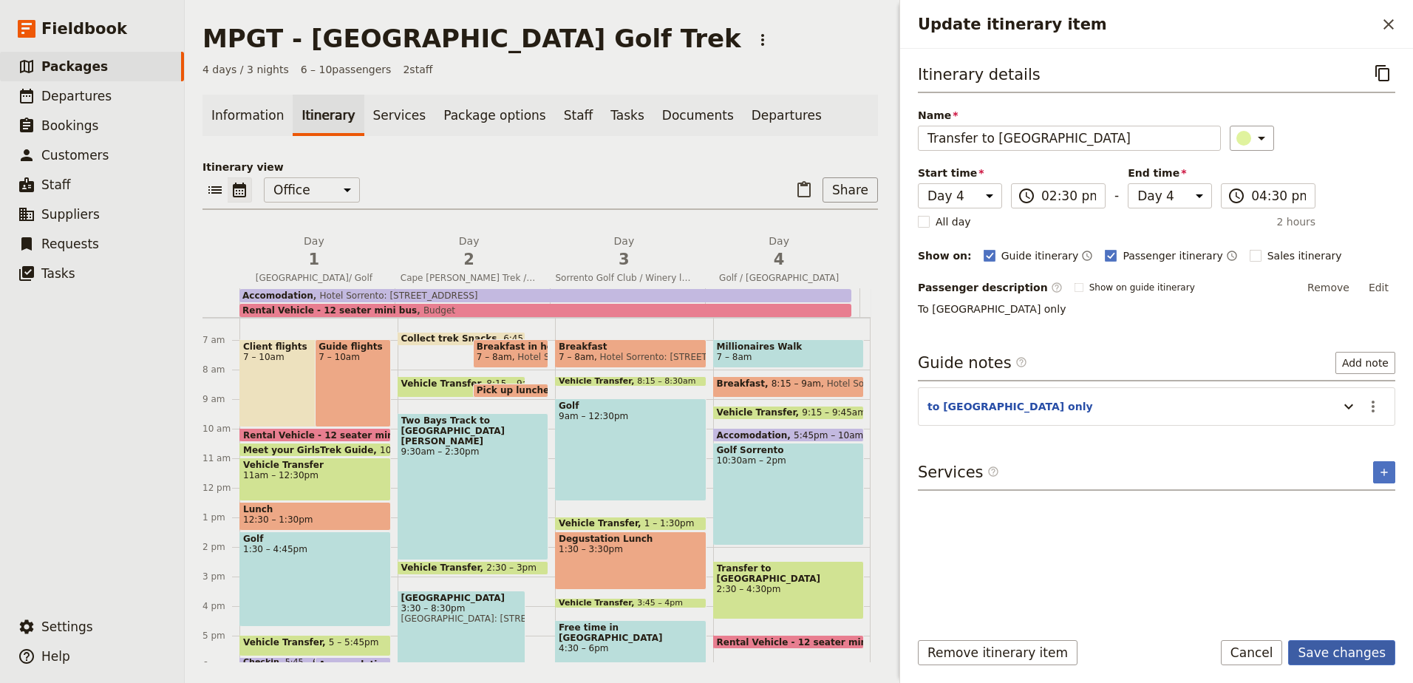
click at [1339, 658] on button "Save changes" at bounding box center [1341, 652] width 107 height 25
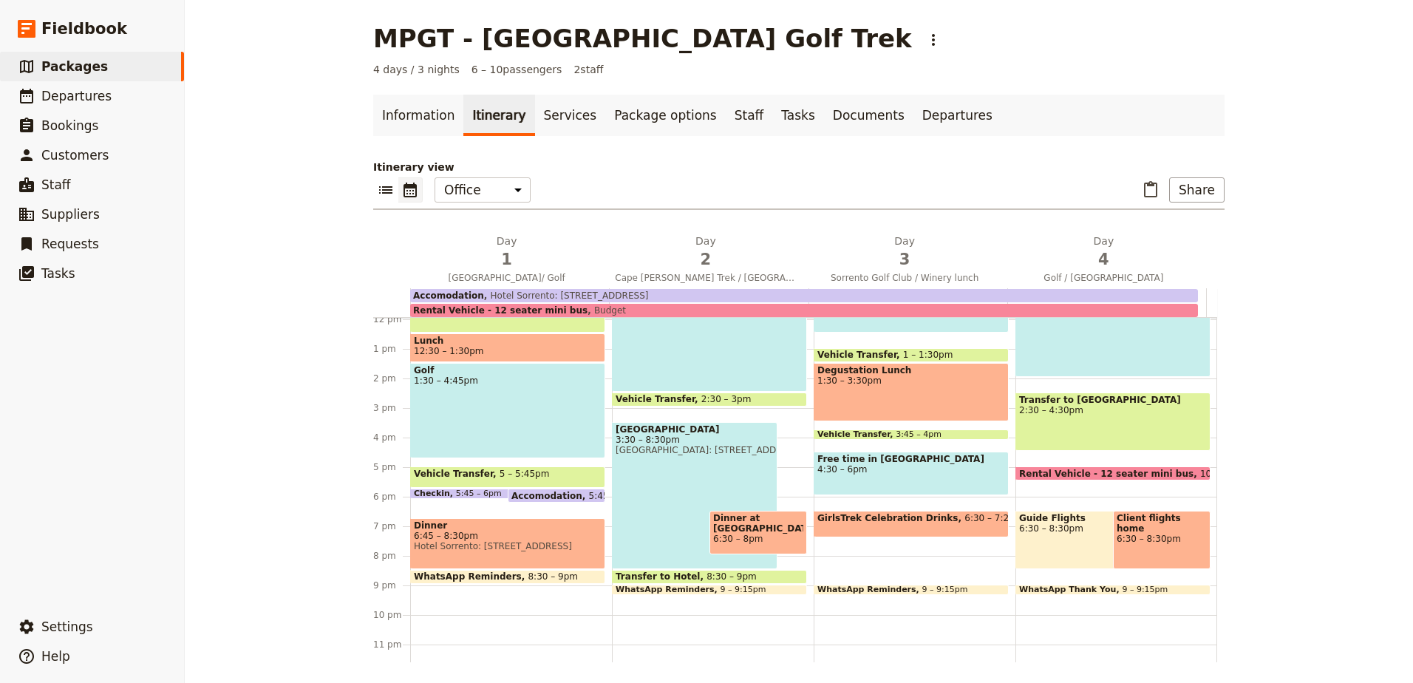
scroll to position [365, 0]
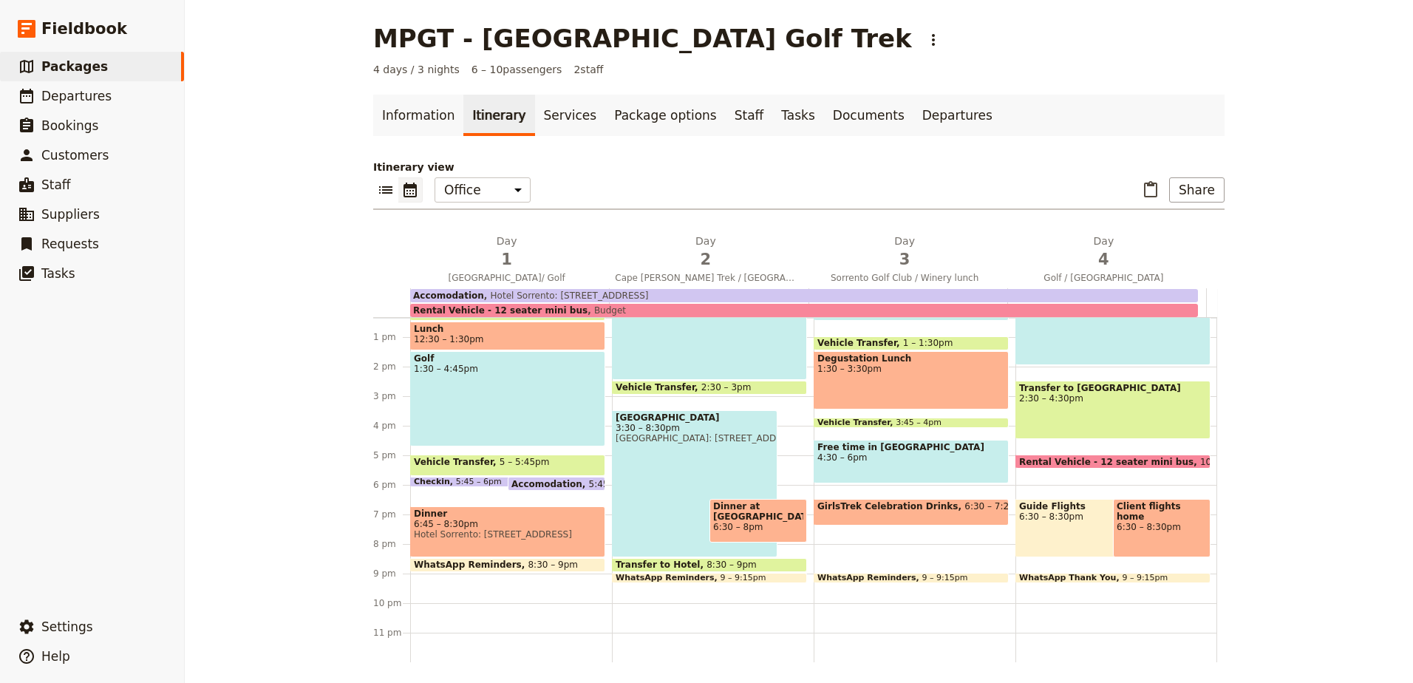
click at [1165, 506] on span "Client flights home" at bounding box center [1162, 511] width 90 height 21
select select "4"
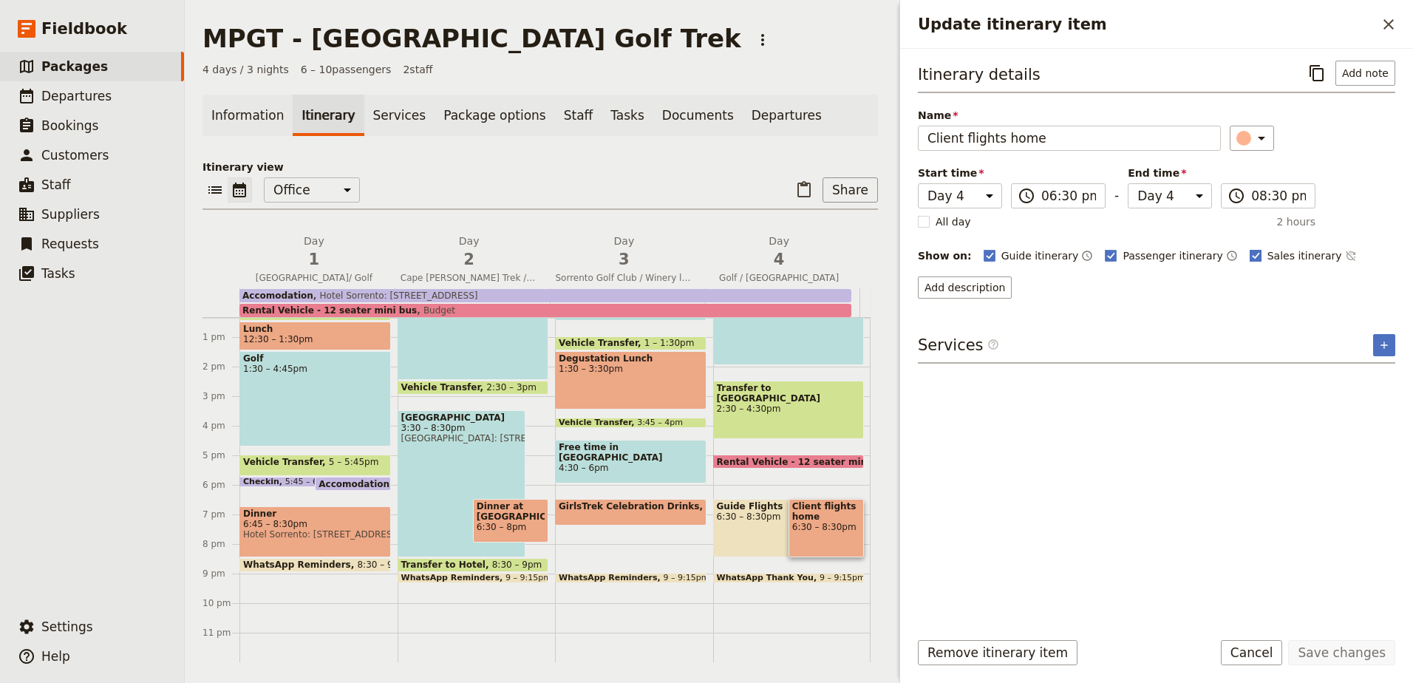
click at [1250, 259] on rect "Update itinerary item" at bounding box center [1255, 255] width 11 height 11
click at [1249, 248] on input "Sales itinerary" at bounding box center [1249, 248] width 1 height 1
checkbox input "false"
click at [1324, 650] on button "Save changes" at bounding box center [1341, 652] width 107 height 25
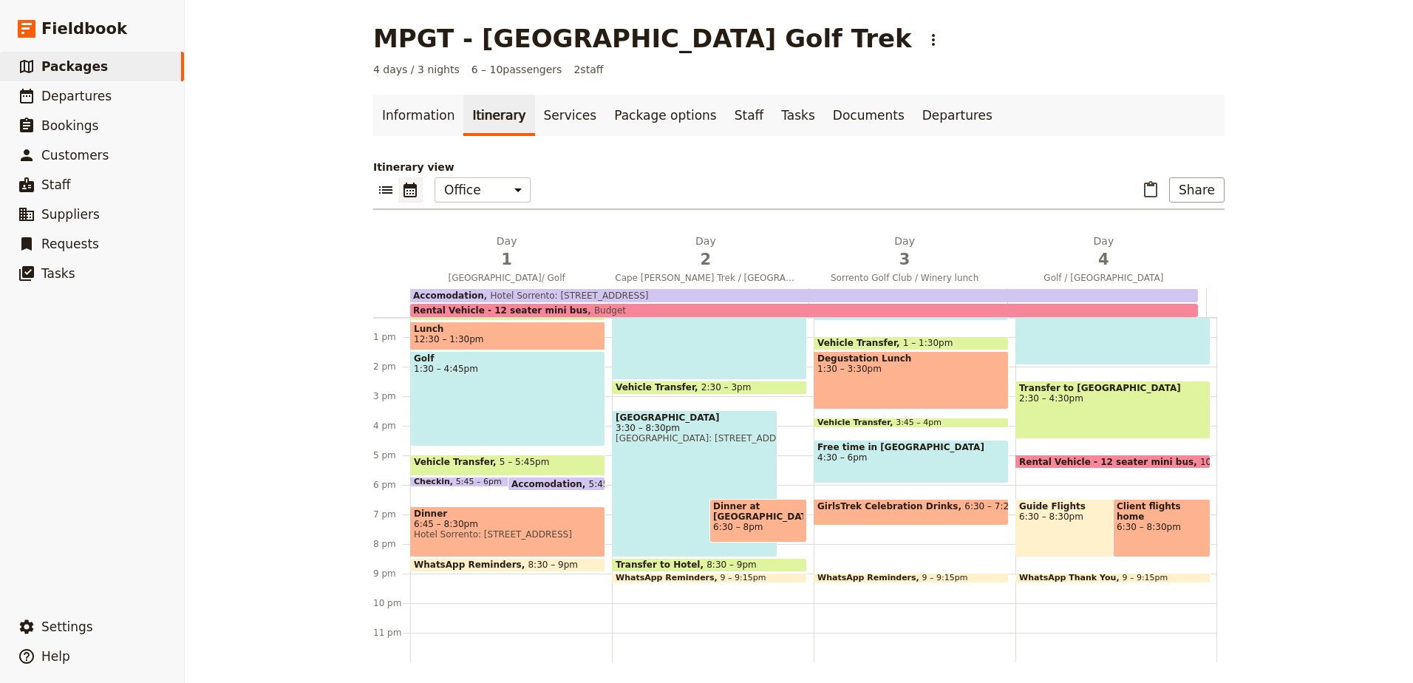
click at [1059, 532] on div "Guide Flights 6:30 – 8:30pm" at bounding box center [1098, 528] width 166 height 58
select select "4"
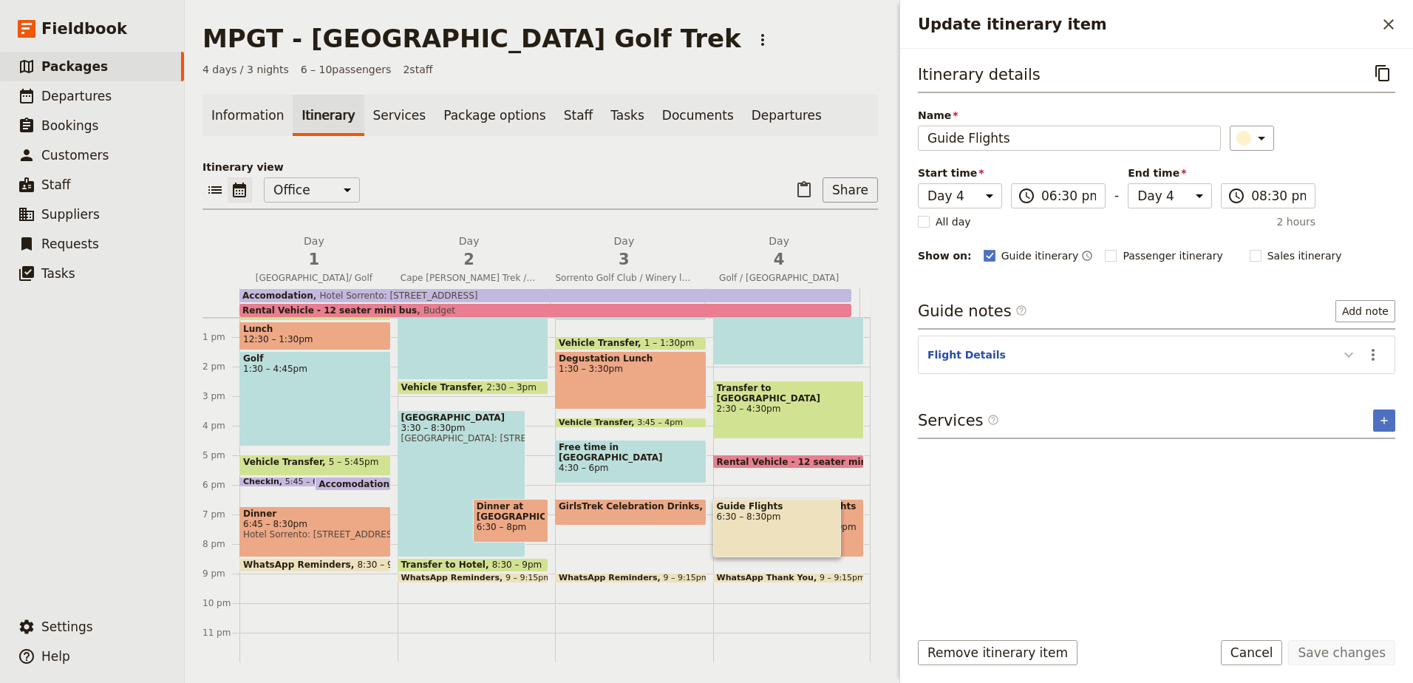
click at [1346, 355] on icon "Update itinerary item" at bounding box center [1348, 354] width 9 height 5
click at [1346, 355] on icon "Update itinerary item" at bounding box center [1349, 355] width 18 height 18
click at [785, 622] on div "Millionaires Walk 7 – 8am Breakfast 8:15 – 9am Hotel Sorrento: 5-[GEOGRAPHIC_DA…" at bounding box center [792, 307] width 158 height 709
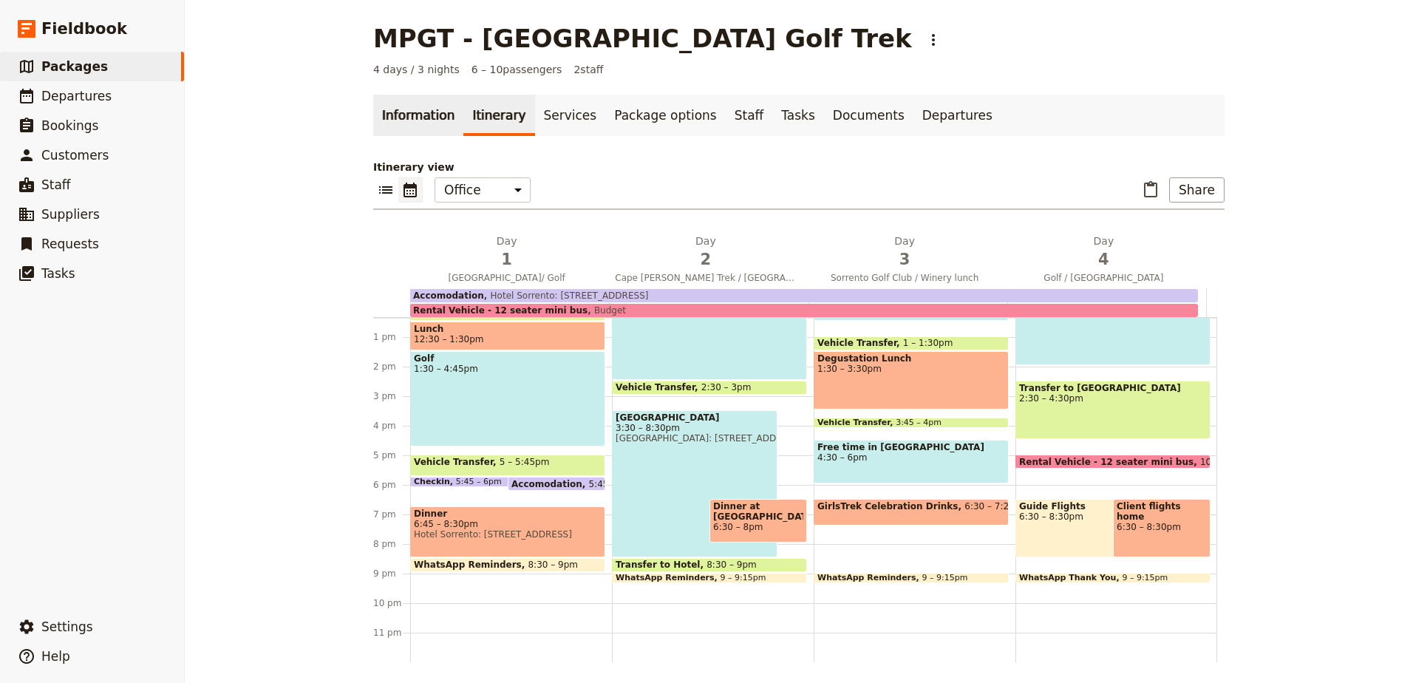
click at [401, 99] on link "Information" at bounding box center [418, 115] width 90 height 41
